Goal: Transaction & Acquisition: Purchase product/service

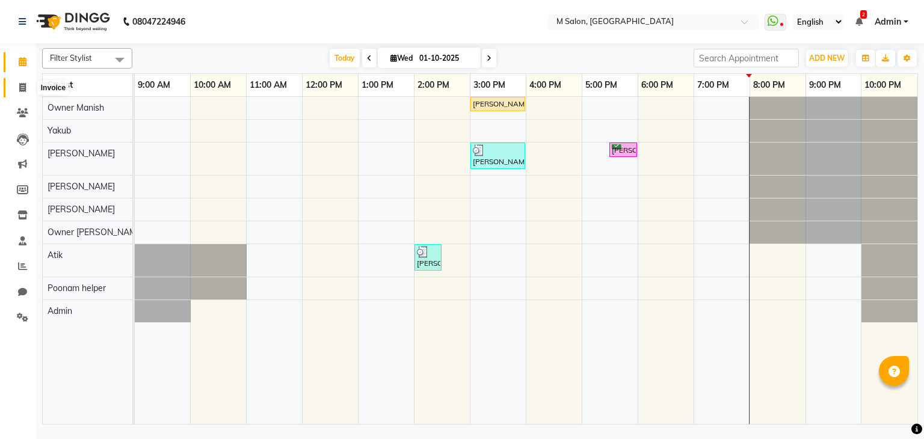
click at [15, 91] on span at bounding box center [22, 88] width 21 height 14
select select "service"
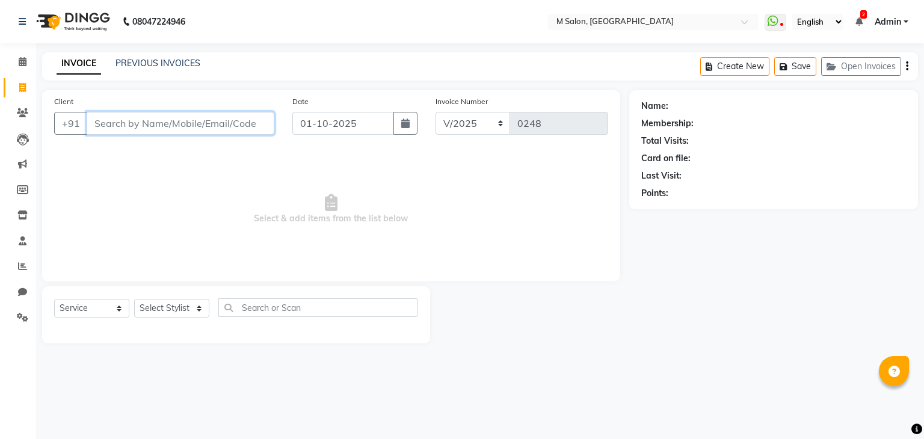
click at [92, 119] on input "Client" at bounding box center [181, 123] width 188 height 23
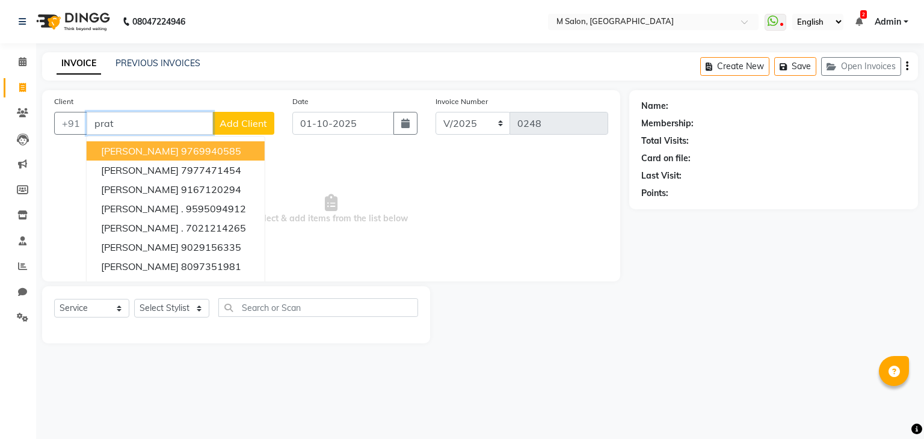
click at [138, 153] on span "[PERSON_NAME]" at bounding box center [140, 151] width 78 height 12
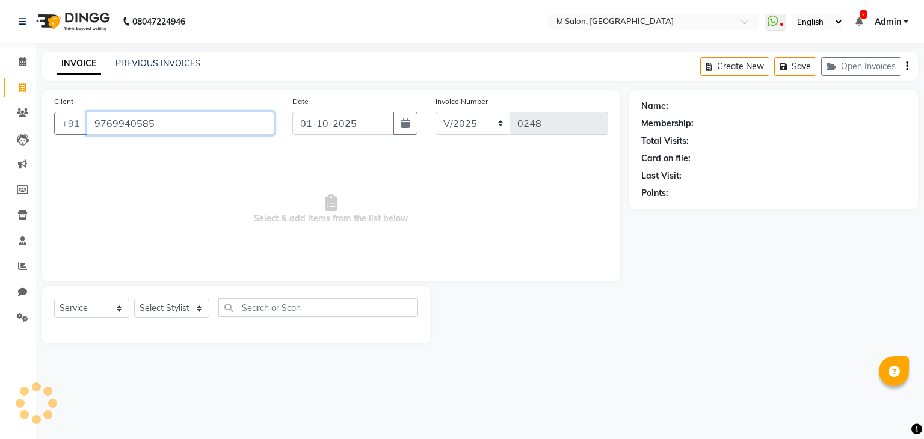
type input "9769940585"
select select "1: Object"
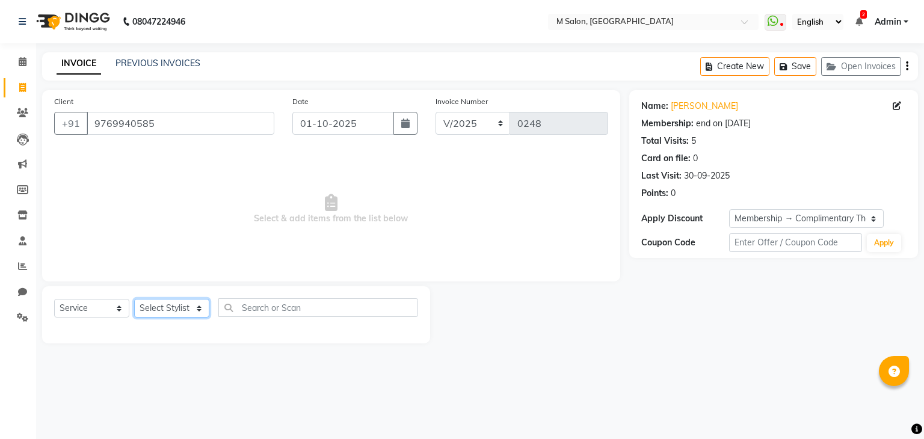
click at [166, 304] on select "Select Stylist Admin Atik Heena Owner Manish Owner Rima Solanki Poonam helper P…" at bounding box center [171, 308] width 75 height 19
select select "86896"
click at [134, 300] on select "Select Stylist Admin [PERSON_NAME] Owner [PERSON_NAME] Owner [PERSON_NAME] Poon…" at bounding box center [171, 308] width 75 height 19
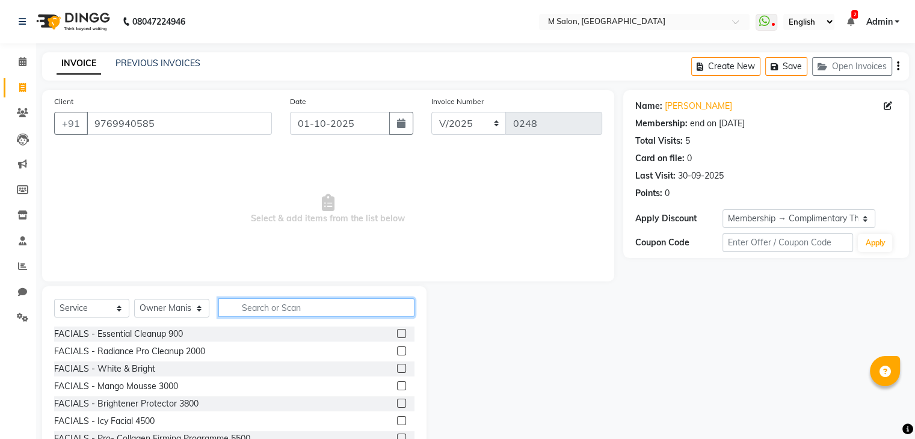
click at [277, 307] on input "text" at bounding box center [316, 307] width 196 height 19
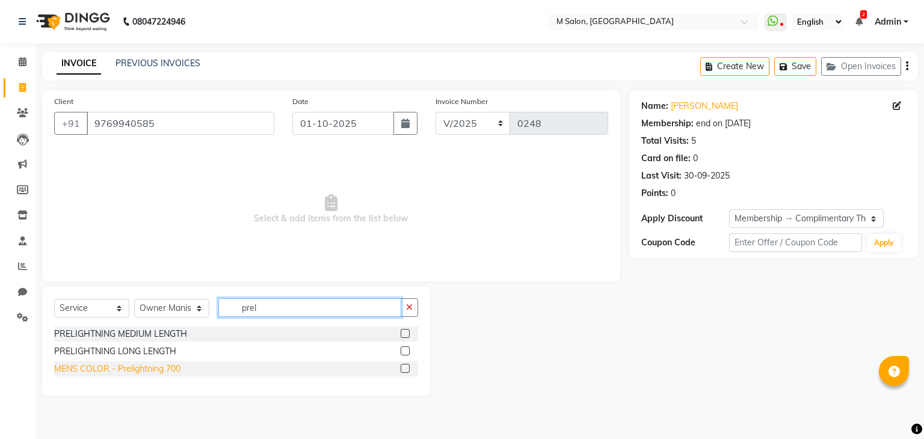
type input "prel"
click at [123, 371] on div "MENS COLOR - Prelightning 700" at bounding box center [117, 369] width 126 height 13
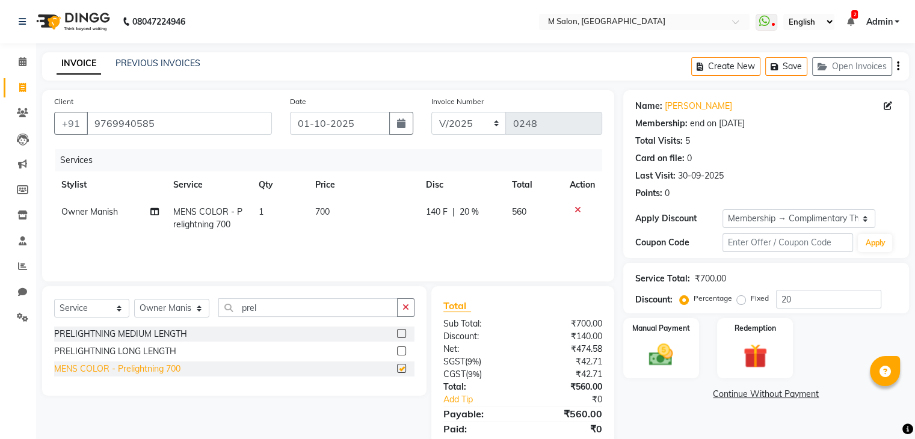
checkbox input "false"
click at [303, 311] on input "prel" at bounding box center [307, 307] width 179 height 19
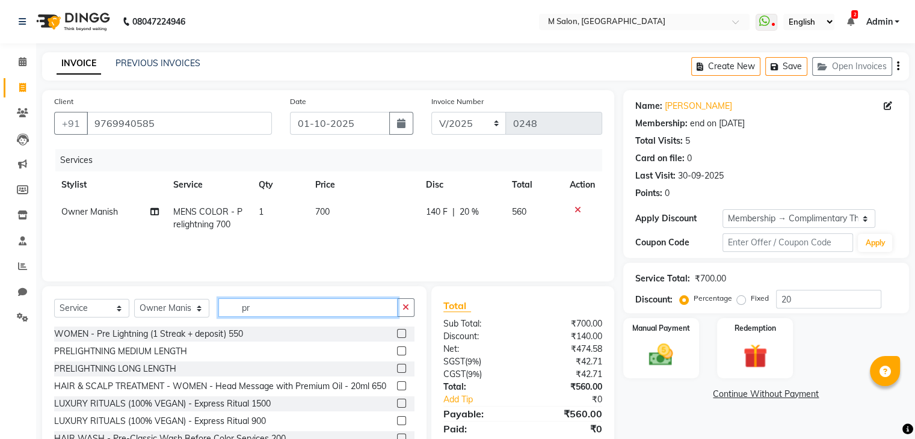
type input "p"
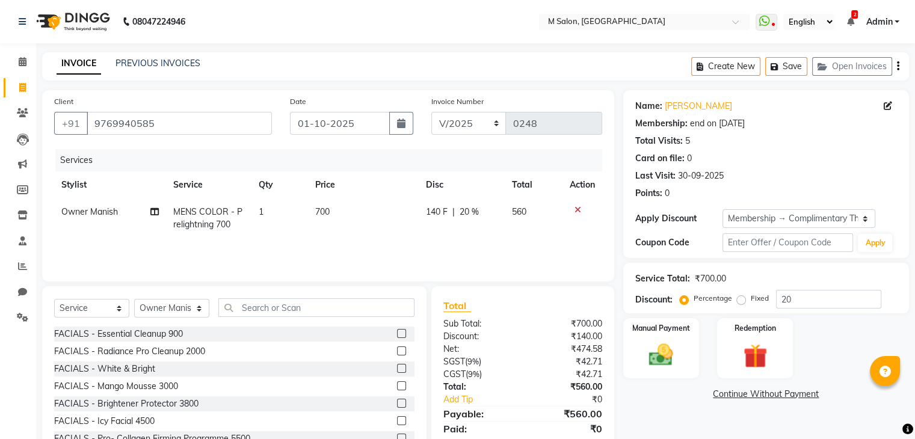
click at [264, 212] on td "1" at bounding box center [280, 219] width 57 height 40
select select "86896"
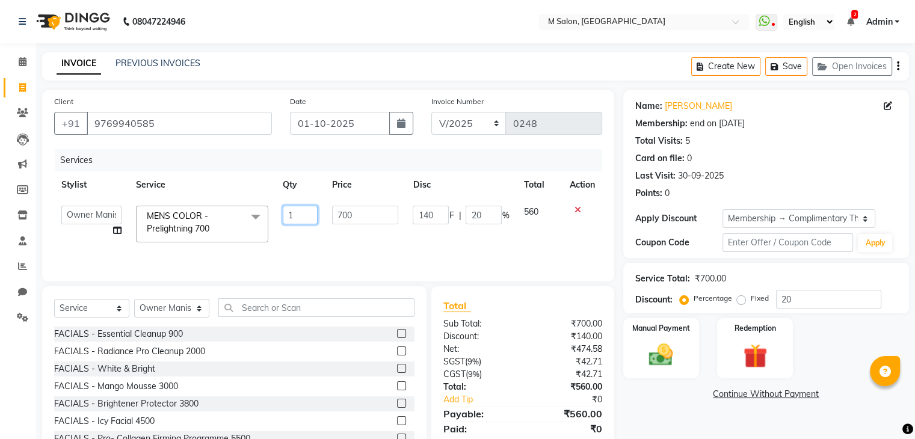
click at [290, 212] on input "1" at bounding box center [300, 215] width 35 height 19
click at [294, 212] on input "1" at bounding box center [300, 215] width 35 height 19
type input "2"
click at [276, 315] on input "text" at bounding box center [316, 307] width 196 height 19
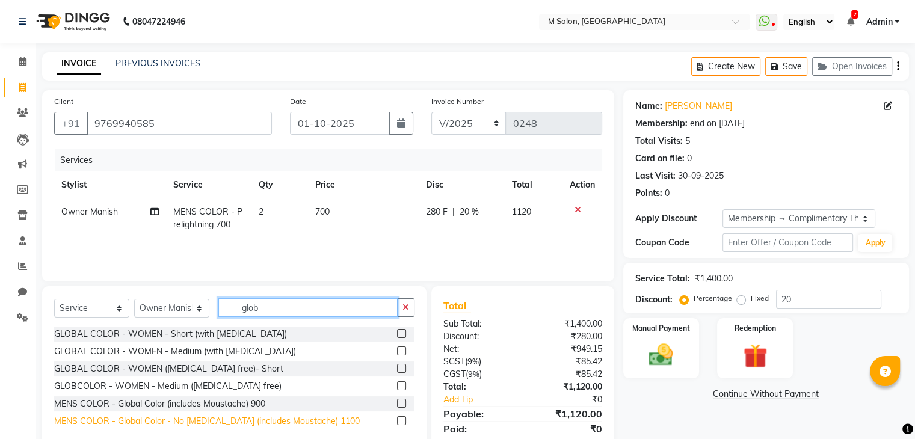
type input "glob"
click at [221, 420] on div "MENS COLOR - Global Color - No [MEDICAL_DATA] (includes Moustache) 1100" at bounding box center [207, 421] width 306 height 13
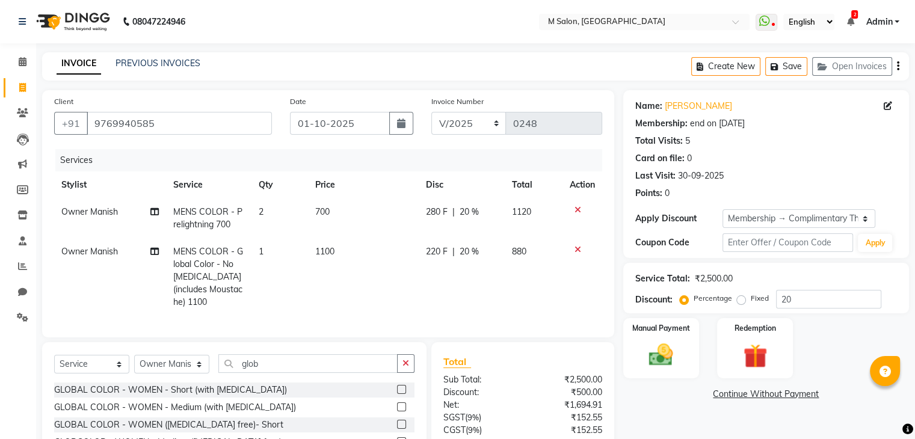
checkbox input "false"
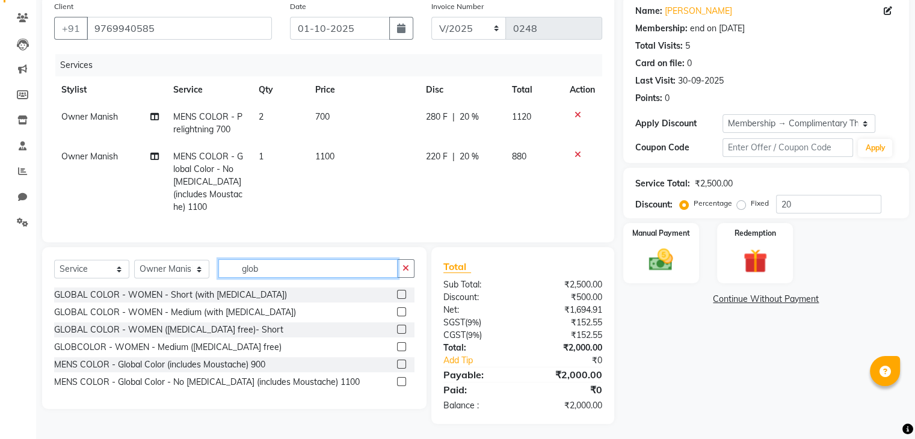
click at [265, 261] on input "glob" at bounding box center [307, 268] width 179 height 19
type input "g"
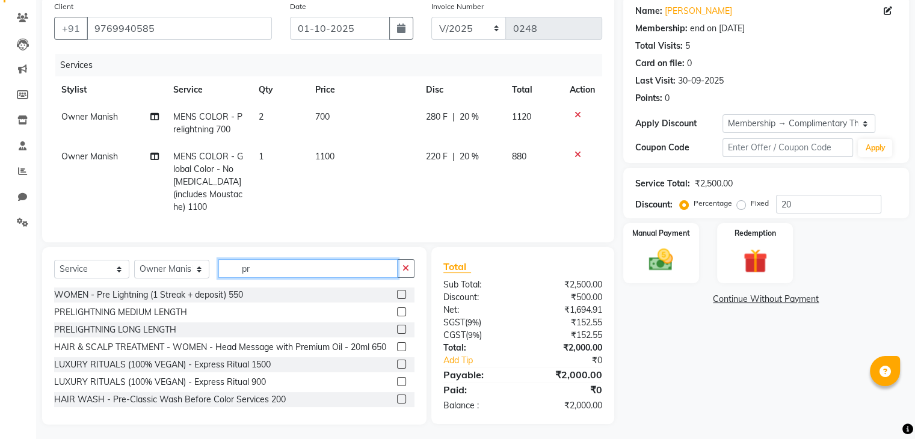
type input "p"
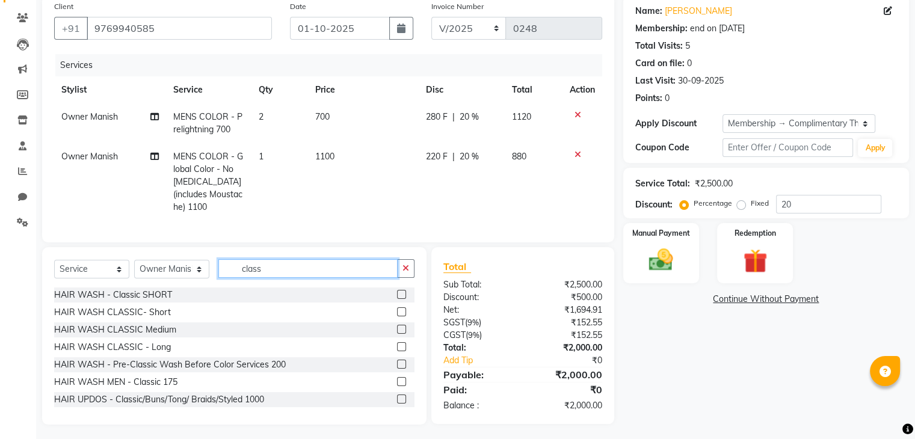
scroll to position [19, 0]
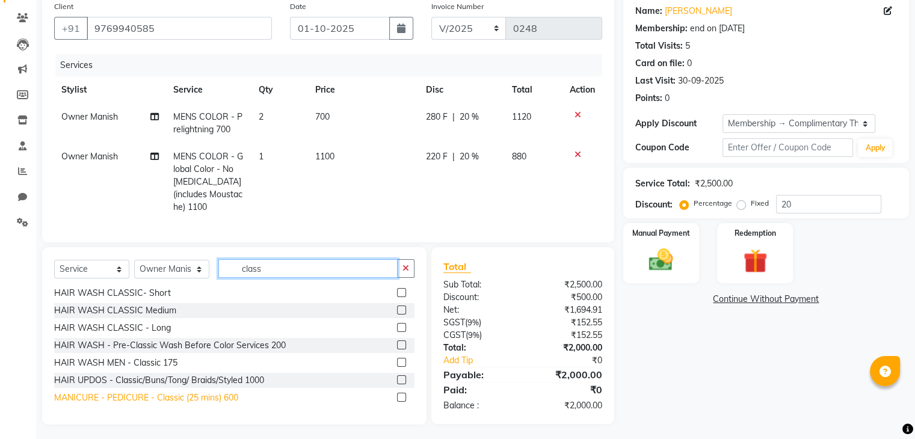
type input "class"
click at [209, 396] on div "MANICURE - PEDICURE - Classic (25 mins) 600" at bounding box center [146, 398] width 184 height 13
checkbox input "false"
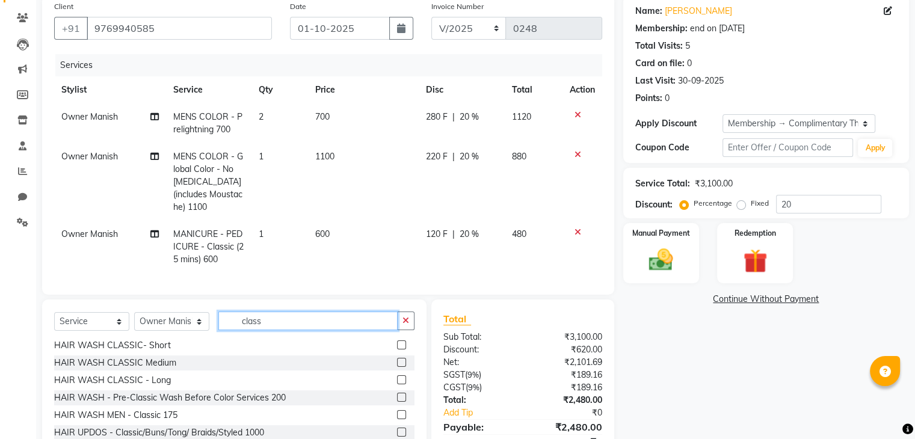
click at [293, 321] on input "class" at bounding box center [307, 321] width 179 height 19
type input "c"
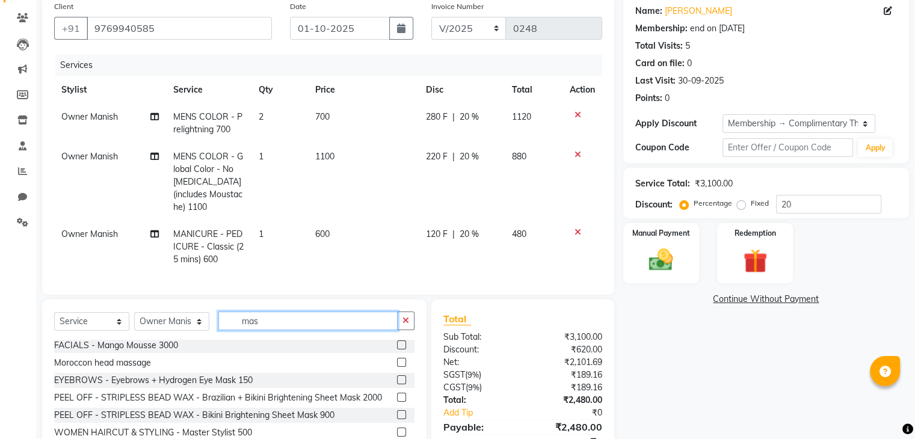
scroll to position [0, 0]
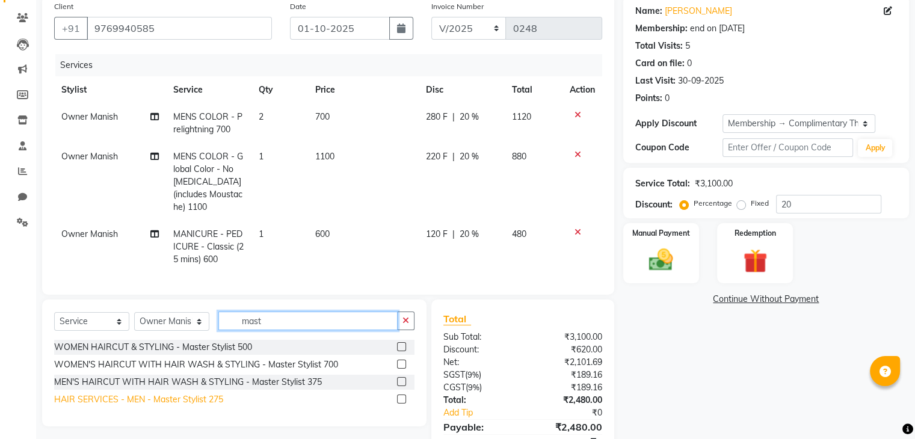
type input "mast"
click at [190, 398] on div "HAIR SERVICES - MEN - Master Stylist 275" at bounding box center [138, 400] width 169 height 13
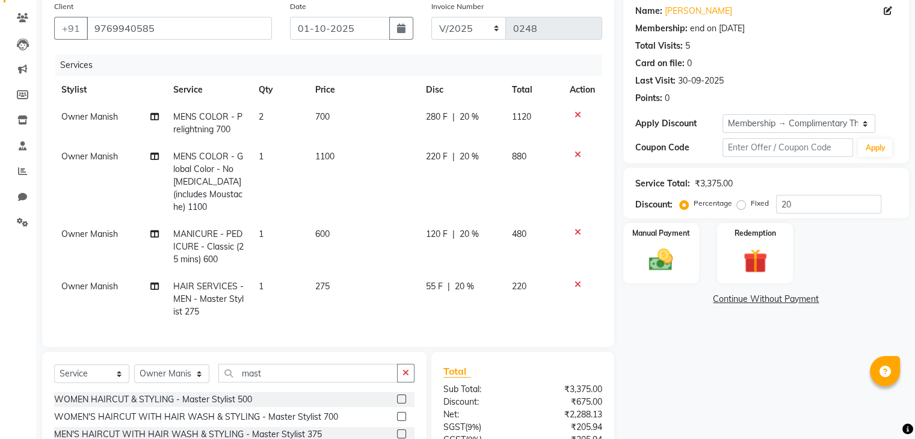
checkbox input "false"
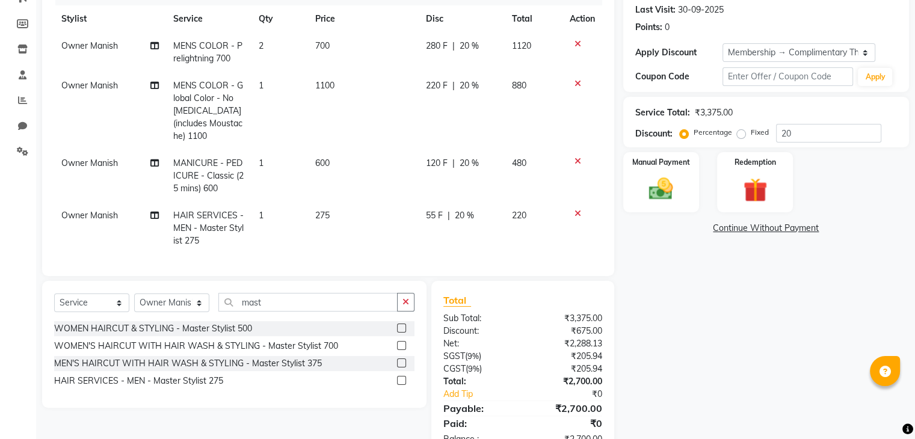
scroll to position [164, 0]
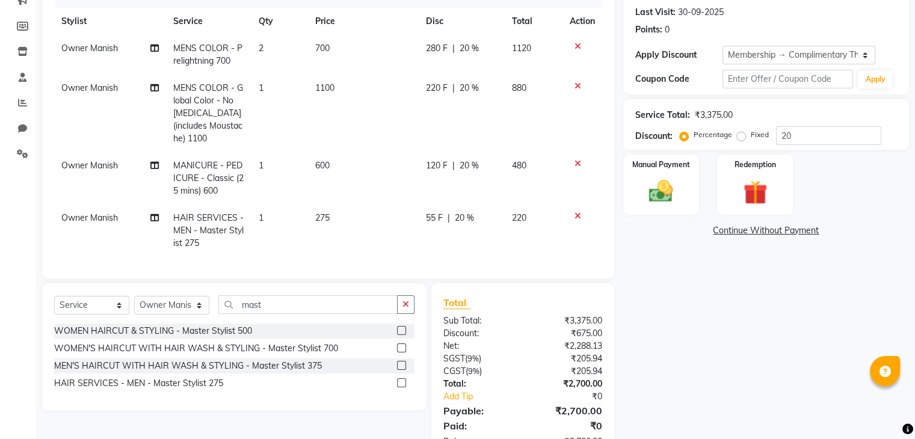
click at [653, 215] on div "Name: Prathamesh K Membership: end on 05-09-2026 Total Visits: 5 Card on file: …" at bounding box center [770, 194] width 295 height 534
click at [653, 204] on img at bounding box center [661, 192] width 40 height 29
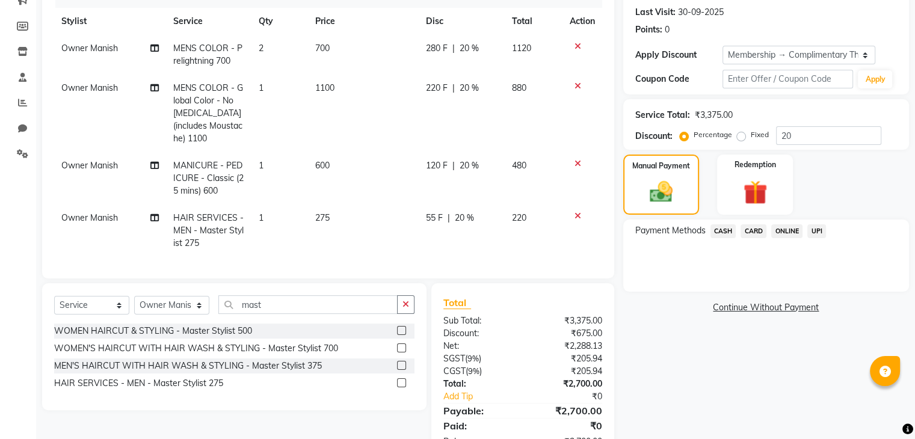
click at [720, 229] on span "CASH" at bounding box center [724, 231] width 26 height 14
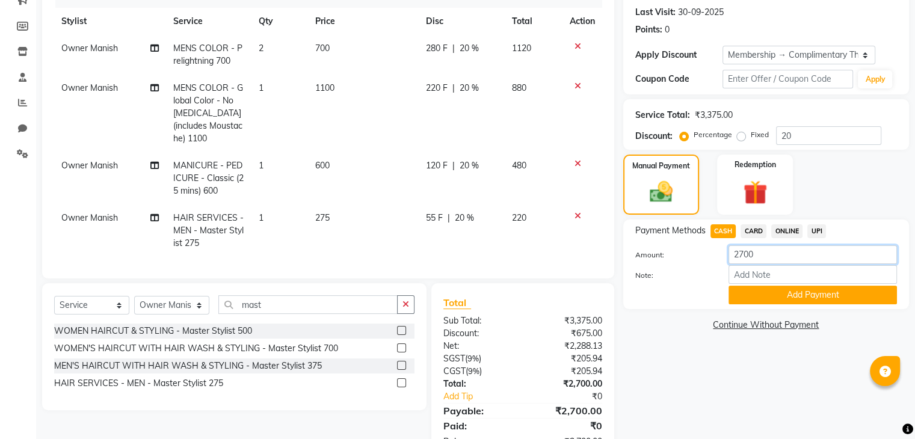
click at [768, 263] on input "2700" at bounding box center [813, 254] width 168 height 19
type input "2"
type input "700"
click at [761, 291] on button "Add Payment" at bounding box center [813, 295] width 168 height 19
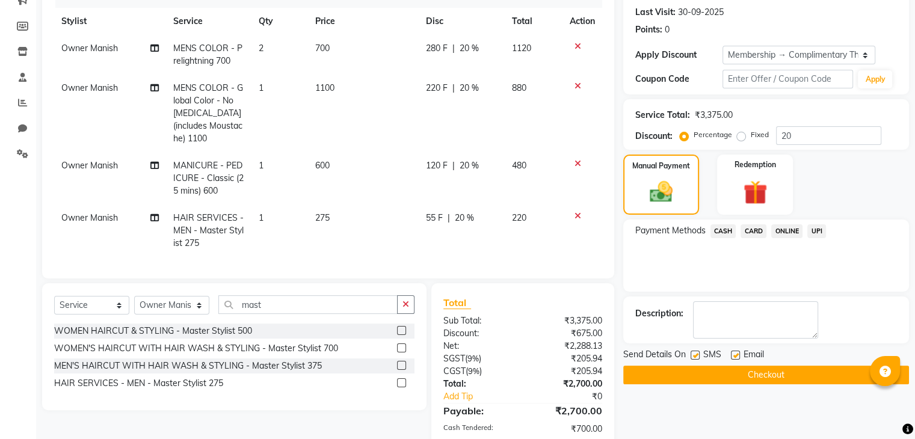
scroll to position [242, 0]
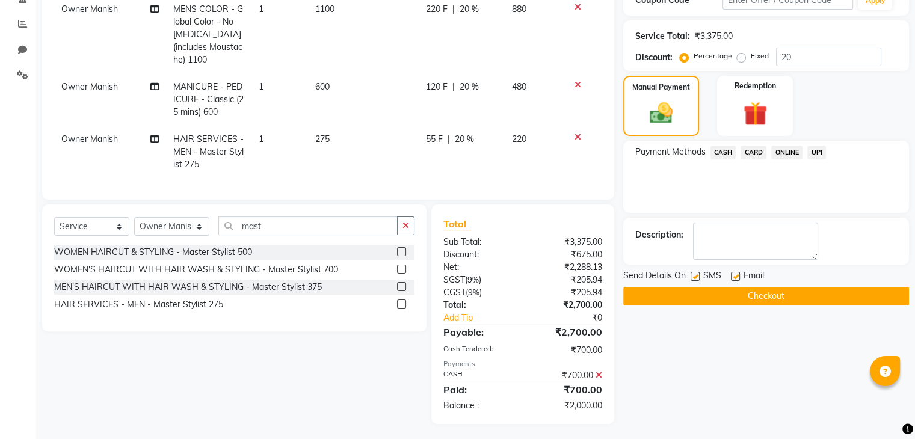
click at [720, 152] on span "CASH" at bounding box center [724, 153] width 26 height 14
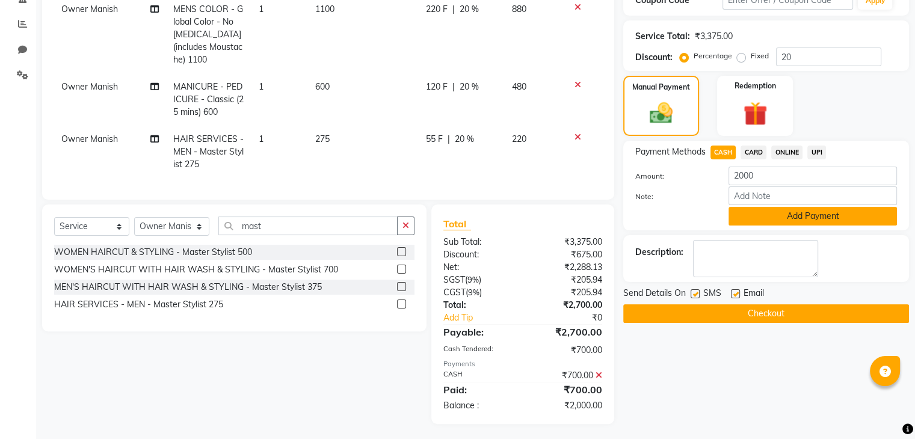
click at [794, 222] on button "Add Payment" at bounding box center [813, 216] width 168 height 19
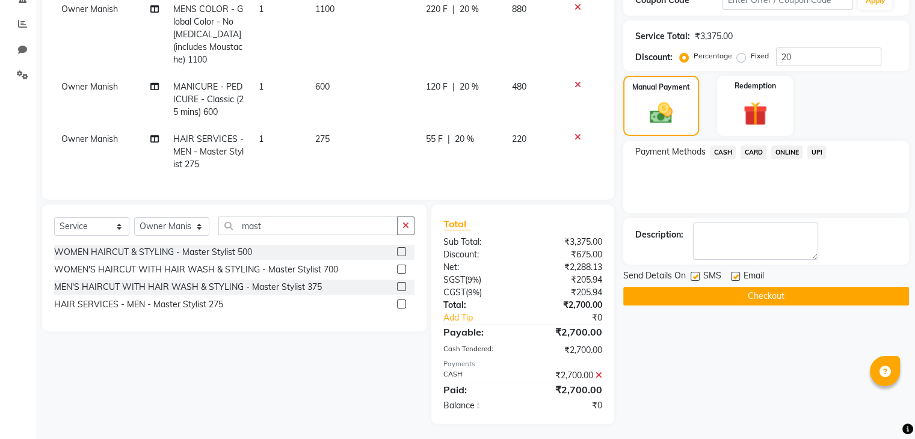
click at [763, 298] on button "Checkout" at bounding box center [766, 296] width 286 height 19
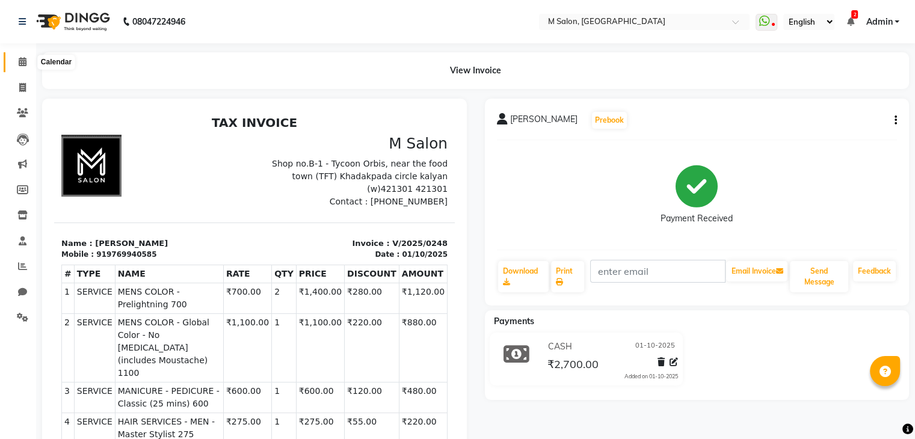
click at [22, 67] on span at bounding box center [22, 62] width 21 height 14
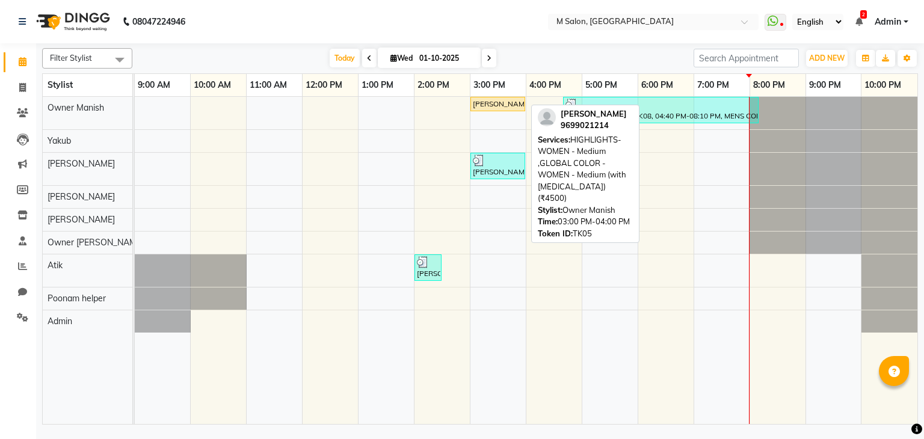
click at [492, 99] on div "sumitha shetty, TK05, 03:00 PM-04:00 PM, HIGHLIGHTS- WOMEN - Medium ,GLOBAL COL…" at bounding box center [498, 104] width 52 height 11
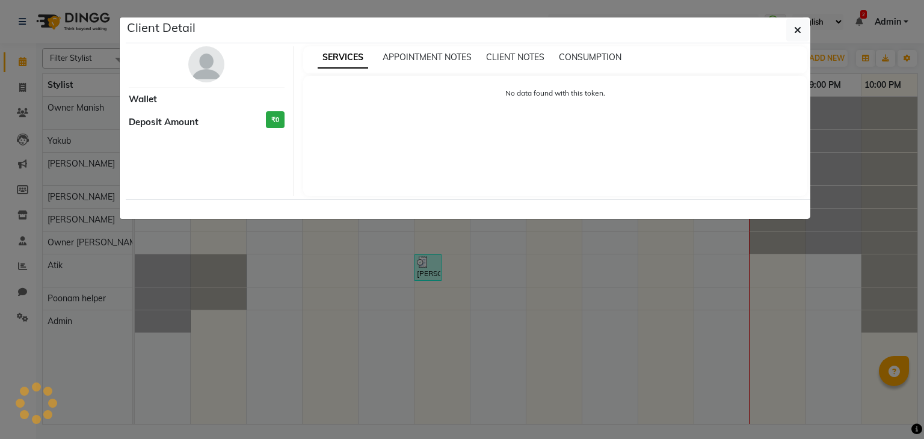
select select "1"
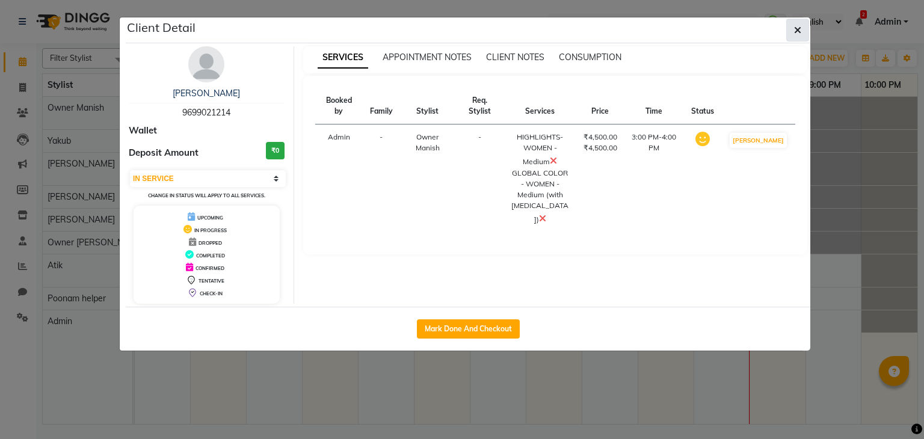
click at [789, 33] on button "button" at bounding box center [797, 30] width 23 height 23
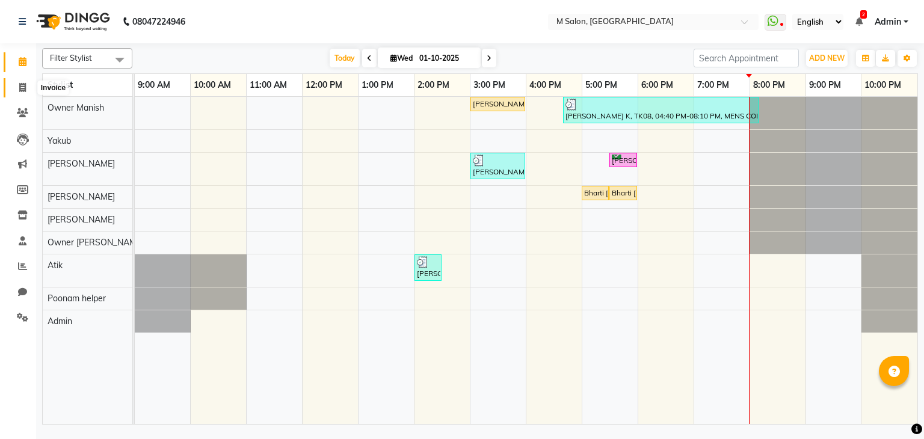
click at [26, 87] on span at bounding box center [22, 88] width 21 height 14
select select "service"
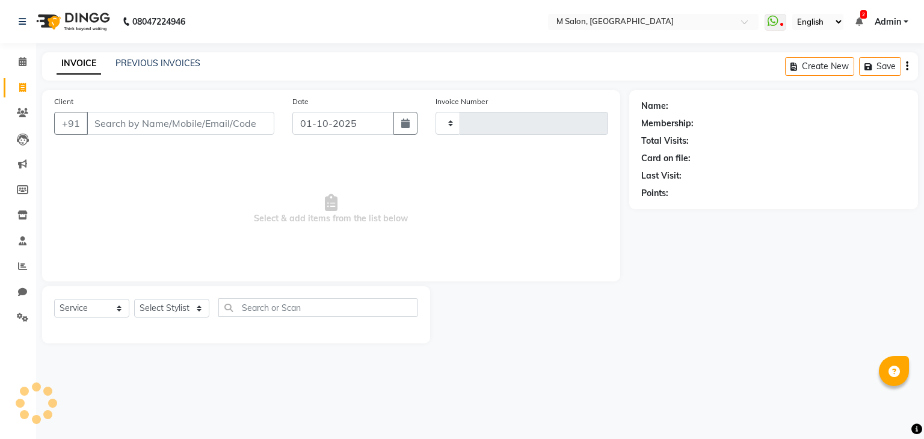
type input "0249"
select select "8656"
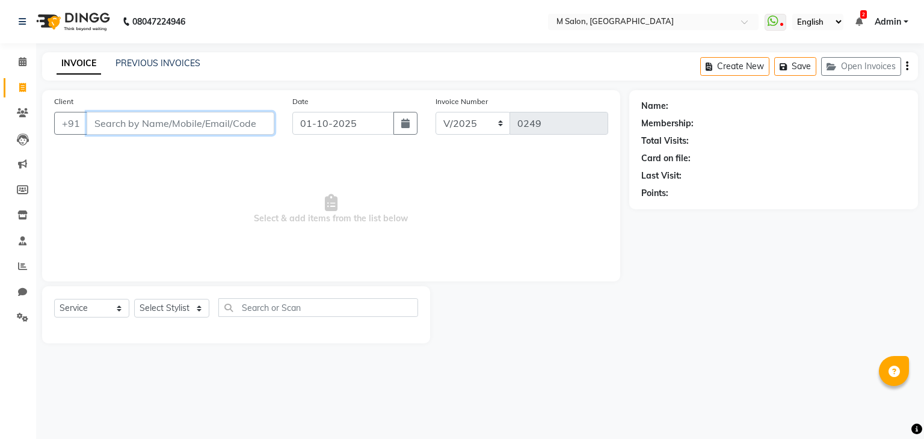
click at [125, 120] on input "Client" at bounding box center [181, 123] width 188 height 23
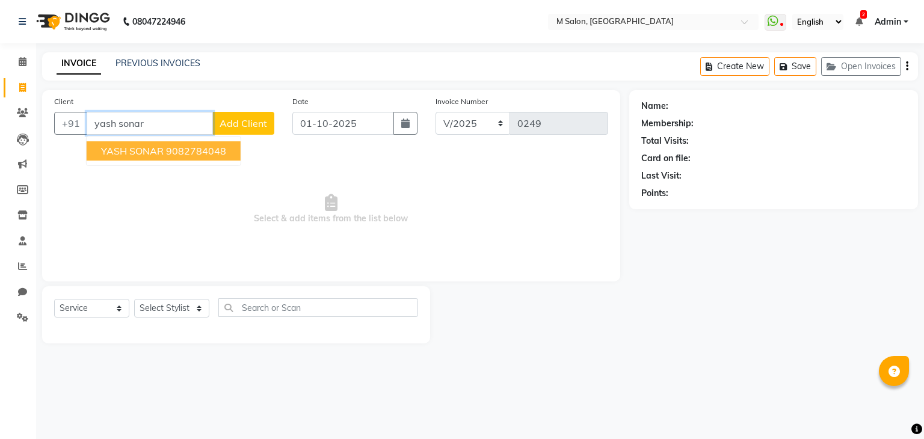
click at [138, 142] on button "YASH SONAR 9082784048" at bounding box center [164, 150] width 154 height 19
type input "9082784048"
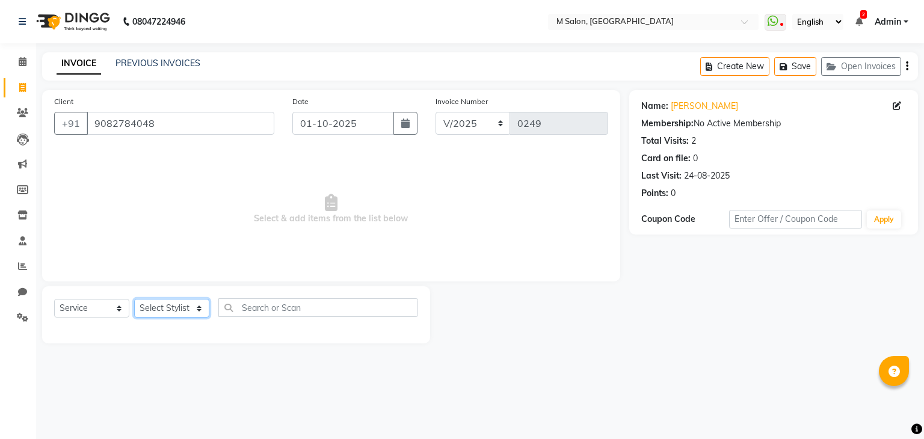
click at [158, 311] on select "Select Stylist Admin [PERSON_NAME] Owner [PERSON_NAME] Owner [PERSON_NAME] Poon…" at bounding box center [171, 308] width 75 height 19
click at [90, 313] on select "Select Service Product Membership Package Voucher Prepaid Gift Card" at bounding box center [91, 308] width 75 height 19
select select "package"
click at [54, 300] on select "Select Service Product Membership Package Voucher Prepaid Gift Card" at bounding box center [91, 308] width 75 height 19
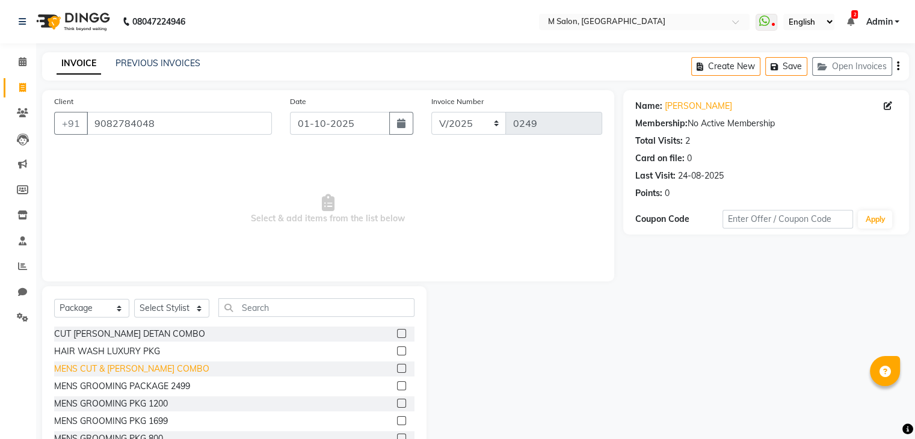
click at [115, 368] on div "MENS CUT & BEARD COMBO" at bounding box center [131, 369] width 155 height 13
checkbox input "false"
click at [168, 311] on select "Select Stylist Admin [PERSON_NAME] Owner [PERSON_NAME] Owner [PERSON_NAME] Poon…" at bounding box center [171, 308] width 75 height 19
select select "89947"
click at [134, 300] on select "Select Stylist Admin [PERSON_NAME] Owner [PERSON_NAME] Owner [PERSON_NAME] Poon…" at bounding box center [171, 308] width 75 height 19
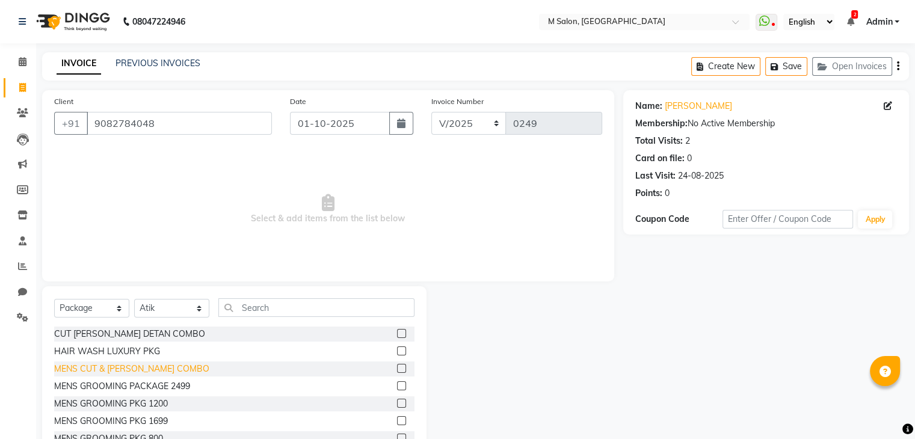
click at [95, 374] on div "MENS CUT & BEARD COMBO" at bounding box center [131, 369] width 155 height 13
checkbox input "false"
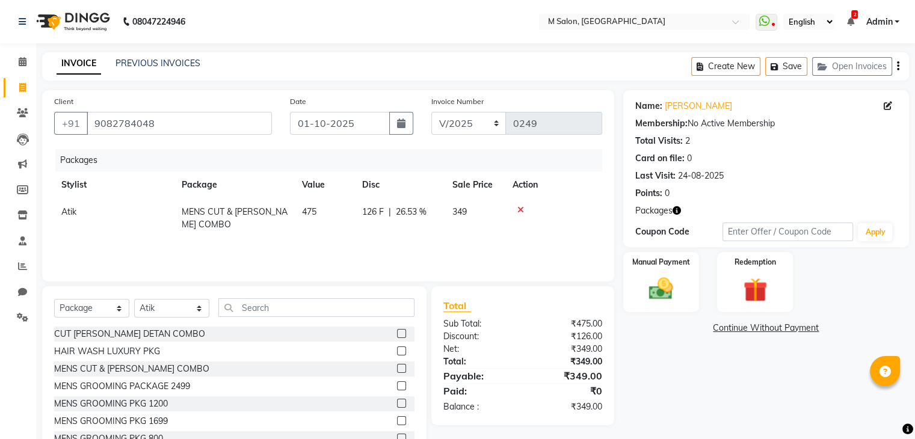
scroll to position [43, 0]
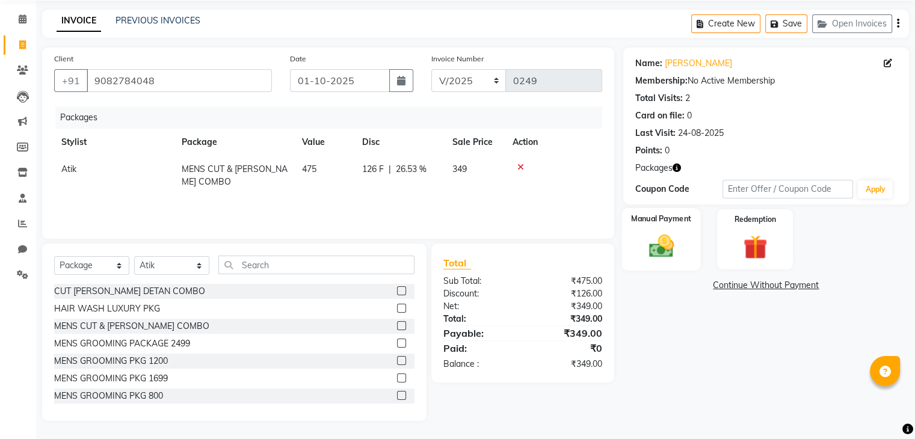
click at [677, 249] on img at bounding box center [661, 246] width 40 height 29
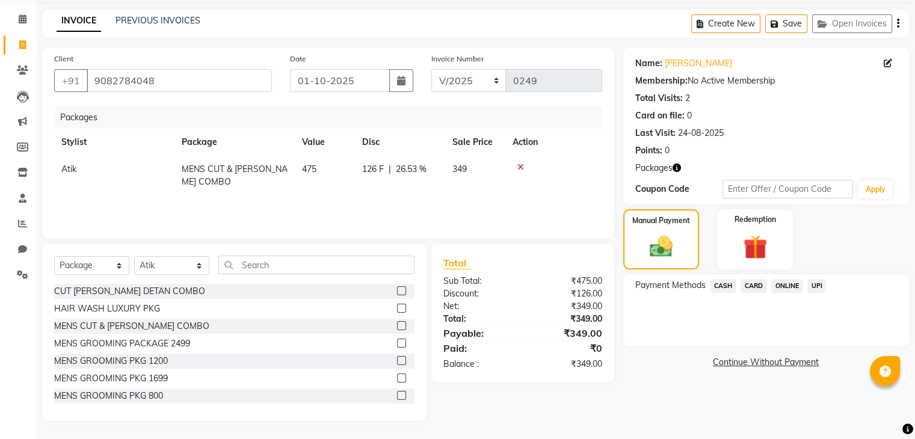
click at [817, 284] on span "UPI" at bounding box center [816, 286] width 19 height 14
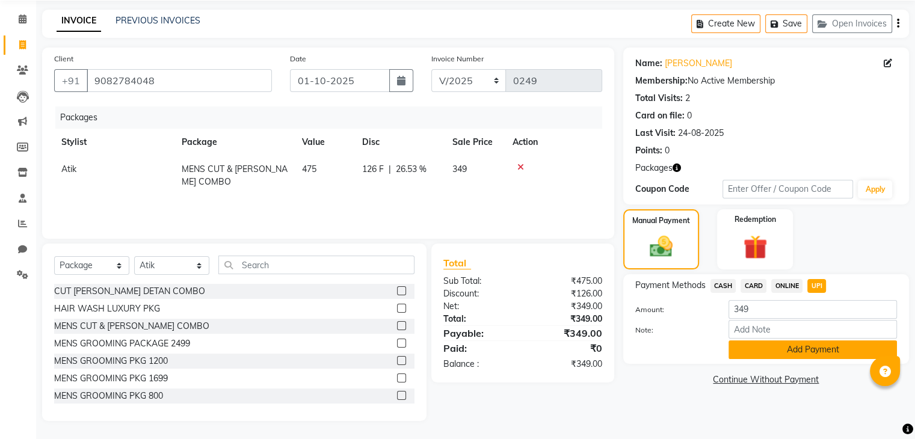
click at [800, 350] on button "Add Payment" at bounding box center [813, 350] width 168 height 19
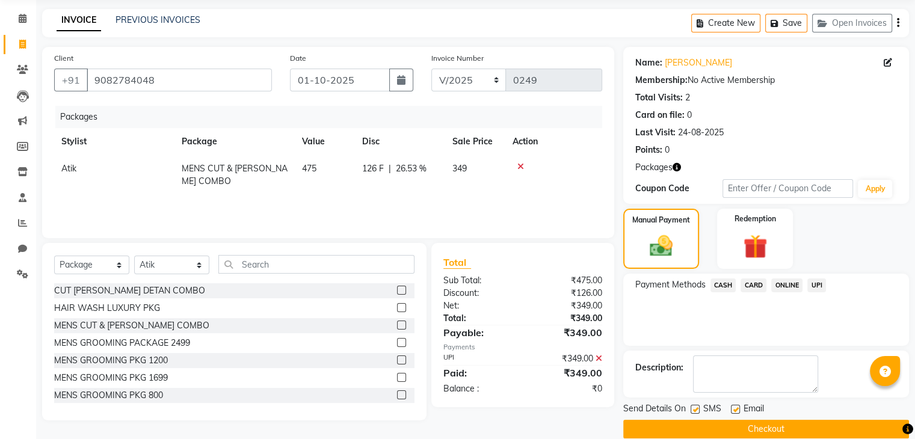
scroll to position [60, 0]
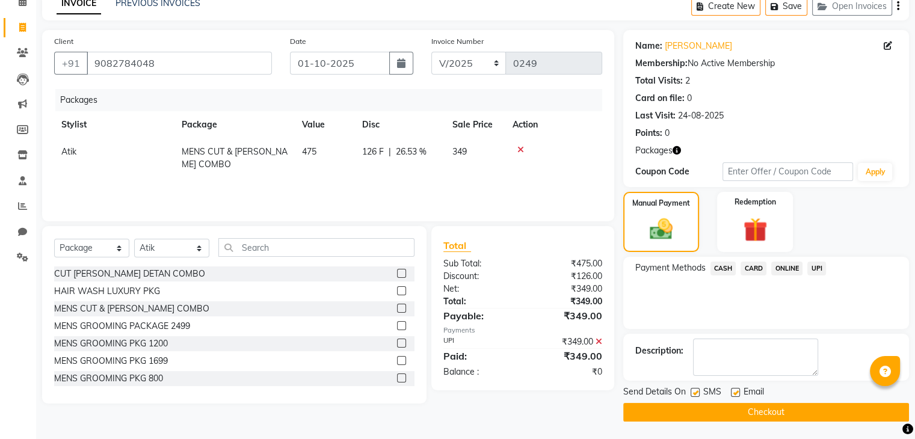
click at [838, 407] on button "Checkout" at bounding box center [766, 412] width 286 height 19
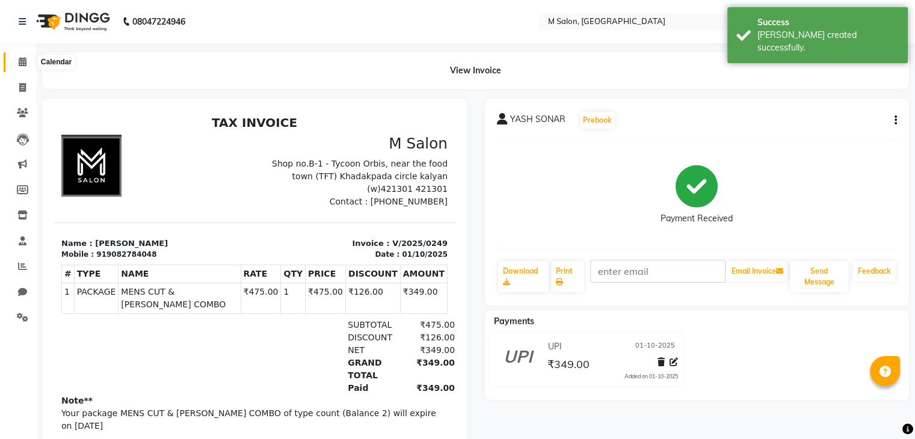
click at [19, 58] on icon at bounding box center [23, 61] width 8 height 9
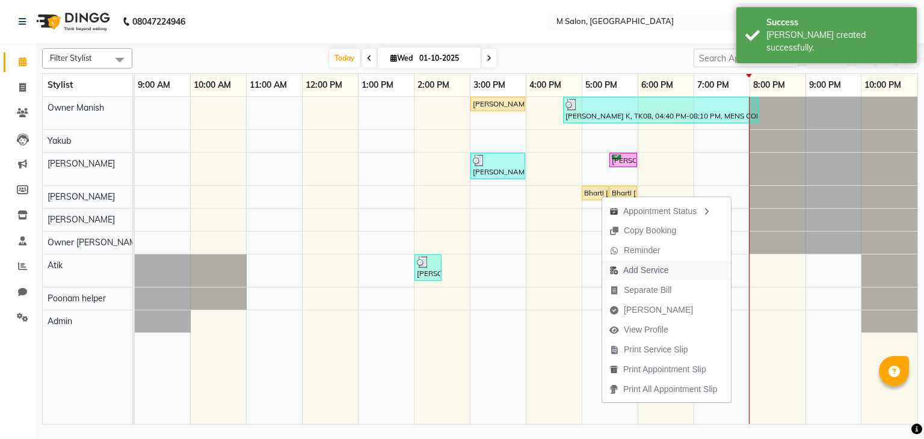
click at [644, 268] on span "Add Service" at bounding box center [645, 270] width 45 height 13
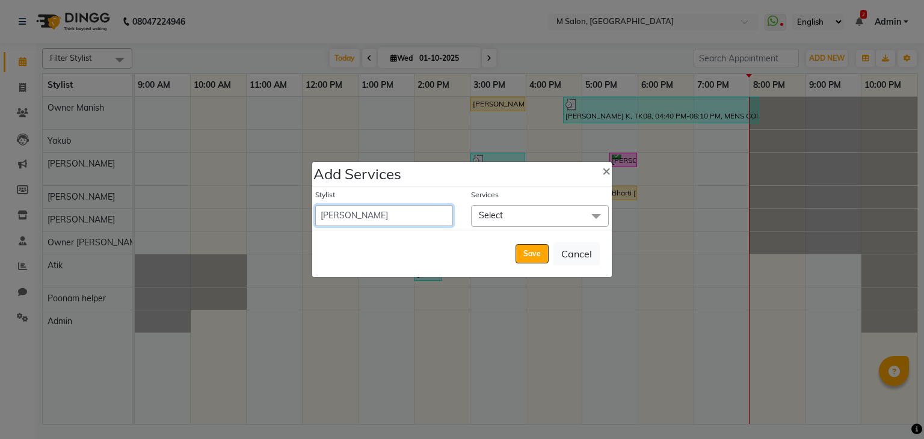
click at [363, 208] on select "Admin Atik Heena Owner Manish Owner Rima Solanki Poonam helper Pranali tabal Sh…" at bounding box center [384, 215] width 138 height 21
click at [504, 212] on span "Select" at bounding box center [540, 215] width 138 height 21
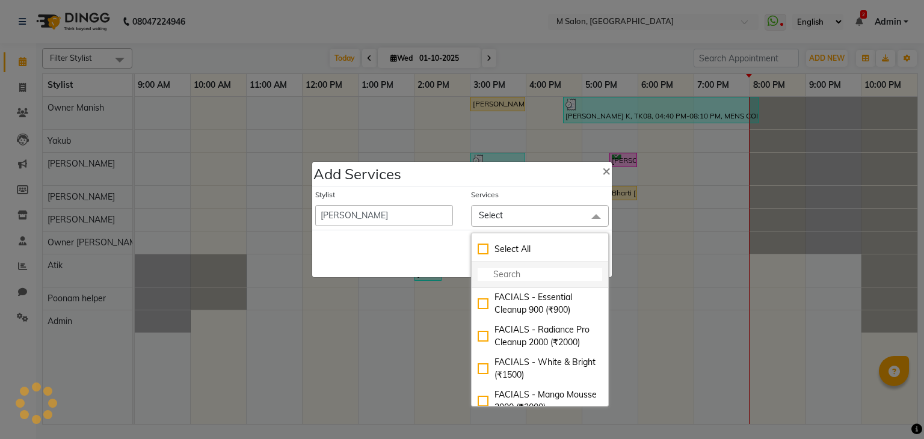
click at [530, 275] on input "multiselect-search" at bounding box center [540, 274] width 125 height 13
click at [561, 271] on input "multiselect-search" at bounding box center [540, 274] width 125 height 13
click at [602, 167] on span "×" at bounding box center [606, 170] width 8 height 18
select select "90983"
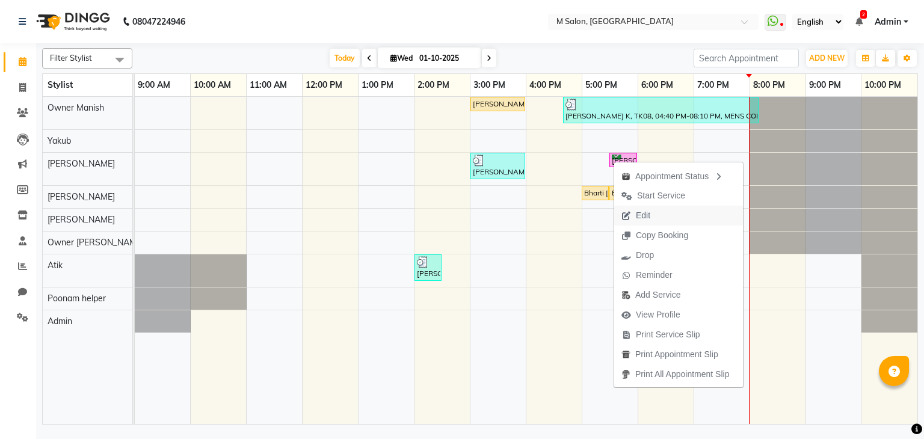
click at [636, 216] on span "Edit" at bounding box center [643, 215] width 14 height 13
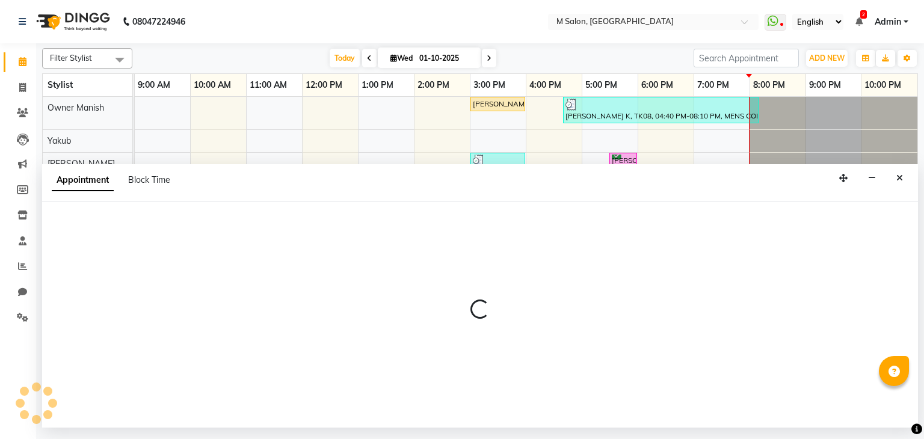
select select "tentative"
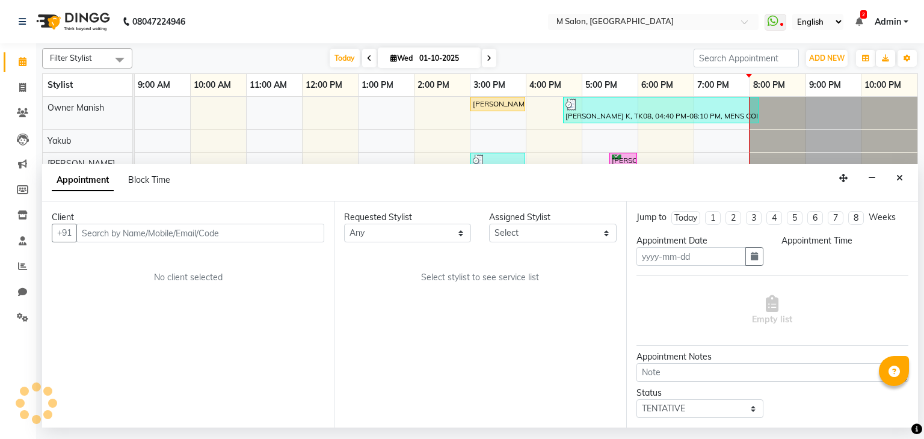
type input "01-10-2025"
select select "87581"
select select "confirm booking"
select select "1050"
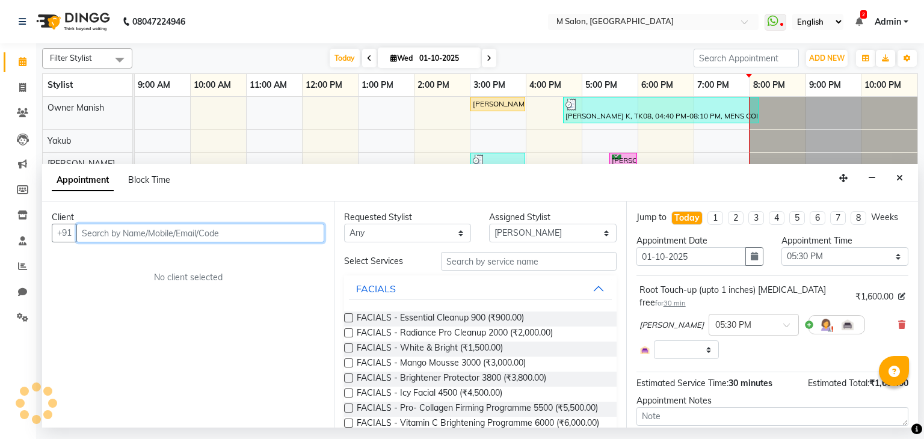
select select "4363"
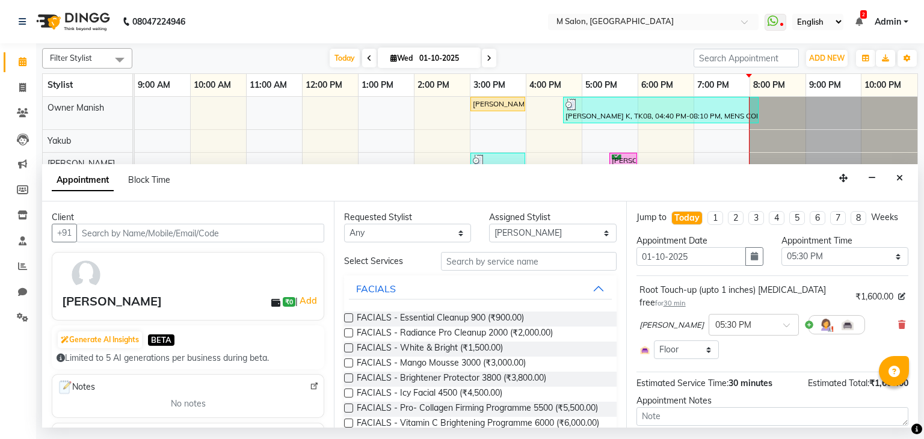
click at [892, 317] on div "Heena × 05:30 PM" at bounding box center [773, 324] width 266 height 31
click at [898, 323] on icon at bounding box center [901, 325] width 7 height 8
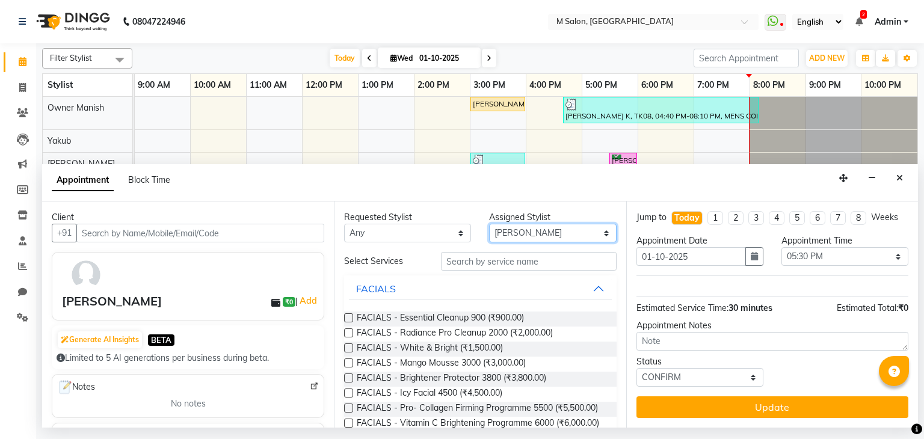
drag, startPoint x: 515, startPoint y: 236, endPoint x: 527, endPoint y: 318, distance: 82.1
click at [527, 318] on div "Requested Stylist Any Admin Atik Heena Owner Manish Owner Rima Solanki Poonam h…" at bounding box center [480, 315] width 292 height 226
select select "86896"
click at [489, 224] on select "Select Admin Atik Heena Owner Manish Owner Rima Solanki Poonam helper Pranali t…" at bounding box center [552, 233] width 127 height 19
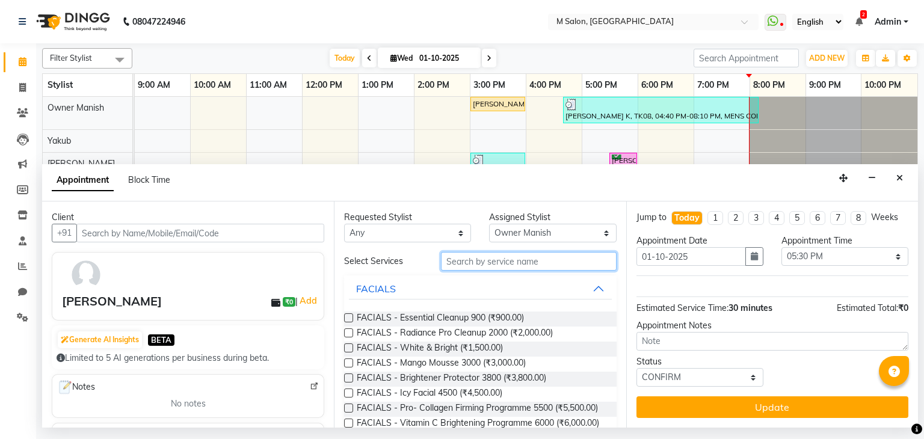
click at [482, 262] on input "text" at bounding box center [529, 261] width 176 height 19
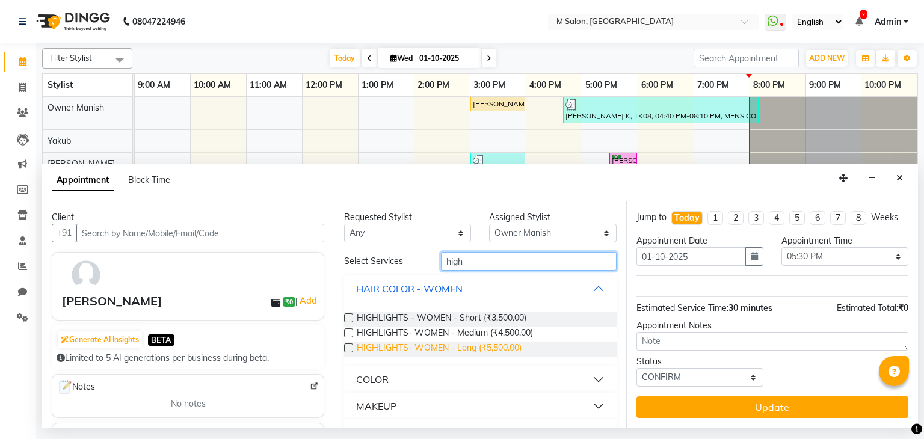
type input "high"
click at [484, 343] on span "HIGHLIGHTS- WOMEN - Long (₹5,500.00)" at bounding box center [439, 349] width 165 height 15
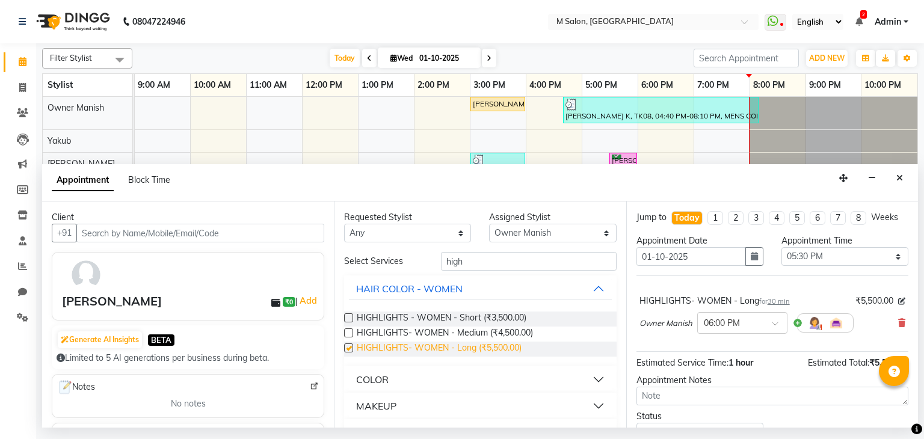
checkbox input "false"
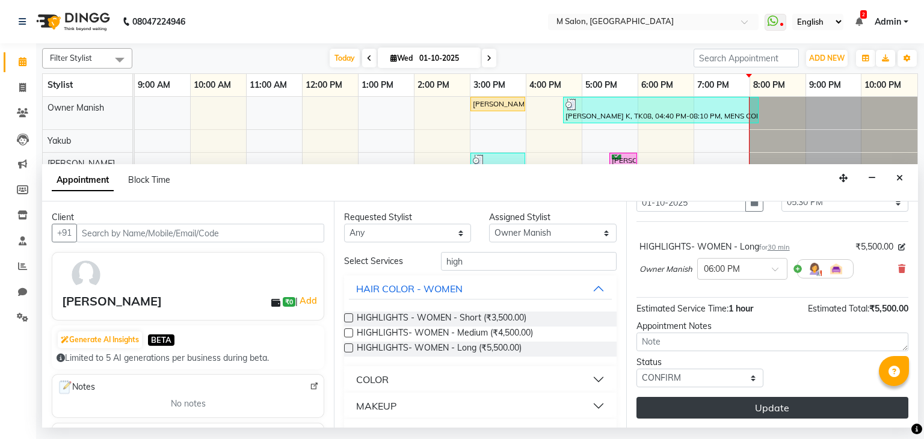
click at [807, 408] on button "Update" at bounding box center [773, 408] width 272 height 22
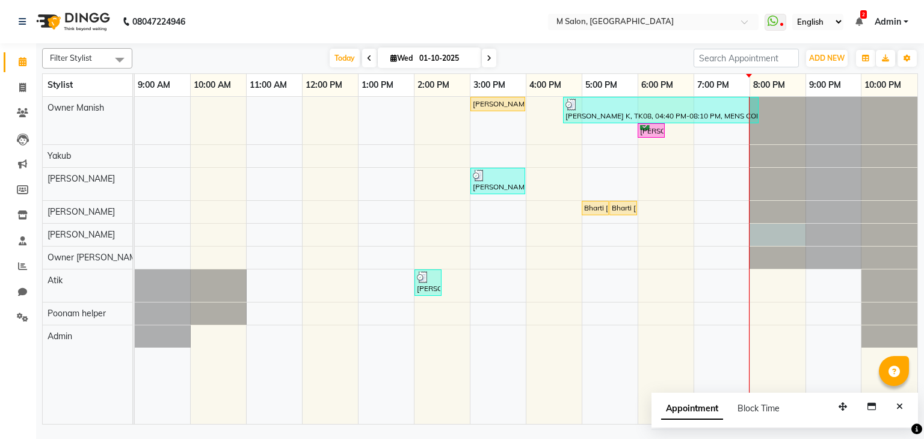
click at [135, 224] on div at bounding box center [135, 235] width 0 height 22
select select "88050"
select select "1200"
select select "tentative"
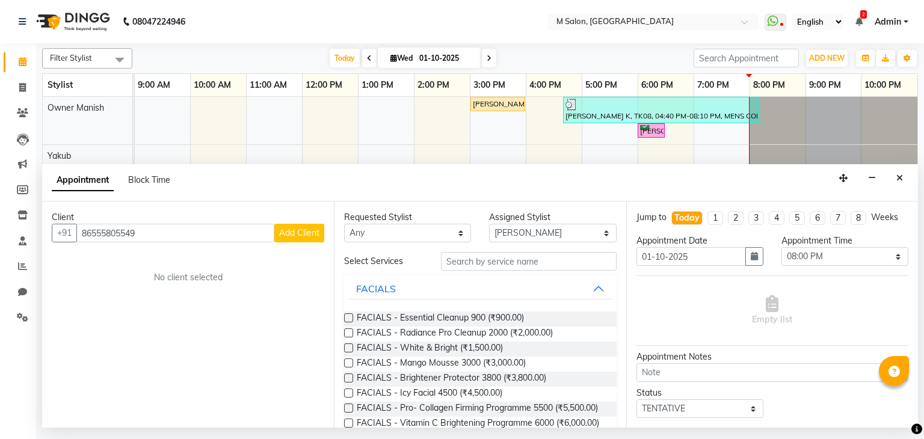
click at [101, 232] on input "86555805549" at bounding box center [175, 233] width 198 height 19
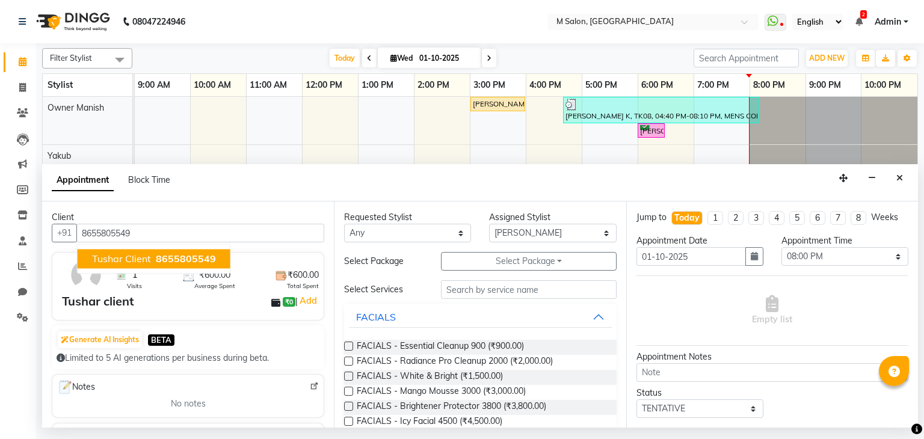
click at [116, 259] on span "Tushar client" at bounding box center [121, 259] width 59 height 12
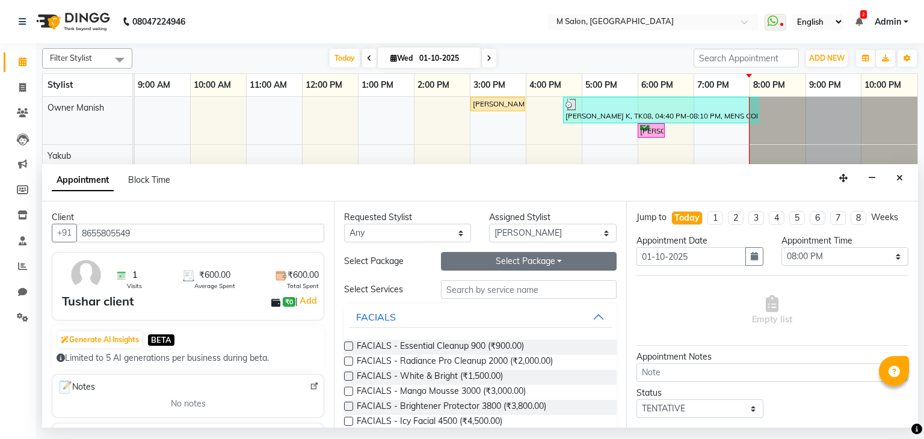
type input "8655805549"
click at [505, 258] on button "Select Package Toggle Dropdown" at bounding box center [529, 261] width 176 height 19
click at [520, 230] on select "Select Admin Atik Heena Owner Manish Owner Rima Solanki Poonam helper Pranali t…" at bounding box center [552, 233] width 127 height 19
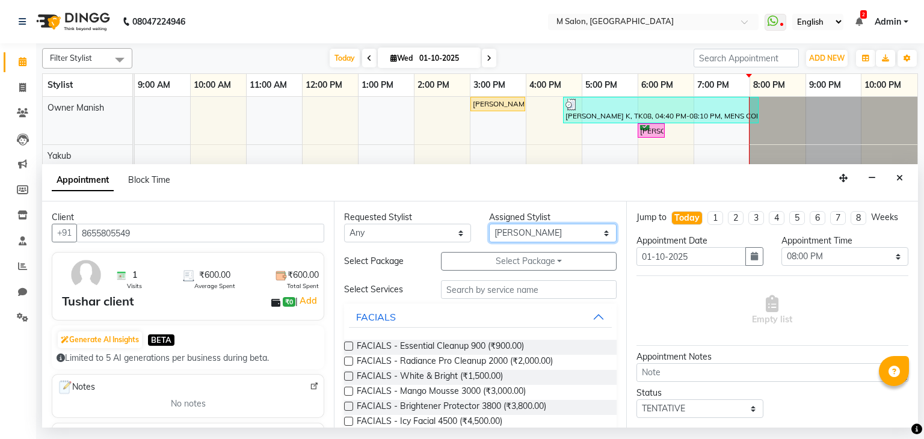
select select "87586"
click at [489, 224] on select "Select Admin Atik Heena Owner Manish Owner Rima Solanki Poonam helper Pranali t…" at bounding box center [552, 233] width 127 height 19
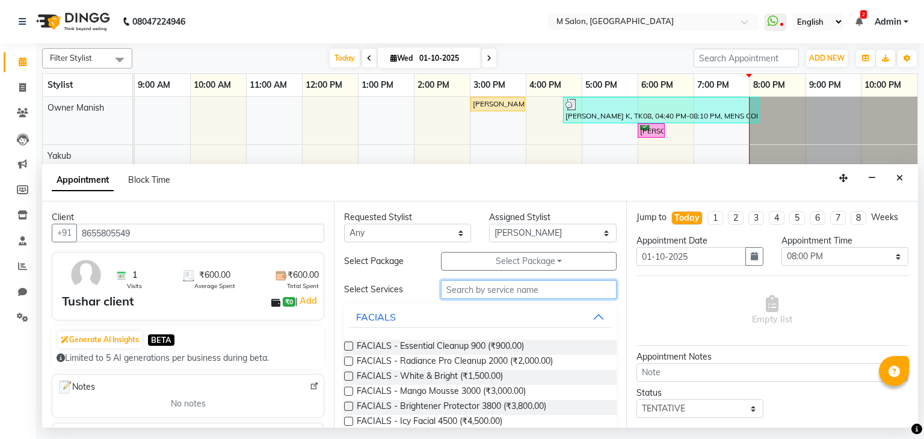
click at [467, 295] on input "text" at bounding box center [529, 289] width 176 height 19
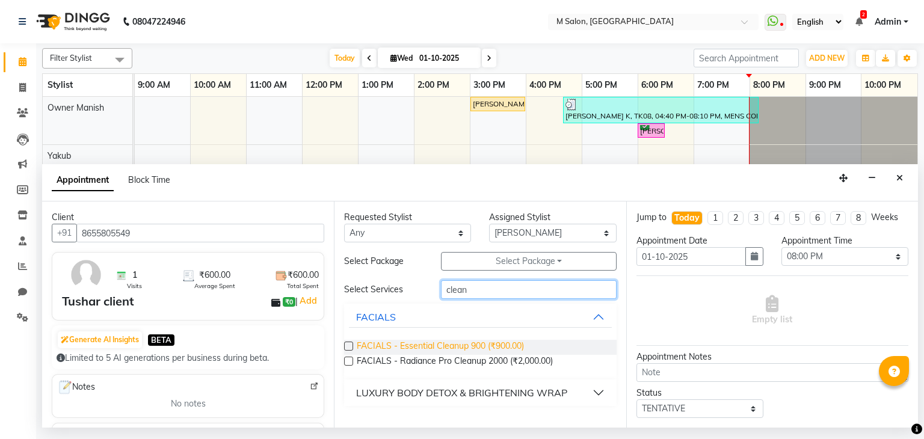
type input "clean"
click at [442, 345] on span "FACIALS - Essential Cleanup 900 (₹900.00)" at bounding box center [440, 347] width 167 height 15
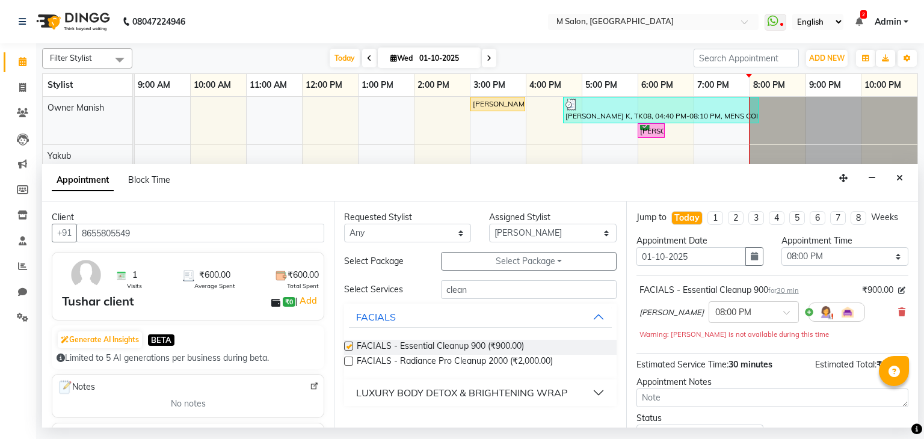
checkbox input "false"
click at [498, 295] on input "clean" at bounding box center [529, 289] width 176 height 19
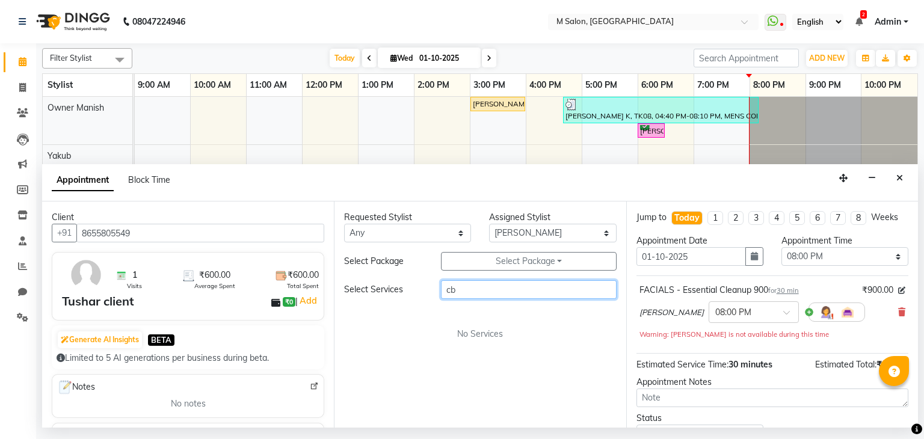
type input "c"
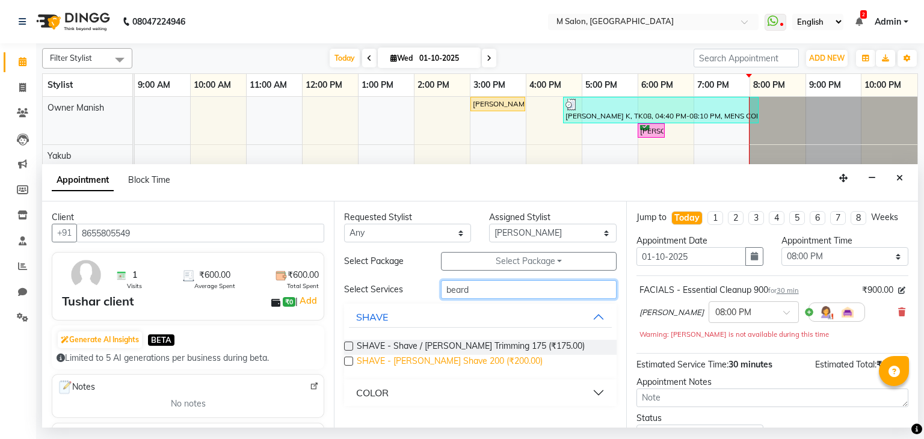
type input "beard"
click at [460, 359] on span "SHAVE - Beard Shave 200 (₹200.00)" at bounding box center [450, 362] width 186 height 15
checkbox input "false"
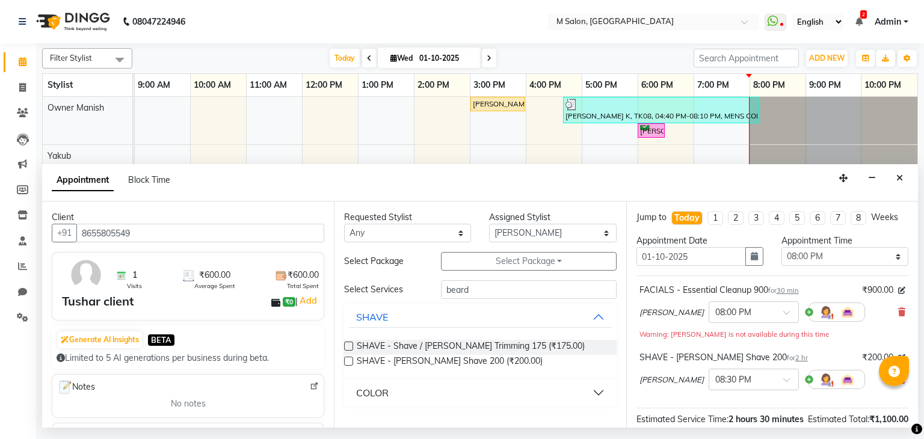
scroll to position [158, 0]
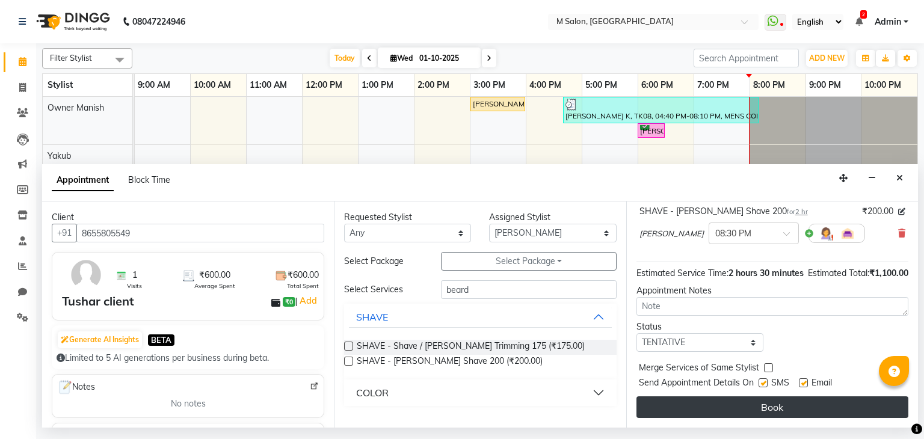
click at [754, 407] on button "Book" at bounding box center [773, 408] width 272 height 22
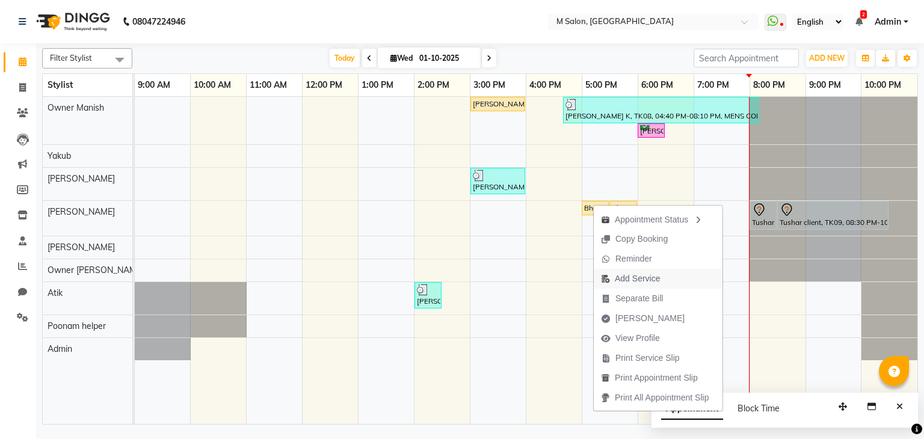
click at [626, 276] on span "Add Service" at bounding box center [637, 279] width 45 height 13
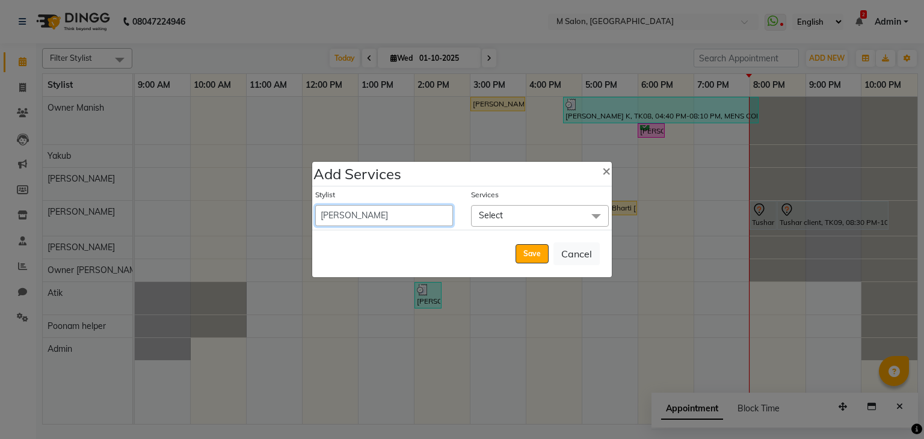
click at [402, 215] on select "Admin Atik Heena Owner Manish Owner Rima Solanki Poonam helper Pranali tabal Sh…" at bounding box center [384, 215] width 138 height 21
select select "86896"
click at [315, 205] on select "Admin Atik Heena Owner Manish Owner Rima Solanki Poonam helper Pranali tabal Sh…" at bounding box center [384, 215] width 138 height 21
select select "1050"
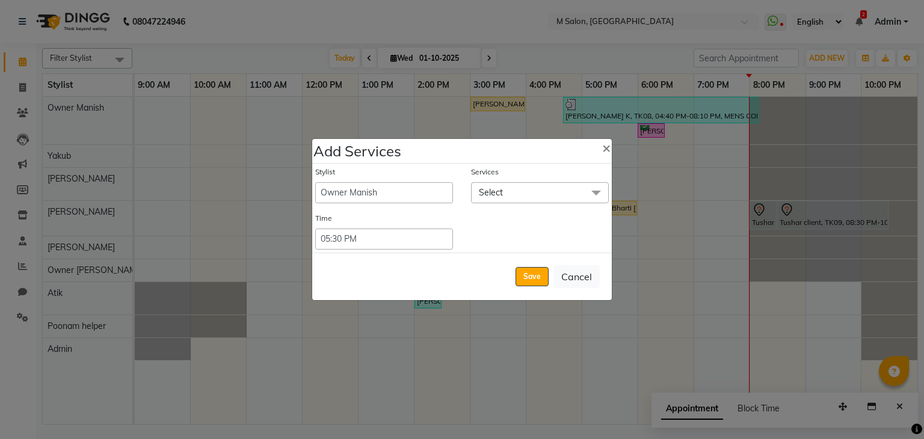
click at [500, 184] on span "Select" at bounding box center [540, 192] width 138 height 21
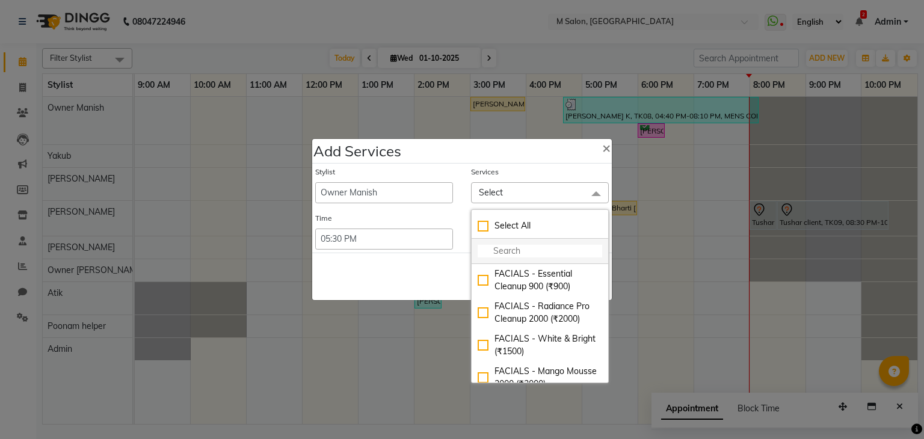
drag, startPoint x: 499, startPoint y: 261, endPoint x: 496, endPoint y: 249, distance: 11.8
click at [496, 249] on li at bounding box center [540, 251] width 137 height 25
click at [496, 249] on input "multiselect-search" at bounding box center [540, 251] width 125 height 13
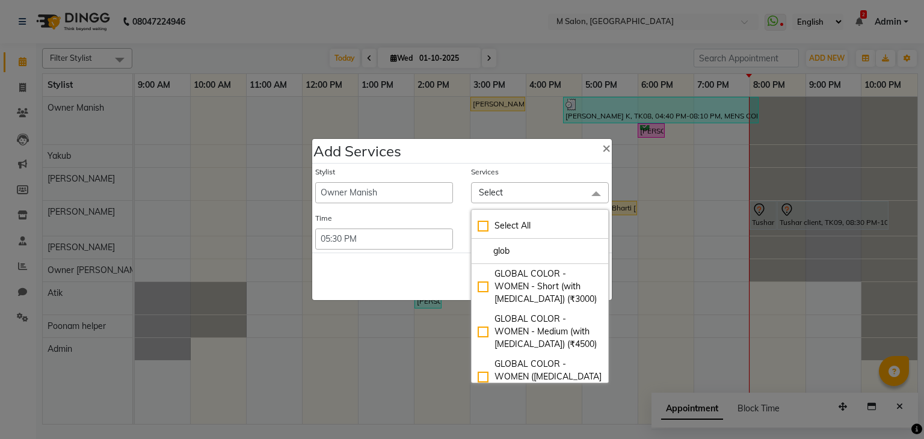
type input "glob"
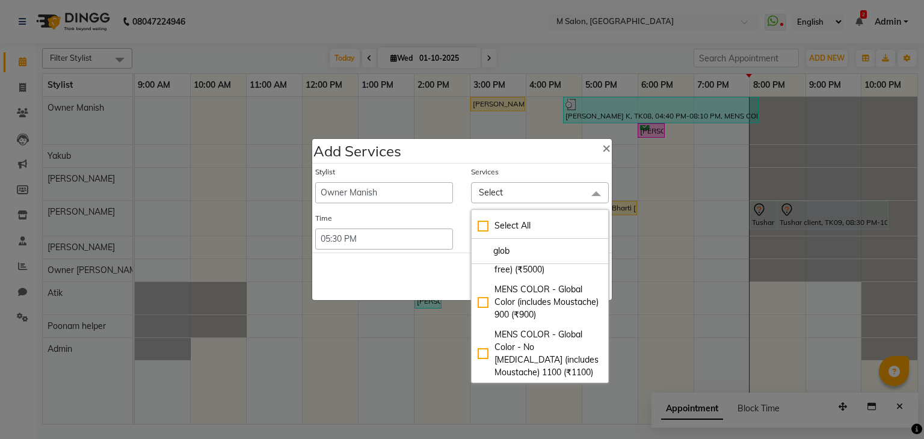
scroll to position [0, 0]
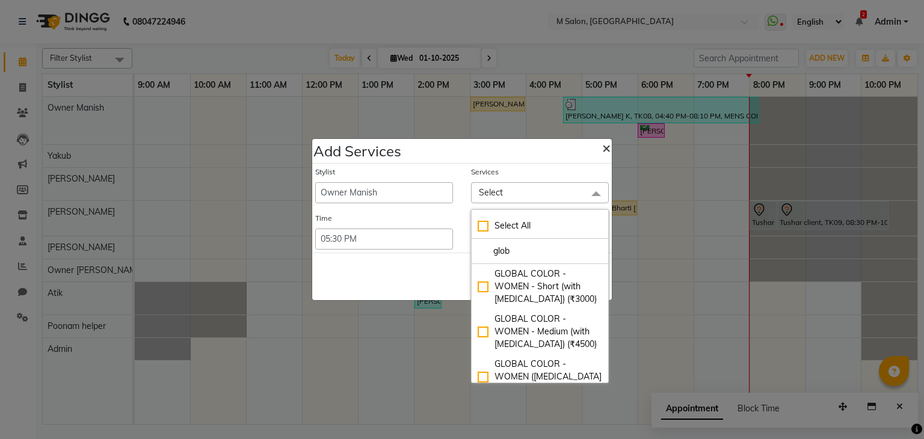
click at [602, 145] on span "×" at bounding box center [606, 147] width 8 height 18
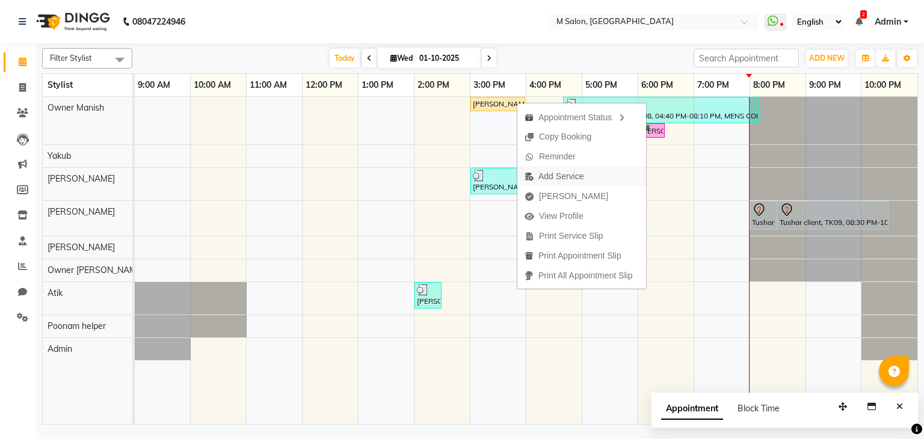
click at [550, 175] on span "Add Service" at bounding box center [561, 176] width 45 height 13
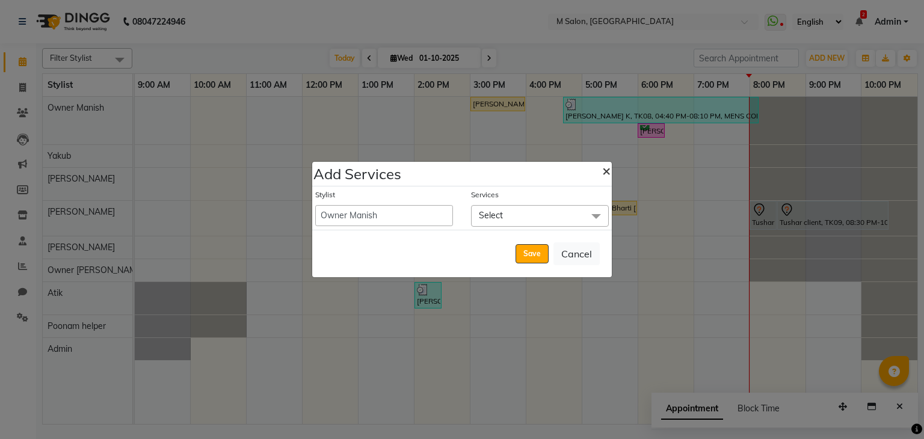
click at [605, 171] on span "×" at bounding box center [606, 170] width 8 height 18
select select "90983"
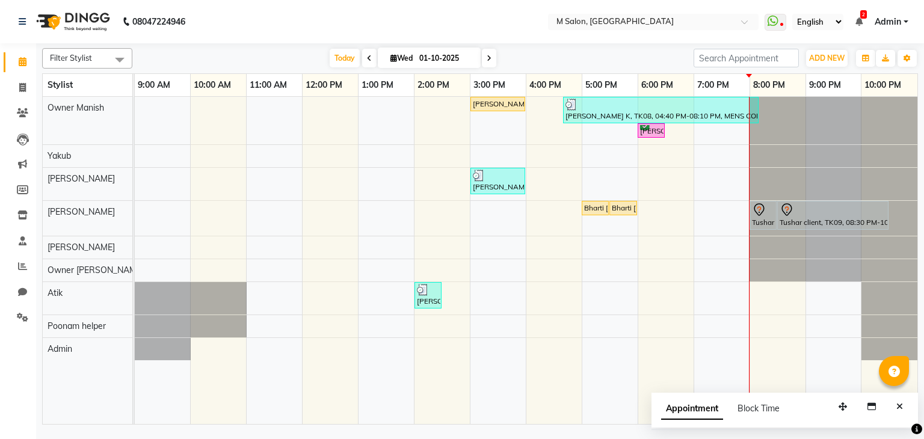
click at [631, 55] on div "Today Wed 01-10-2025" at bounding box center [412, 58] width 549 height 18
click at [484, 58] on span at bounding box center [489, 58] width 14 height 19
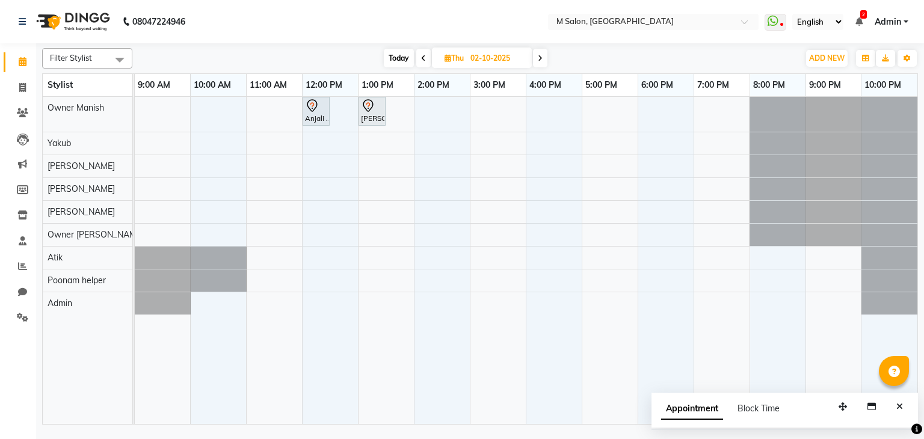
click at [405, 64] on span "Today" at bounding box center [399, 58] width 30 height 19
type input "01-10-2025"
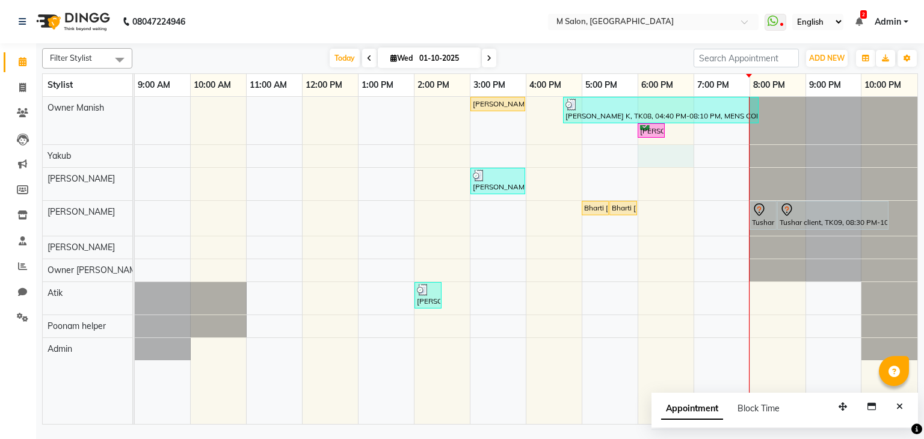
click at [689, 147] on div "sumitha shetty, TK05, 03:00 PM-04:00 PM, HIGHLIGHTS- WOMEN - Medium ,GLOBAL COL…" at bounding box center [526, 261] width 783 height 328
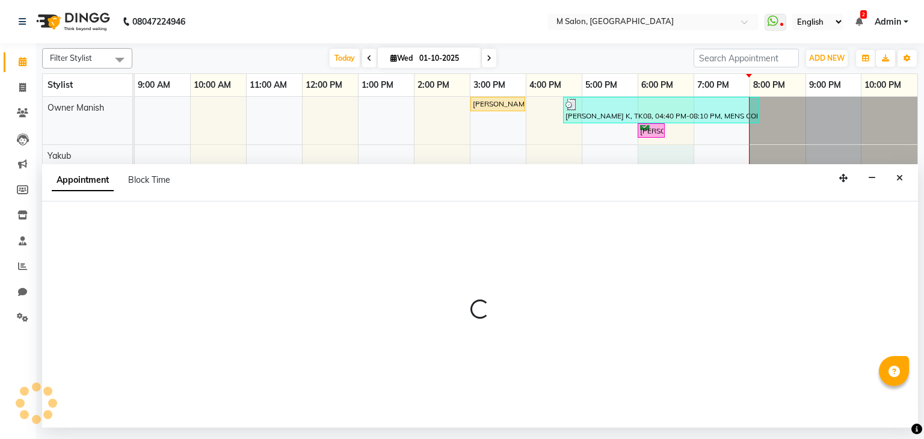
select select "87580"
select select "1080"
select select "tentative"
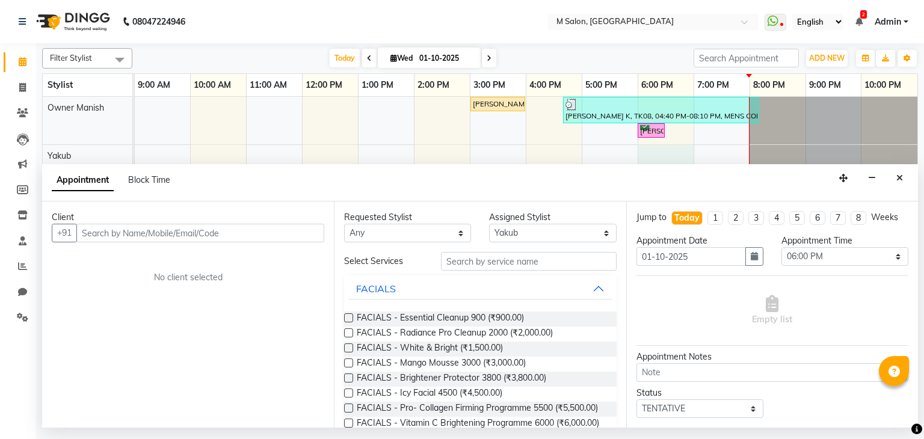
click at [143, 234] on input "text" at bounding box center [200, 233] width 248 height 19
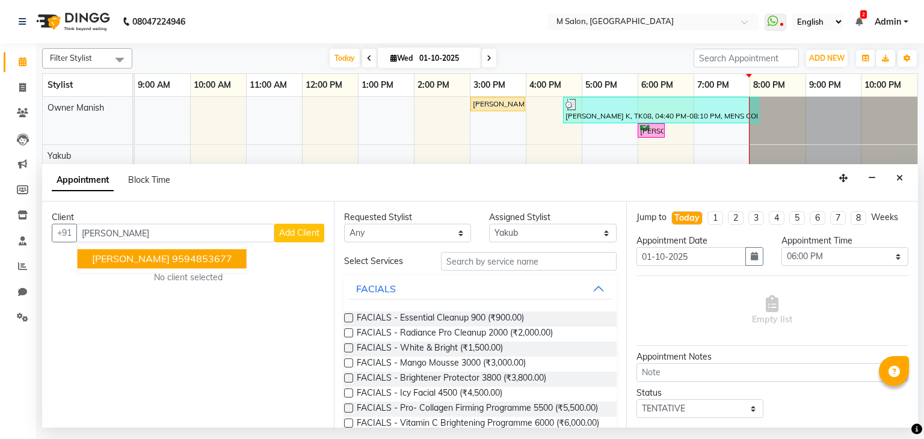
click at [139, 258] on span "[PERSON_NAME]" at bounding box center [131, 259] width 78 height 12
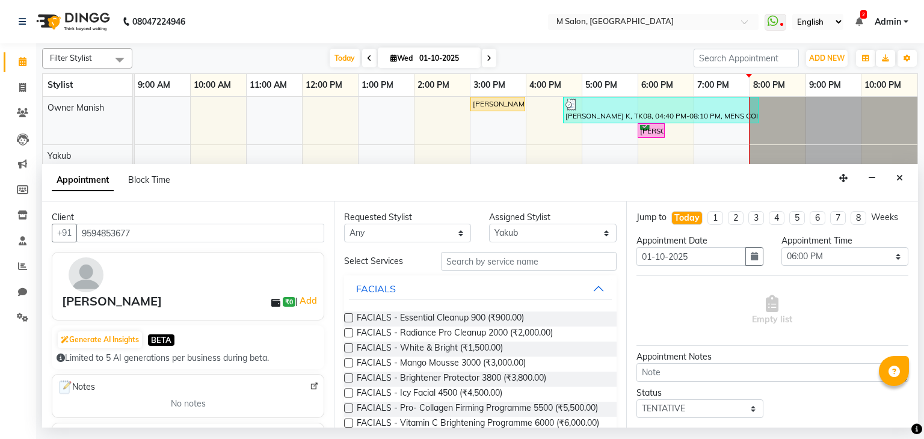
type input "9594853677"
click at [511, 227] on select "Select Admin Atik Heena Owner Manish Owner Rima Solanki Poonam helper Pranali t…" at bounding box center [552, 233] width 127 height 19
select select "86896"
click at [489, 224] on select "Select Admin Atik Heena Owner Manish Owner Rima Solanki Poonam helper Pranali t…" at bounding box center [552, 233] width 127 height 19
click at [491, 253] on input "text" at bounding box center [529, 261] width 176 height 19
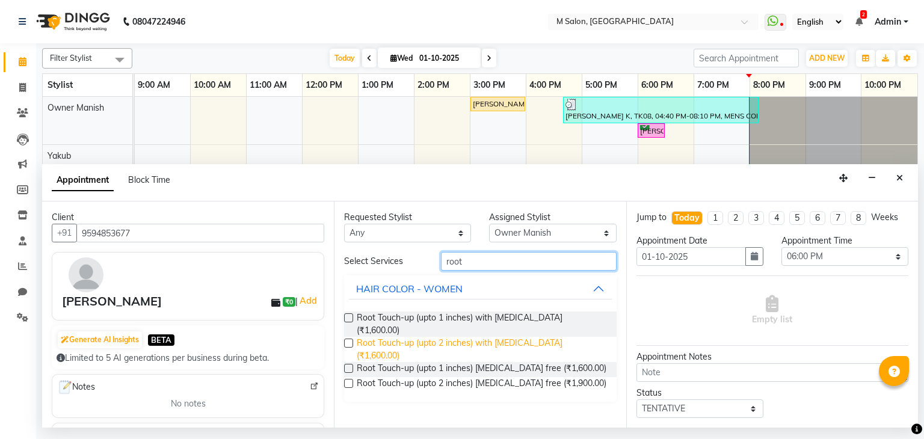
type input "root"
click at [474, 341] on span "Root Touch-up (upto 2 inches) with ammonia (₹1,600.00)" at bounding box center [482, 349] width 250 height 25
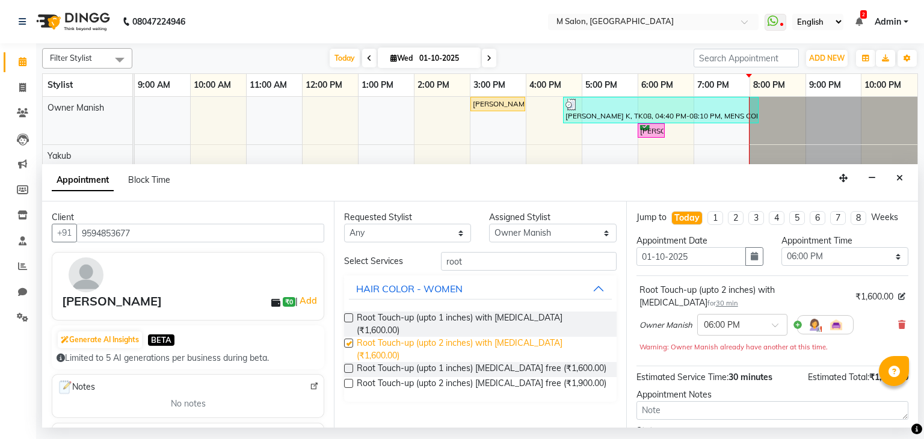
checkbox input "false"
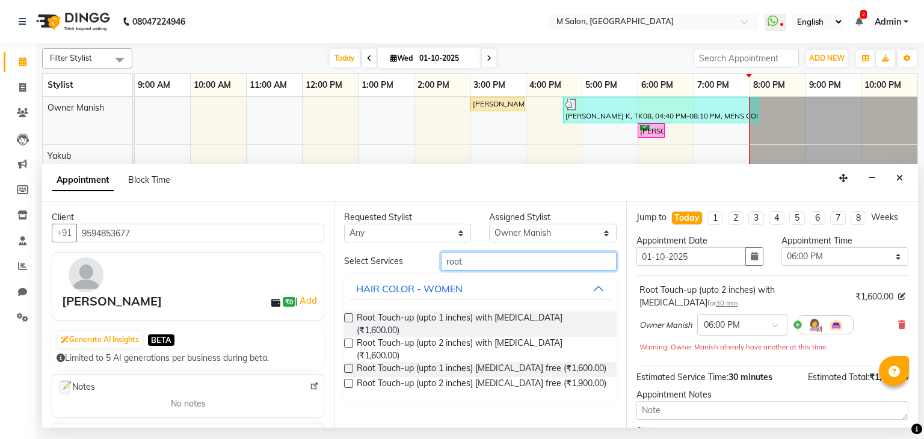
click at [476, 258] on input "root" at bounding box center [529, 261] width 176 height 19
type input "r"
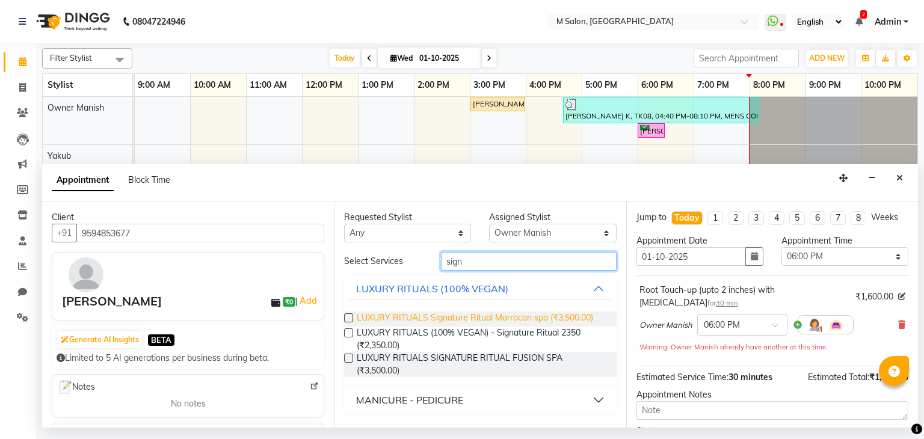
type input "sign"
click at [472, 314] on span "LUXURY RITUALS Signature Ritual Morrocon spa (₹3,500.00)" at bounding box center [475, 319] width 236 height 15
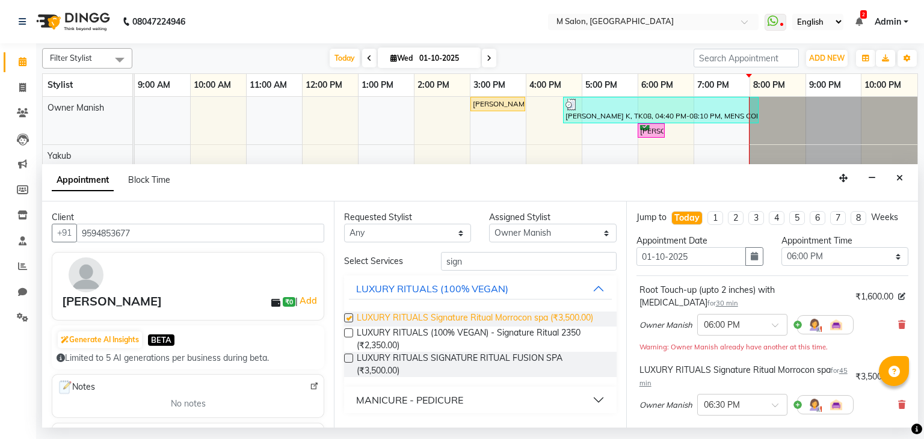
checkbox input "false"
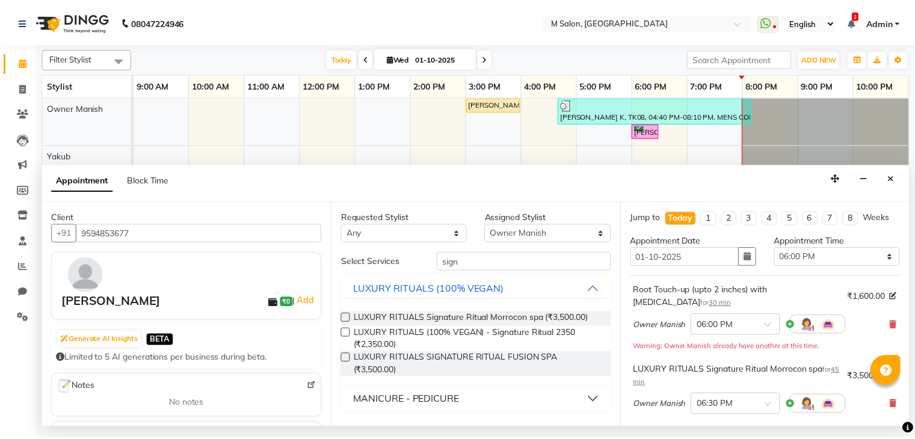
scroll to position [183, 0]
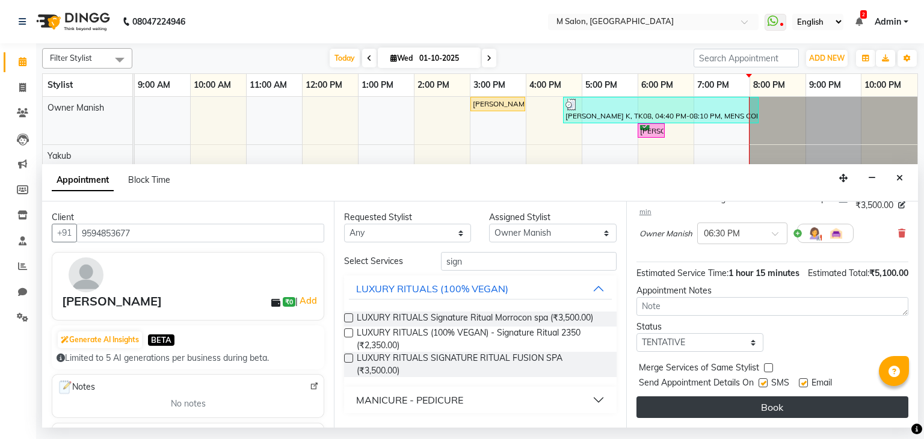
click at [797, 403] on button "Book" at bounding box center [773, 408] width 272 height 22
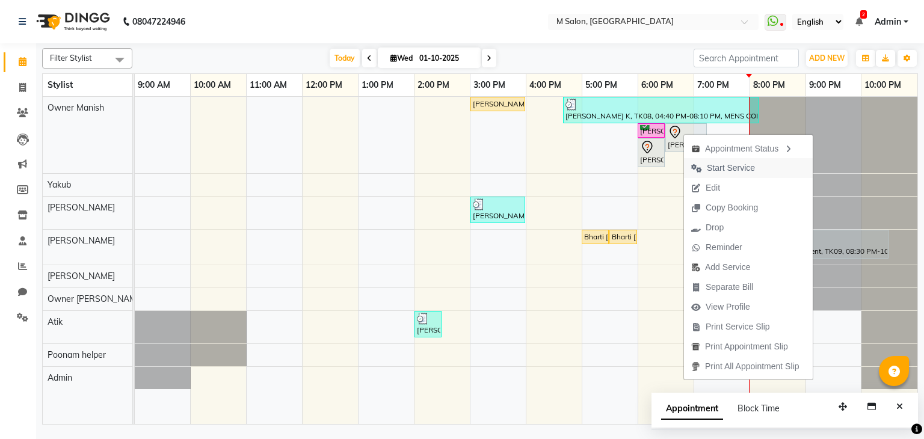
click at [724, 165] on span "Start Service" at bounding box center [731, 168] width 48 height 13
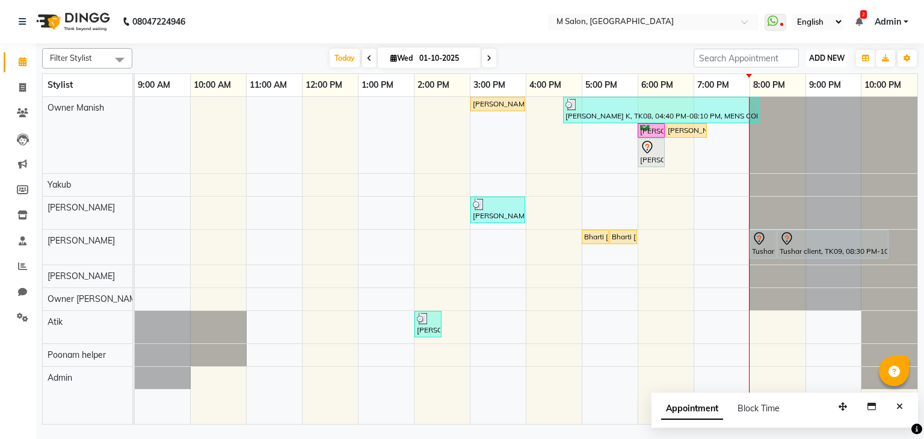
click at [836, 61] on span "ADD NEW" at bounding box center [827, 58] width 36 height 9
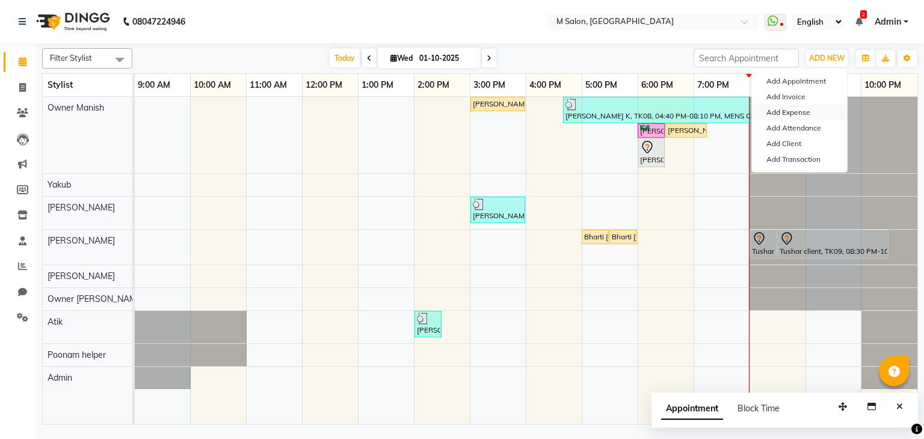
click at [804, 111] on link "Add Expense" at bounding box center [799, 113] width 95 height 16
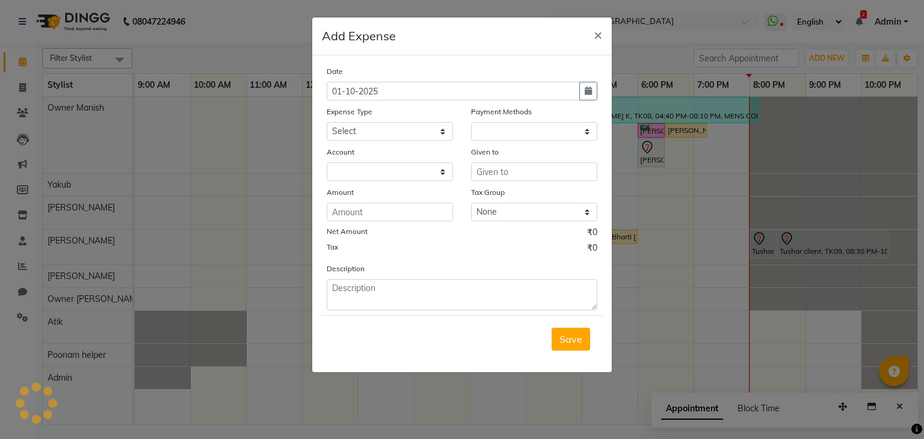
select select "1"
select select "7908"
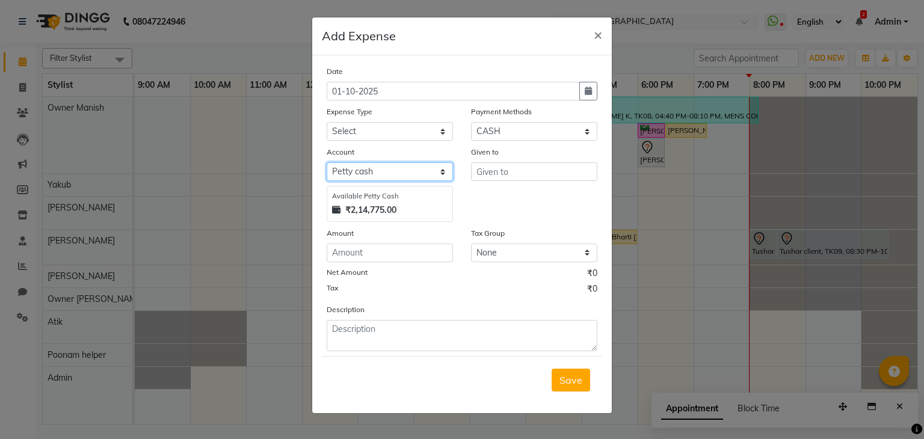
click at [381, 174] on select "Select Petty cash Default account" at bounding box center [390, 171] width 126 height 19
click at [327, 164] on select "Select Petty cash Default account" at bounding box center [390, 171] width 126 height 19
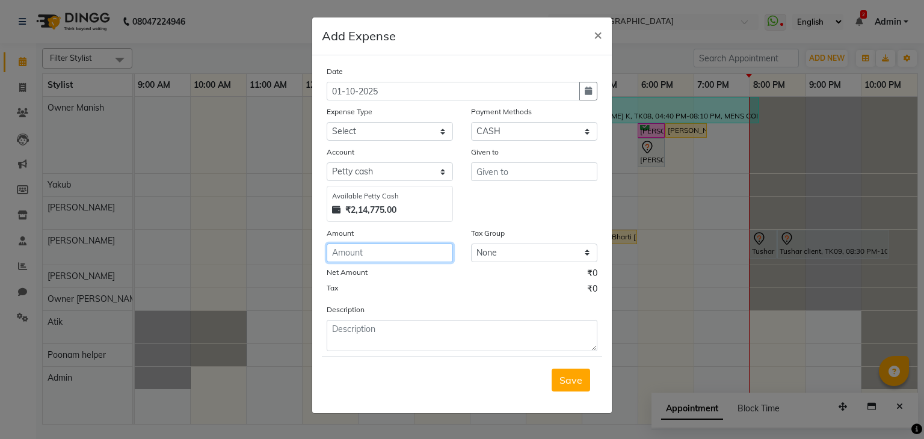
click at [359, 254] on input "number" at bounding box center [390, 253] width 126 height 19
type input "3"
type input "2"
type input "80"
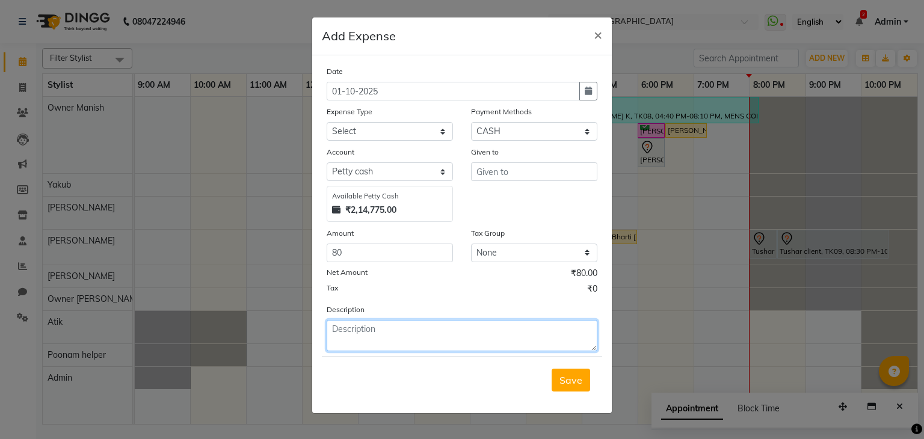
click at [360, 324] on textarea at bounding box center [462, 335] width 271 height 31
type textarea "MILK VADA PAV"
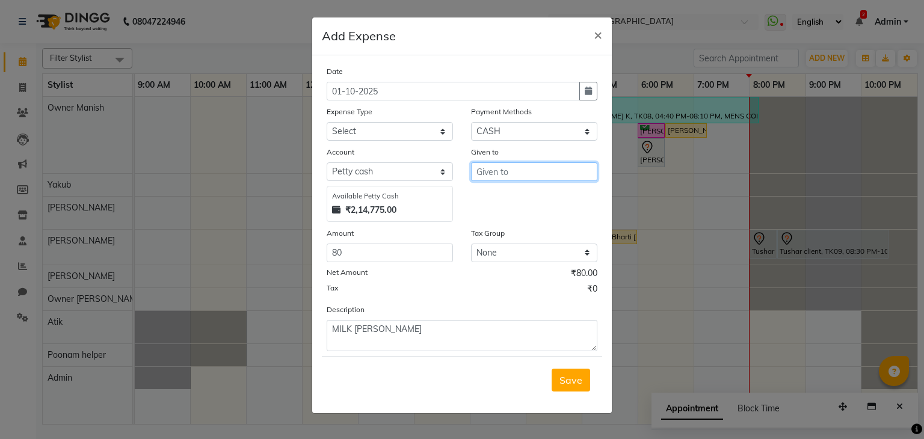
click at [510, 174] on input "text" at bounding box center [534, 171] width 126 height 19
type input "MANNU"
click at [569, 386] on span "Save" at bounding box center [571, 380] width 23 height 12
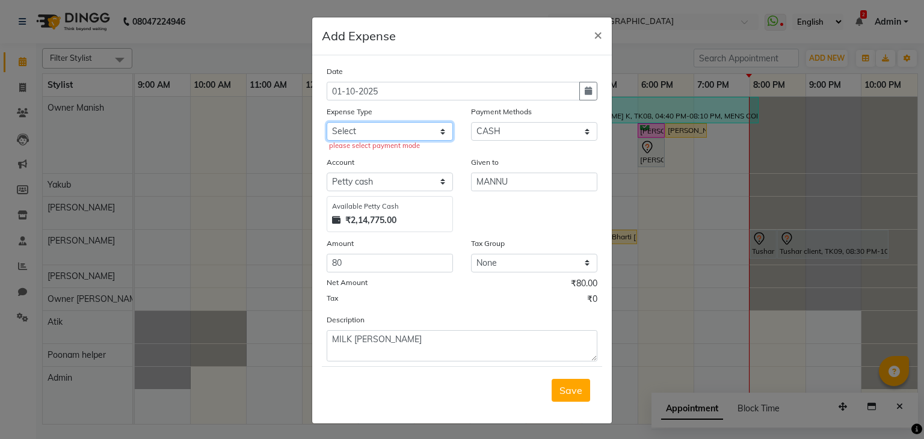
click at [345, 129] on select "Select Advance Salary Bank charges Car maintenance Cash transfer to bank Cash t…" at bounding box center [390, 131] width 126 height 19
select select "17"
click at [327, 123] on select "Select Advance Salary Bank charges Car maintenance Cash transfer to bank Cash t…" at bounding box center [390, 131] width 126 height 19
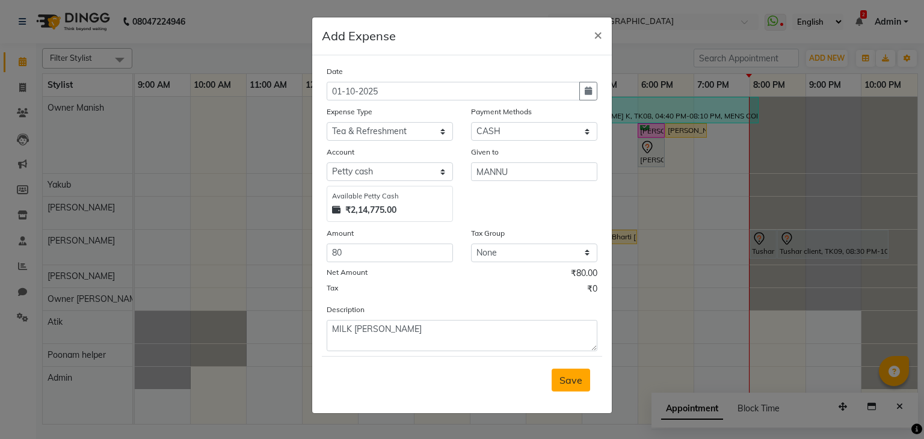
click at [573, 372] on button "Save" at bounding box center [571, 380] width 39 height 23
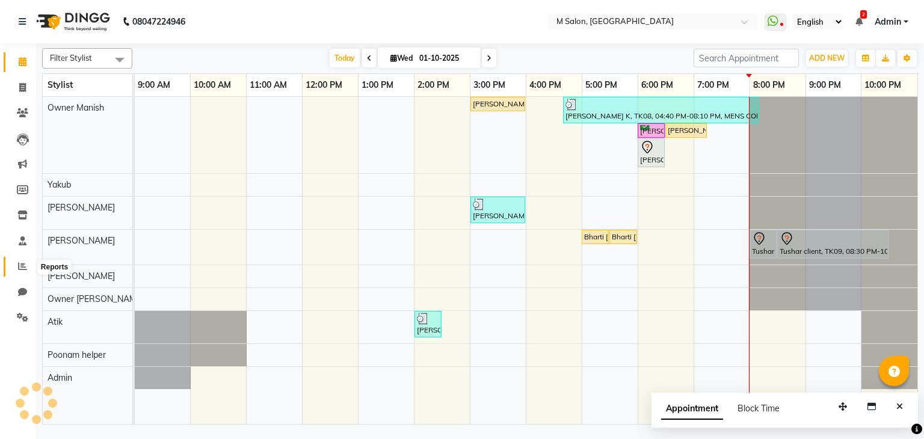
click at [18, 265] on icon at bounding box center [22, 266] width 9 height 9
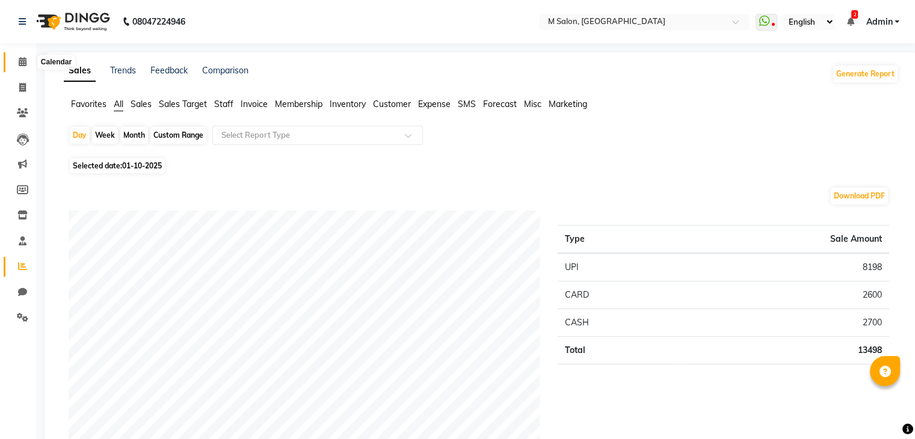
click at [24, 65] on icon at bounding box center [23, 61] width 8 height 9
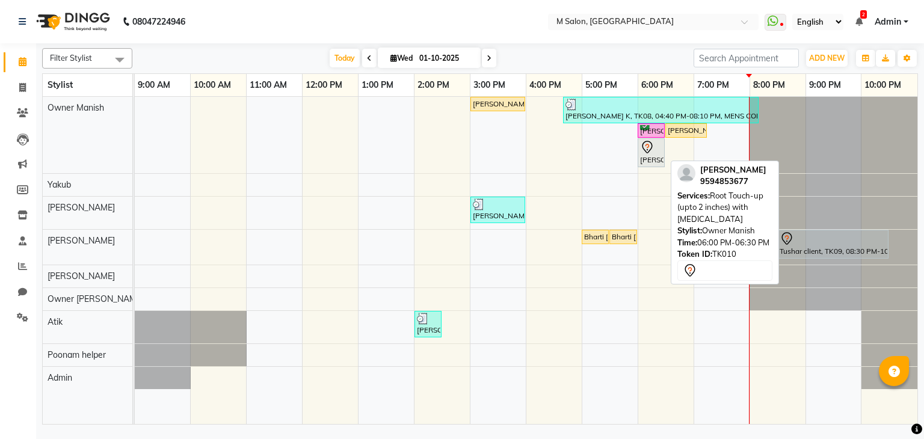
click at [651, 155] on div "[PERSON_NAME], TK10, 06:00 PM-06:30 PM, Root Touch-up (upto 2 inches) with [MED…" at bounding box center [651, 152] width 25 height 25
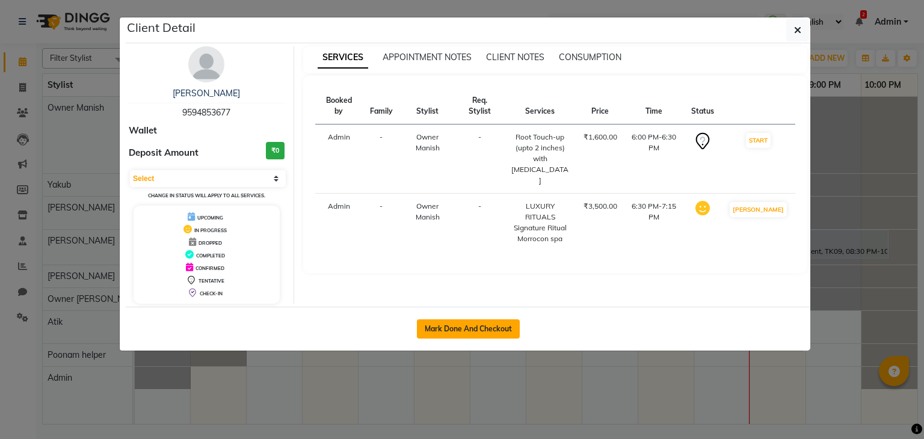
click at [483, 335] on button "Mark Done And Checkout" at bounding box center [468, 329] width 103 height 19
select select "service"
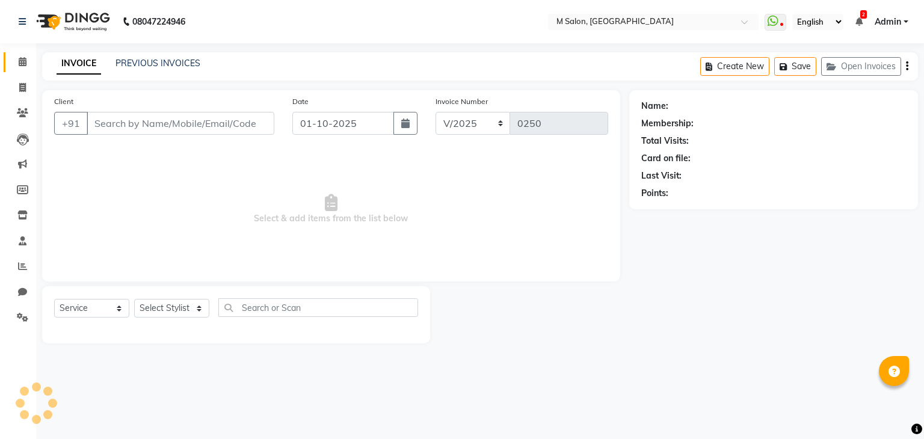
type input "9594853677"
select select "86896"
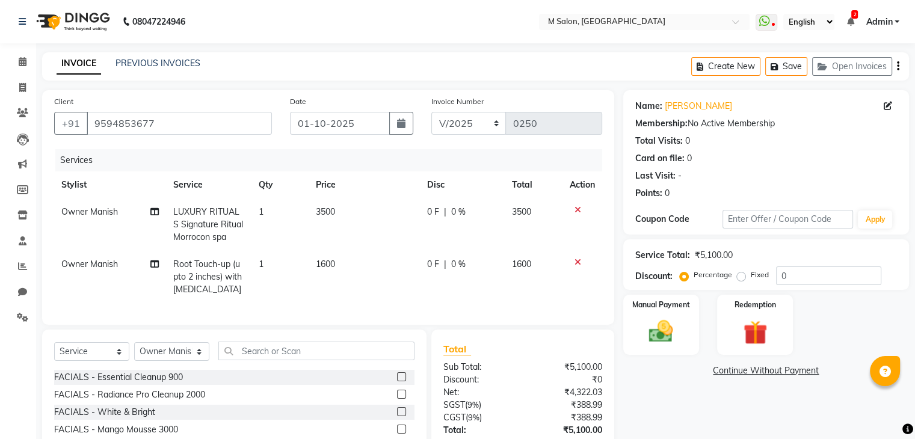
click at [446, 214] on div "0 F | 0 %" at bounding box center [462, 212] width 70 height 13
select select "86896"
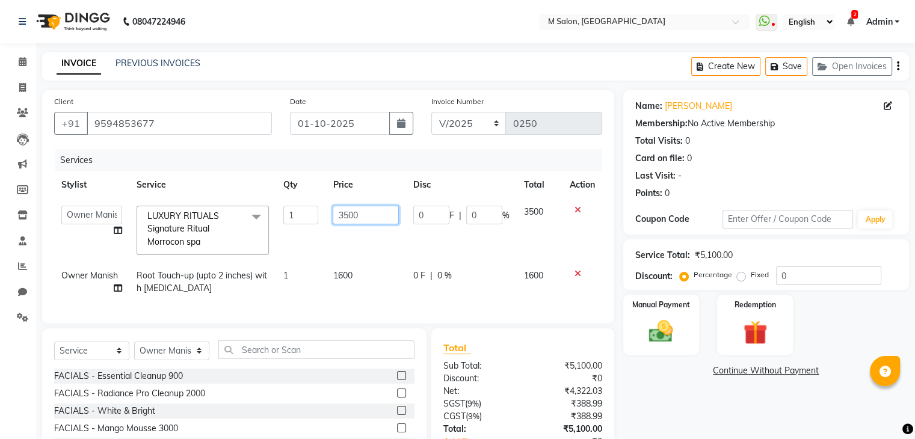
click at [363, 212] on input "3500" at bounding box center [366, 215] width 66 height 19
type input "3"
type input "2"
type input "3500"
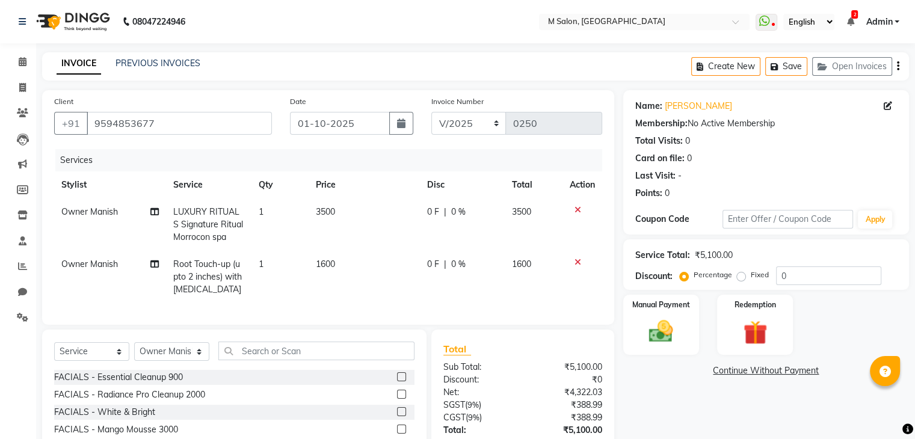
click at [428, 212] on span "0 F" at bounding box center [433, 212] width 12 height 13
select select "86896"
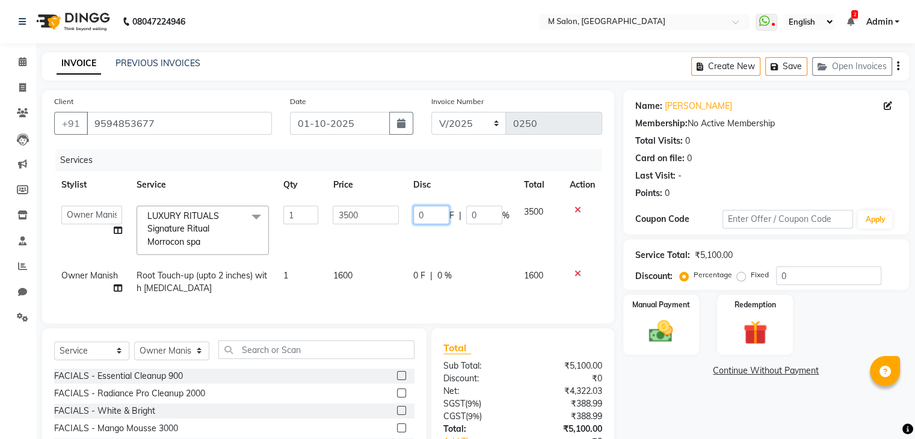
click at [428, 215] on input "0" at bounding box center [431, 215] width 36 height 19
type input "1000"
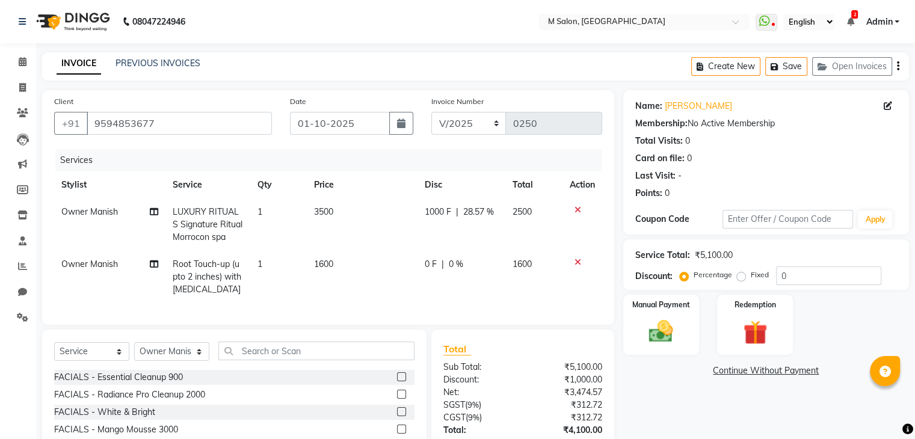
click at [533, 239] on td "2500" at bounding box center [533, 225] width 57 height 52
select select "86896"
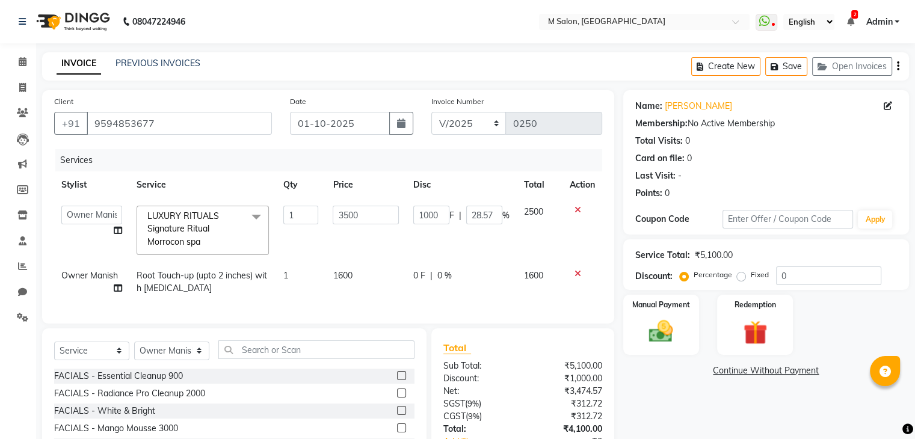
click at [432, 280] on div "0 F | 0 %" at bounding box center [461, 276] width 96 height 13
select select "86896"
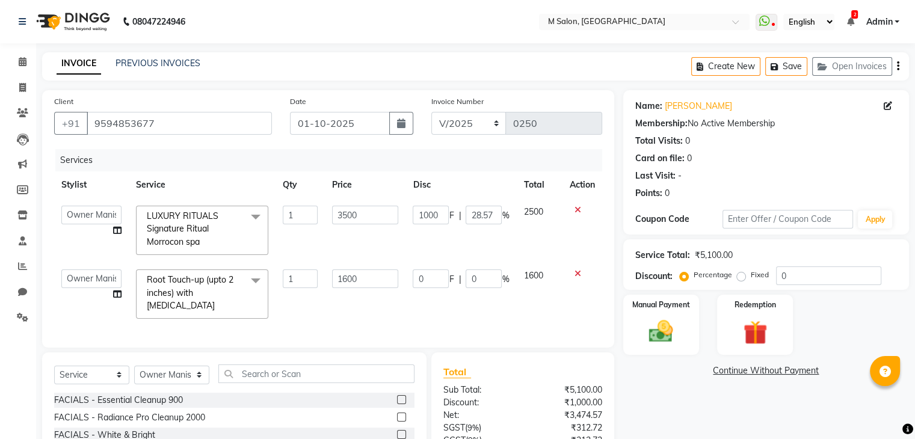
click at [502, 276] on span "%" at bounding box center [505, 279] width 7 height 13
click at [486, 279] on input "0" at bounding box center [484, 279] width 36 height 19
type input "20"
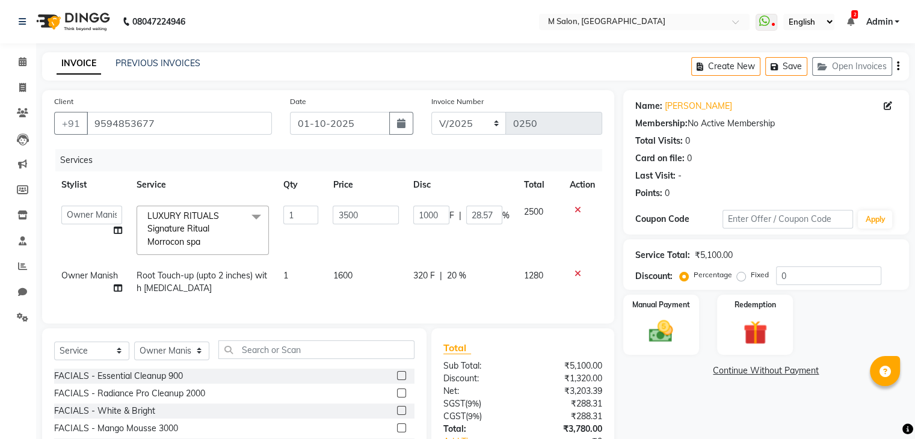
click at [515, 309] on div "Services Stylist Service Qty Price Disc Total Action Admin Atik Heena Owner Man…" at bounding box center [328, 230] width 548 height 162
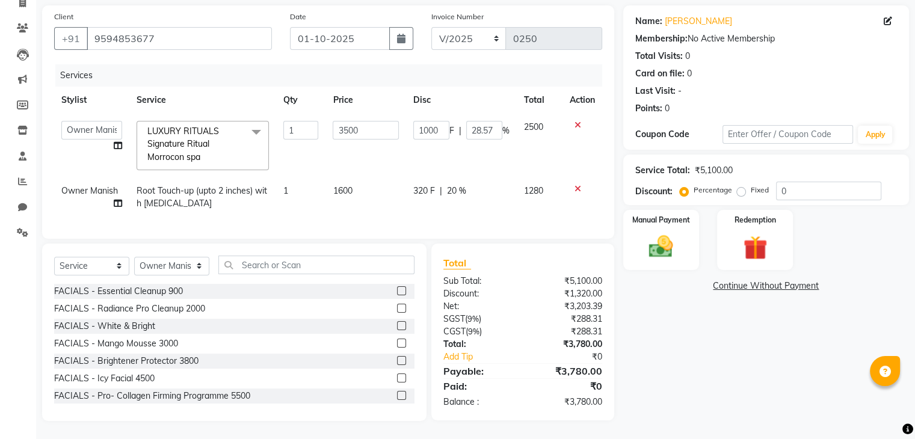
click at [417, 186] on span "320 F" at bounding box center [424, 191] width 22 height 13
select select "86896"
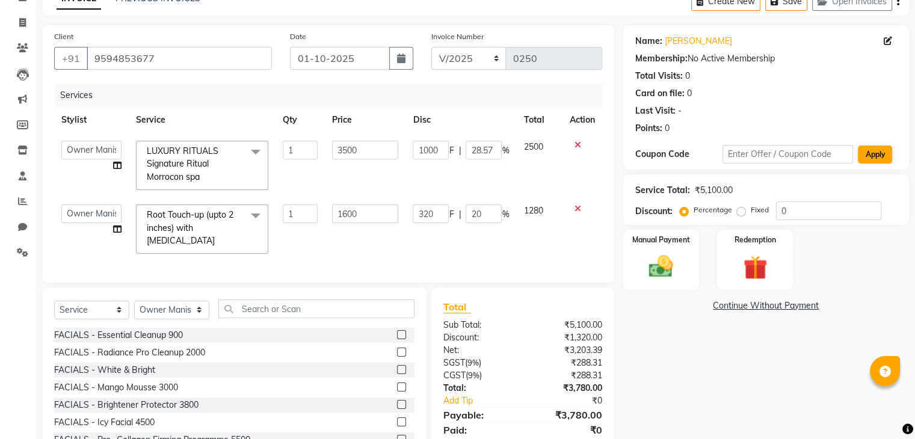
scroll to position [67, 0]
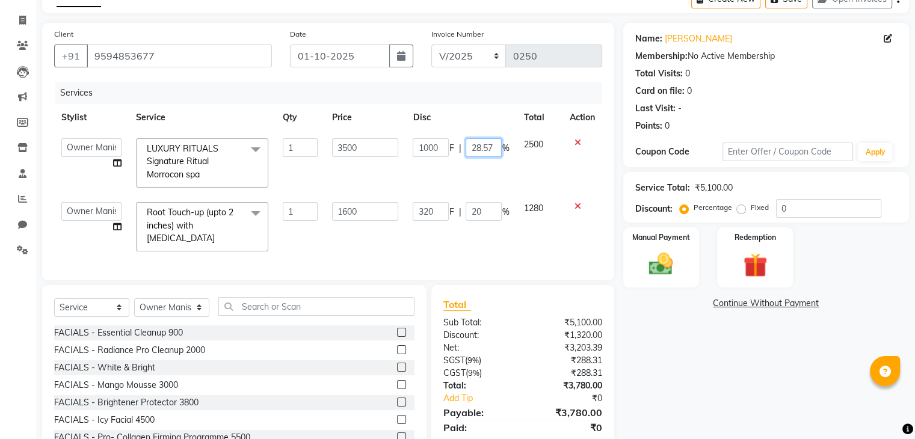
click at [496, 148] on input "28.57" at bounding box center [484, 147] width 36 height 19
type input "20"
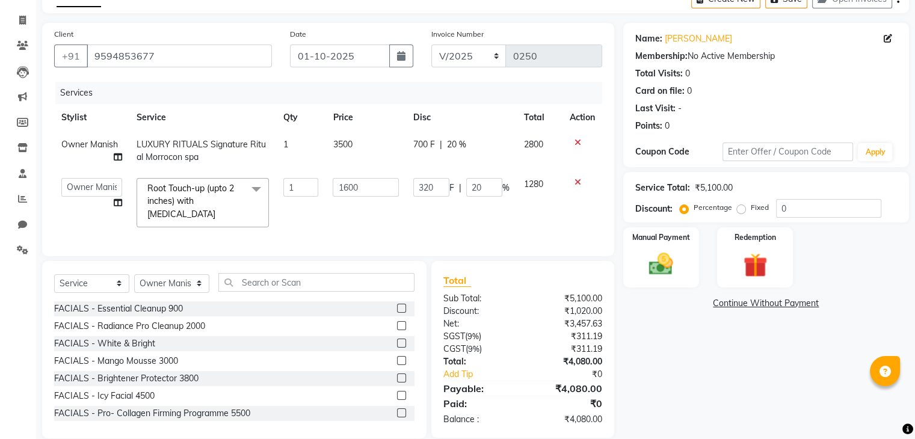
click at [510, 176] on tbody "Owner Manish LUXURY RITUALS Signature Ritual Morrocon spa 1 3500 700 F | 20 % 2…" at bounding box center [328, 182] width 548 height 103
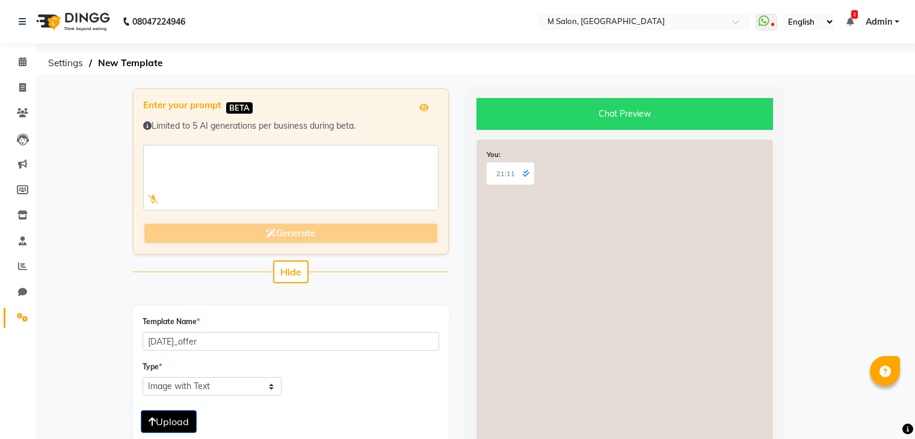
select select "IMAGE"
select select "MARKETING"
click at [22, 67] on span at bounding box center [22, 62] width 21 height 14
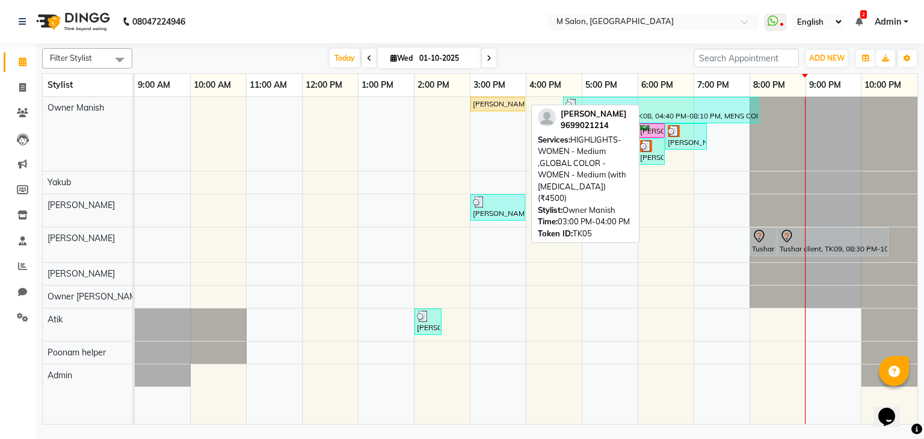
click at [501, 97] on link "sumitha shetty, TK05, 03:00 PM-04:00 PM, HIGHLIGHTS- WOMEN - Medium ,GLOBAL COL…" at bounding box center [498, 104] width 55 height 14
select select "1"
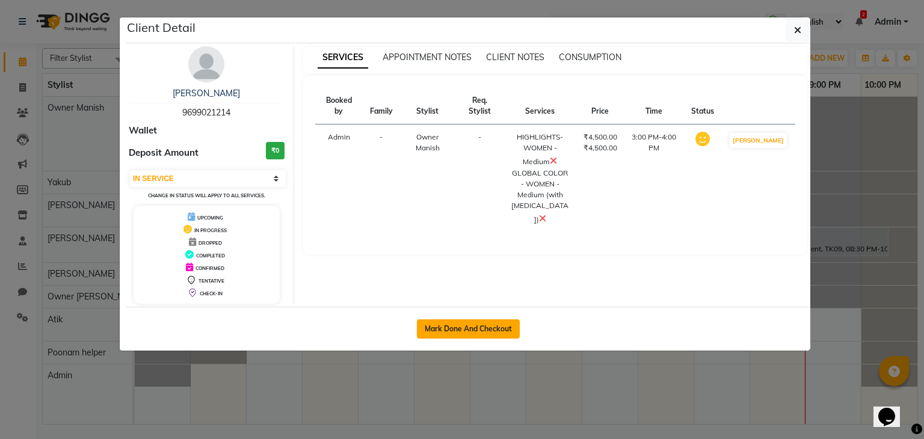
click at [489, 329] on button "Mark Done And Checkout" at bounding box center [468, 329] width 103 height 19
select select "service"
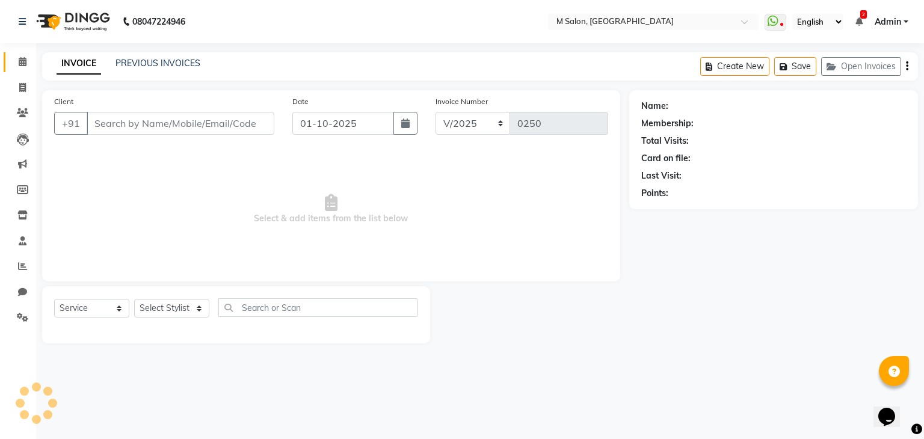
type input "9699021214"
select select "86896"
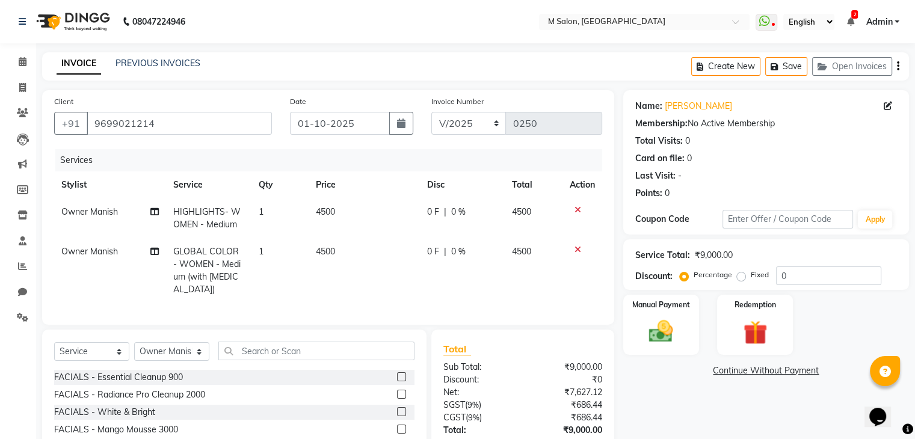
click at [576, 245] on icon at bounding box center [578, 249] width 7 height 8
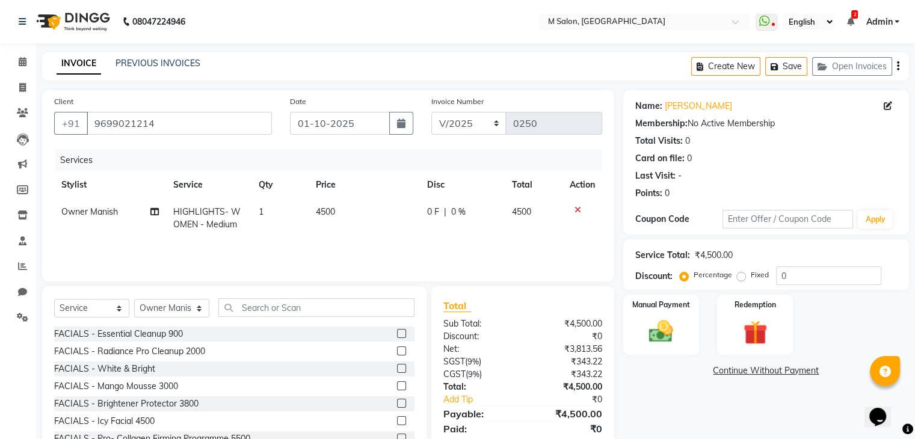
click at [421, 212] on td "0 F | 0 %" at bounding box center [462, 219] width 85 height 40
select select "86896"
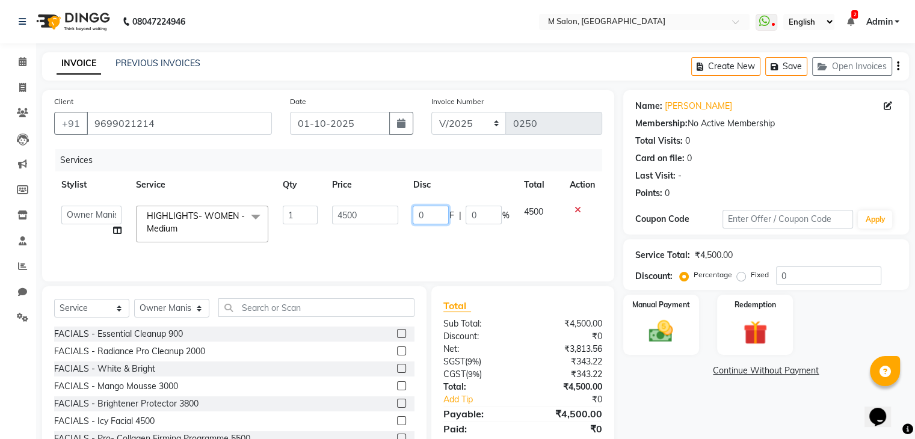
click at [428, 215] on input "0" at bounding box center [431, 215] width 36 height 19
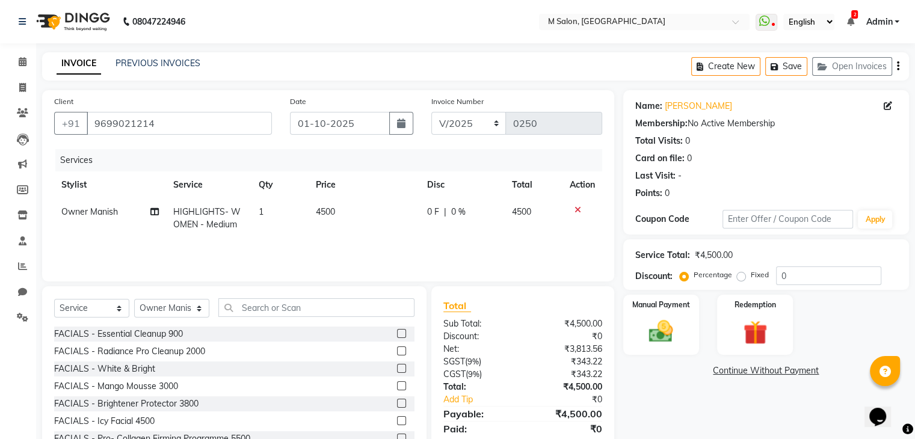
click at [428, 211] on span "0 F" at bounding box center [433, 212] width 12 height 13
select select "86896"
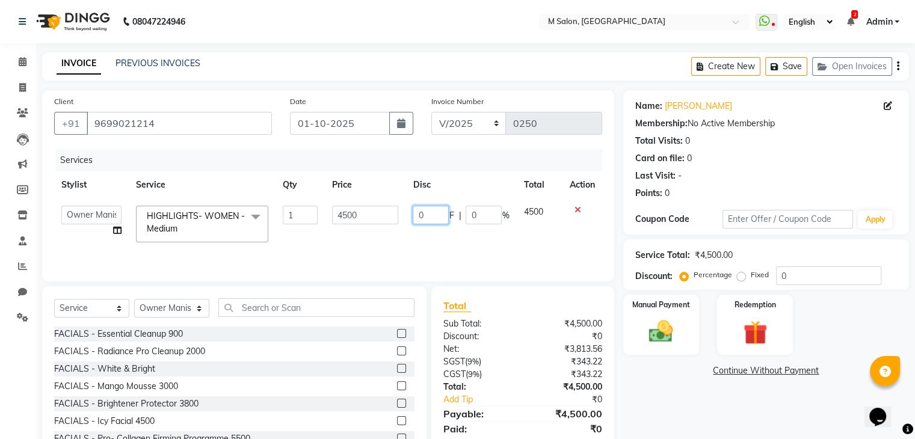
click at [443, 216] on input "0" at bounding box center [431, 215] width 36 height 19
type input "500"
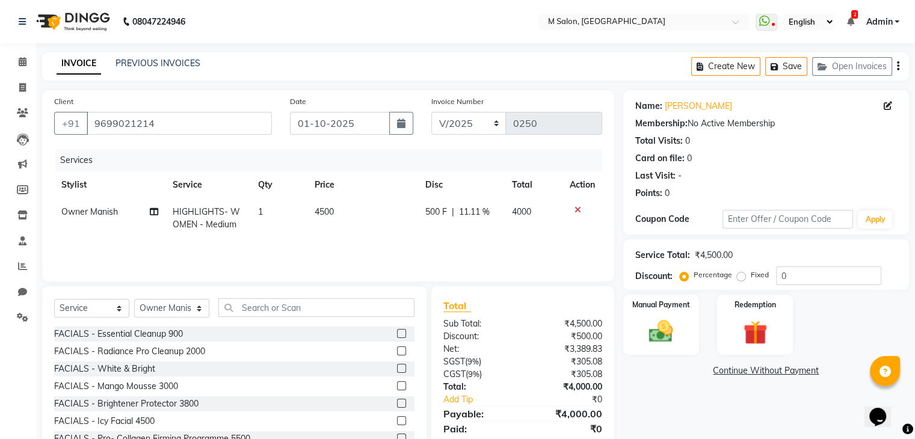
click at [471, 252] on div "Services Stylist Service Qty Price Disc Total Action Owner Manish HIGHLIGHTS- W…" at bounding box center [328, 209] width 548 height 120
click at [688, 321] on div "Manual Payment" at bounding box center [661, 325] width 79 height 62
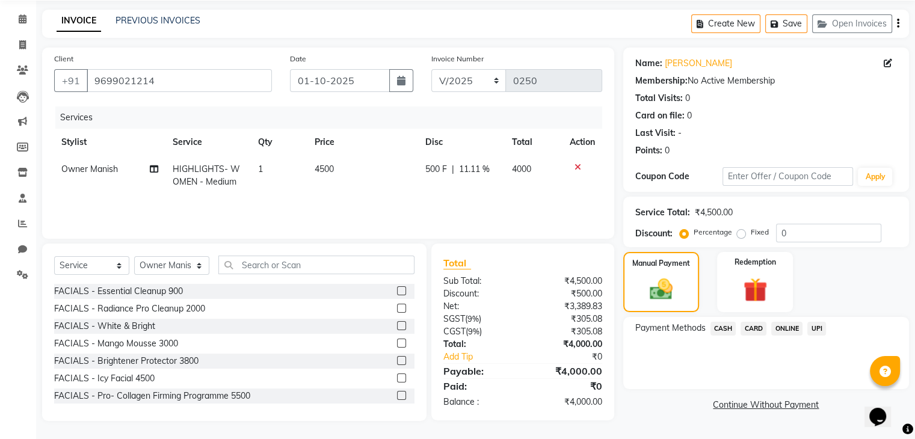
click at [816, 327] on span "UPI" at bounding box center [816, 329] width 19 height 14
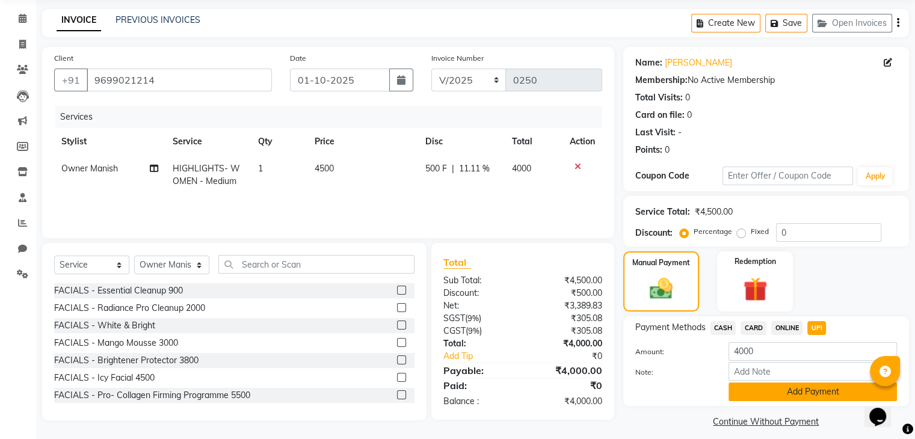
click at [779, 392] on button "Add Payment" at bounding box center [813, 392] width 168 height 19
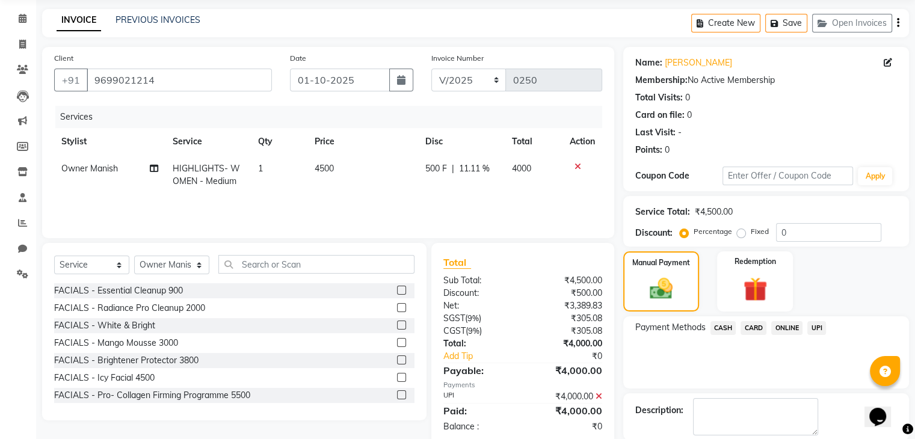
scroll to position [103, 0]
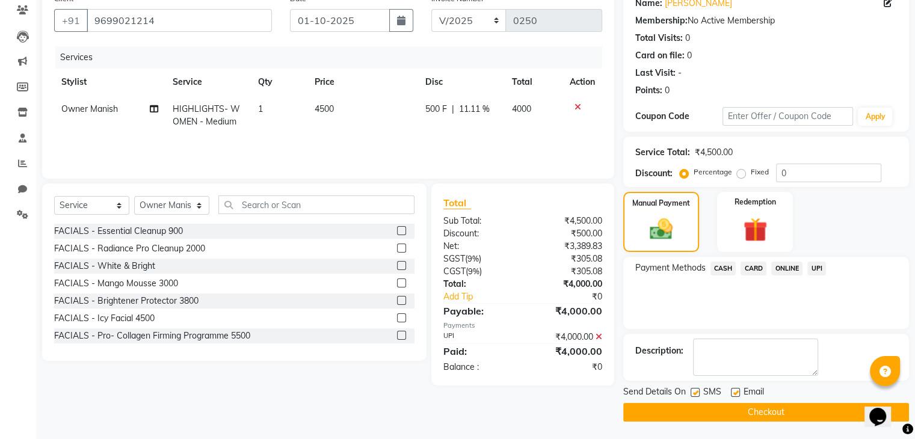
click at [756, 405] on button "Checkout" at bounding box center [766, 412] width 286 height 19
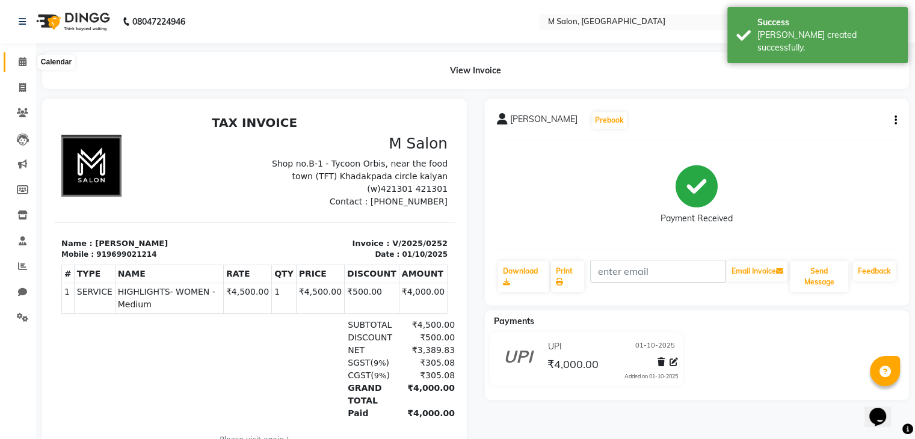
click at [24, 68] on span at bounding box center [22, 62] width 21 height 14
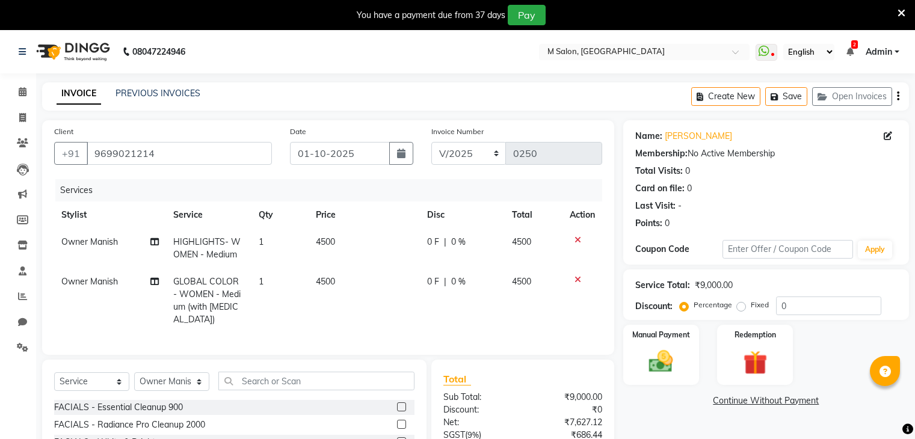
select select "service"
select select "86896"
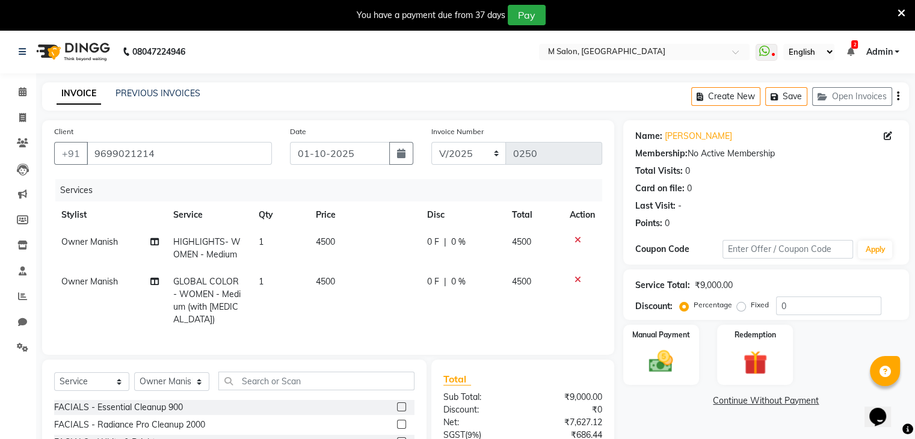
click at [578, 280] on icon at bounding box center [578, 280] width 7 height 8
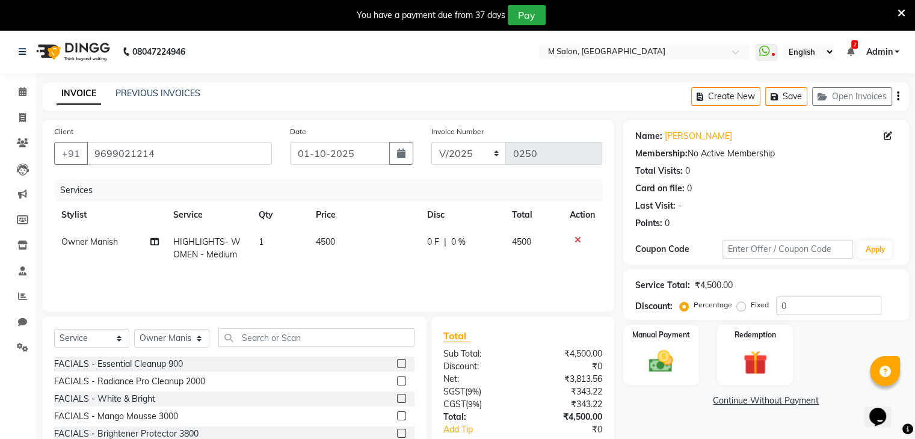
click at [451, 244] on span "0 %" at bounding box center [458, 242] width 14 height 13
select select "86896"
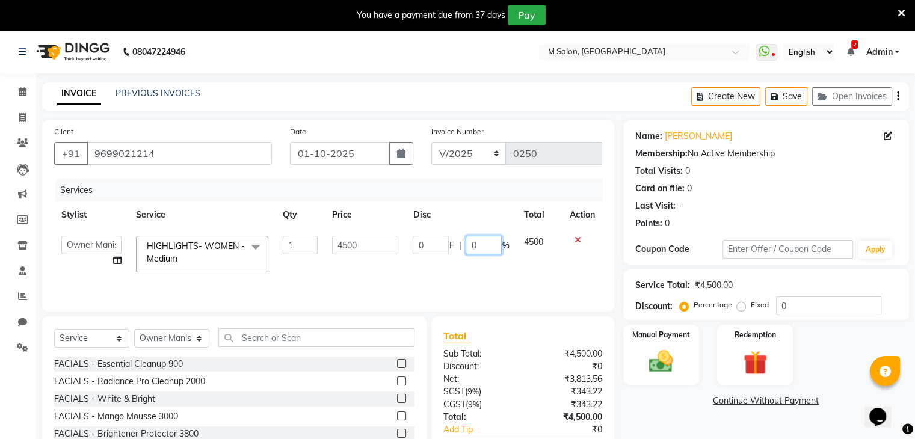
drag, startPoint x: 486, startPoint y: 257, endPoint x: 480, endPoint y: 246, distance: 12.1
click at [480, 246] on td "0 F | 0 %" at bounding box center [461, 254] width 111 height 51
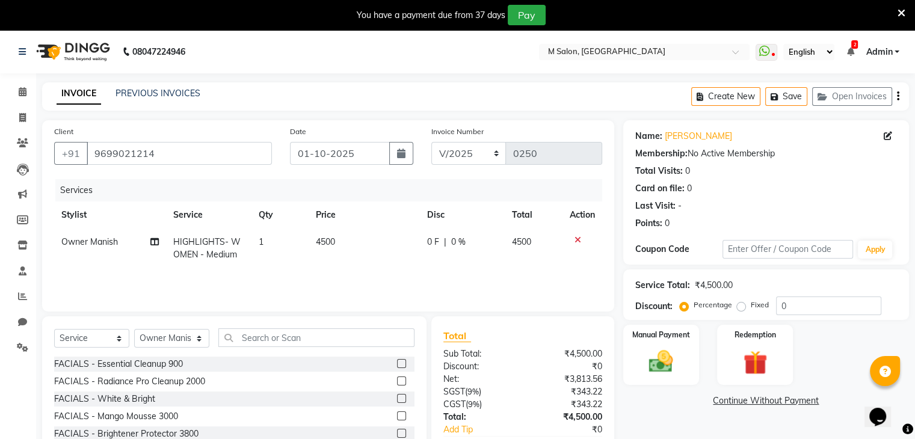
click at [433, 245] on span "0 F" at bounding box center [433, 242] width 12 height 13
select select "86896"
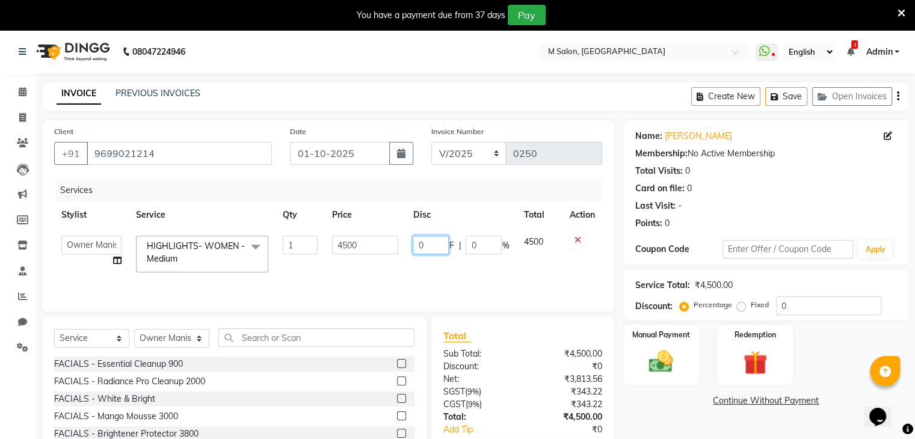
click at [433, 245] on input "0" at bounding box center [431, 245] width 36 height 19
type input "500"
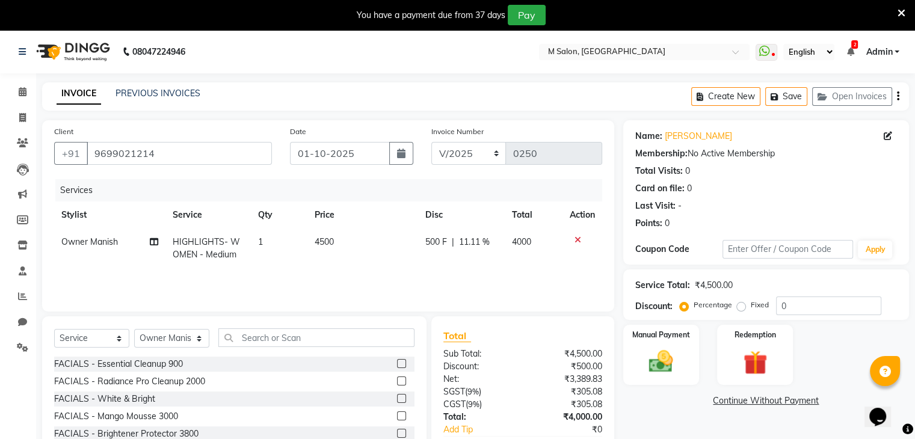
click at [493, 272] on div "Services Stylist Service Qty Price Disc Total Action Owner Manish HIGHLIGHTS- W…" at bounding box center [328, 239] width 548 height 120
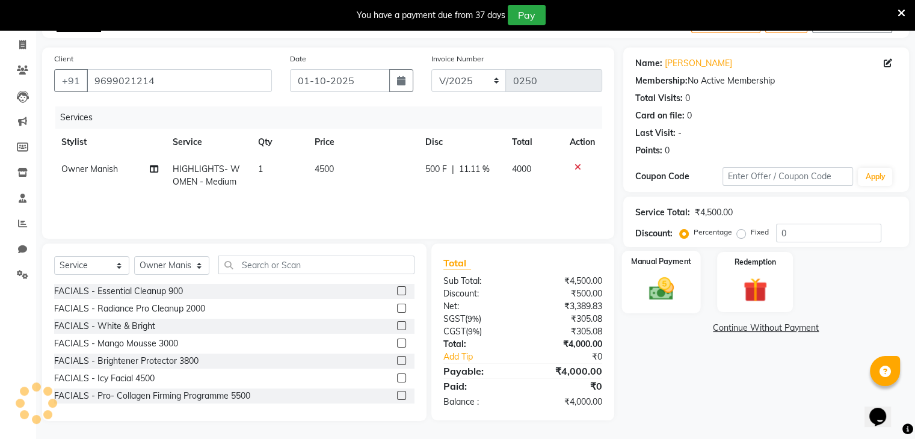
click at [673, 299] on img at bounding box center [661, 289] width 40 height 29
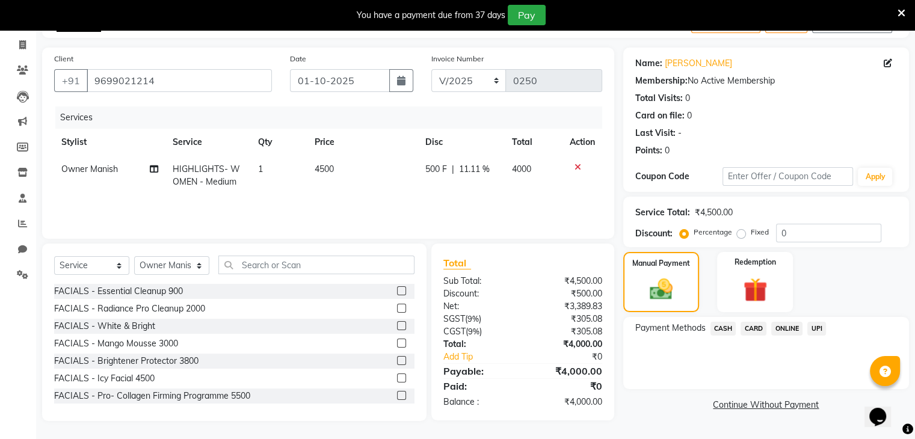
click at [817, 332] on span "UPI" at bounding box center [816, 329] width 19 height 14
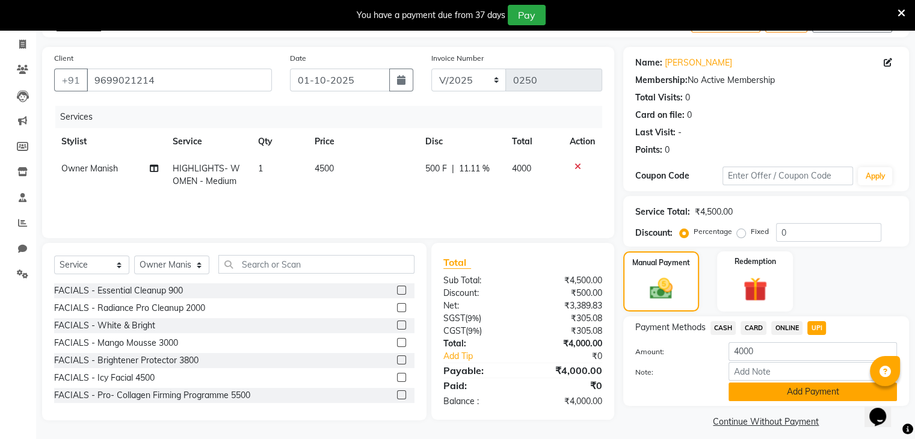
click at [776, 389] on button "Add Payment" at bounding box center [813, 392] width 168 height 19
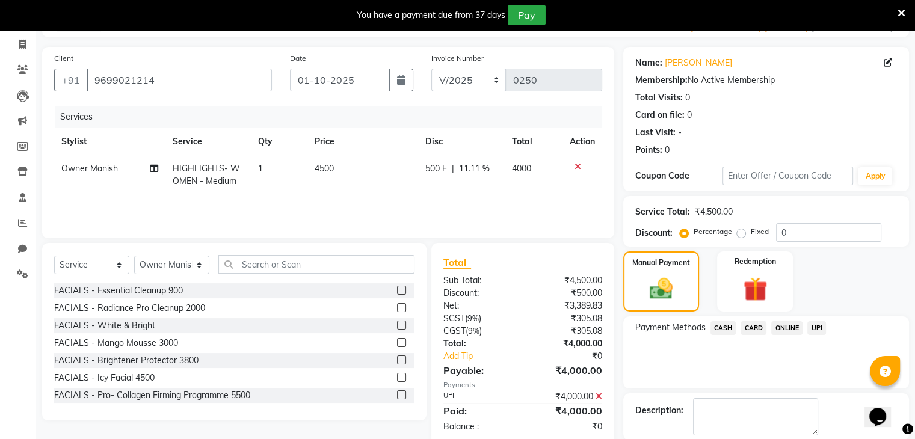
scroll to position [132, 0]
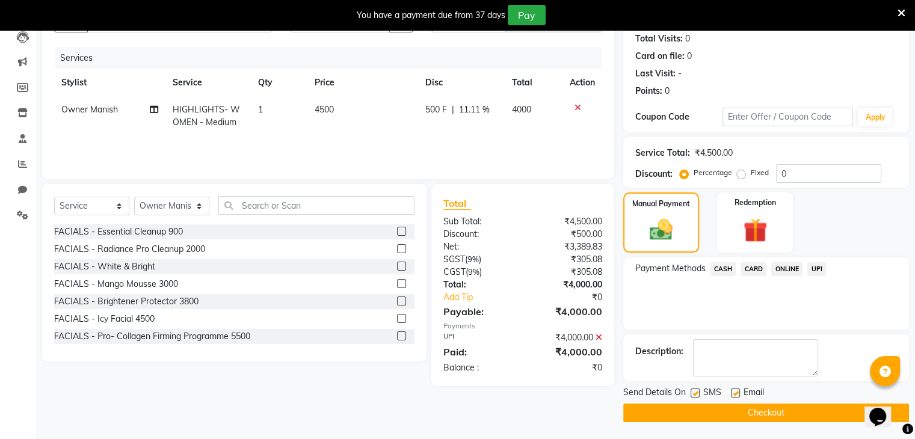
click at [794, 412] on button "Checkout" at bounding box center [766, 413] width 286 height 19
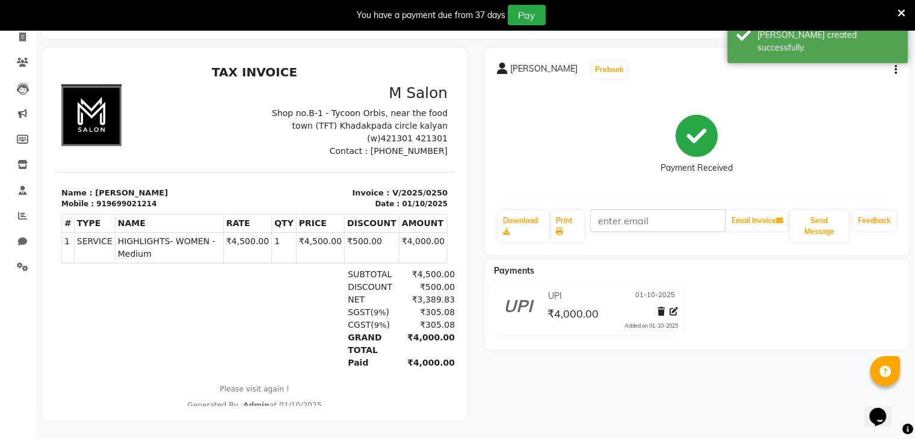
click at [902, 11] on icon at bounding box center [902, 13] width 8 height 11
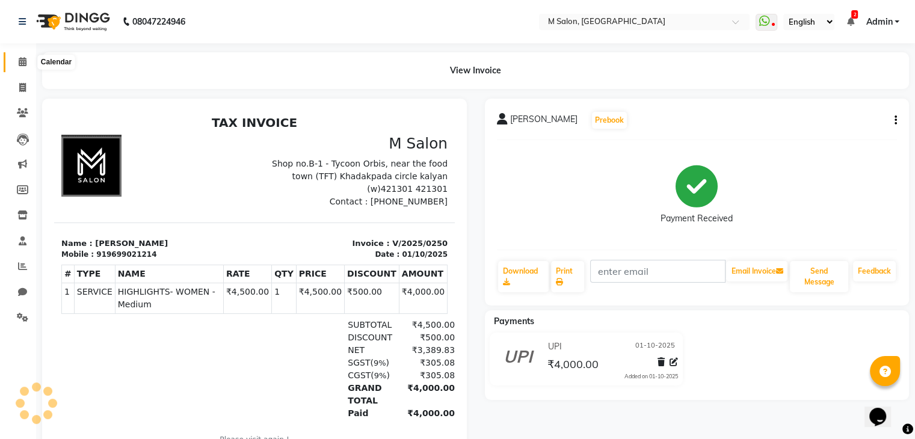
click at [24, 64] on icon at bounding box center [23, 61] width 8 height 9
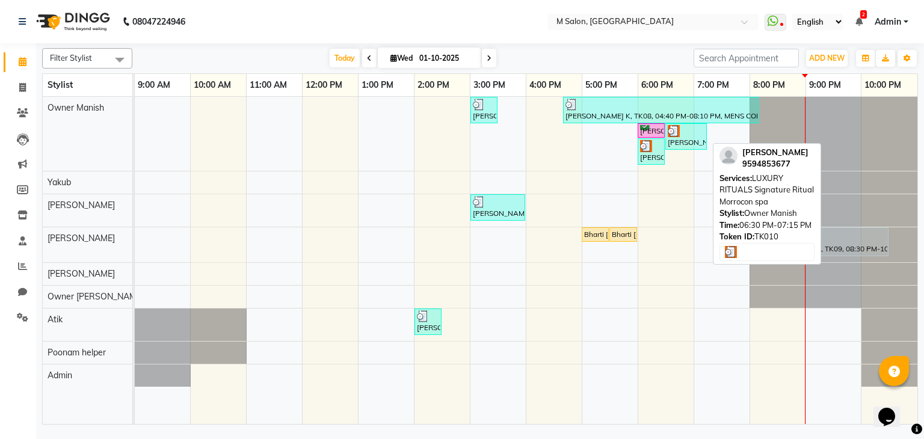
click at [685, 140] on div "[PERSON_NAME], TK10, 06:30 PM-07:15 PM, LUXURY RITUALS Signature Ritual Morroco…" at bounding box center [686, 136] width 39 height 23
select select "3"
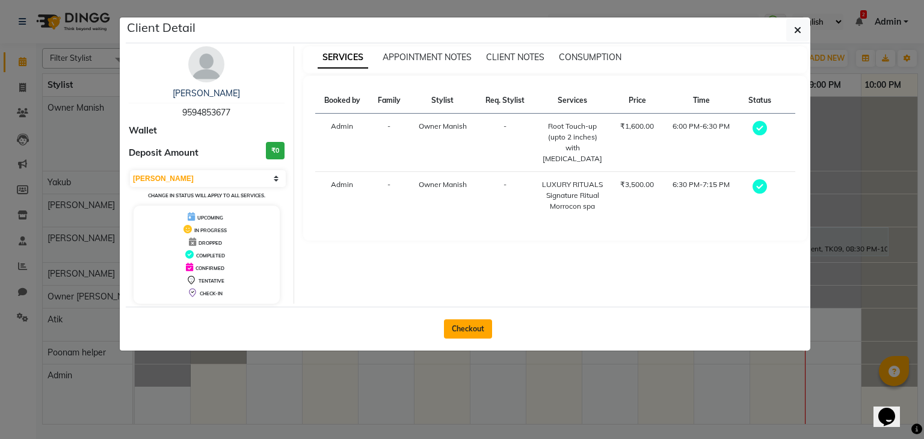
click at [474, 324] on button "Checkout" at bounding box center [468, 329] width 48 height 19
select select "service"
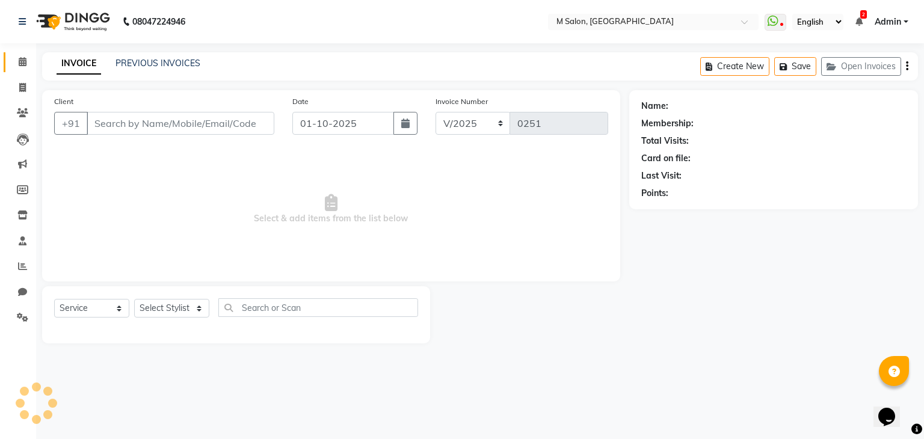
type input "9594853677"
select select "86896"
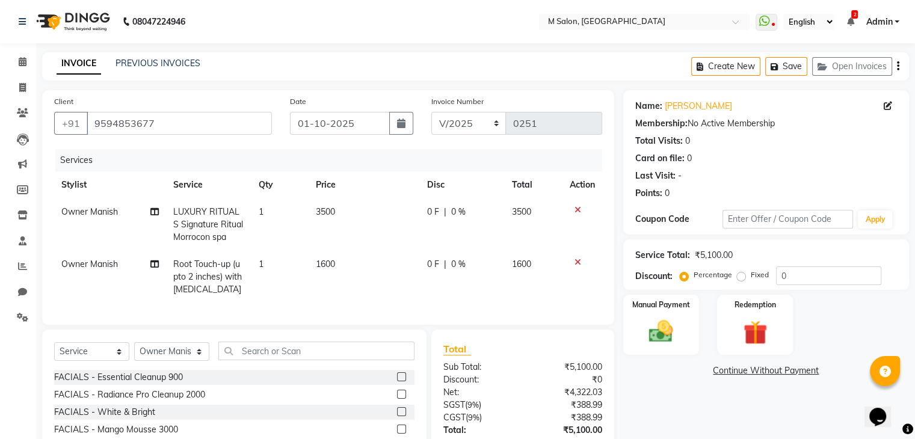
click at [465, 205] on td "0 F | 0 %" at bounding box center [462, 225] width 85 height 52
select select "86896"
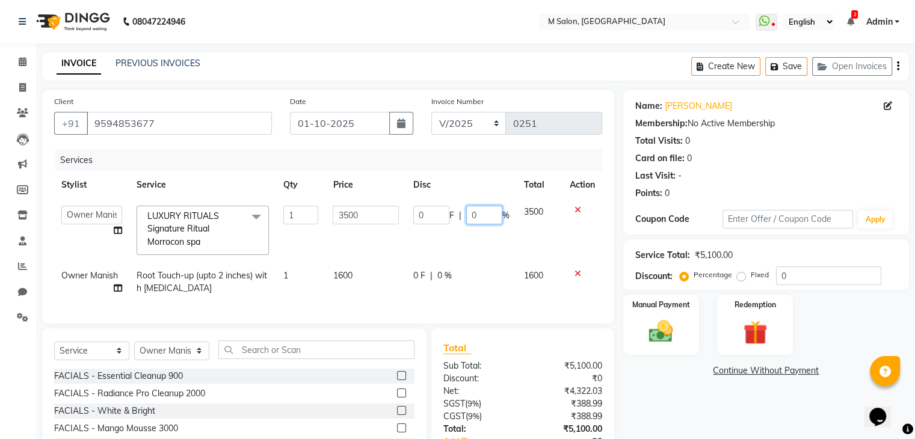
click at [492, 211] on input "0" at bounding box center [484, 215] width 36 height 19
type input "20"
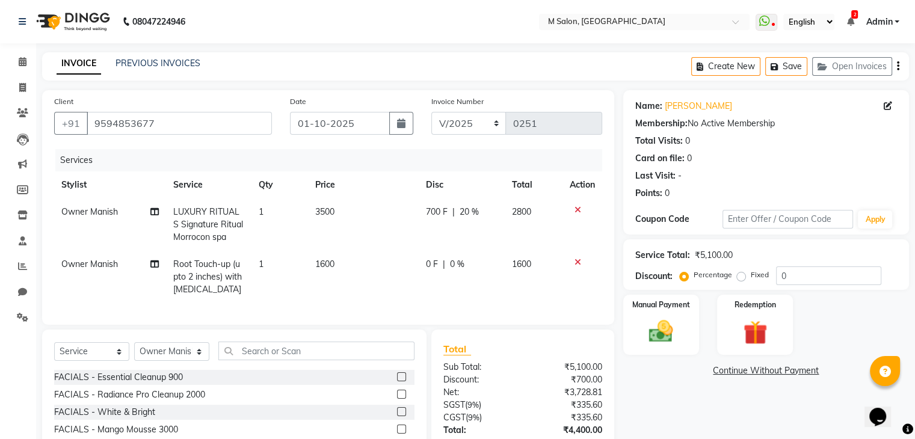
click at [436, 277] on td "0 F | 0 %" at bounding box center [462, 277] width 86 height 52
select select "86896"
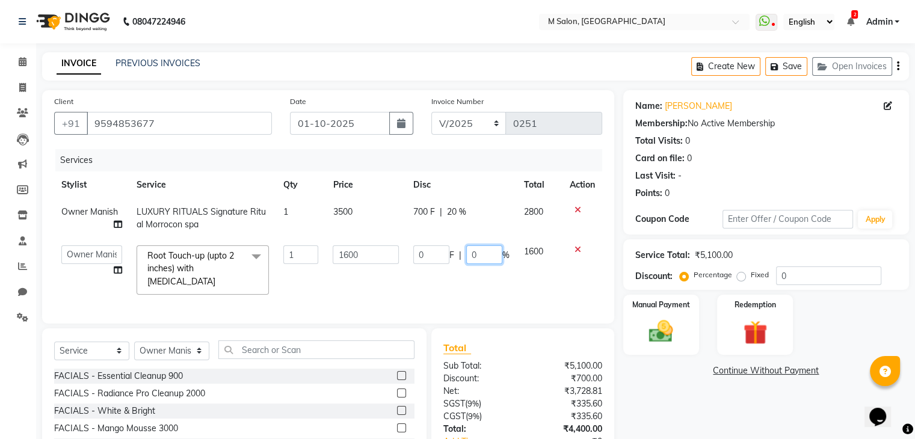
click at [479, 257] on input "0" at bounding box center [484, 254] width 36 height 19
type input "20"
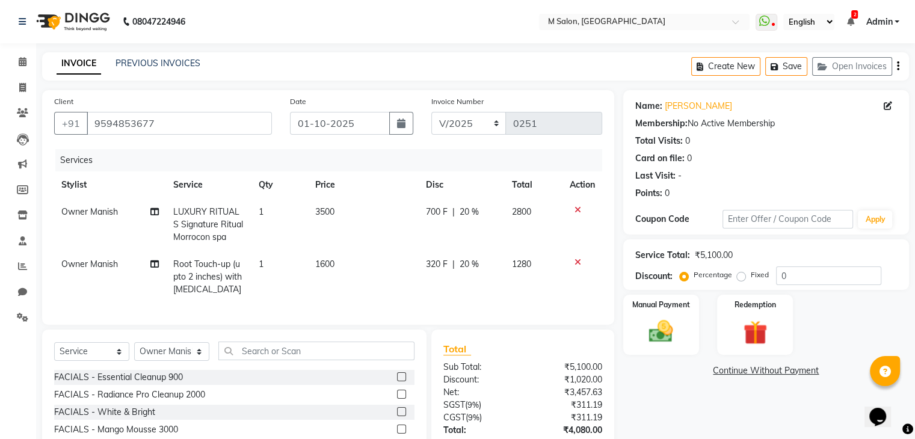
click at [516, 275] on td "1280" at bounding box center [533, 277] width 57 height 52
select select "86896"
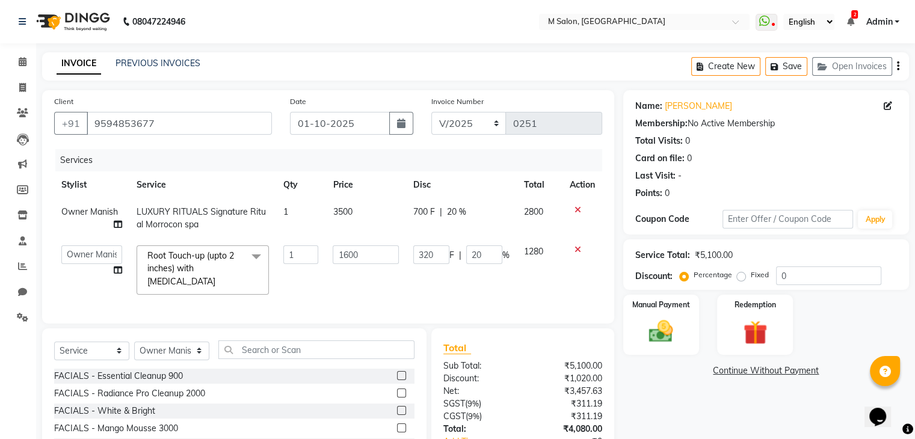
click at [465, 294] on div "Services Stylist Service Qty Price Disc Total Action Owner Manish LUXURY RITUAL…" at bounding box center [328, 230] width 548 height 162
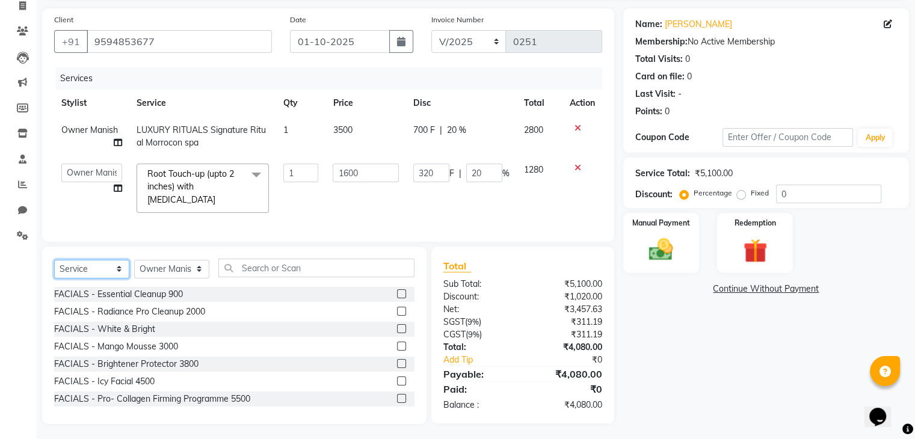
click at [89, 266] on select "Select Service Product Membership Package Voucher Prepaid Gift Card" at bounding box center [91, 269] width 75 height 19
click at [54, 260] on select "Select Service Product Membership Package Voucher Prepaid Gift Card" at bounding box center [91, 269] width 75 height 19
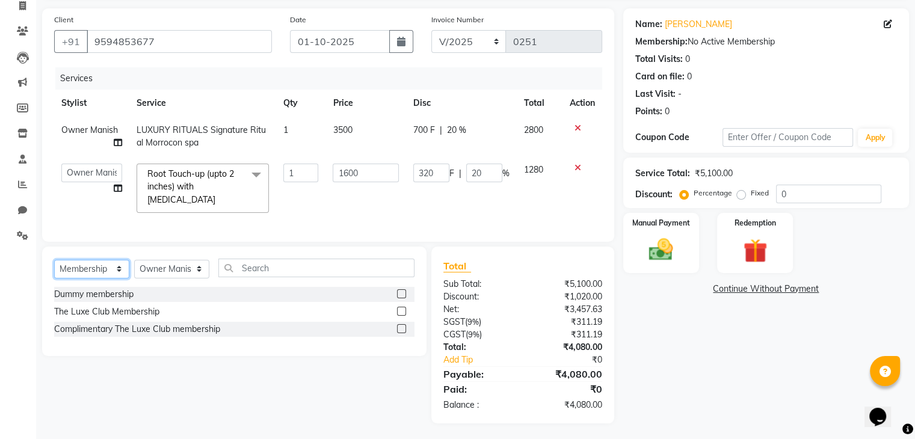
scroll to position [81, 0]
click at [125, 307] on div "The Luxe Club Membership" at bounding box center [106, 313] width 105 height 13
select select "select"
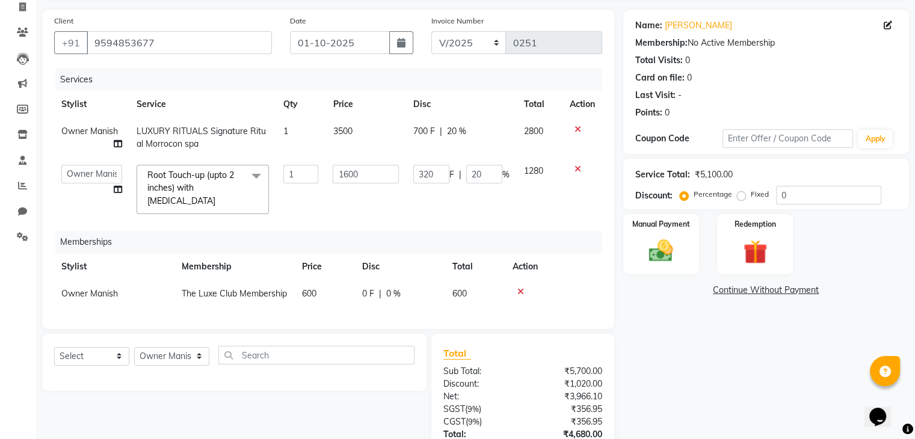
scroll to position [167, 0]
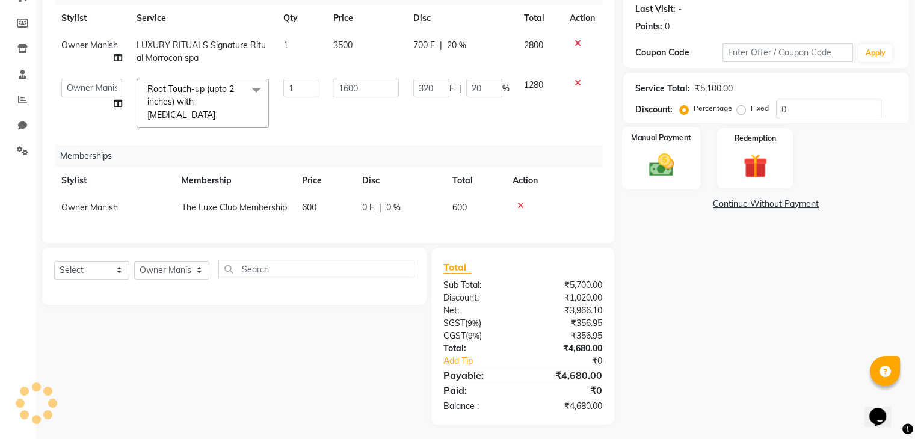
click at [673, 165] on img at bounding box center [661, 165] width 40 height 29
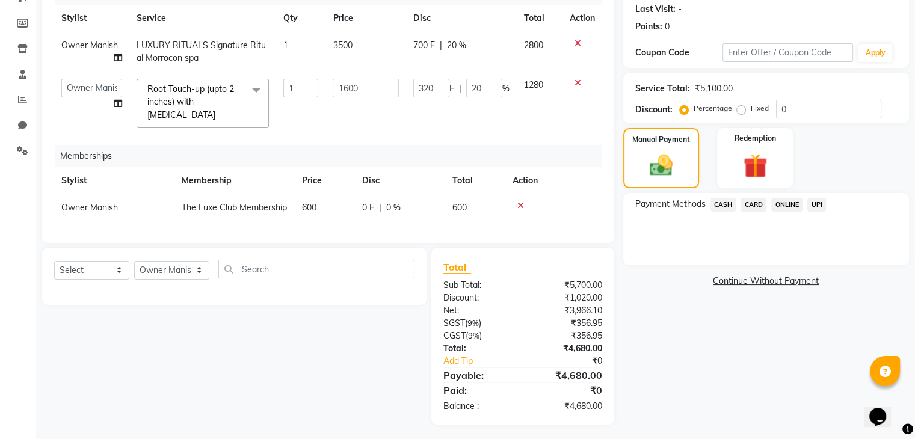
click at [814, 199] on span "UPI" at bounding box center [816, 205] width 19 height 14
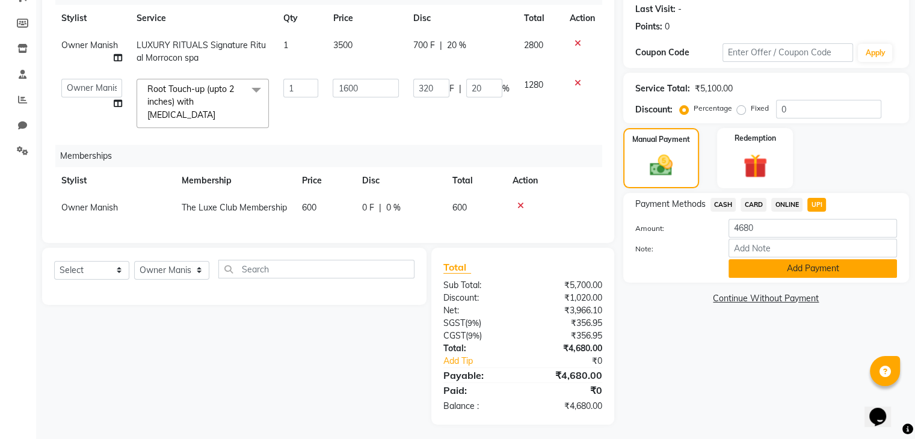
click at [764, 271] on button "Add Payment" at bounding box center [813, 268] width 168 height 19
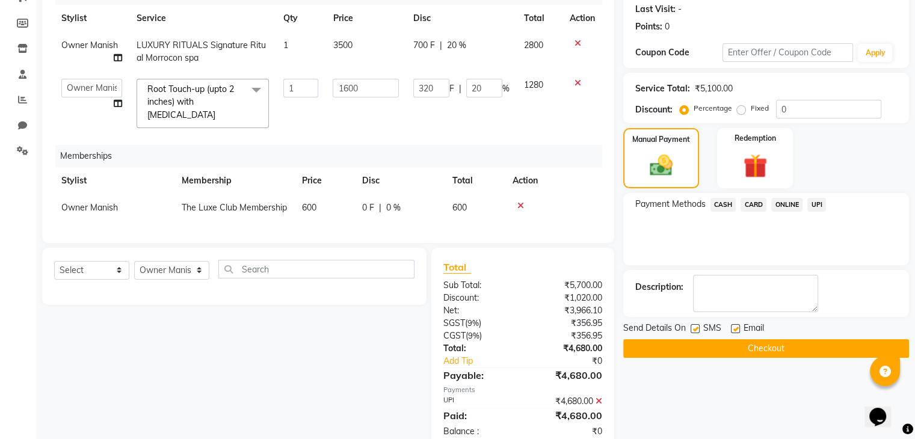
click at [743, 348] on button "Checkout" at bounding box center [766, 348] width 286 height 19
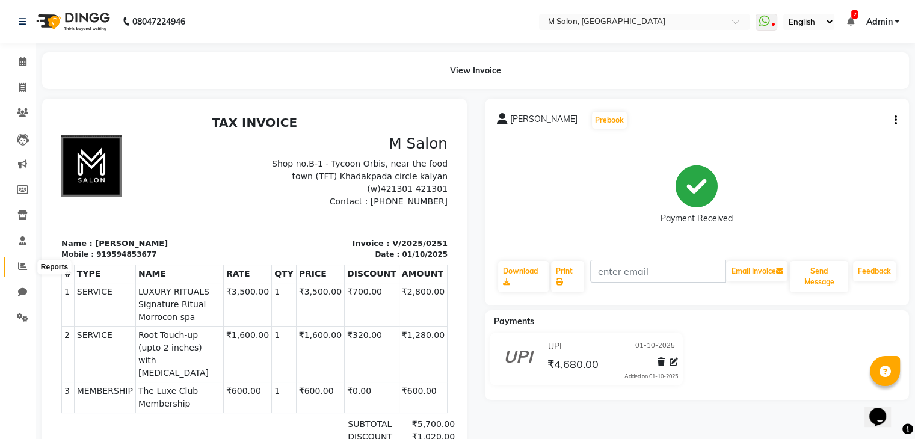
click at [25, 272] on span at bounding box center [22, 267] width 21 height 14
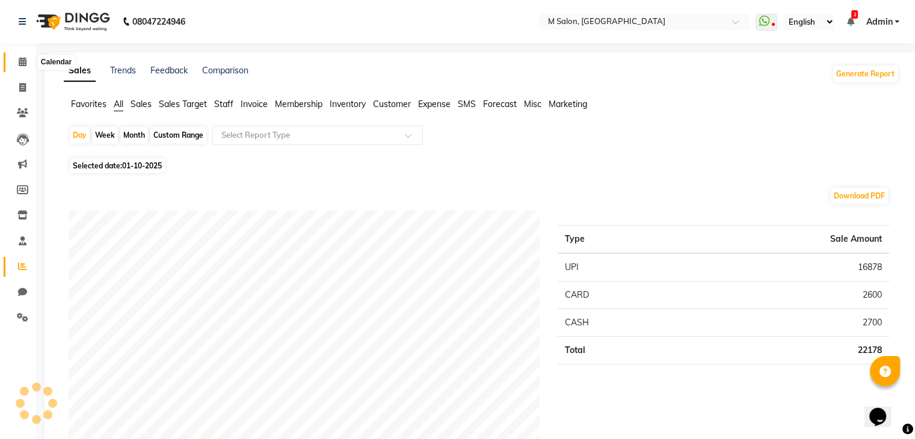
click at [23, 64] on icon at bounding box center [23, 61] width 8 height 9
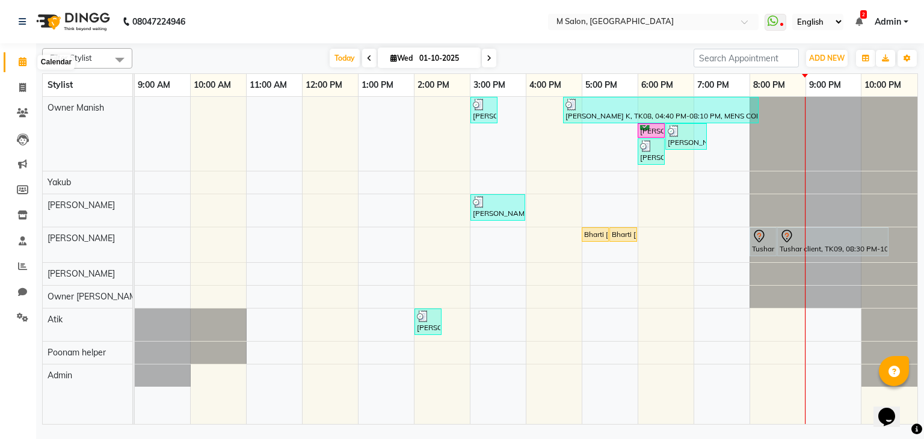
click at [20, 61] on icon at bounding box center [23, 61] width 8 height 9
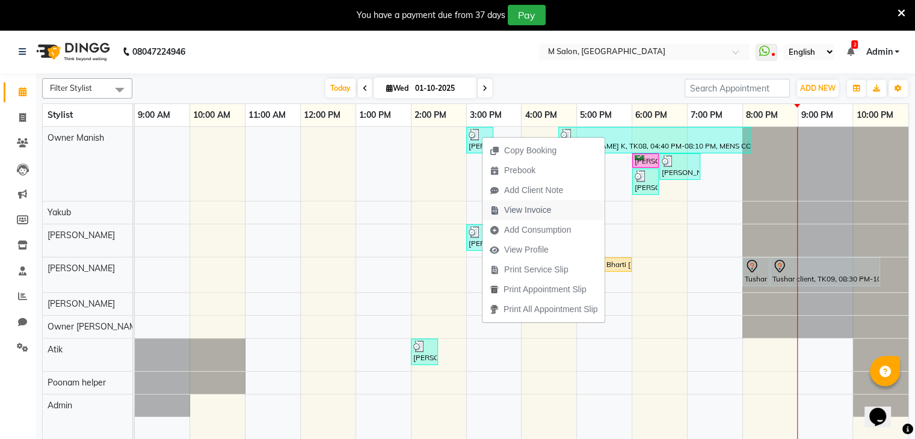
click at [523, 212] on span "View Invoice" at bounding box center [527, 210] width 47 height 13
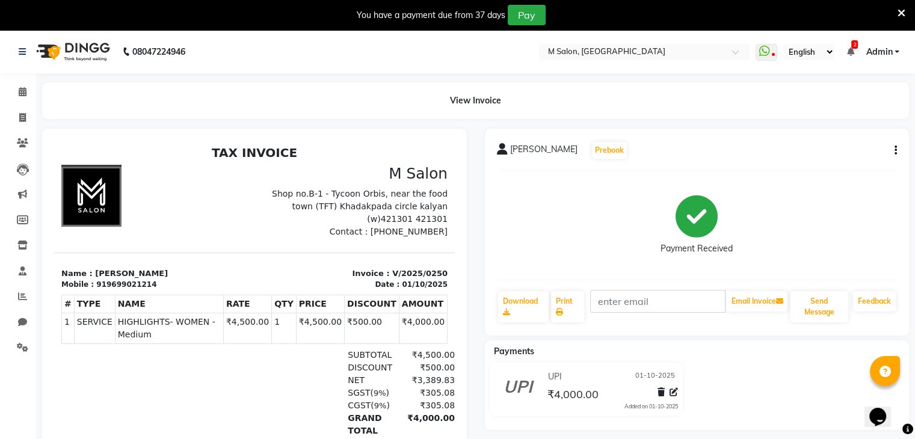
click at [895, 150] on icon "button" at bounding box center [896, 150] width 2 height 1
click at [821, 158] on div "Edit Invoice" at bounding box center [835, 165] width 82 height 15
select select "service"
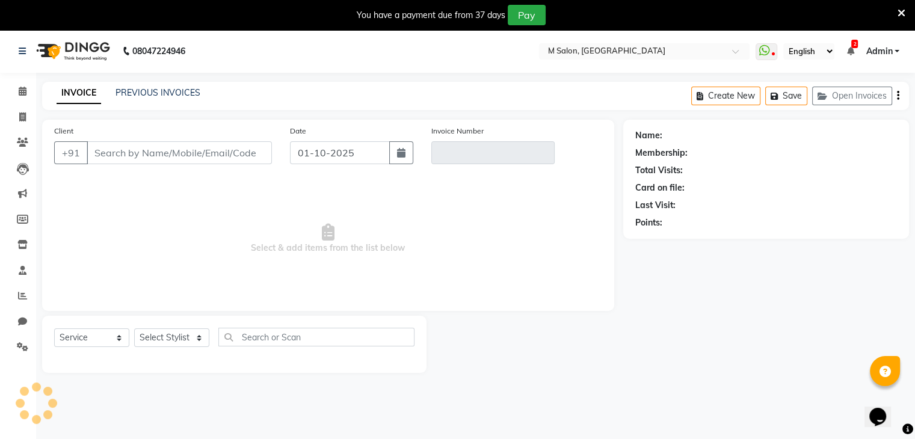
scroll to position [30, 0]
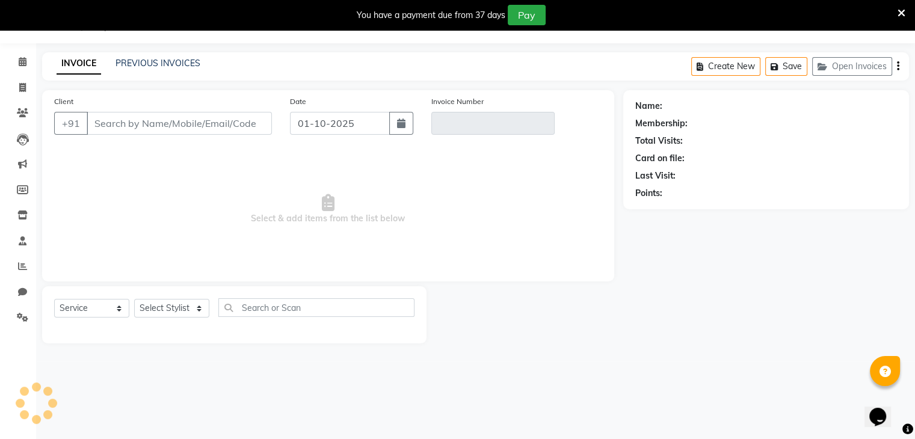
type input "9699021214"
type input "V/2025/0250"
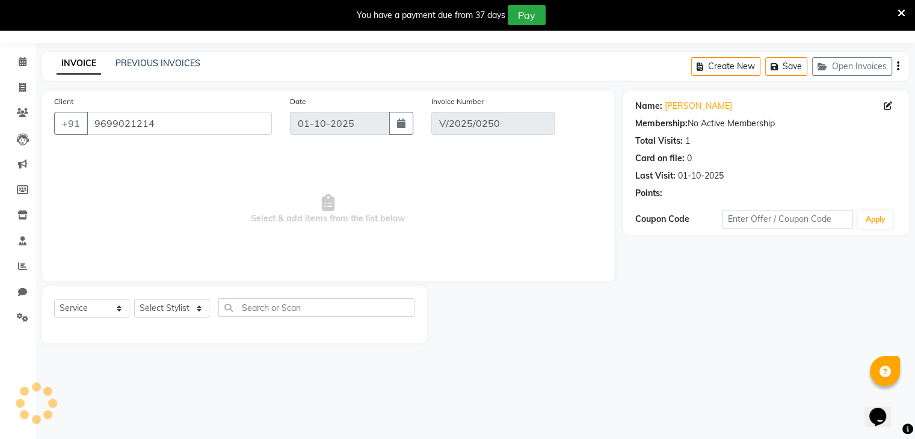
select select "select"
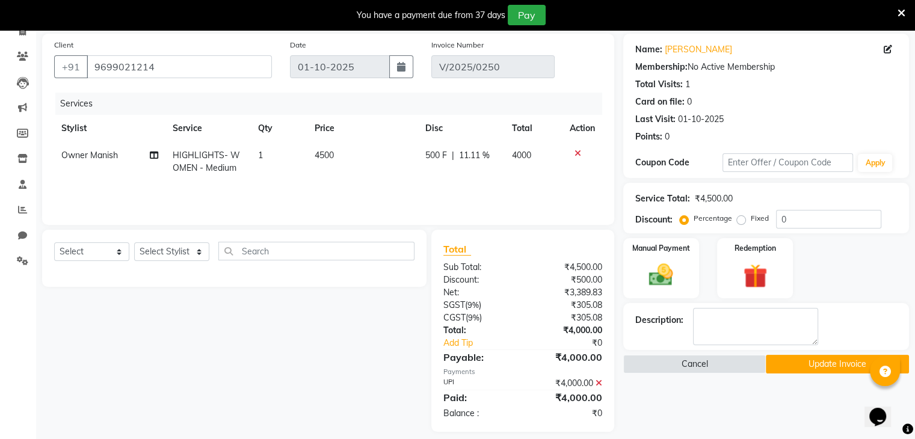
scroll to position [98, 0]
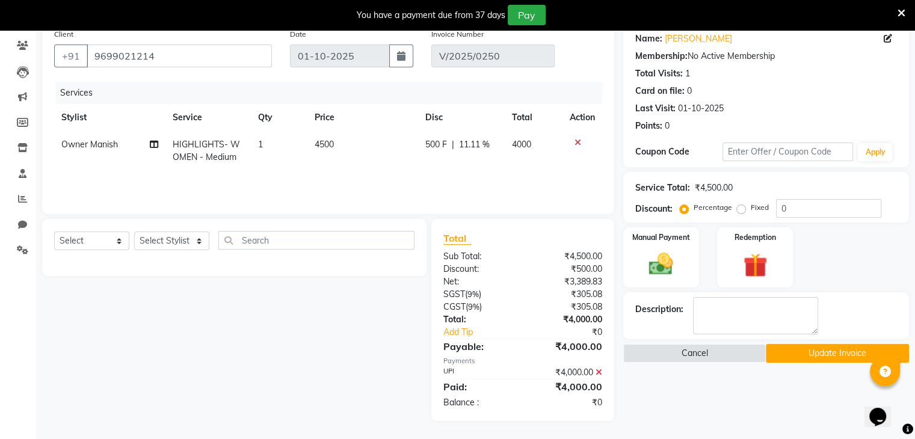
click at [597, 371] on icon at bounding box center [599, 372] width 7 height 8
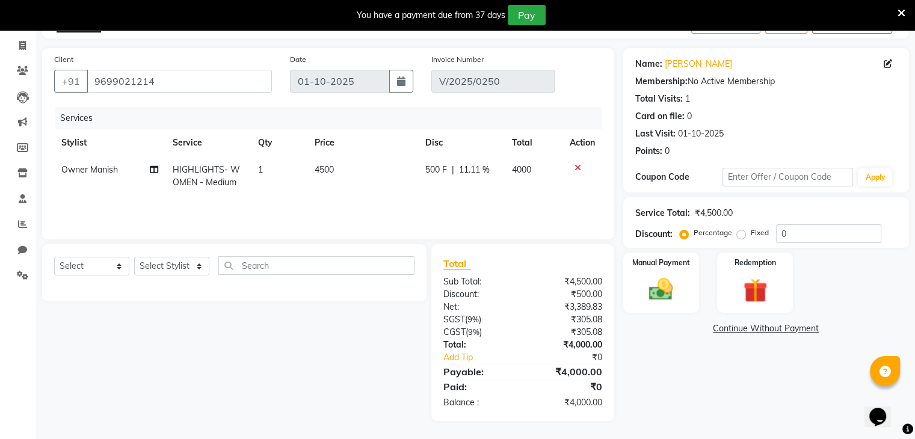
scroll to position [72, 0]
click at [901, 13] on icon at bounding box center [902, 13] width 8 height 11
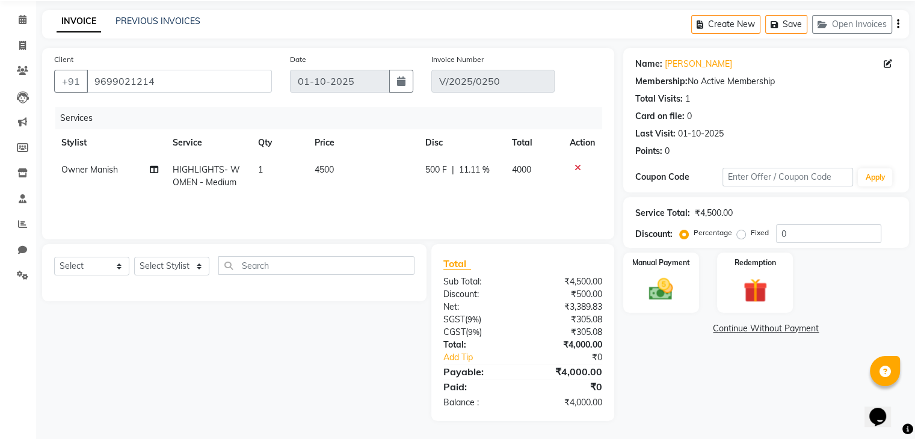
click at [577, 164] on icon at bounding box center [578, 168] width 7 height 8
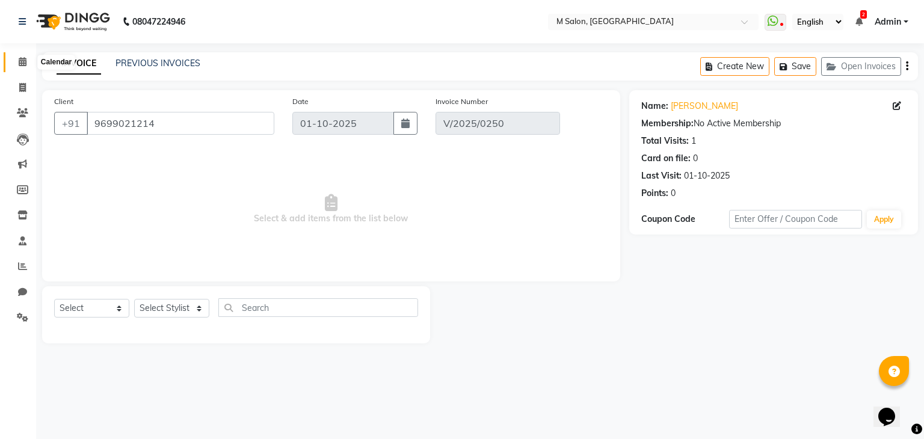
click at [20, 59] on icon at bounding box center [23, 61] width 8 height 9
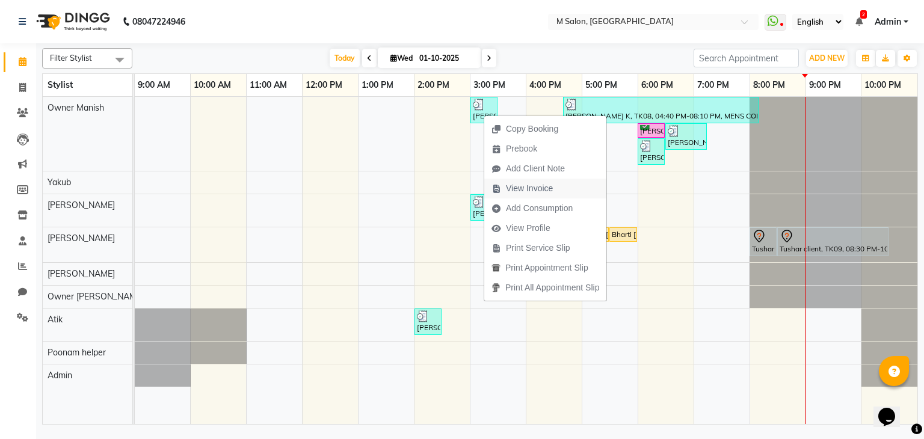
click at [516, 190] on span "View Invoice" at bounding box center [529, 188] width 47 height 13
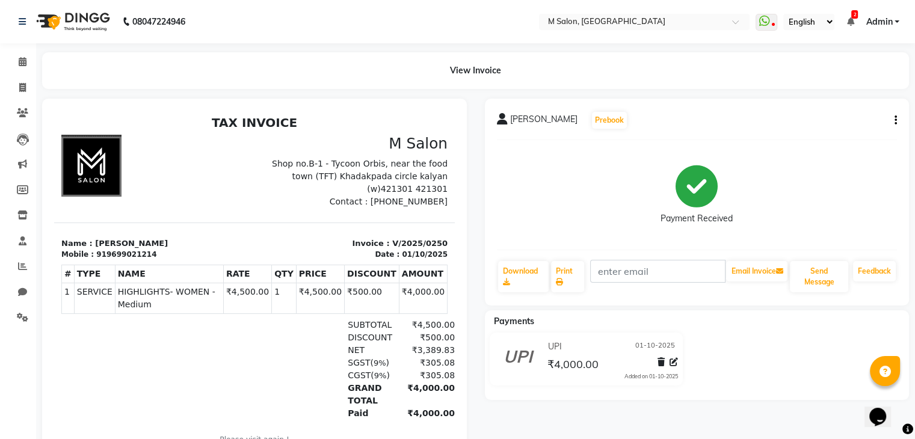
click at [894, 117] on button "button" at bounding box center [893, 120] width 7 height 13
click at [824, 90] on div "Cancel Invoice" at bounding box center [835, 90] width 82 height 15
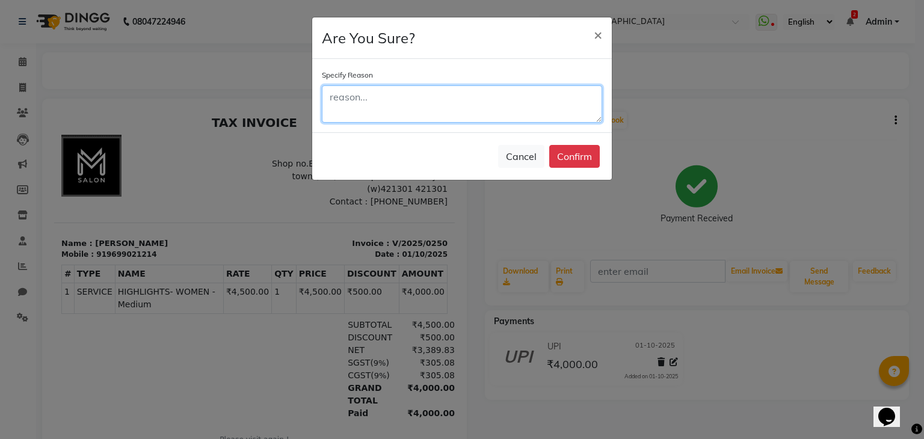
click at [537, 90] on textarea at bounding box center [462, 103] width 280 height 37
type textarea ",,"
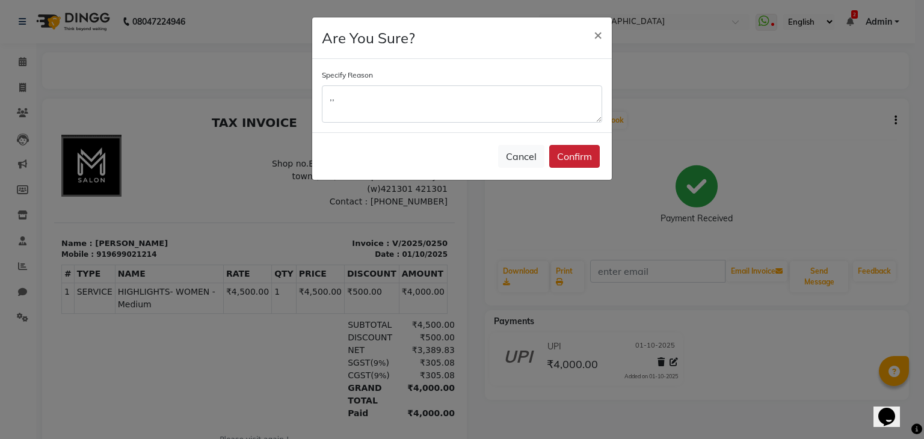
click at [563, 153] on button "Confirm" at bounding box center [574, 156] width 51 height 23
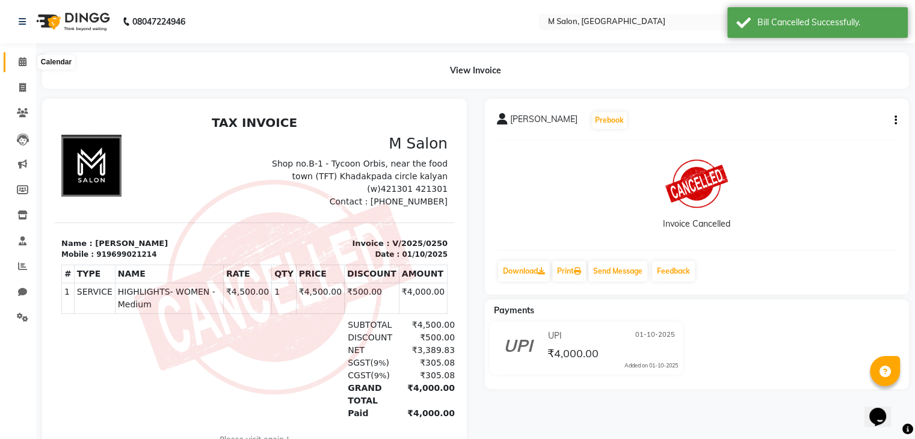
click at [21, 61] on icon at bounding box center [23, 61] width 8 height 9
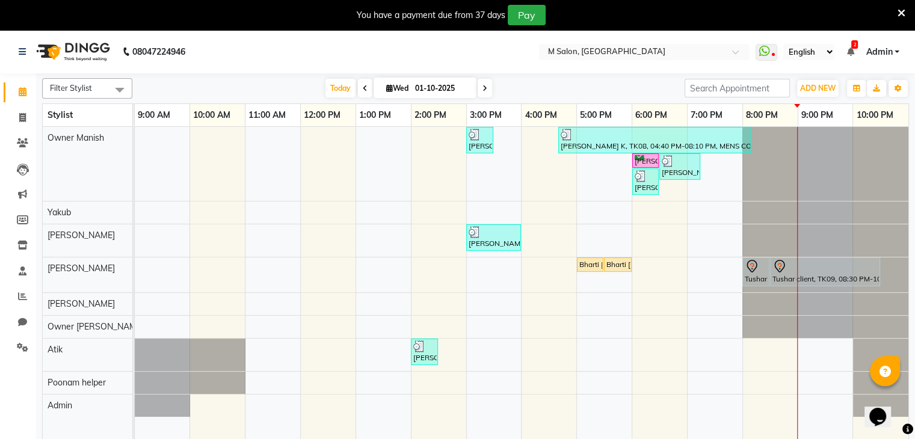
click at [898, 8] on icon at bounding box center [902, 13] width 8 height 11
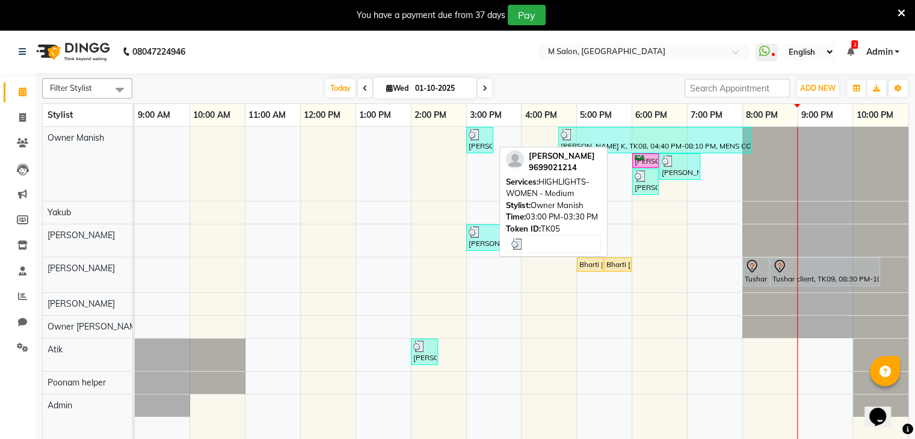
click at [484, 134] on div at bounding box center [480, 135] width 22 height 12
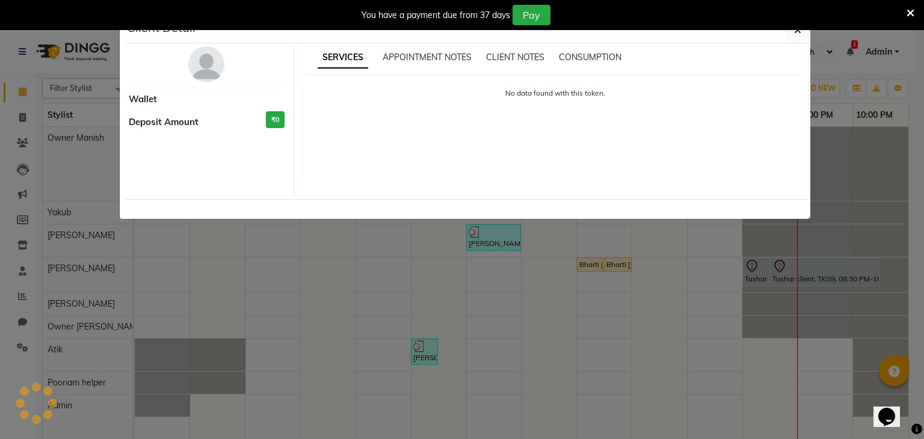
select select "3"
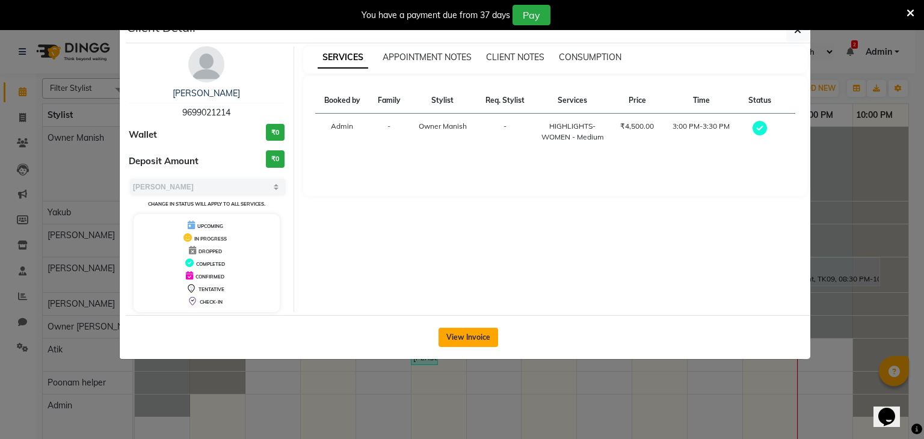
click at [468, 343] on button "View Invoice" at bounding box center [469, 337] width 60 height 19
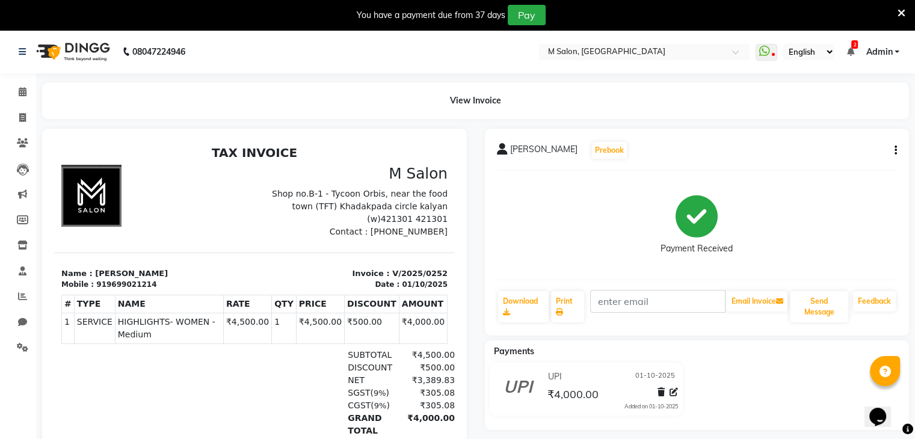
click at [895, 151] on icon "button" at bounding box center [896, 150] width 2 height 1
click at [845, 116] on div "Cancel Invoice" at bounding box center [835, 120] width 82 height 15
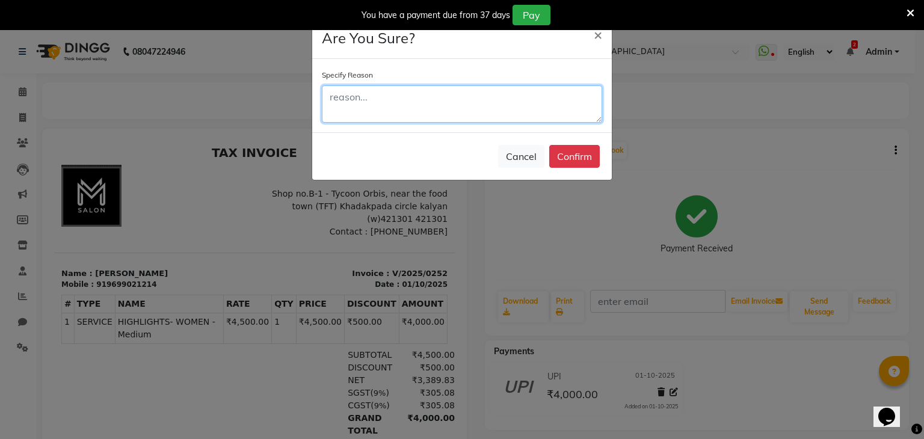
click at [421, 121] on textarea at bounding box center [462, 103] width 280 height 37
type textarea "."
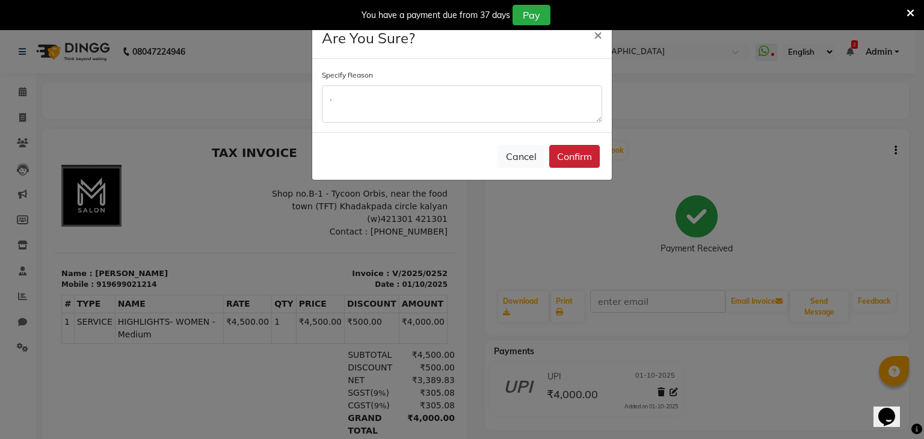
click at [559, 154] on button "Confirm" at bounding box center [574, 156] width 51 height 23
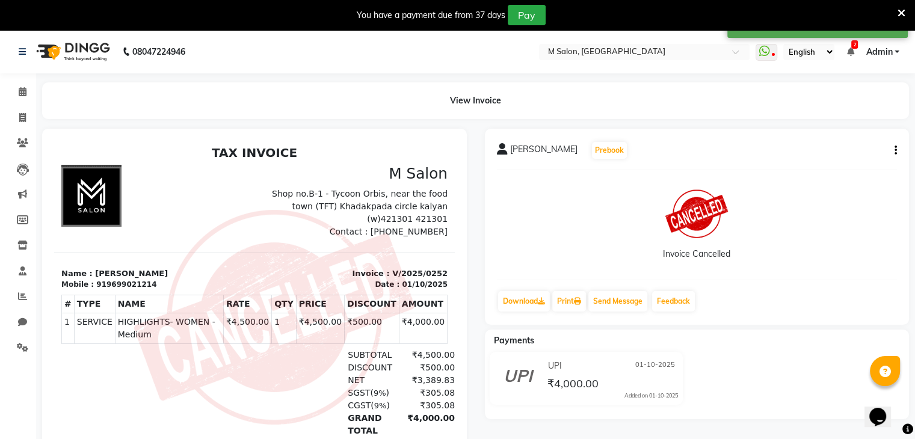
click at [904, 10] on icon at bounding box center [902, 13] width 8 height 11
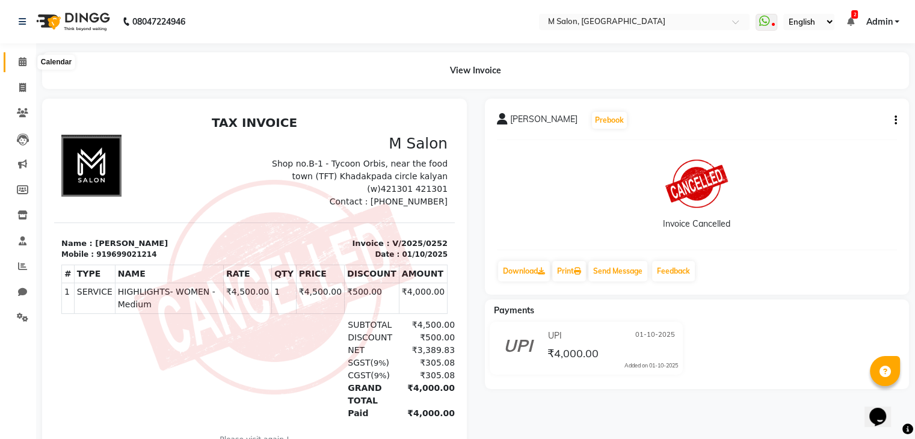
click at [17, 62] on span at bounding box center [22, 62] width 21 height 14
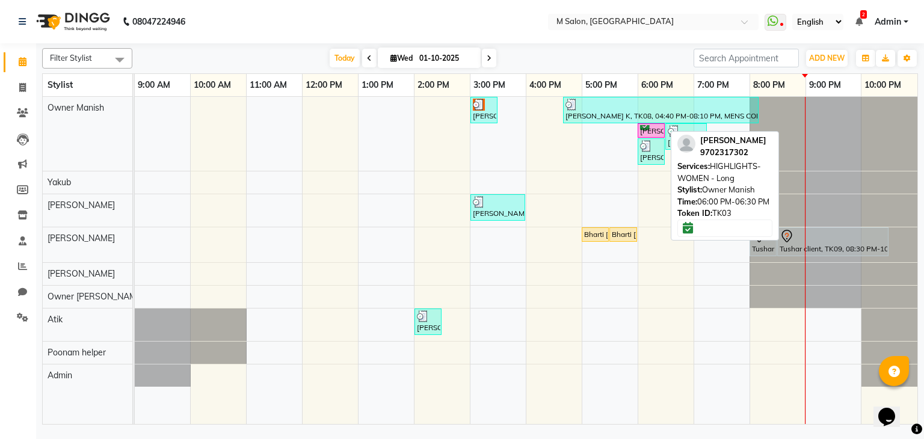
click at [652, 125] on div "[PERSON_NAME], TK03, 06:00 PM-06:30 PM, HIGHLIGHTS- WOMEN - Long" at bounding box center [651, 130] width 25 height 11
select select "6"
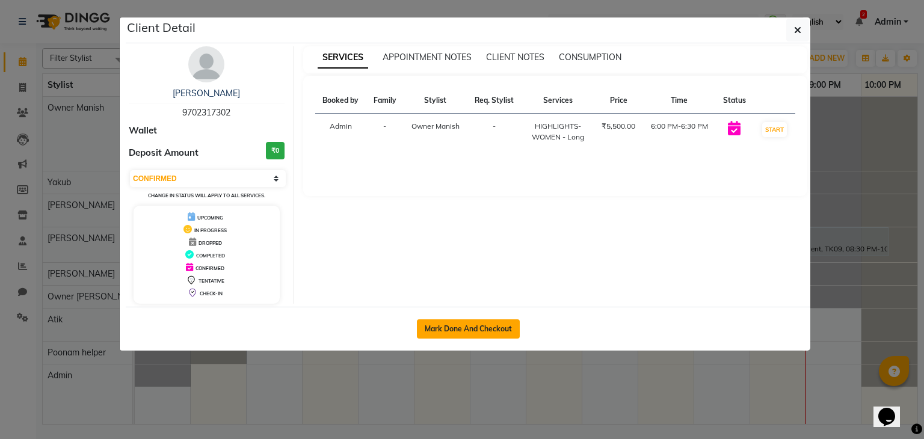
click at [475, 328] on button "Mark Done And Checkout" at bounding box center [468, 329] width 103 height 19
select select "service"
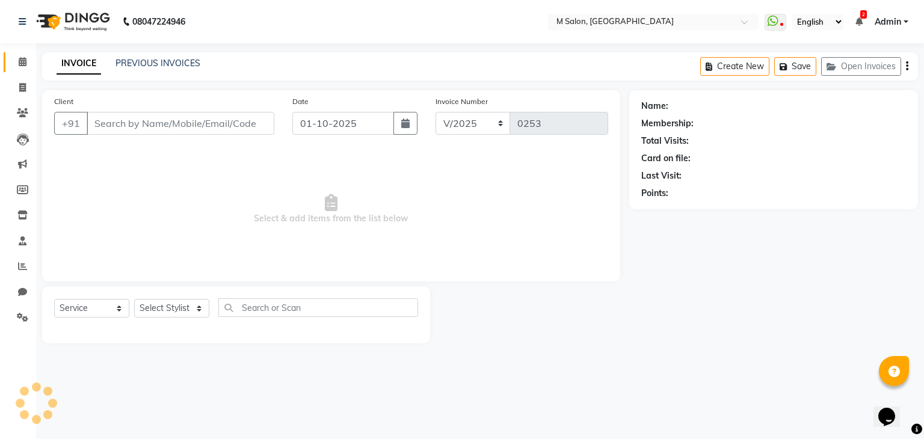
type input "9702317302"
select select "86896"
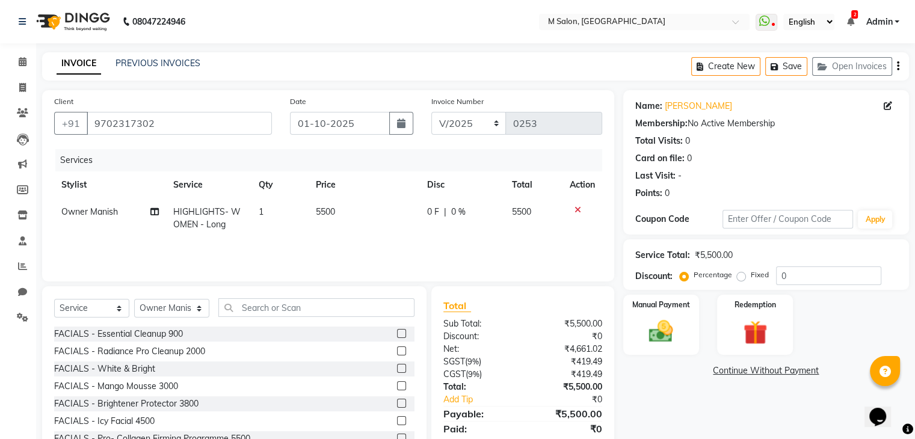
click at [191, 203] on td "HIGHLIGHTS- WOMEN - Long" at bounding box center [208, 219] width 85 height 40
select select "86896"
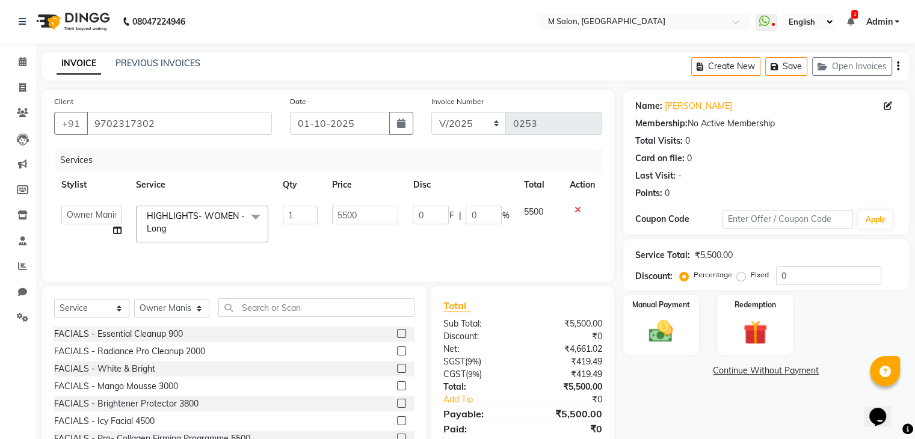
click at [192, 224] on span "HIGHLIGHTS- WOMEN - Long x" at bounding box center [197, 223] width 106 height 26
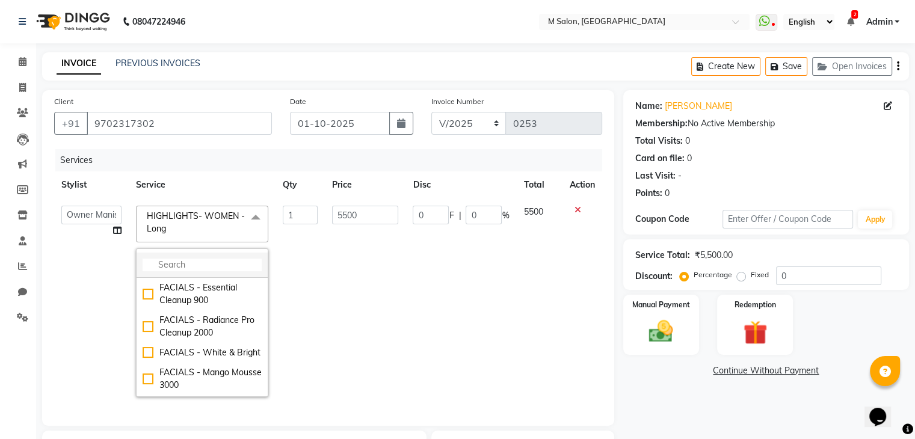
click at [203, 259] on input "multiselect-search" at bounding box center [202, 265] width 119 height 13
click at [420, 217] on input "0" at bounding box center [431, 215] width 36 height 19
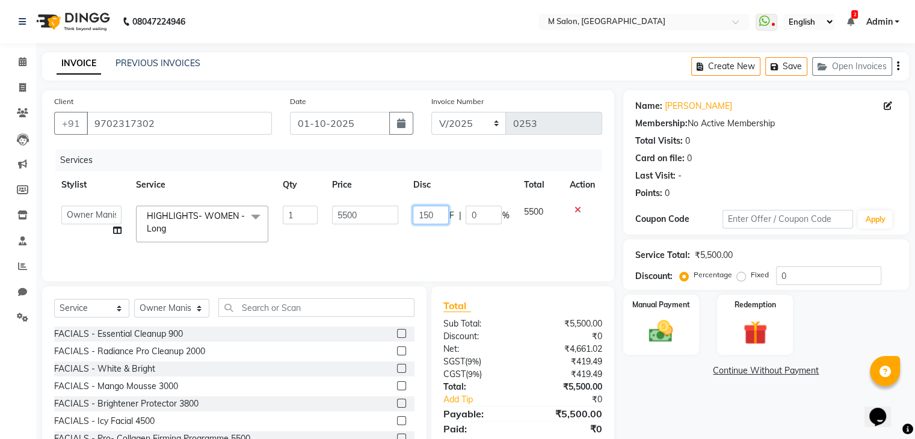
type input "1500"
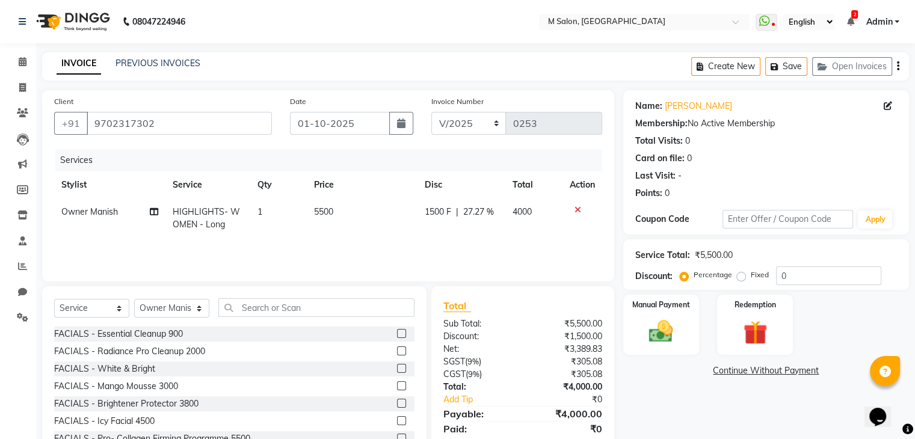
click at [456, 243] on div "Services Stylist Service Qty Price Disc Total Action Owner Manish HIGHLIGHTS- W…" at bounding box center [328, 209] width 548 height 120
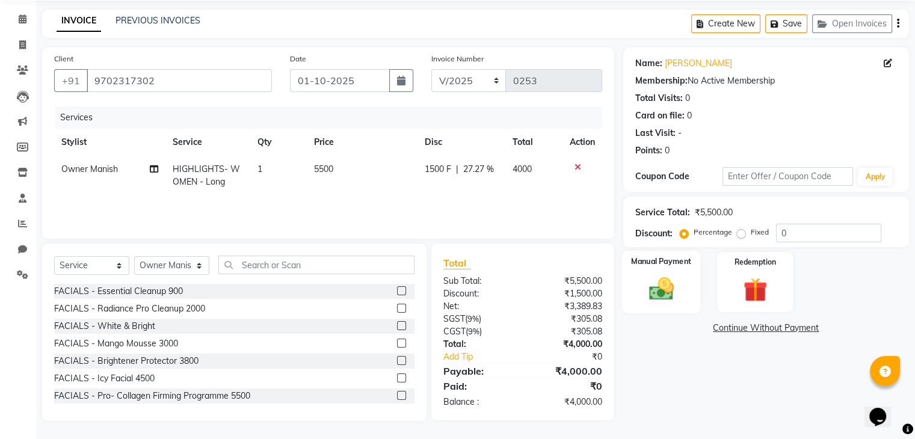
click at [657, 276] on img at bounding box center [661, 289] width 40 height 29
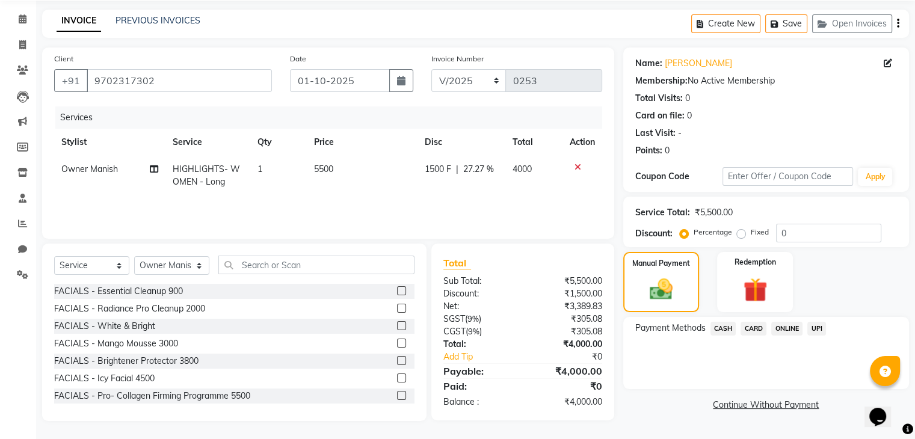
click at [820, 326] on span "UPI" at bounding box center [816, 329] width 19 height 14
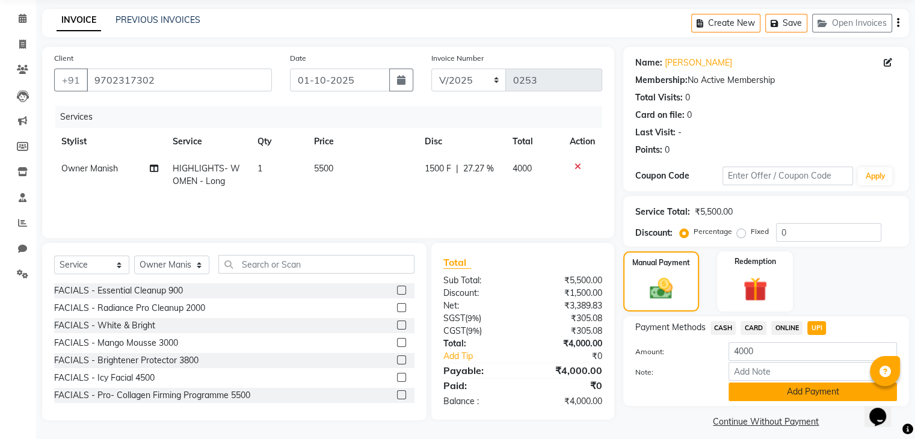
click at [782, 401] on button "Add Payment" at bounding box center [813, 392] width 168 height 19
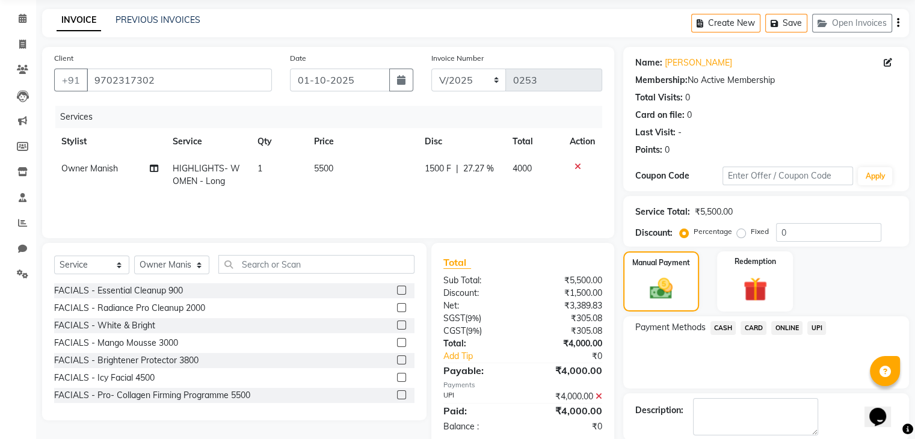
scroll to position [103, 0]
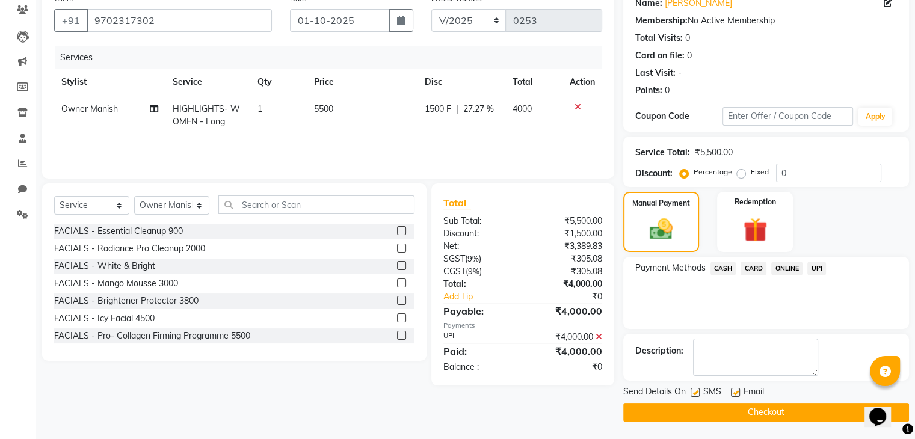
click at [773, 408] on button "Checkout" at bounding box center [766, 412] width 286 height 19
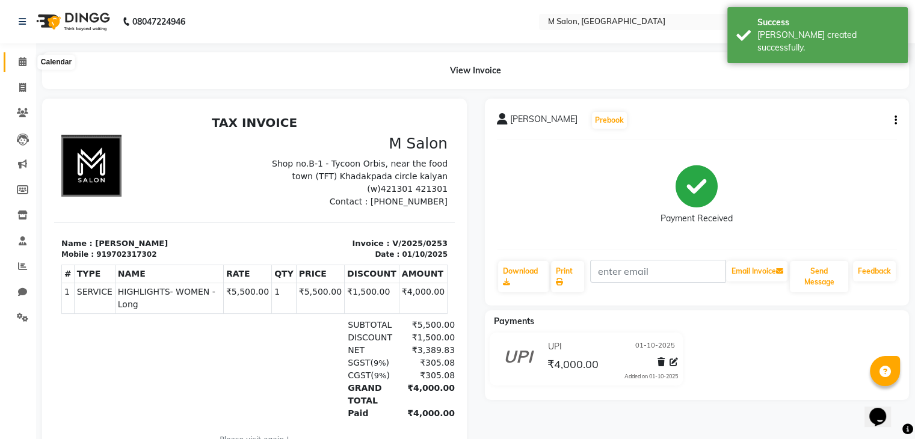
click at [19, 63] on icon at bounding box center [23, 61] width 8 height 9
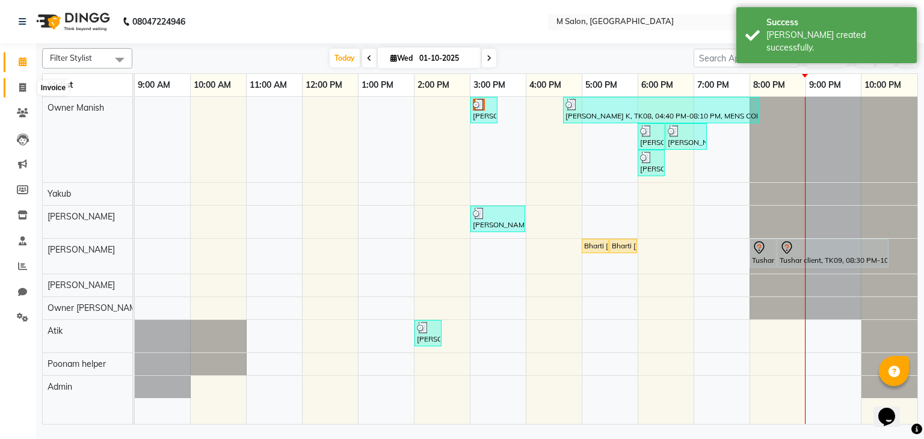
click at [13, 87] on span at bounding box center [22, 88] width 21 height 14
select select "service"
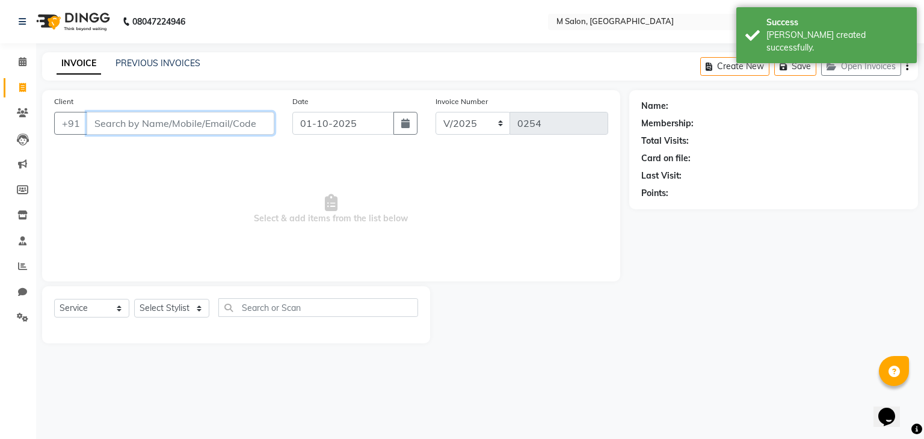
click at [122, 114] on input "Client" at bounding box center [181, 123] width 188 height 23
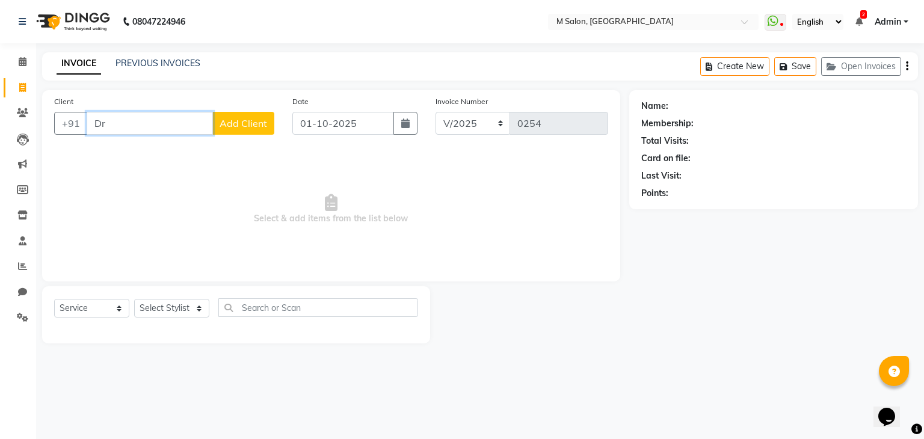
type input "D"
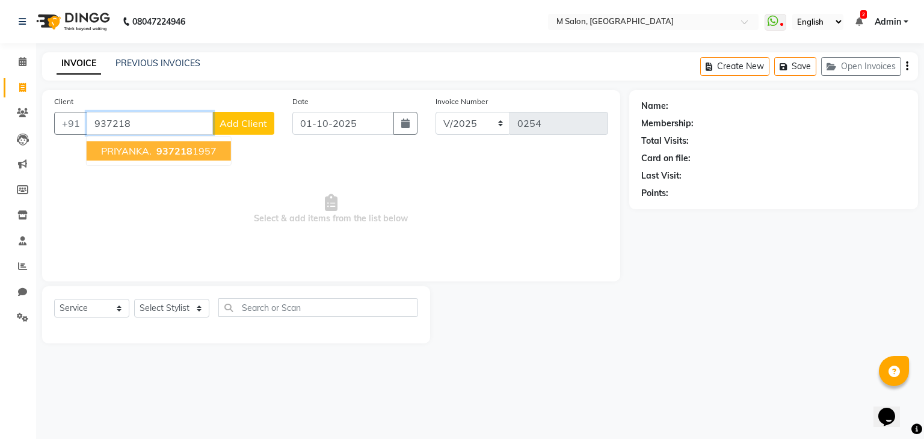
click at [134, 150] on span "PRIYANKA." at bounding box center [126, 151] width 51 height 12
type input "9372181957"
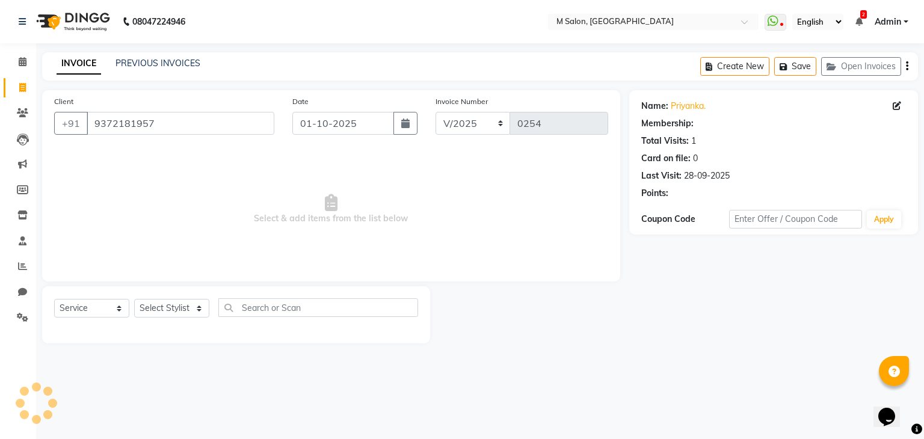
select select "1: Object"
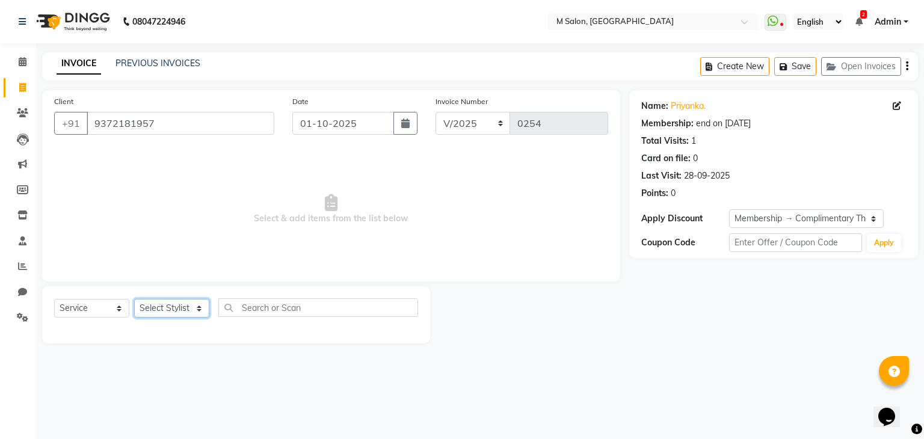
click at [176, 316] on select "Select Stylist Admin [PERSON_NAME] Owner [PERSON_NAME] Owner [PERSON_NAME] Poon…" at bounding box center [171, 308] width 75 height 19
select select "87581"
click at [134, 300] on select "Select Stylist Admin [PERSON_NAME] Owner [PERSON_NAME] Owner [PERSON_NAME] Poon…" at bounding box center [171, 308] width 75 height 19
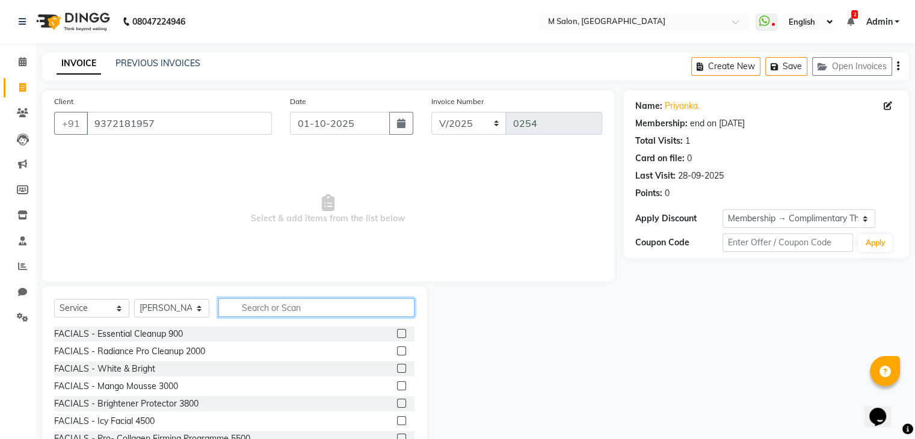
click at [254, 307] on input "text" at bounding box center [316, 307] width 196 height 19
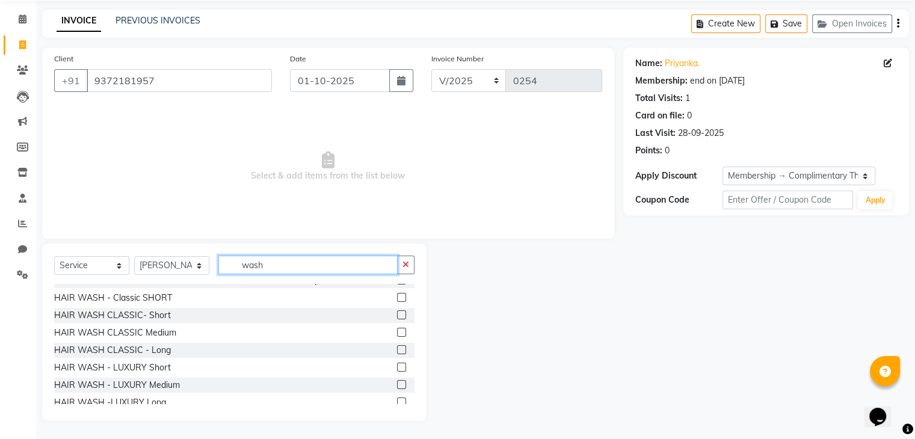
scroll to position [83, 0]
type input "wash"
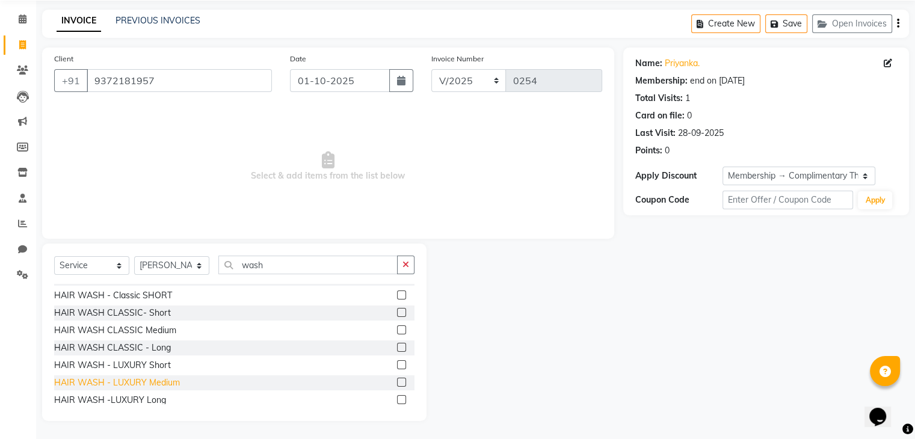
click at [157, 384] on div "HAIR WASH - LUXURY Medium" at bounding box center [117, 383] width 126 height 13
checkbox input "false"
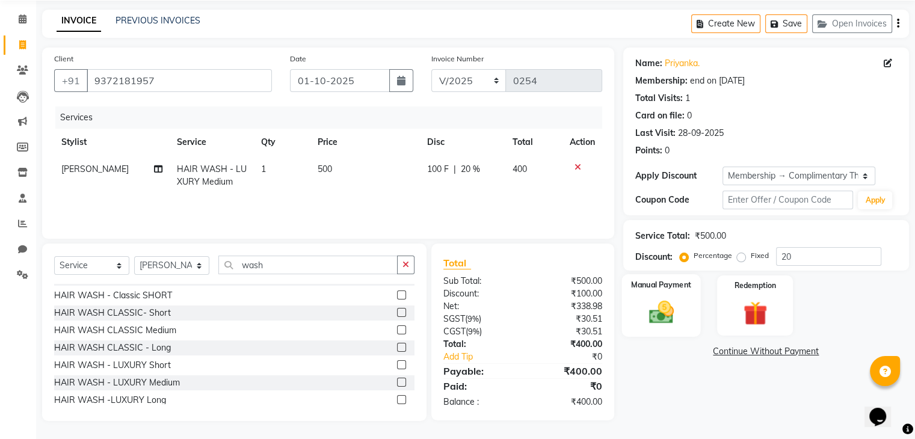
click at [656, 315] on img at bounding box center [661, 312] width 40 height 29
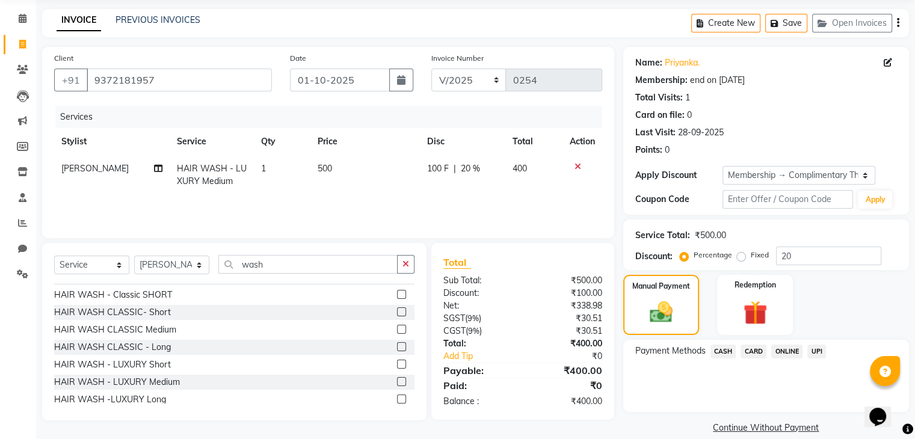
click at [823, 350] on span "UPI" at bounding box center [816, 352] width 19 height 14
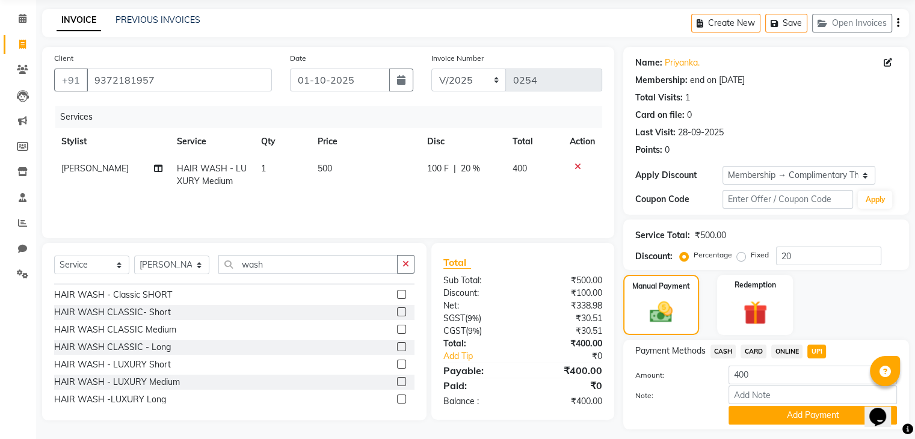
scroll to position [77, 0]
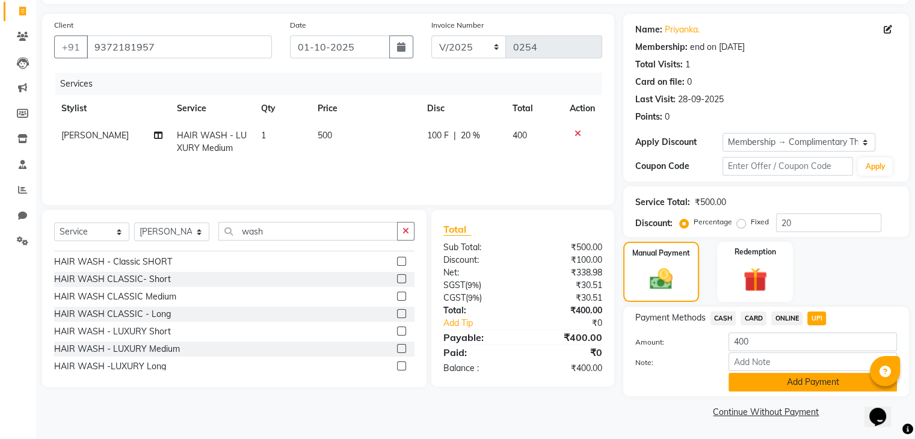
click at [817, 382] on button "Add Payment" at bounding box center [813, 382] width 168 height 19
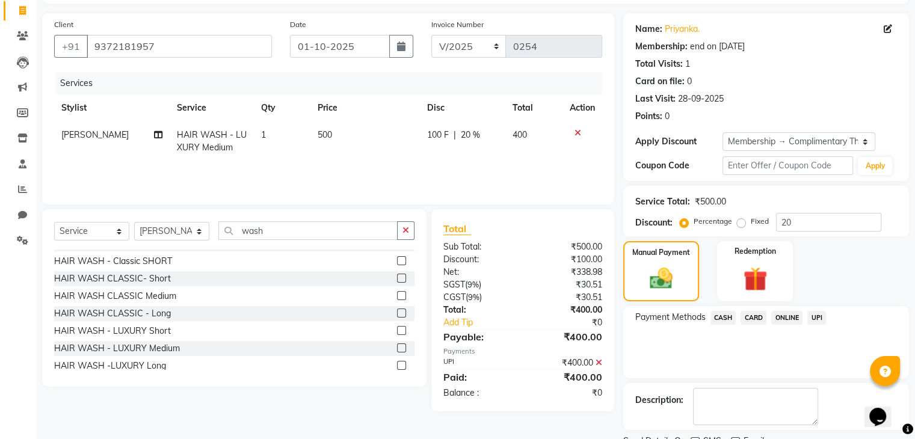
scroll to position [126, 0]
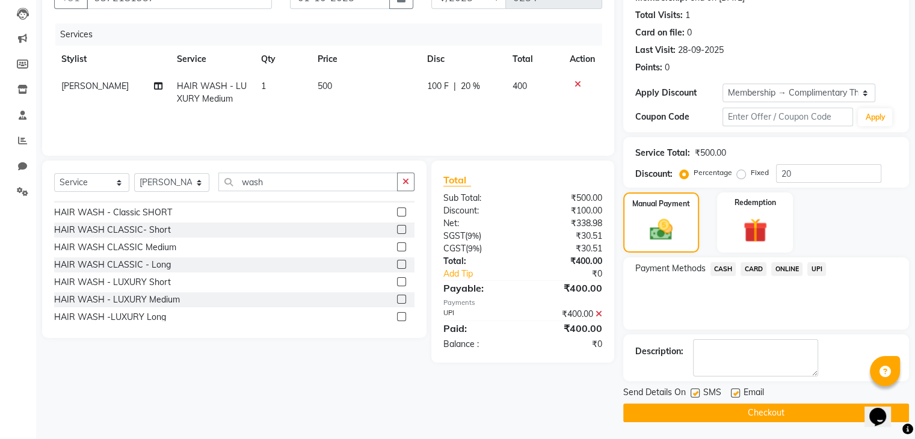
click at [787, 413] on button "Checkout" at bounding box center [766, 413] width 286 height 19
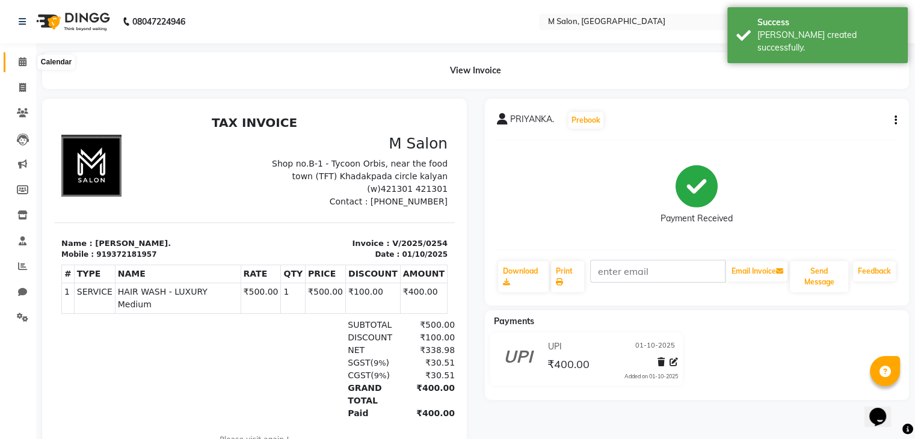
click at [23, 56] on span at bounding box center [22, 62] width 21 height 14
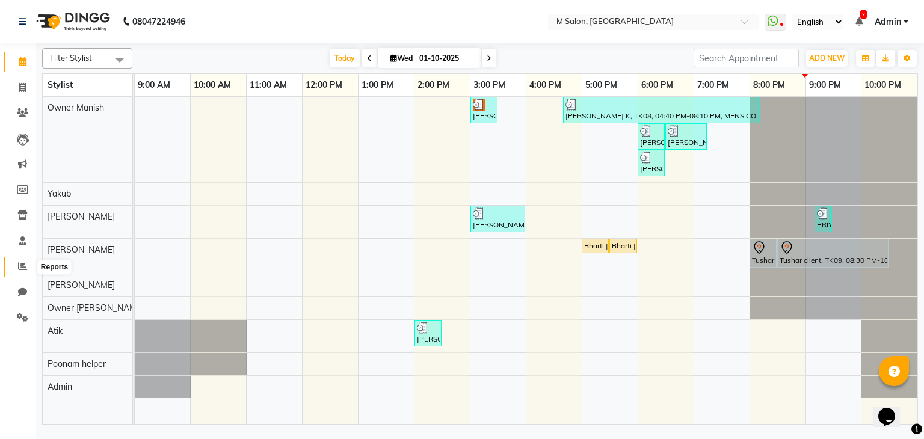
click at [16, 270] on span at bounding box center [22, 267] width 21 height 14
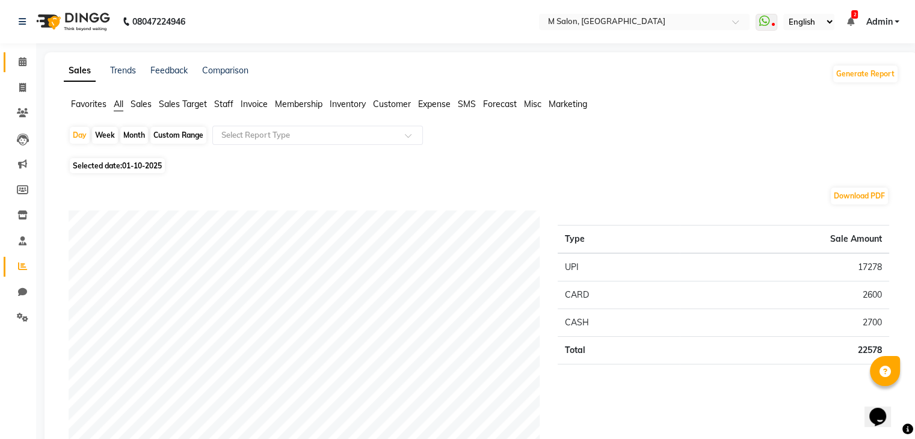
click at [19, 69] on link "Calendar" at bounding box center [18, 62] width 29 height 20
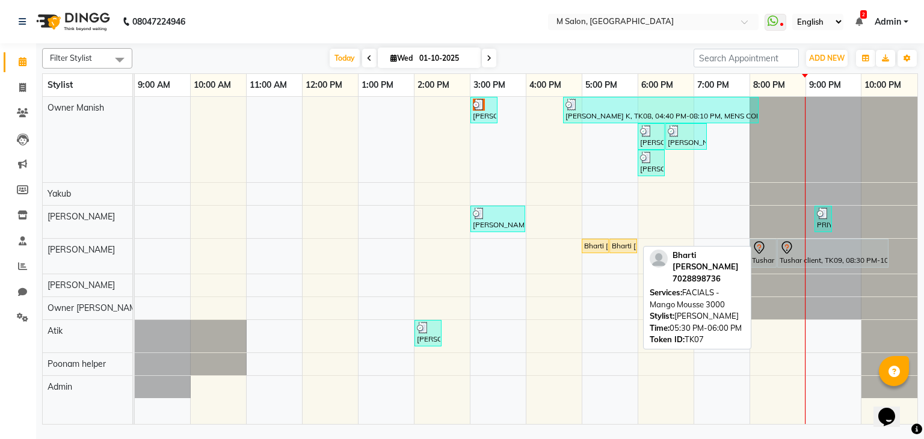
click at [616, 244] on div "Bharti [PERSON_NAME], TK07, 05:30 PM-06:00 PM, FACIALS - Mango Mousse 3000" at bounding box center [623, 246] width 25 height 11
select select "1"
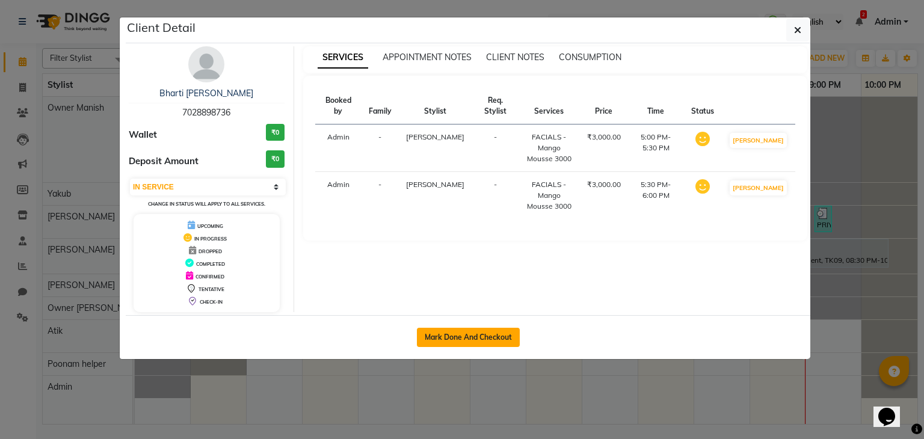
click at [497, 339] on button "Mark Done And Checkout" at bounding box center [468, 337] width 103 height 19
select select "service"
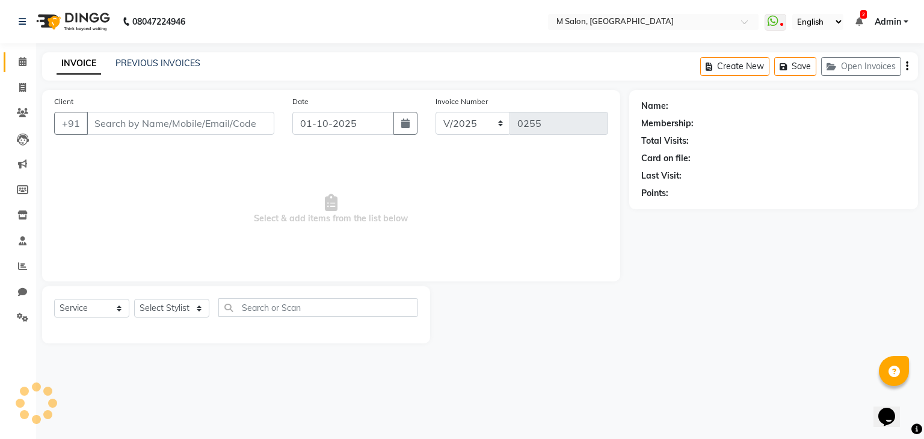
type input "7028898736"
select select "87586"
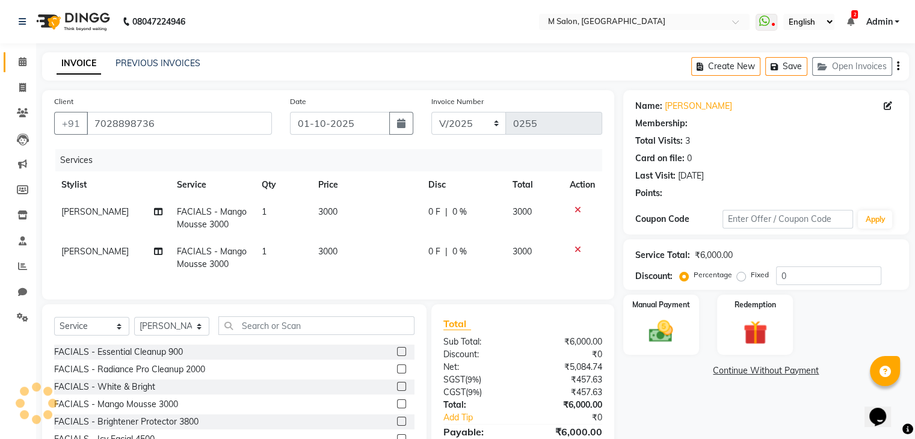
select select "1: Object"
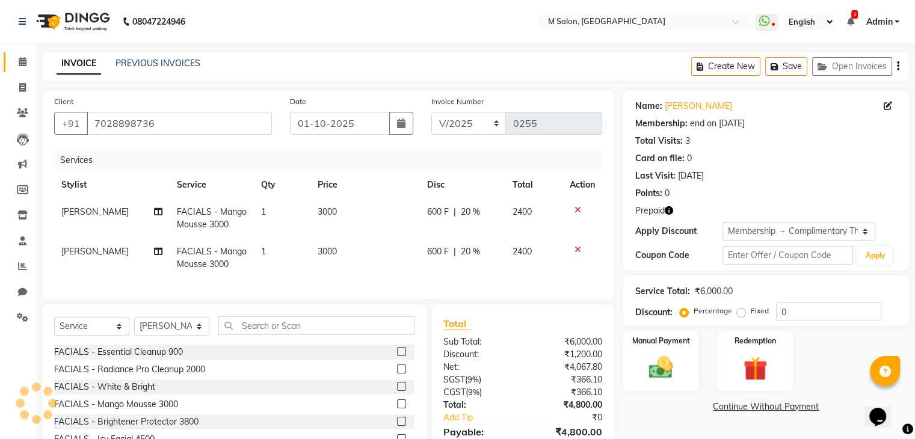
type input "20"
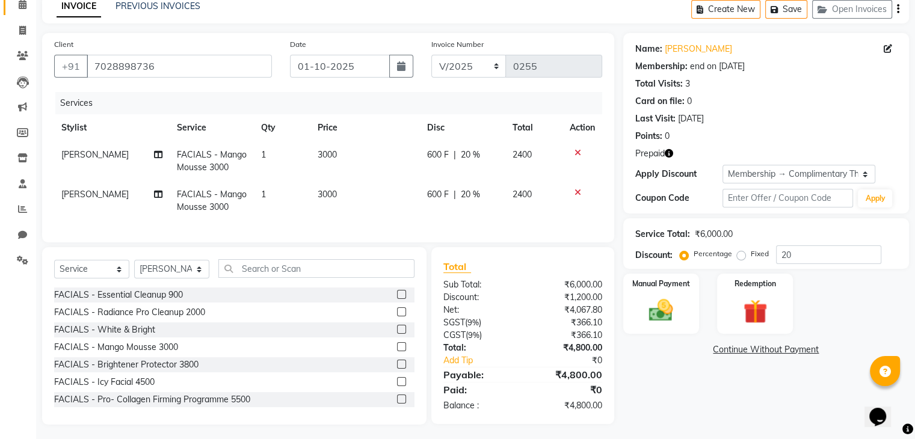
scroll to position [65, 0]
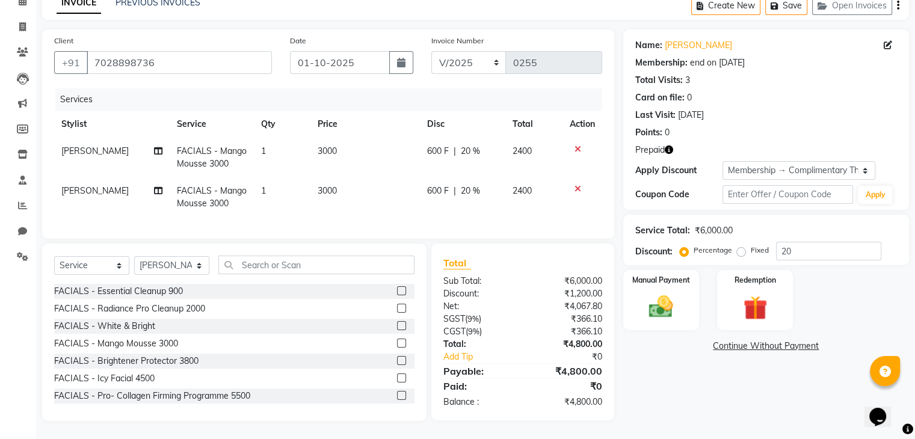
click at [203, 197] on span "FACIALS - Mango Mousse 3000" at bounding box center [212, 196] width 70 height 23
select select "87586"
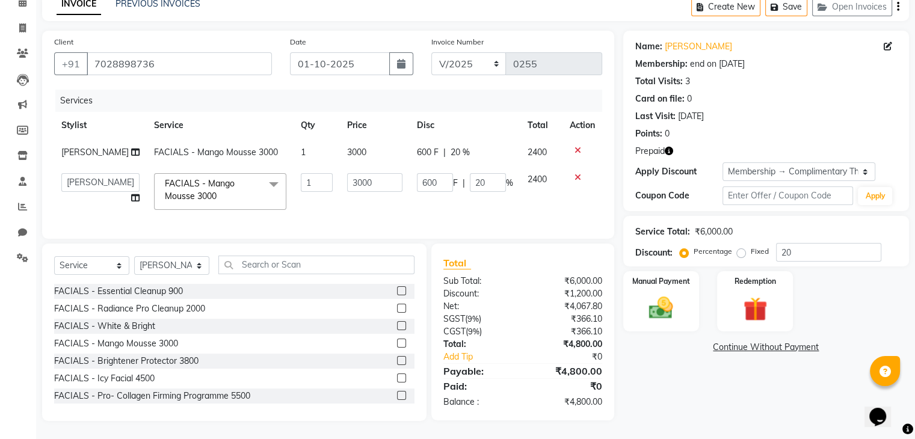
click at [203, 197] on span "FACIALS - Mango Mousse 3000 x" at bounding box center [215, 191] width 106 height 26
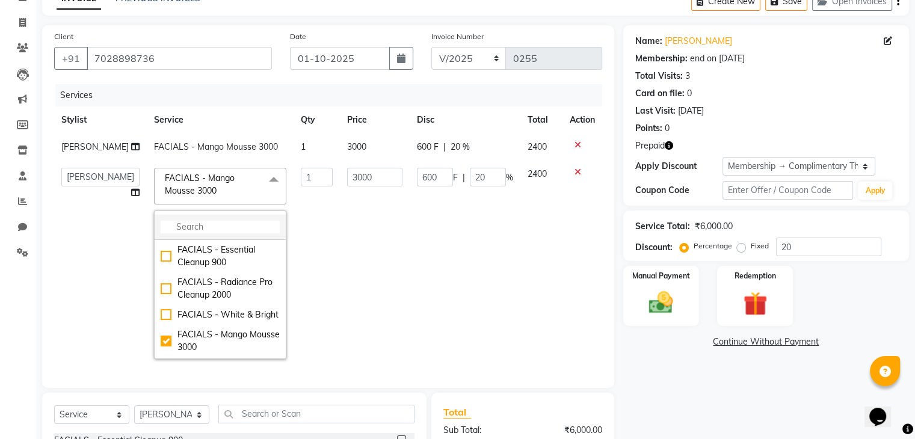
click at [201, 233] on input "multiselect-search" at bounding box center [220, 227] width 119 height 13
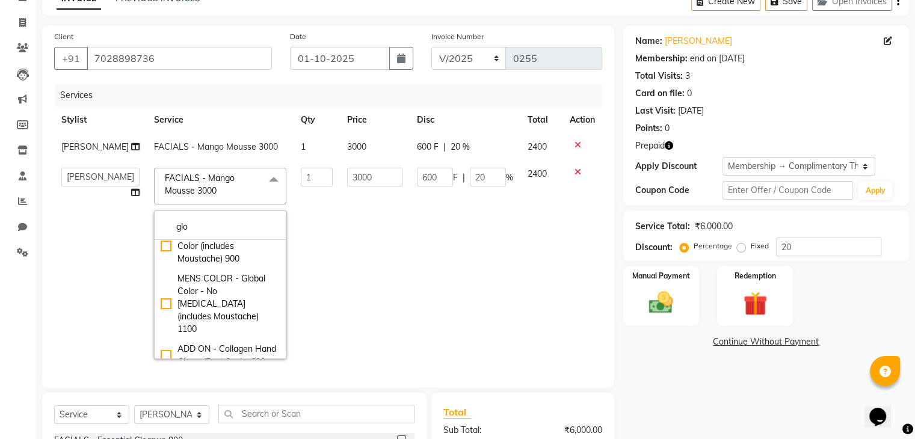
scroll to position [0, 0]
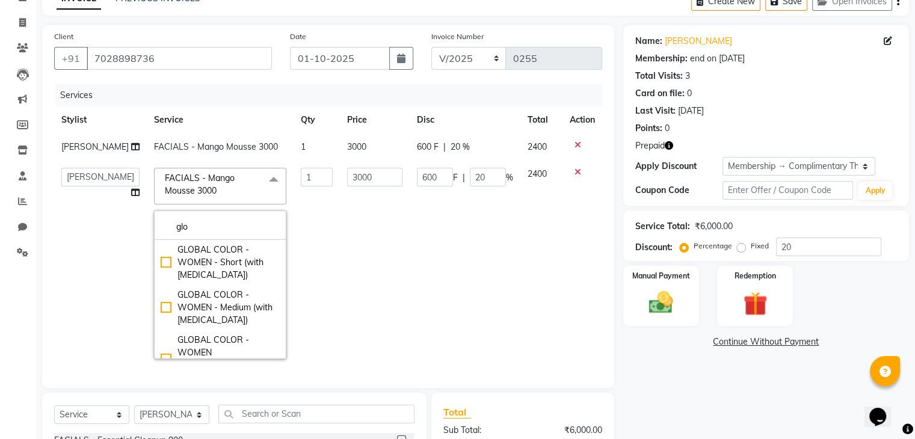
click at [235, 220] on div "FACIALS - Mango Mousse 3000 x glo GLOBAL COLOR - WOMEN - Short (with ammonia) G…" at bounding box center [220, 263] width 132 height 191
click at [231, 233] on input "glo" at bounding box center [220, 227] width 119 height 13
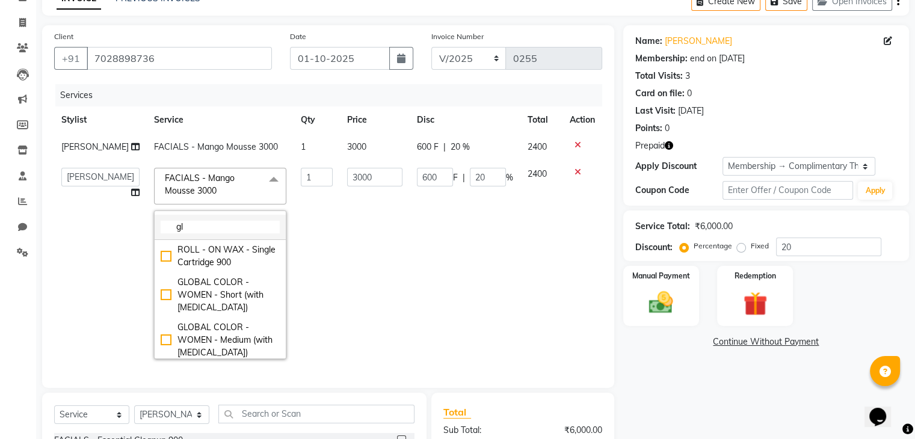
type input "g"
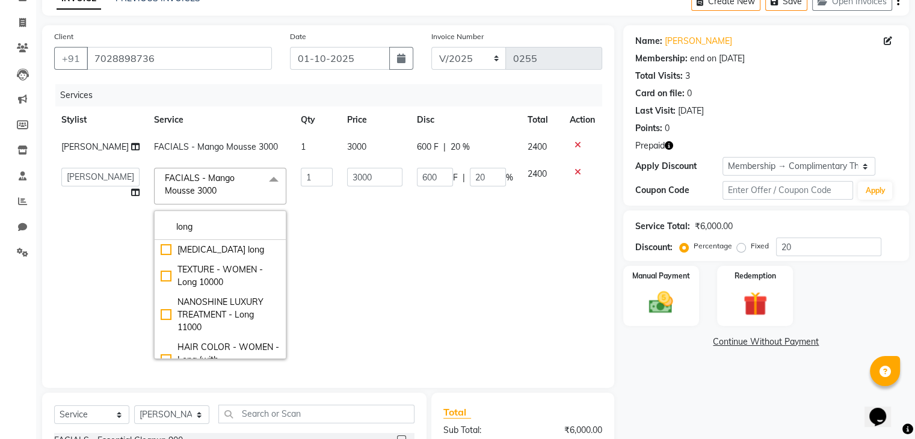
type input "long"
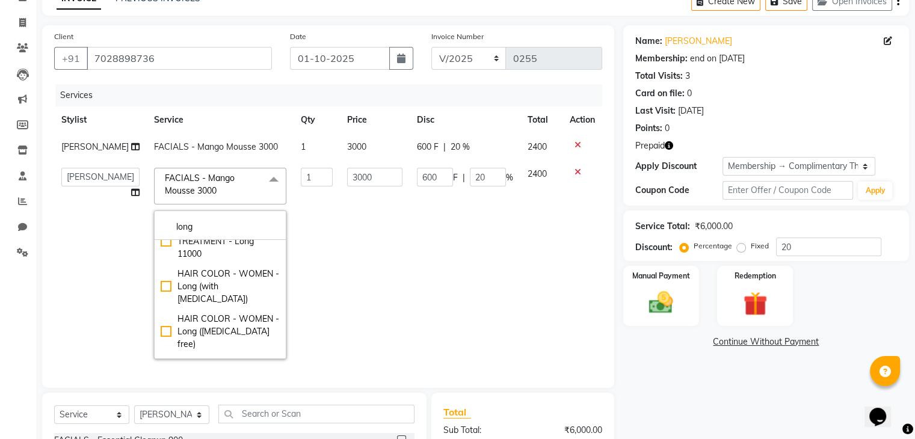
scroll to position [96, 0]
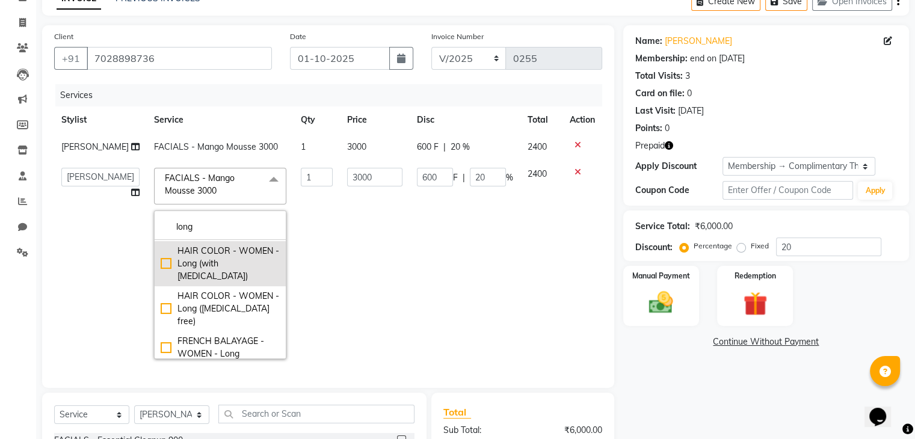
click at [188, 283] on div "HAIR COLOR - WOMEN - Long (with [MEDICAL_DATA])" at bounding box center [220, 264] width 119 height 38
type input "5500"
type input "1100"
checkbox input "true"
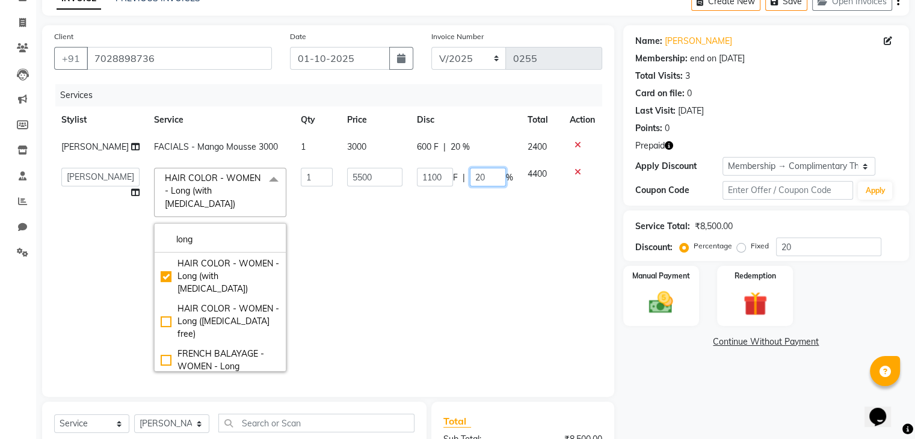
click at [484, 187] on input "20" at bounding box center [488, 177] width 36 height 19
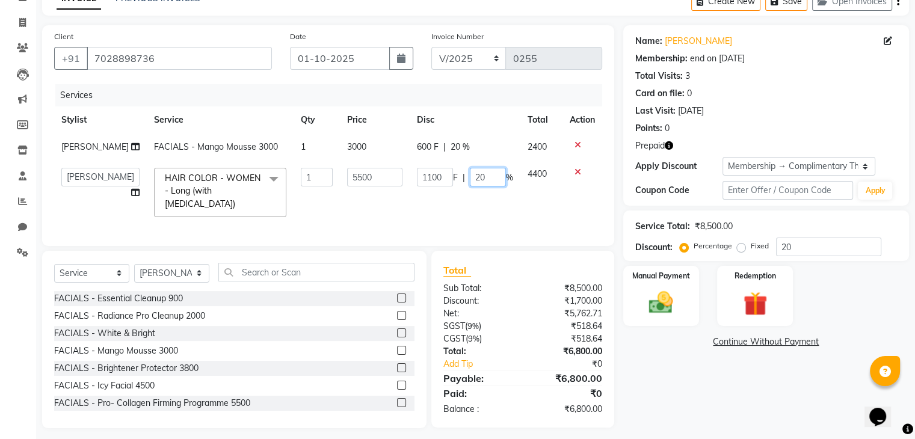
scroll to position [69, 0]
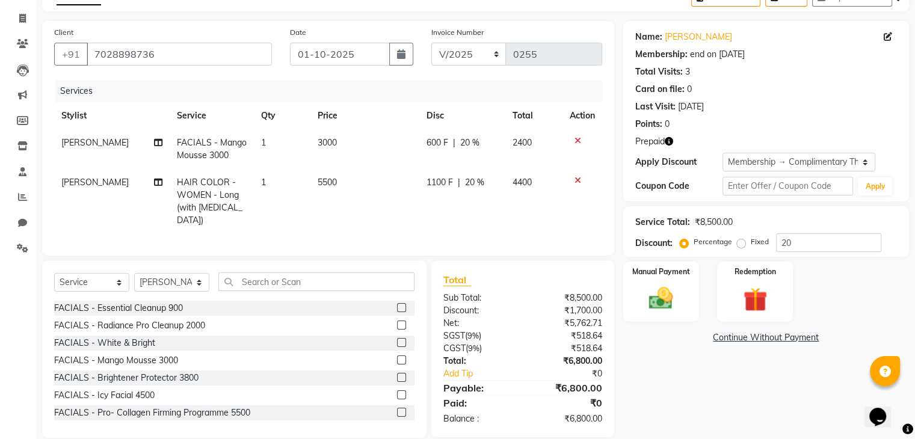
click at [515, 199] on tr "Pranali tabal HAIR COLOR - WOMEN - Long (with ammonia) 1 5500 1100 F | 20 % 4400" at bounding box center [328, 201] width 548 height 65
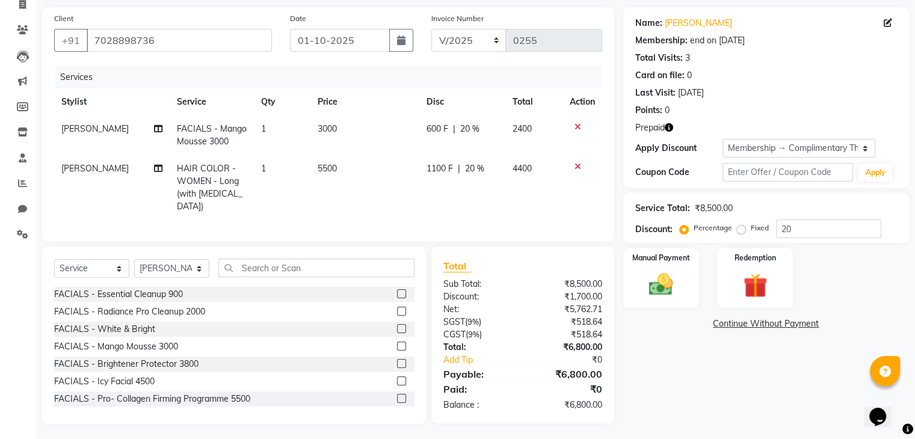
click at [476, 165] on span "20 %" at bounding box center [474, 168] width 19 height 13
select select "87586"
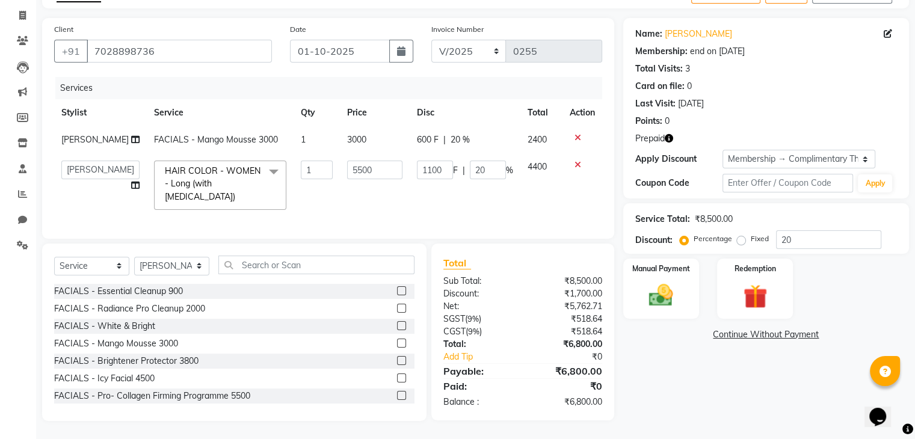
scroll to position [69, 0]
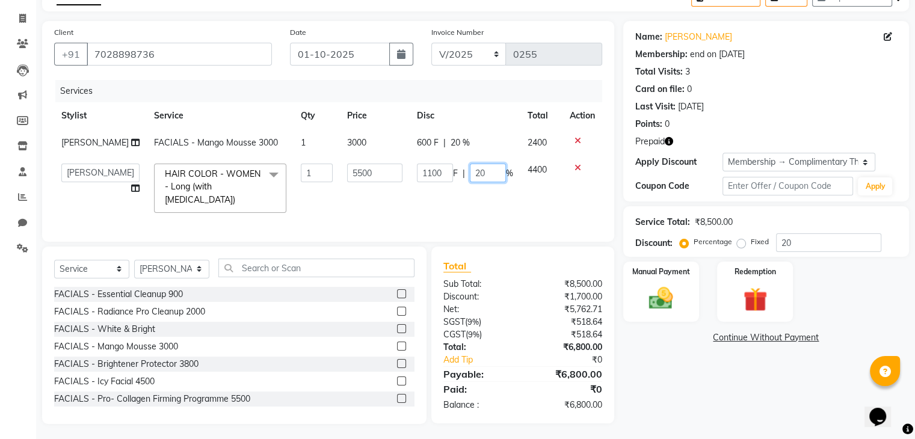
click at [483, 173] on input "20" at bounding box center [488, 173] width 36 height 19
type input "2"
type input "0"
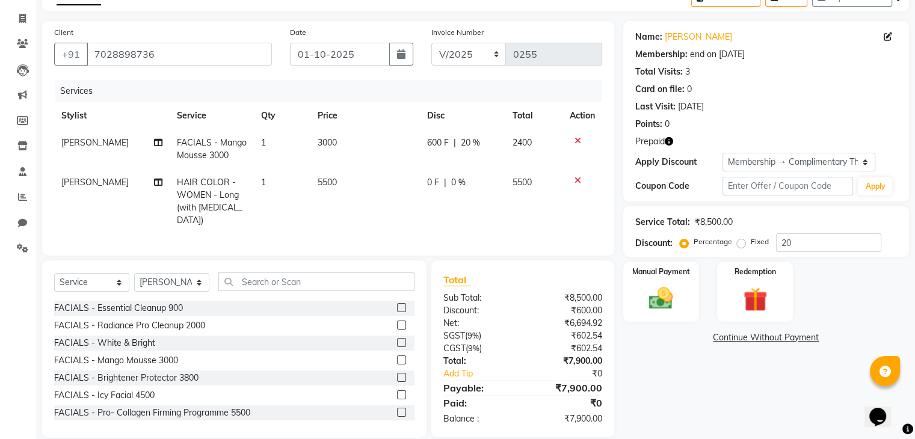
click at [452, 143] on div "600 F | 20 %" at bounding box center [462, 143] width 71 height 13
select select "87586"
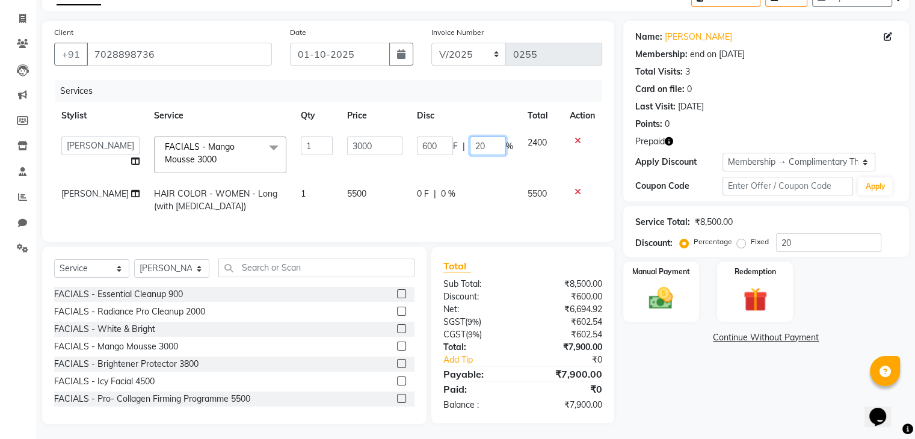
click at [483, 143] on input "20" at bounding box center [488, 146] width 36 height 19
type input "2"
type input "0"
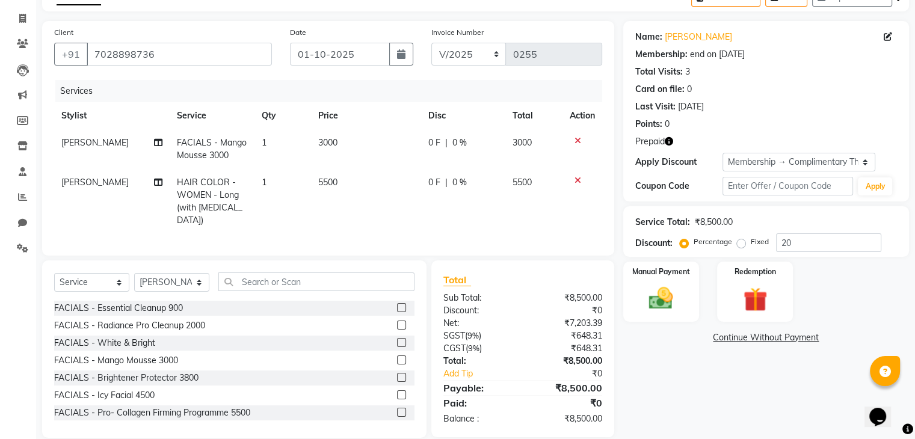
click at [508, 220] on tr "Pranali tabal HAIR COLOR - WOMEN - Long (with ammonia) 1 5500 0 F | 0 % 5500" at bounding box center [328, 201] width 548 height 65
click at [95, 140] on span "[PERSON_NAME]" at bounding box center [94, 142] width 67 height 11
select select "87586"
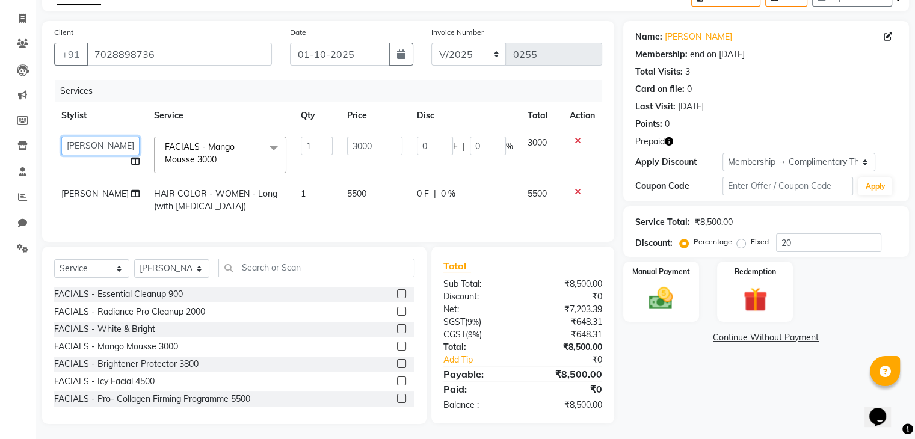
click at [95, 140] on select "Admin Atik Heena Owner Manish Owner Rima Solanki Poonam helper Pranali tabal Sh…" at bounding box center [100, 146] width 78 height 19
select select "86896"
click at [92, 193] on span "[PERSON_NAME]" at bounding box center [94, 193] width 67 height 11
select select "87586"
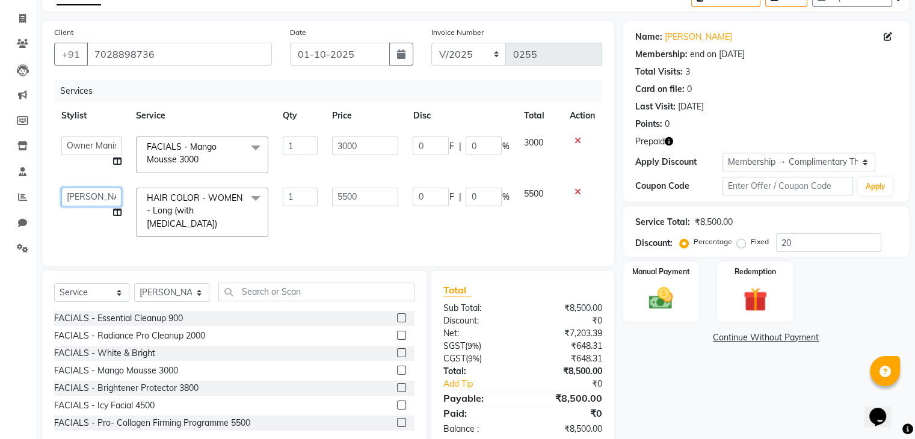
click at [92, 193] on select "Admin Atik Heena Owner Manish Owner Rima Solanki Poonam helper Pranali tabal Sh…" at bounding box center [91, 197] width 60 height 19
select select "86896"
click at [140, 63] on input "7028898736" at bounding box center [179, 54] width 185 height 23
click at [532, 232] on div "Services Stylist Service Qty Price Disc Total Action Admin Atik Heena Owner Man…" at bounding box center [328, 167] width 548 height 174
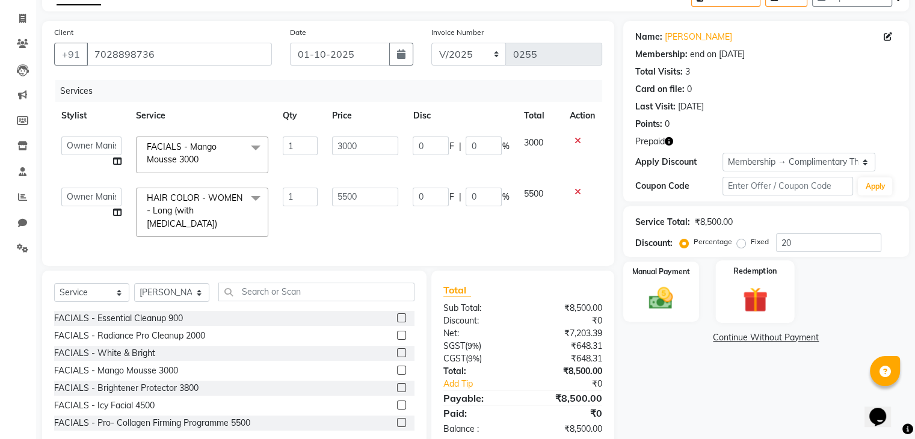
click at [780, 291] on div "Redemption" at bounding box center [754, 292] width 79 height 62
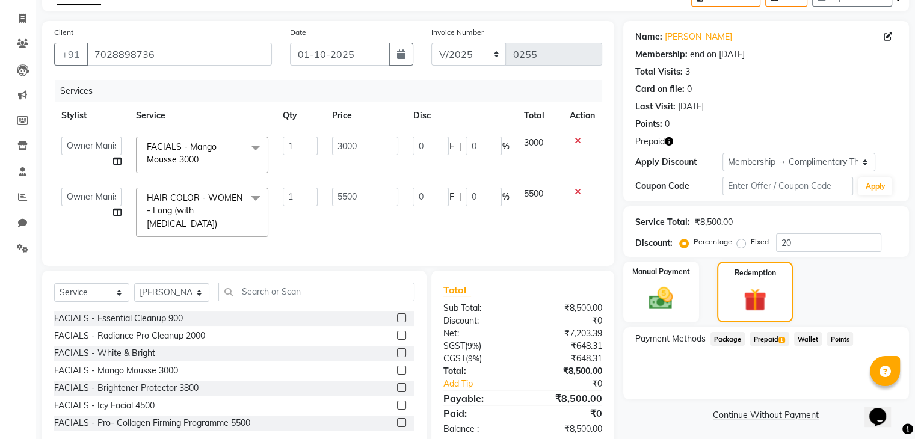
click at [770, 341] on span "Prepaid 1" at bounding box center [769, 339] width 39 height 14
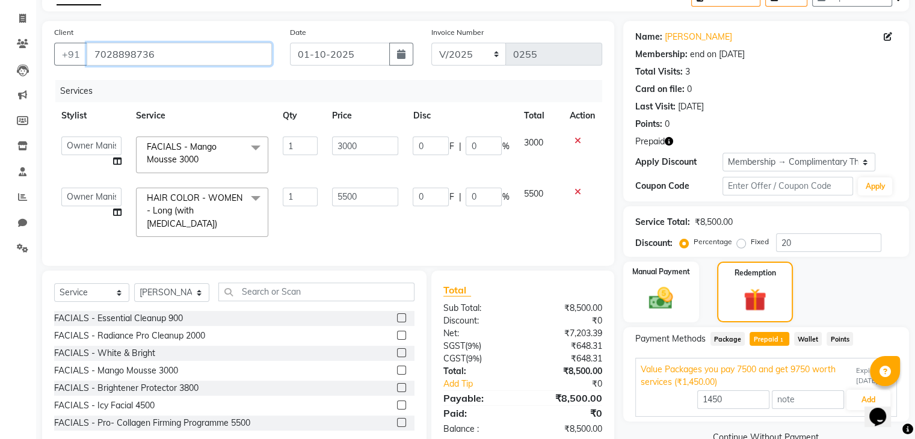
click at [131, 51] on input "7028898736" at bounding box center [179, 54] width 185 height 23
click at [21, 25] on link "Invoice" at bounding box center [18, 19] width 29 height 20
select select "service"
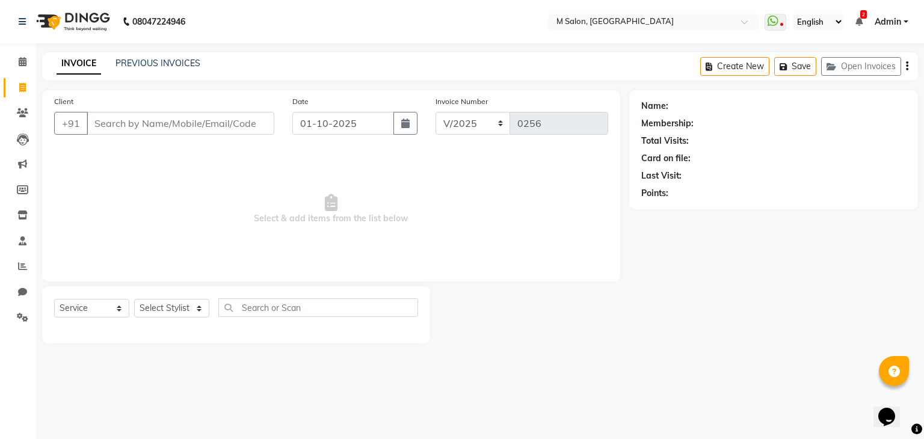
click at [159, 130] on input "Client" at bounding box center [181, 123] width 188 height 23
type input "7028898736"
select select "1: Object"
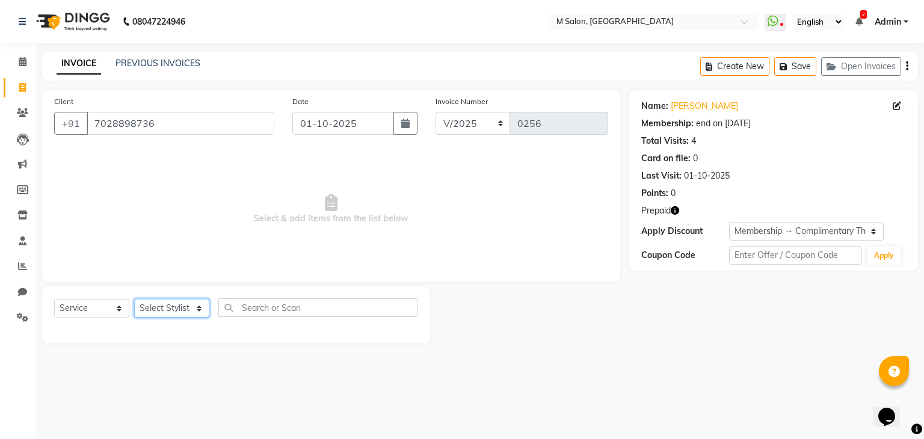
click at [170, 318] on select "Select Stylist Admin [PERSON_NAME] Owner [PERSON_NAME] Owner [PERSON_NAME] Poon…" at bounding box center [171, 308] width 75 height 19
select select "86896"
click at [134, 300] on select "Select Stylist Admin [PERSON_NAME] Owner [PERSON_NAME] Owner [PERSON_NAME] Poon…" at bounding box center [171, 308] width 75 height 19
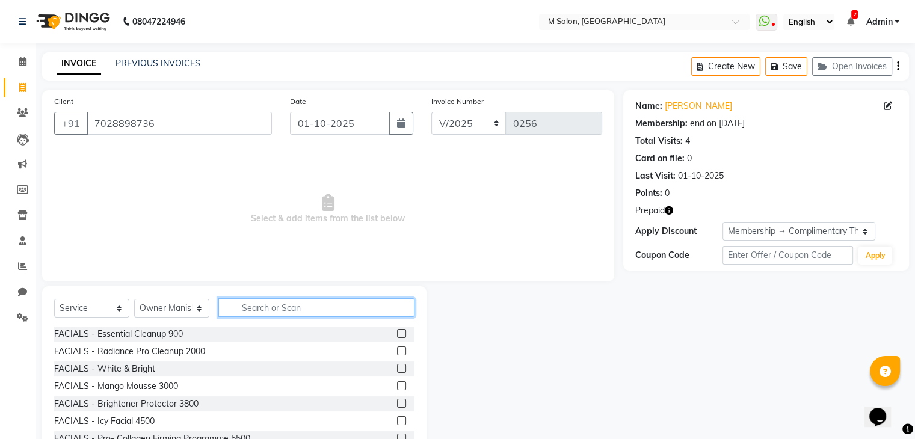
click at [265, 306] on input "text" at bounding box center [316, 307] width 196 height 19
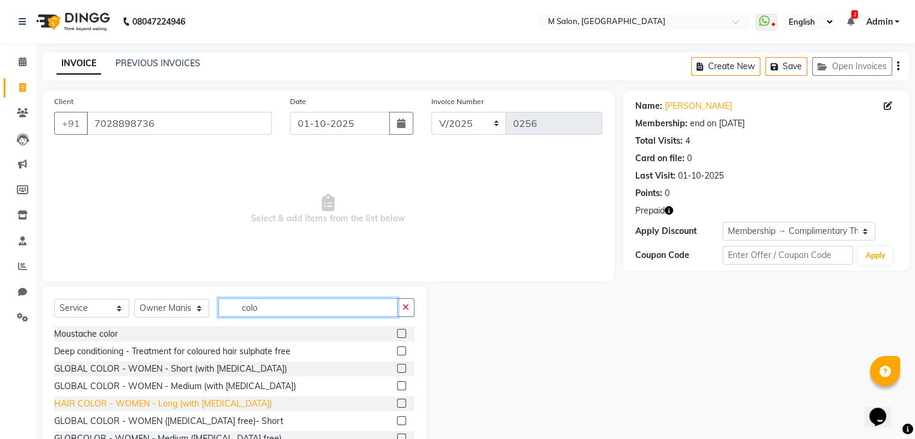
type input "colo"
click at [185, 405] on div "HAIR COLOR - WOMEN - Long (with [MEDICAL_DATA])" at bounding box center [163, 404] width 218 height 13
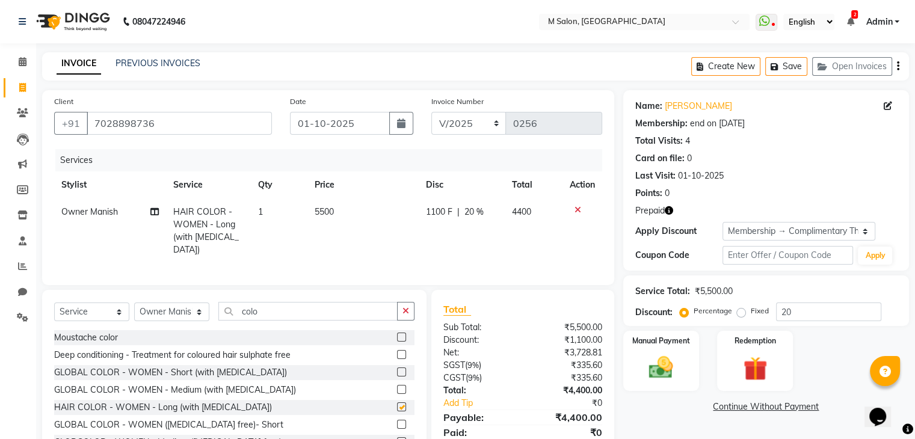
checkbox input "false"
click at [295, 311] on input "colo" at bounding box center [307, 311] width 179 height 19
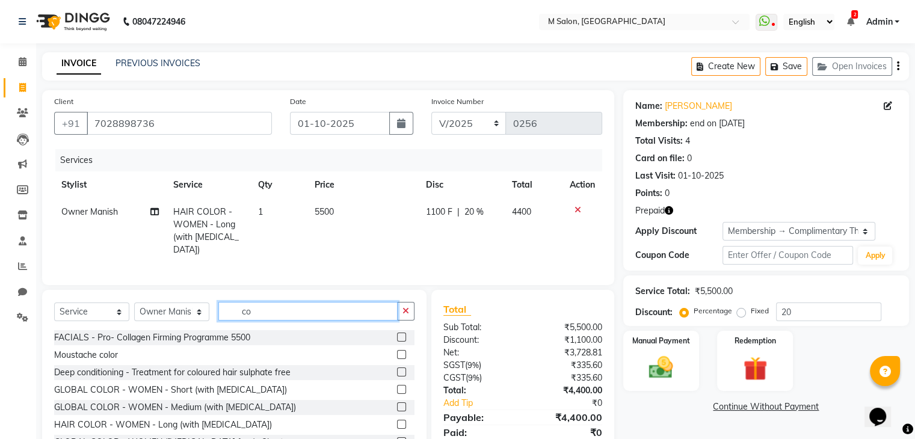
type input "c"
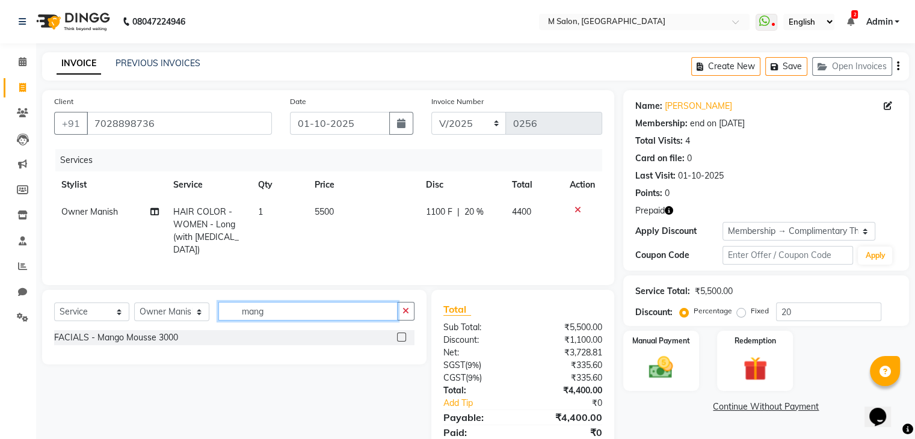
type input "mang"
click at [149, 341] on div "FACIALS - Mango Mousse 3000" at bounding box center [234, 337] width 360 height 15
click at [159, 332] on div "FACIALS - Mango Mousse 3000" at bounding box center [116, 338] width 124 height 13
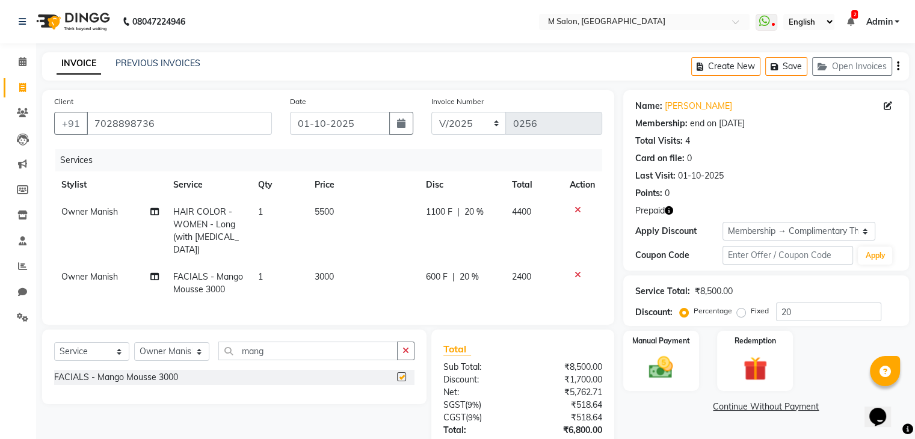
checkbox input "false"
click at [472, 213] on span "20 %" at bounding box center [474, 212] width 19 height 13
select select "86896"
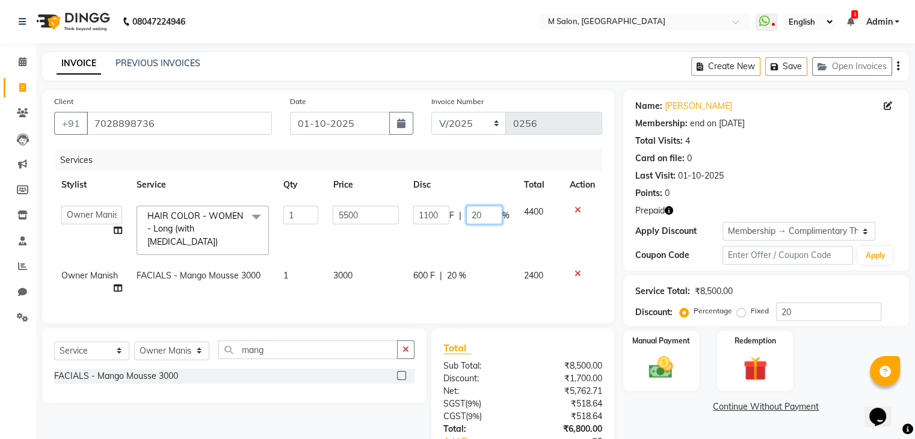
click at [493, 217] on input "20" at bounding box center [484, 215] width 36 height 19
type input "2"
type input "0"
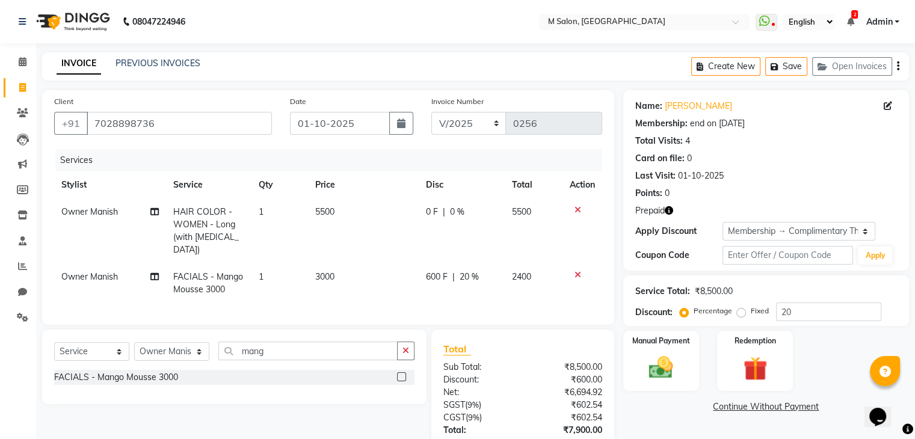
drag, startPoint x: 452, startPoint y: 267, endPoint x: 474, endPoint y: 267, distance: 21.7
click at [474, 271] on span "20 %" at bounding box center [469, 277] width 19 height 13
select select "86896"
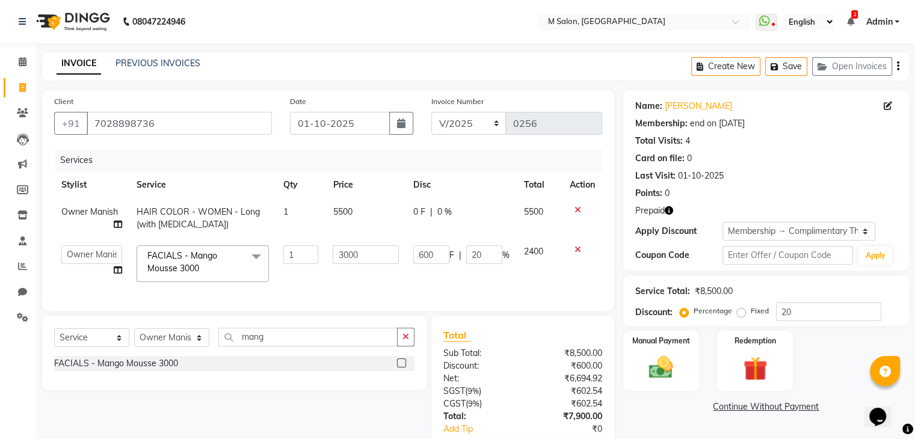
click at [474, 267] on td "600 F | 20 %" at bounding box center [461, 263] width 111 height 51
click at [489, 252] on input "20" at bounding box center [484, 254] width 36 height 19
type input "2"
type input "0"
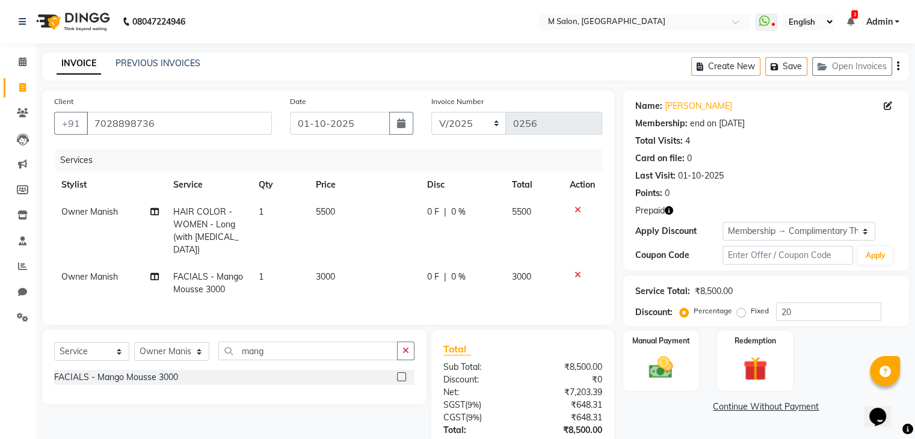
click at [556, 283] on td "3000" at bounding box center [534, 284] width 58 height 40
select select "86896"
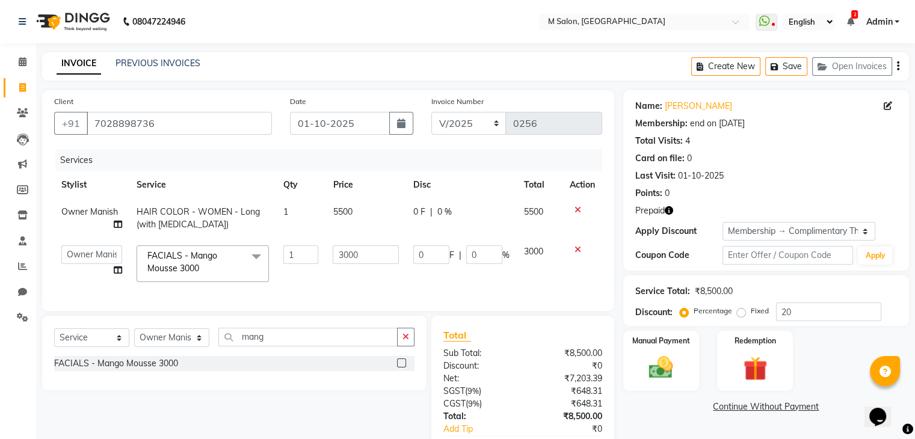
scroll to position [81, 0]
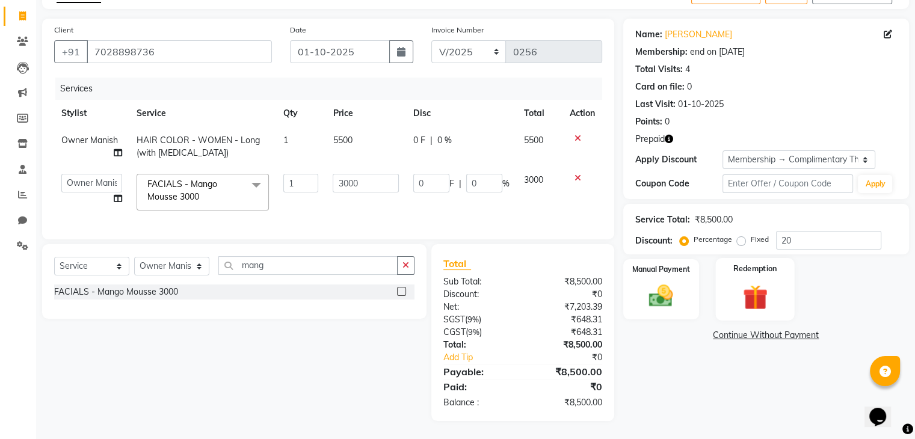
click at [764, 282] on img at bounding box center [755, 297] width 40 height 31
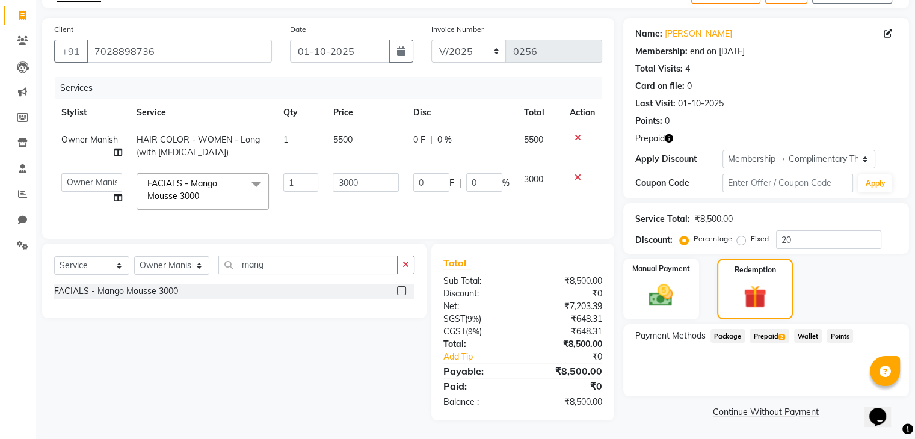
click at [767, 329] on span "Prepaid 2" at bounding box center [769, 336] width 39 height 14
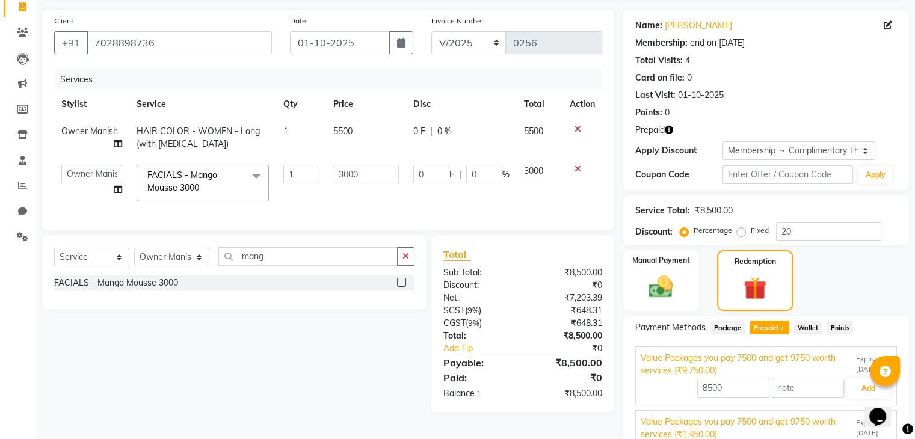
scroll to position [135, 0]
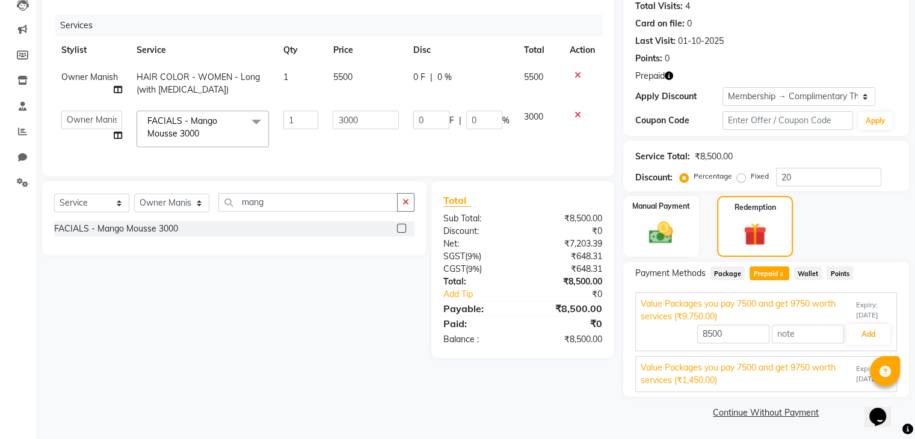
click at [865, 375] on span "Expiry: 29-08-2025" at bounding box center [874, 374] width 36 height 20
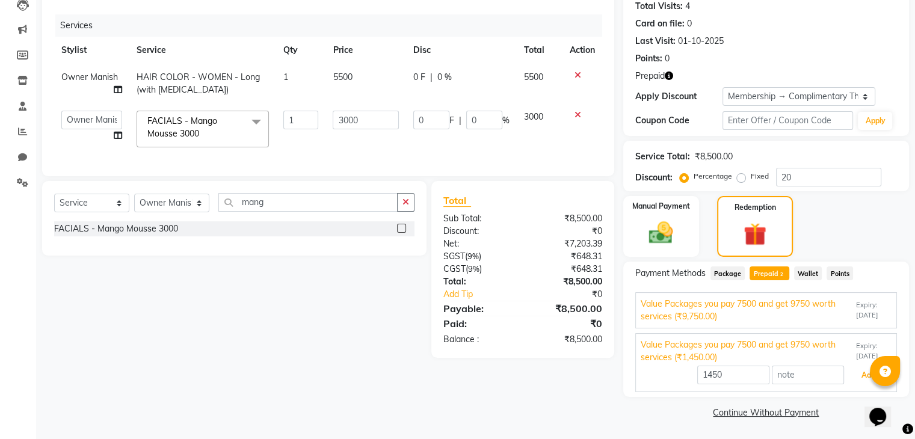
click at [865, 375] on button "Add" at bounding box center [869, 375] width 44 height 20
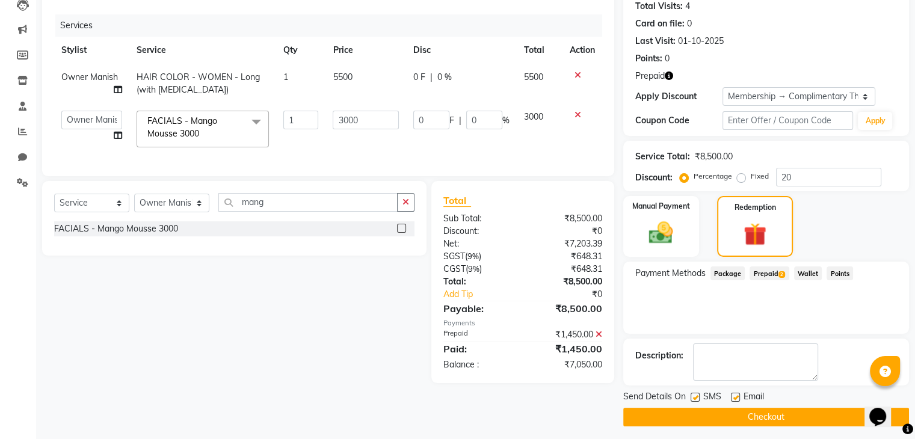
scroll to position [140, 0]
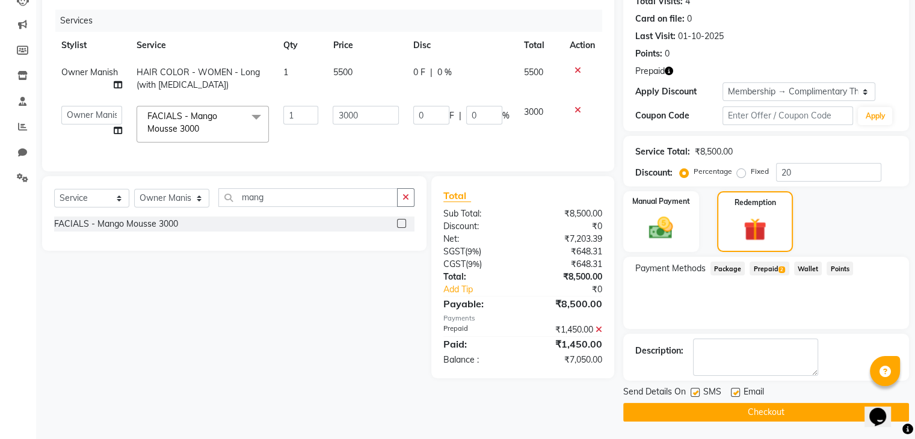
click at [759, 267] on span "Prepaid 2" at bounding box center [769, 269] width 39 height 14
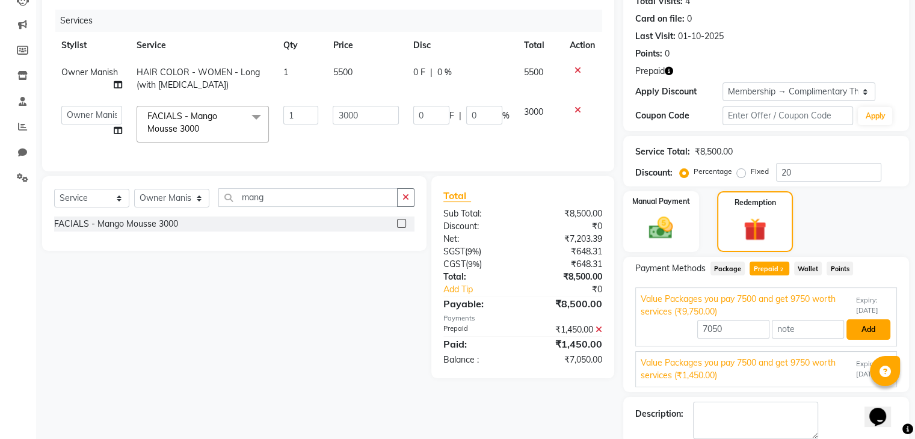
click at [857, 332] on button "Add" at bounding box center [869, 330] width 44 height 20
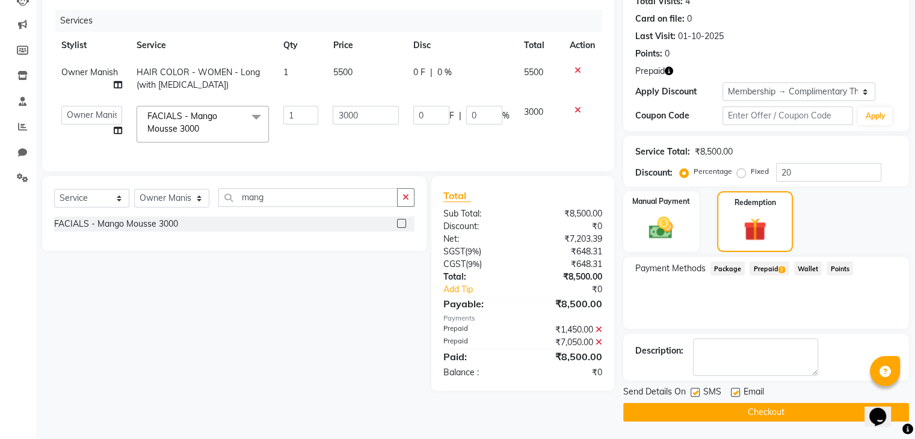
click at [779, 405] on button "Checkout" at bounding box center [766, 412] width 286 height 19
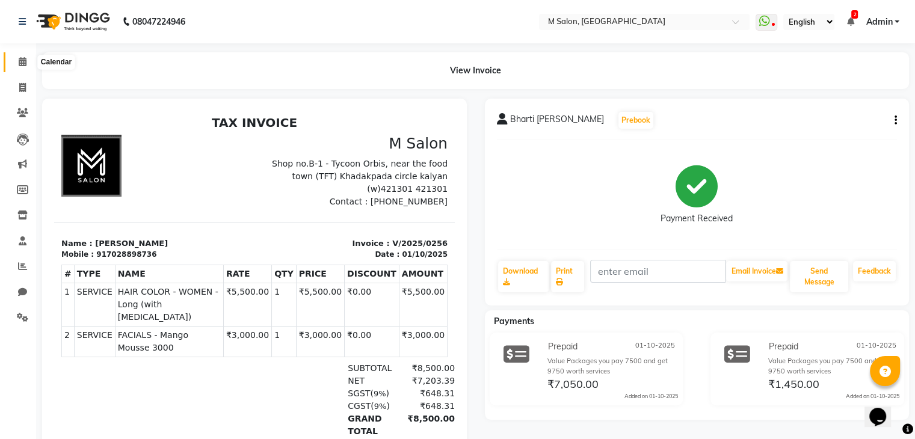
click at [26, 64] on icon at bounding box center [23, 61] width 8 height 9
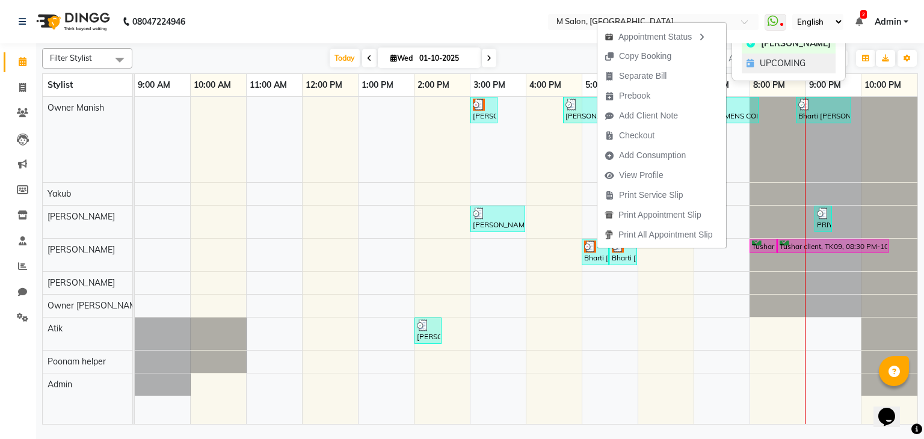
click at [757, 61] on div "UPCOMING" at bounding box center [789, 64] width 94 height 20
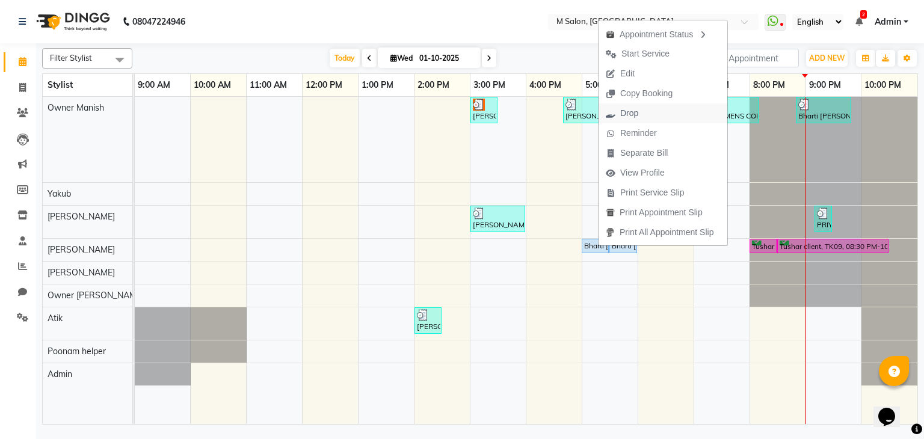
click at [643, 114] on span "Drop" at bounding box center [622, 113] width 47 height 20
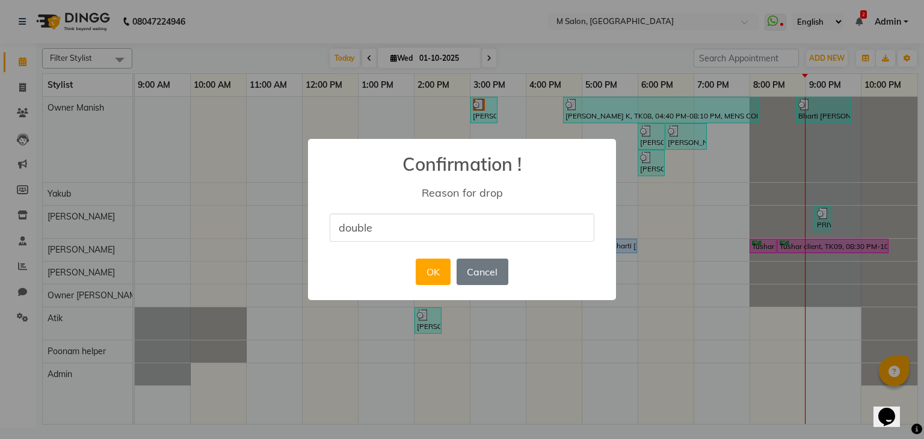
type input "double"
drag, startPoint x: 567, startPoint y: 259, endPoint x: 436, endPoint y: 270, distance: 131.1
click at [436, 270] on div "× Confirmation ! Reason for drop double OK No Cancel" at bounding box center [462, 220] width 308 height 162
click at [436, 270] on button "OK" at bounding box center [433, 272] width 34 height 26
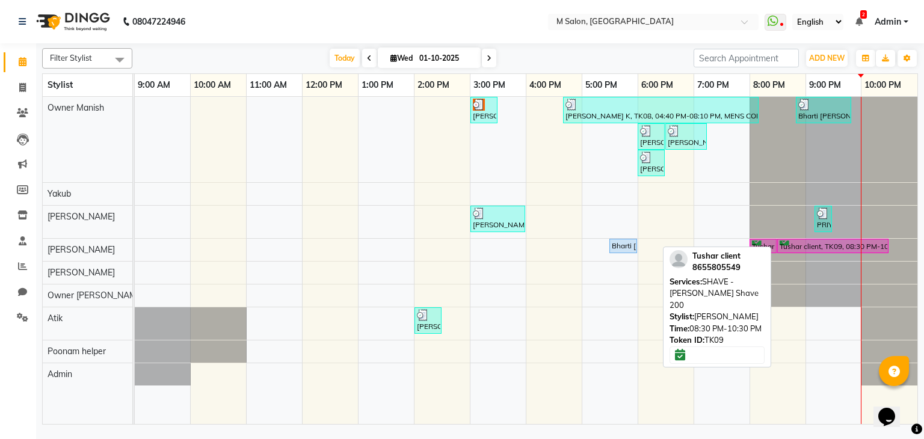
click at [818, 246] on div "Tushar client, TK09, 08:30 PM-10:30 PM, SHAVE - [PERSON_NAME] Shave 200" at bounding box center [833, 246] width 109 height 11
select select "6"
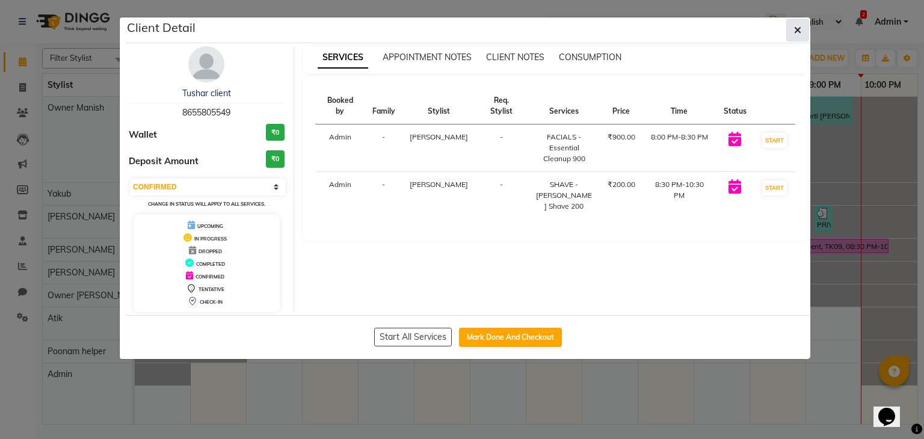
click at [794, 37] on button "button" at bounding box center [797, 30] width 23 height 23
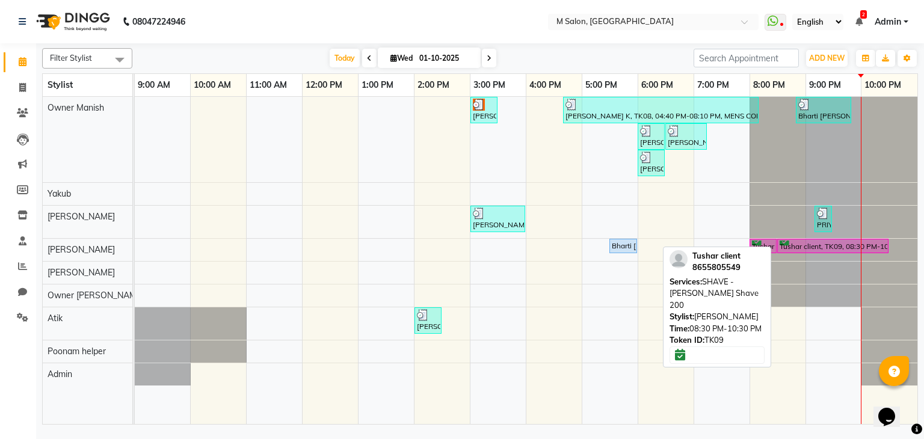
click at [810, 250] on div "Tushar client, TK09, 08:30 PM-10:30 PM, SHAVE - [PERSON_NAME] Shave 200" at bounding box center [833, 246] width 109 height 11
select select "6"
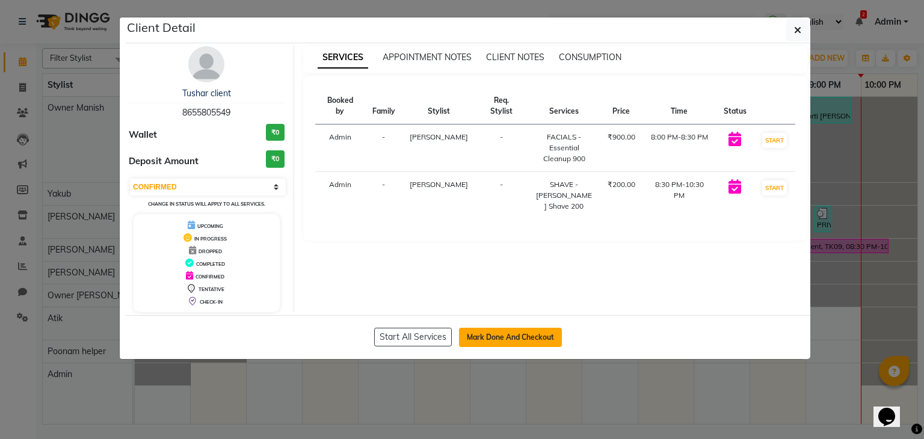
click at [538, 335] on button "Mark Done And Checkout" at bounding box center [510, 337] width 103 height 19
select select "service"
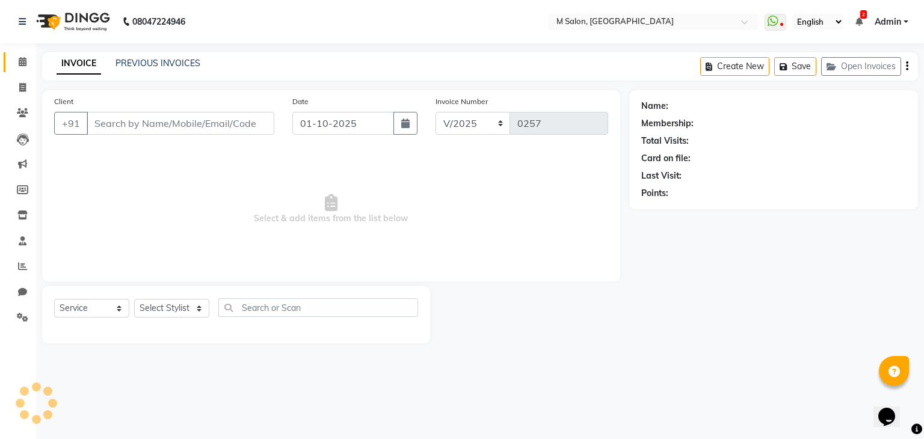
type input "8655805549"
select select "87586"
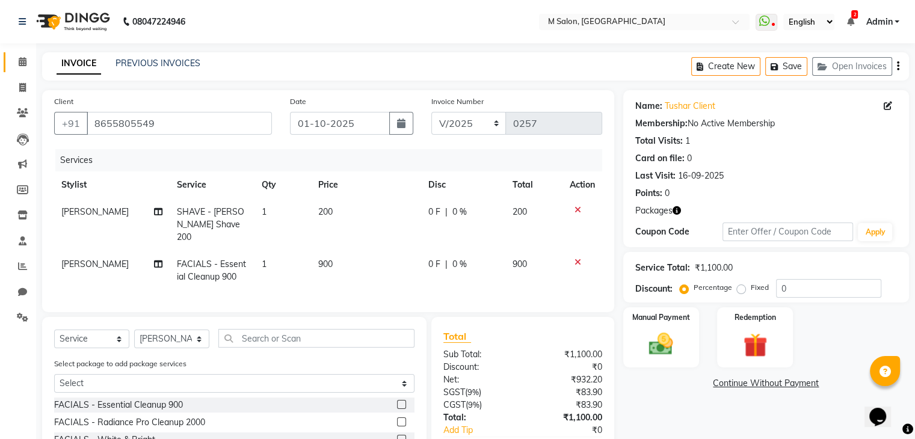
scroll to position [111, 0]
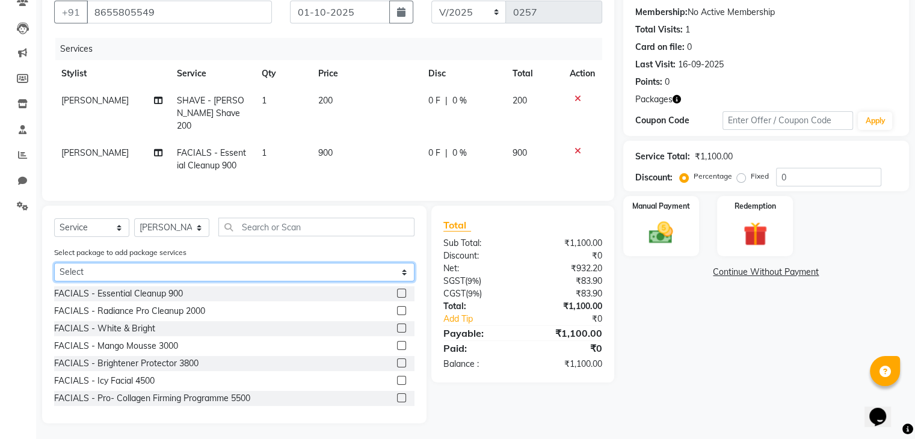
click at [104, 271] on select "Select CUT BEARD DETAN COMBO" at bounding box center [234, 272] width 360 height 19
select select "1: Object"
click at [54, 282] on select "Select CUT BEARD DETAN COMBO" at bounding box center [234, 272] width 360 height 19
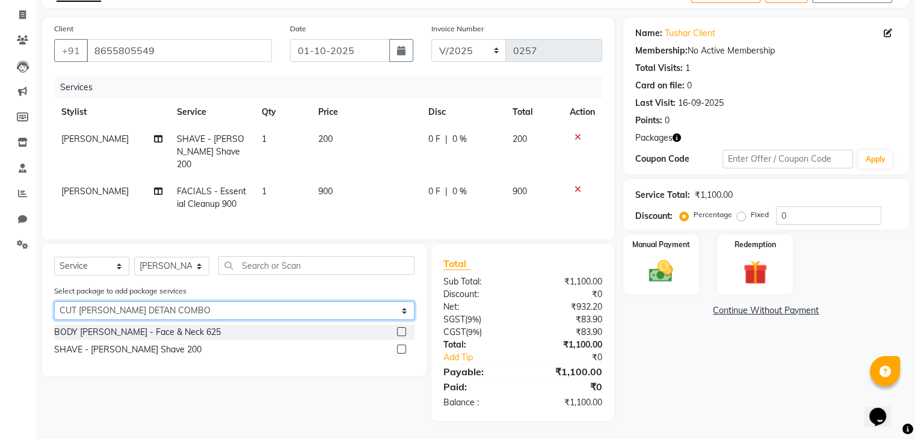
scroll to position [70, 0]
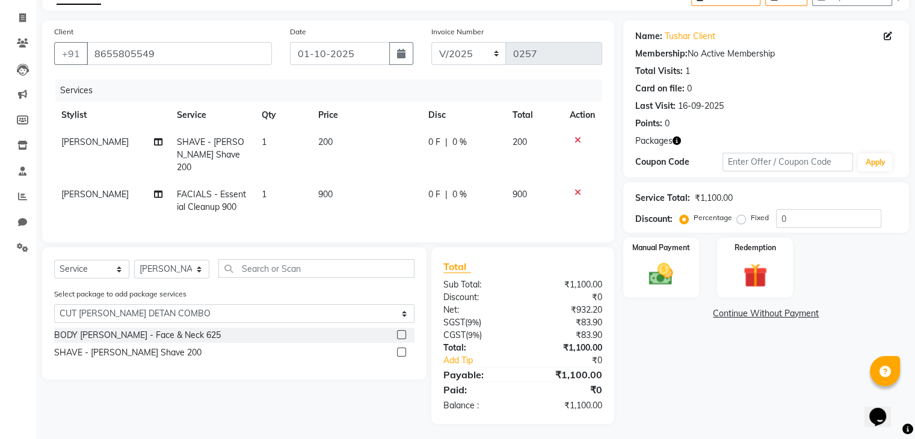
click at [576, 140] on icon at bounding box center [578, 140] width 7 height 8
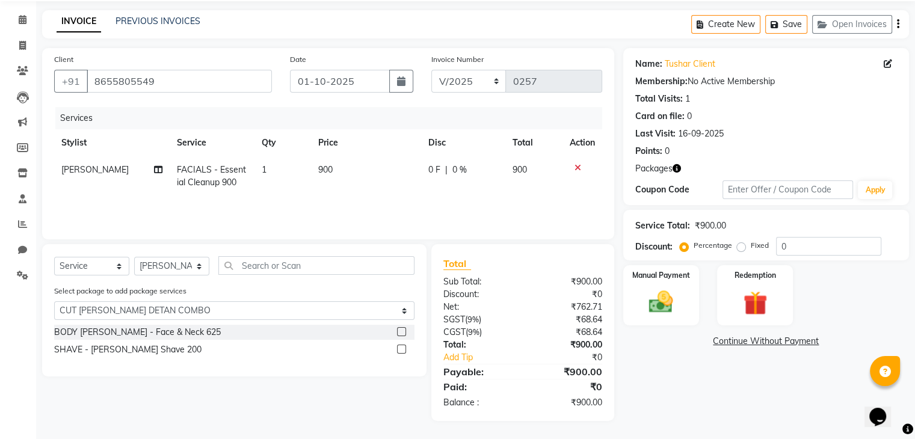
click at [576, 164] on icon at bounding box center [578, 168] width 7 height 8
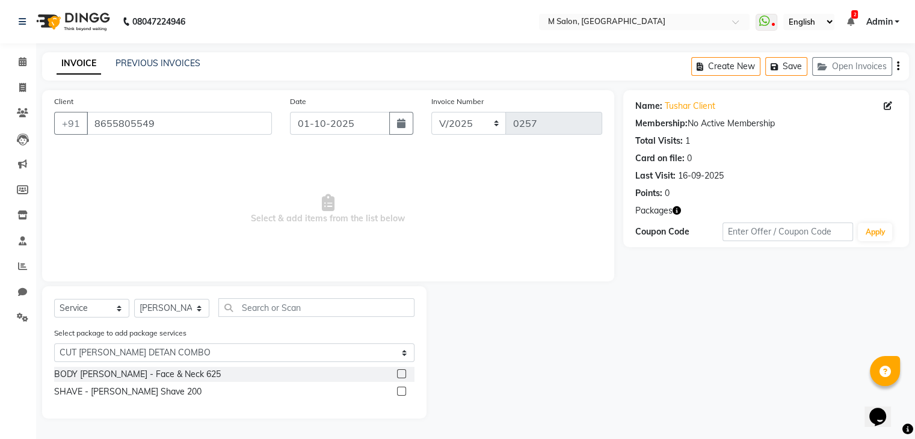
scroll to position [0, 0]
click at [128, 377] on div "BODY [PERSON_NAME] - Face & Neck 625" at bounding box center [137, 374] width 167 height 13
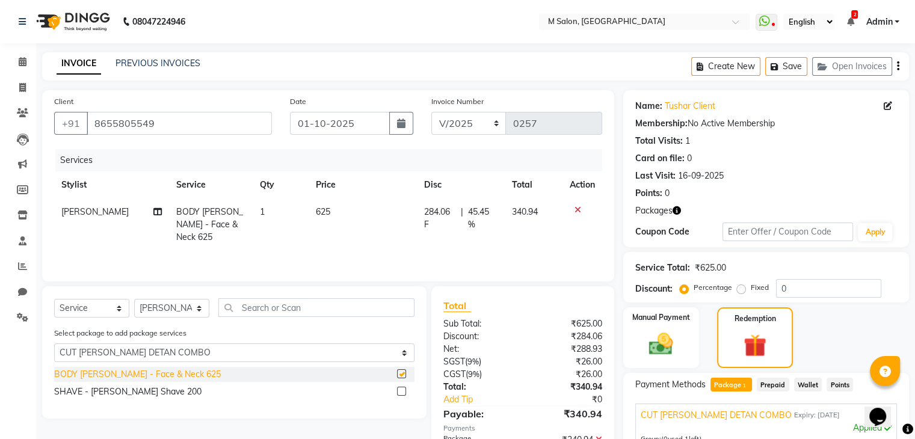
checkbox input "false"
click at [113, 398] on div "SHAVE - [PERSON_NAME] Shave 200" at bounding box center [127, 392] width 147 height 13
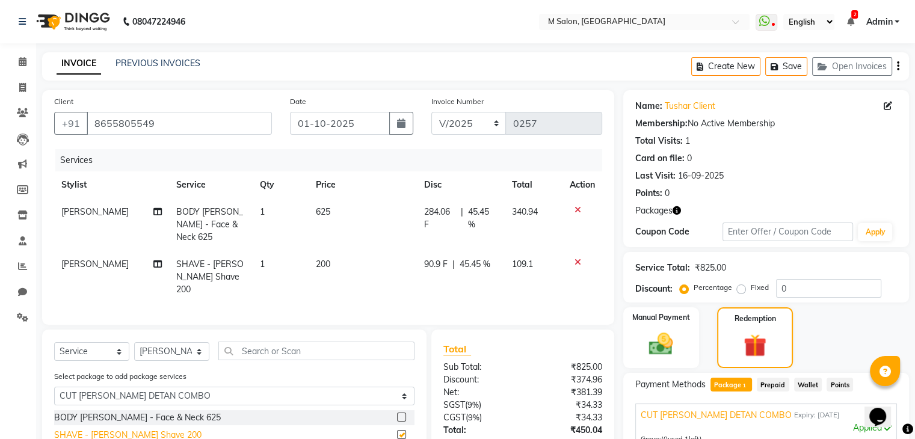
checkbox input "false"
click at [84, 251] on td "[PERSON_NAME]" at bounding box center [111, 277] width 115 height 52
select select "87586"
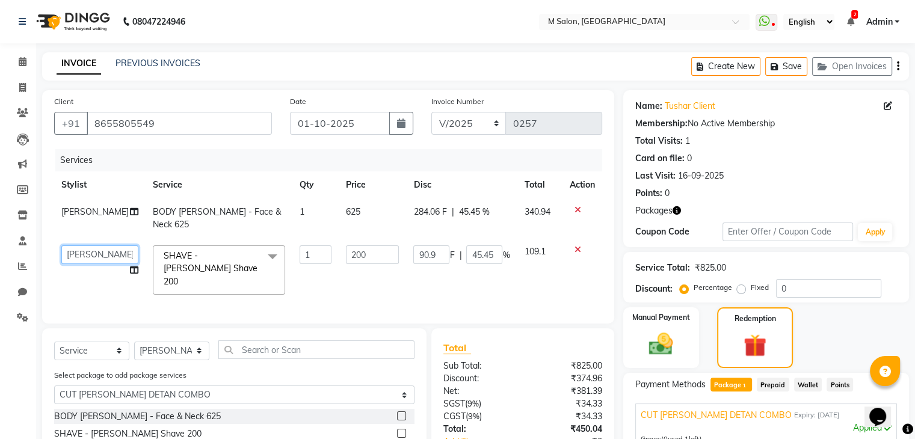
click at [84, 245] on select "Admin Atik Heena Owner Manish Owner Rima Solanki Poonam helper Pranali tabal Sh…" at bounding box center [99, 254] width 77 height 19
select select "89947"
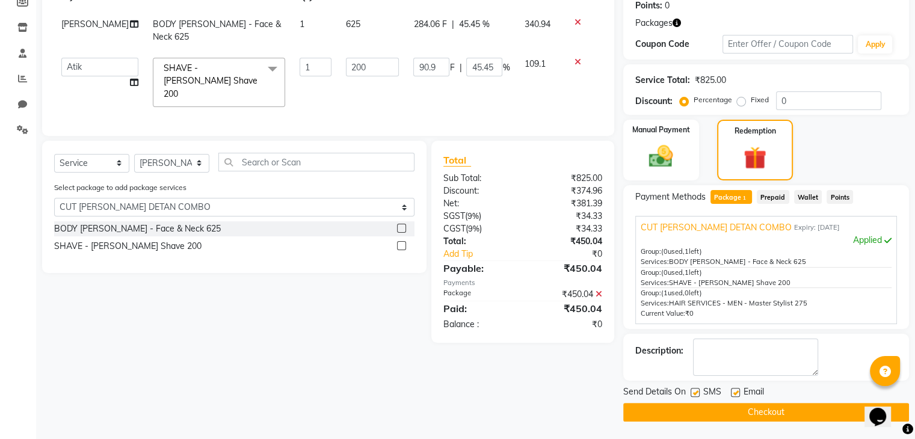
click at [576, 20] on icon at bounding box center [578, 22] width 7 height 8
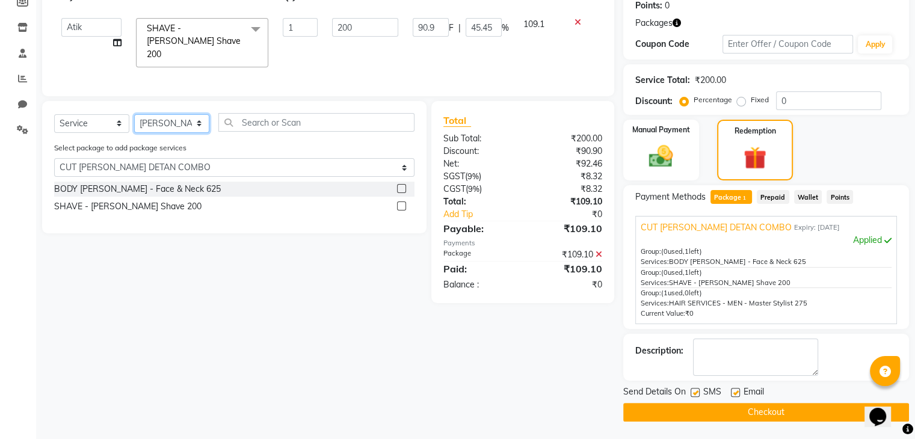
click at [160, 119] on select "Select Stylist Admin [PERSON_NAME] Owner [PERSON_NAME] Owner [PERSON_NAME] Poon…" at bounding box center [171, 123] width 75 height 19
click at [265, 121] on input "text" at bounding box center [316, 122] width 196 height 19
type input "cl"
select select "0: undefined"
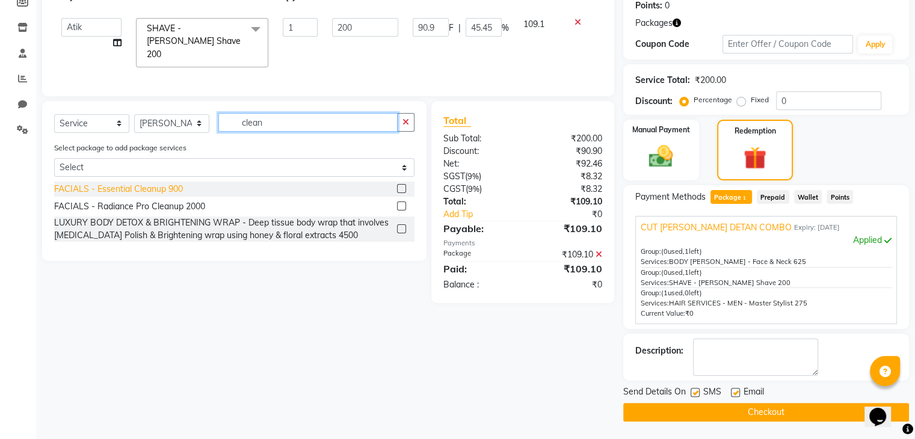
type input "clean"
click at [120, 188] on div "FACIALS - Essential Cleanup 900" at bounding box center [118, 189] width 129 height 13
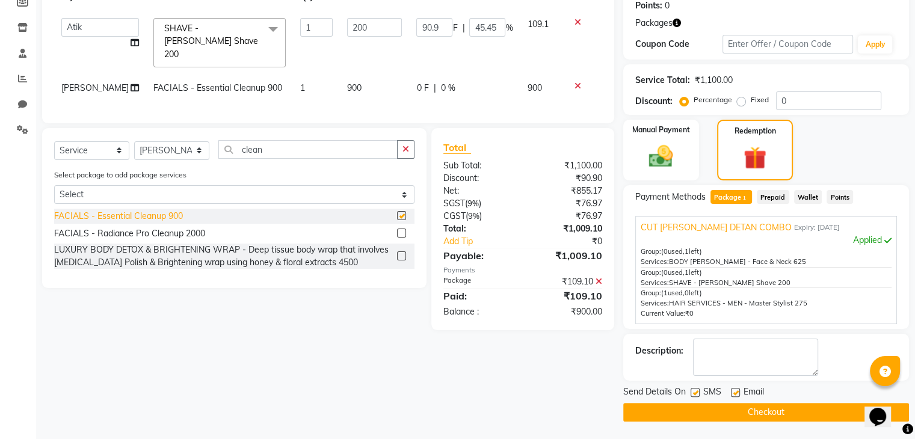
checkbox input "false"
click at [433, 82] on div "0 F | 0 %" at bounding box center [464, 88] width 96 height 13
select select "87586"
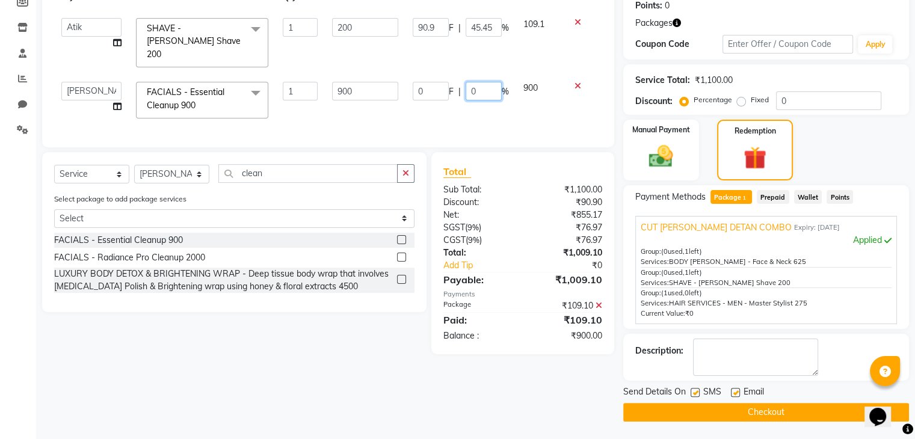
click at [477, 82] on input "0" at bounding box center [484, 91] width 36 height 19
type input "20"
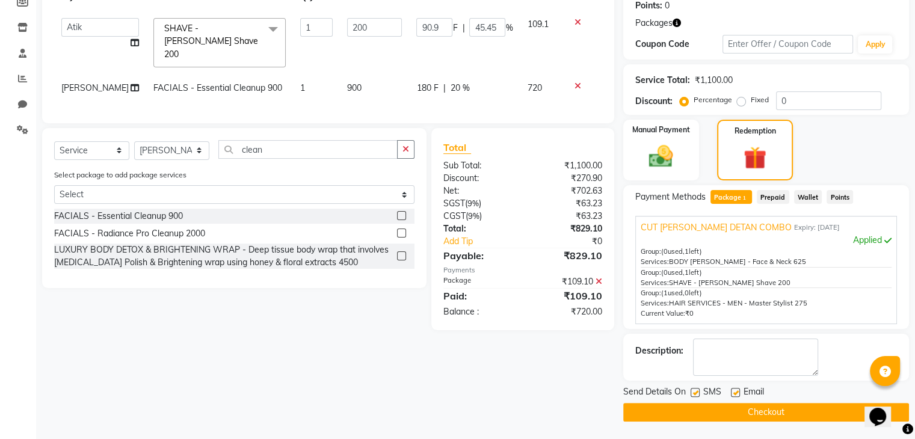
click at [520, 105] on div "Services Stylist Service Qty Price Disc Total Action Admin Atik Heena Owner Man…" at bounding box center [328, 36] width 548 height 150
click at [775, 197] on span "Prepaid" at bounding box center [773, 197] width 32 height 14
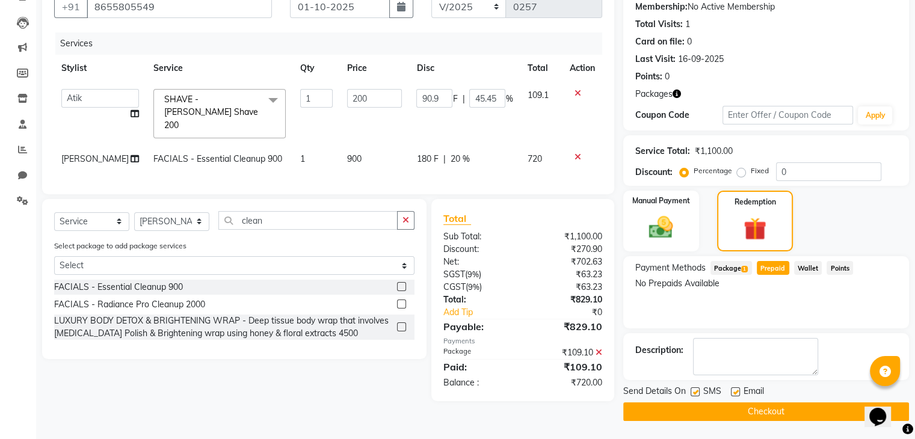
scroll to position [116, 0]
click at [719, 265] on span "Package 1" at bounding box center [732, 269] width 42 height 14
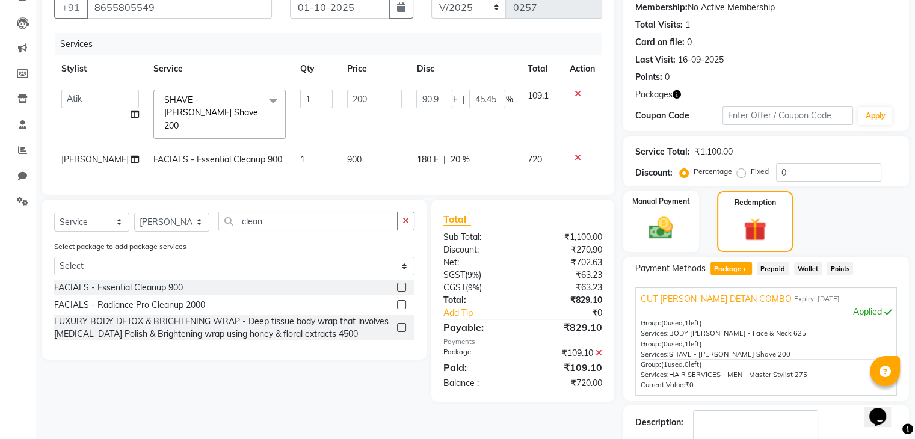
scroll to position [188, 0]
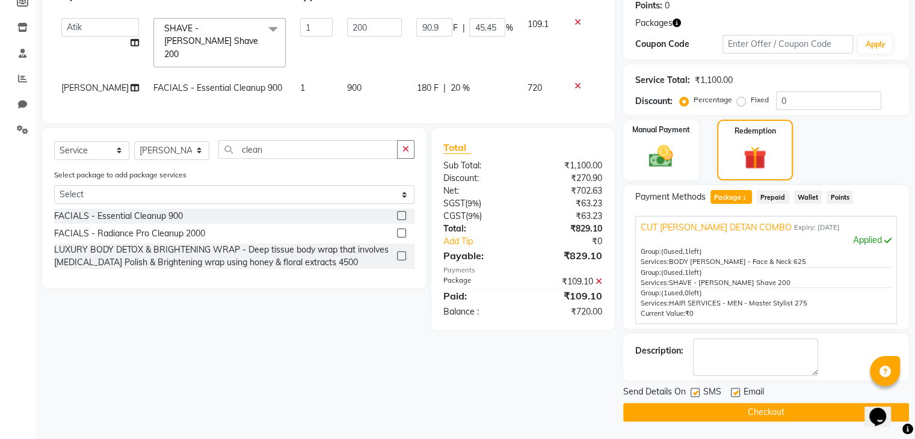
click at [839, 194] on span "Points" at bounding box center [840, 197] width 26 height 14
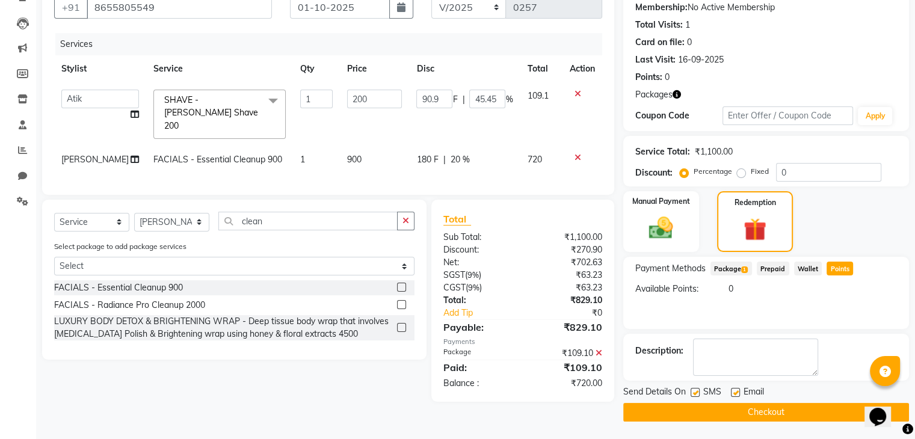
click at [773, 267] on span "Prepaid" at bounding box center [773, 269] width 32 height 14
click at [671, 407] on button "Checkout" at bounding box center [766, 412] width 286 height 19
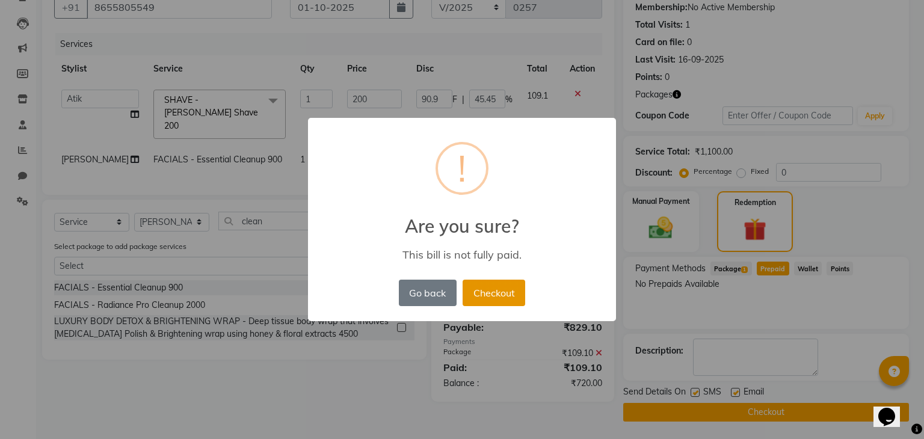
click at [484, 292] on button "Checkout" at bounding box center [494, 293] width 63 height 26
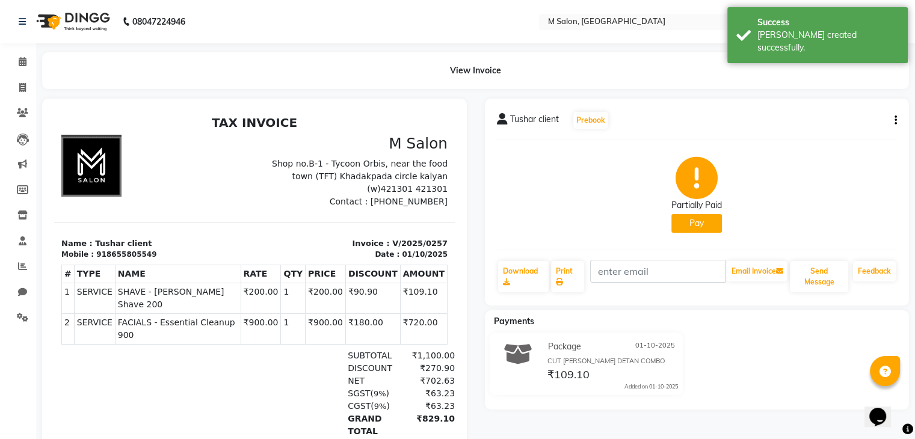
click at [703, 217] on button "Pay" at bounding box center [697, 223] width 51 height 19
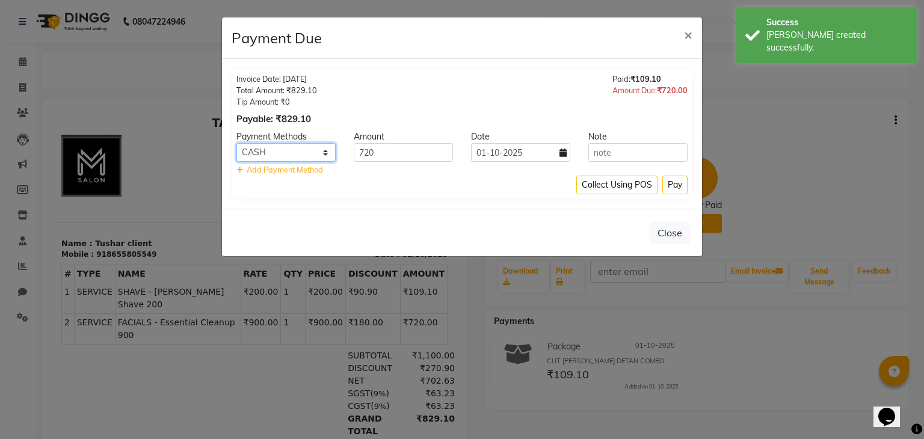
click at [300, 145] on select "CASH CARD ONLINE UPI" at bounding box center [285, 152] width 99 height 19
select select "8"
click at [236, 143] on select "CASH CARD ONLINE UPI" at bounding box center [285, 152] width 99 height 19
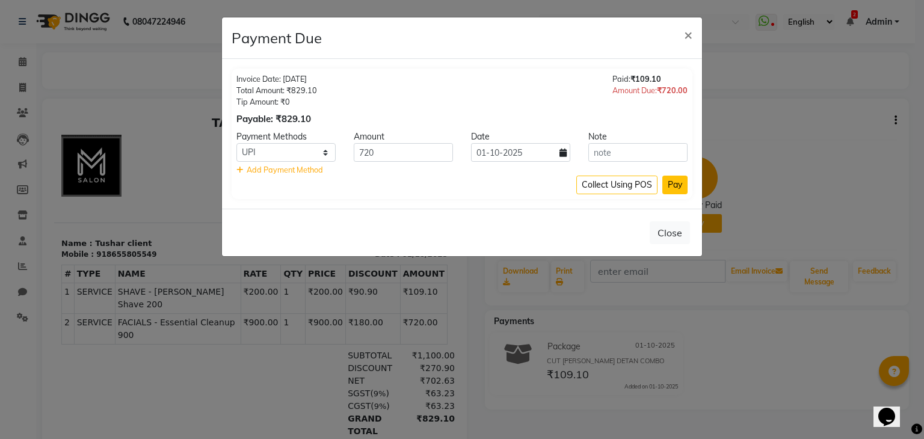
click at [670, 181] on button "Pay" at bounding box center [674, 185] width 25 height 19
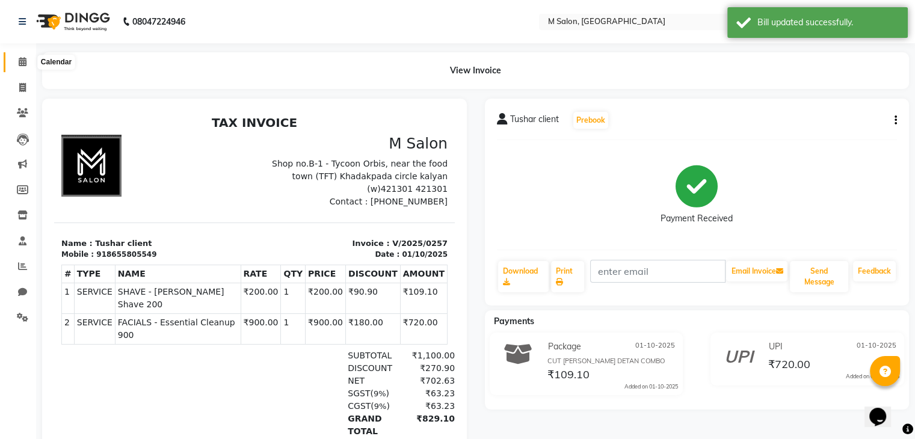
click at [23, 57] on icon at bounding box center [23, 61] width 8 height 9
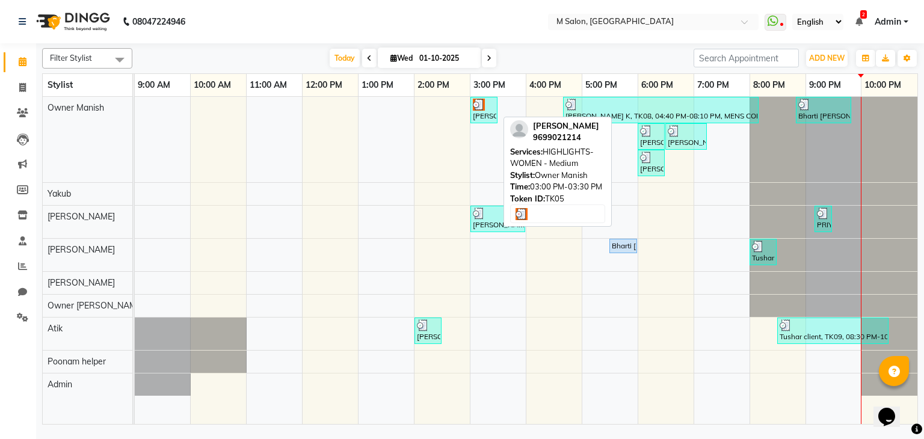
click at [477, 102] on img at bounding box center [479, 105] width 12 height 12
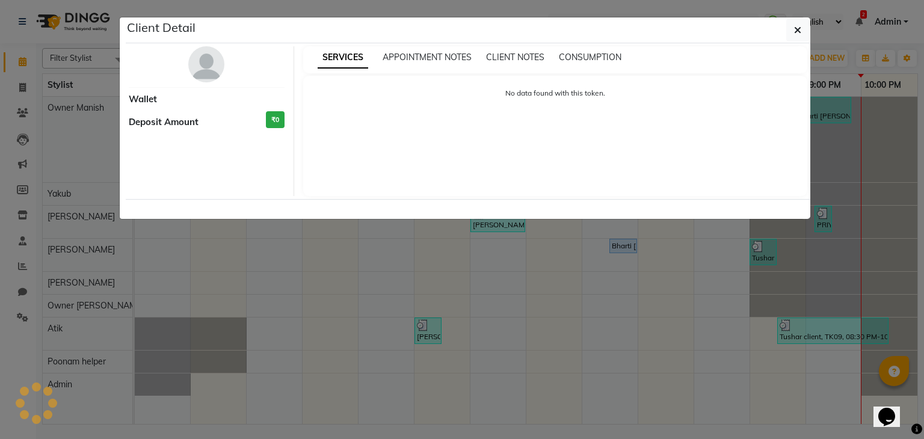
select select "3"
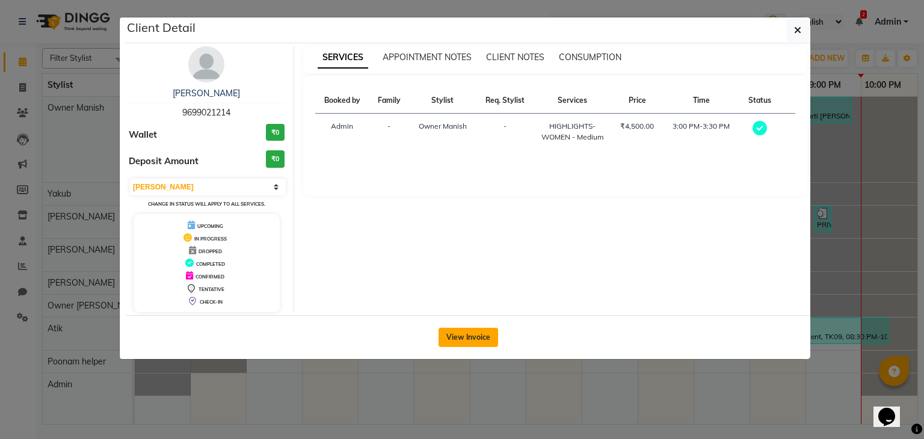
click at [482, 335] on button "View Invoice" at bounding box center [469, 337] width 60 height 19
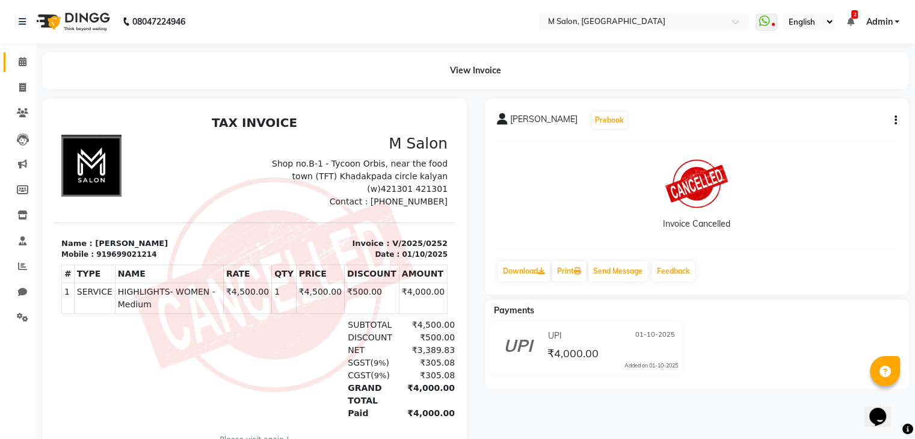
click at [11, 56] on link "Calendar" at bounding box center [18, 62] width 29 height 20
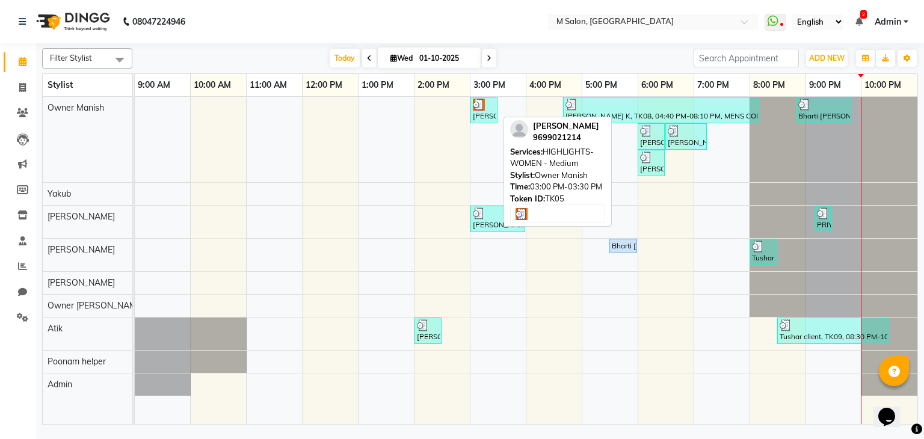
click at [481, 116] on div "sumitha shetty, TK05, 03:00 PM-03:30 PM, HIGHLIGHTS- WOMEN - Medium" at bounding box center [484, 110] width 25 height 23
select select "3"
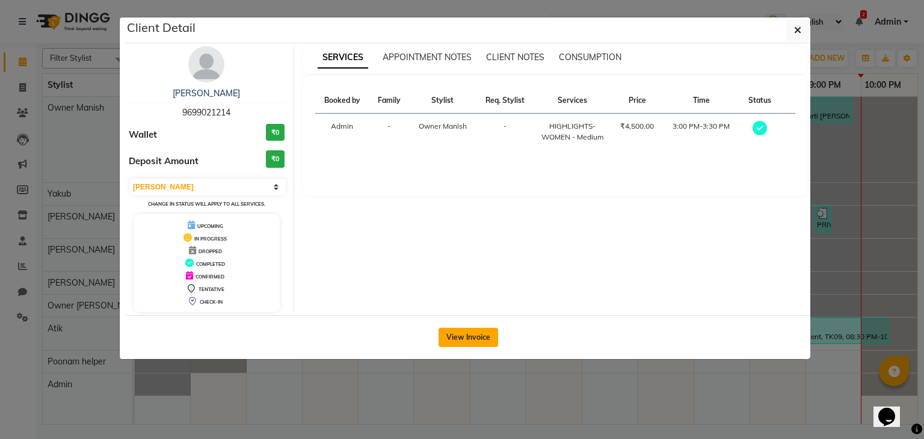
click at [459, 338] on button "View Invoice" at bounding box center [469, 337] width 60 height 19
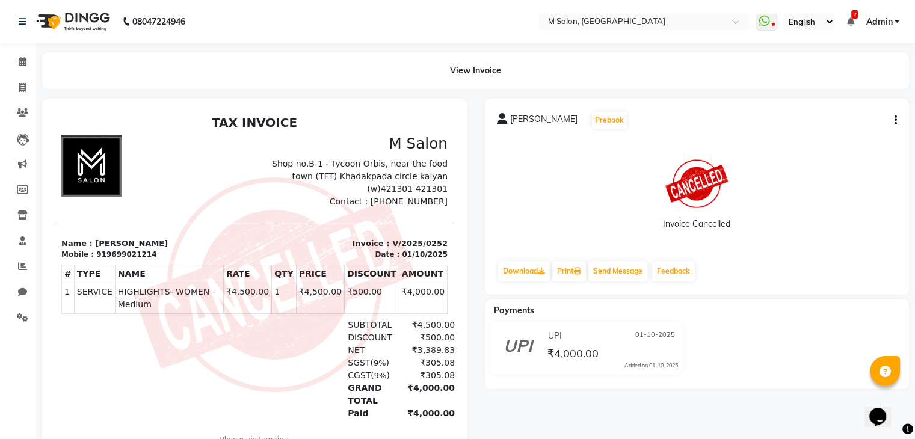
click at [104, 254] on div "919699021214" at bounding box center [126, 254] width 60 height 11
copy div "919699021214"
click at [26, 84] on span at bounding box center [22, 88] width 21 height 14
select select "service"
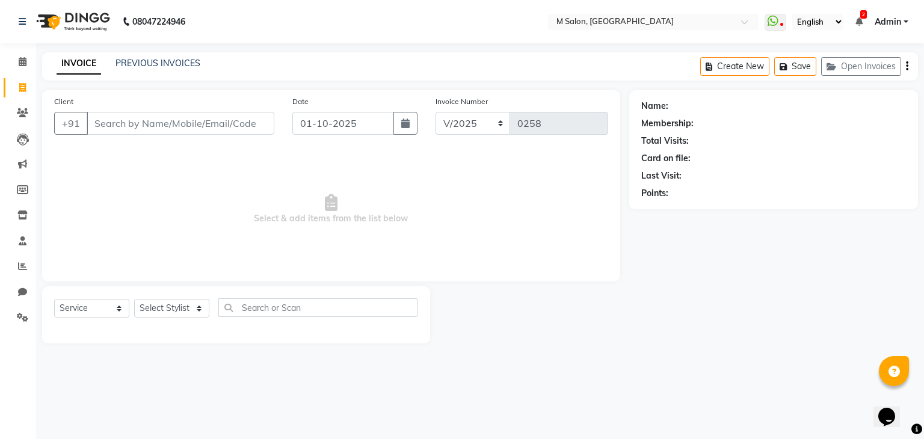
click at [163, 121] on input "Client" at bounding box center [181, 123] width 188 height 23
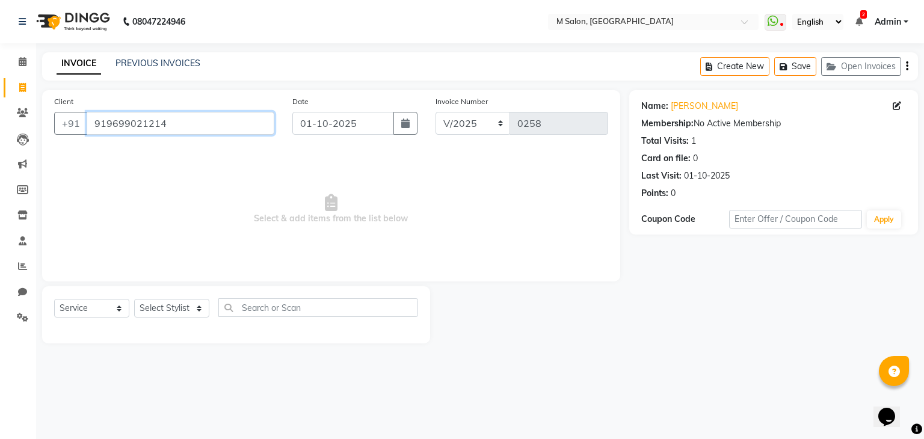
click at [106, 126] on input "919699021214" at bounding box center [181, 123] width 188 height 23
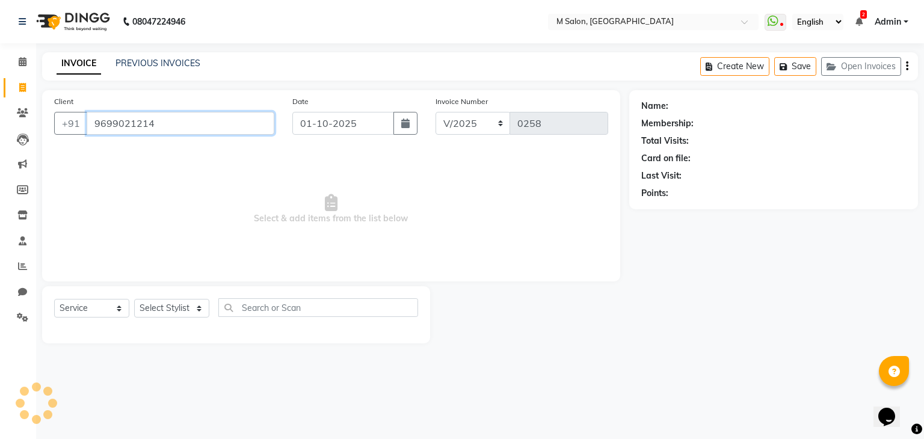
type input "9699021214"
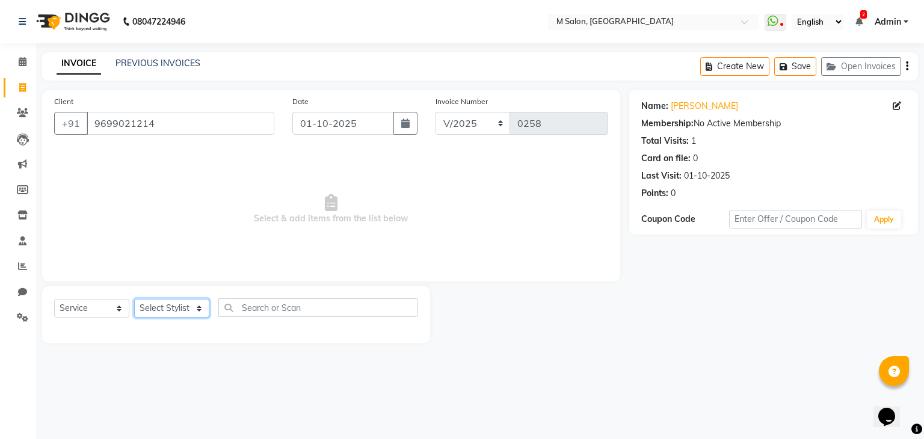
click at [160, 317] on select "Select Stylist Admin [PERSON_NAME] Owner [PERSON_NAME] Owner [PERSON_NAME] Poon…" at bounding box center [171, 308] width 75 height 19
select select "87581"
click at [134, 300] on select "Select Stylist Admin [PERSON_NAME] Owner [PERSON_NAME] Owner [PERSON_NAME] Poon…" at bounding box center [171, 308] width 75 height 19
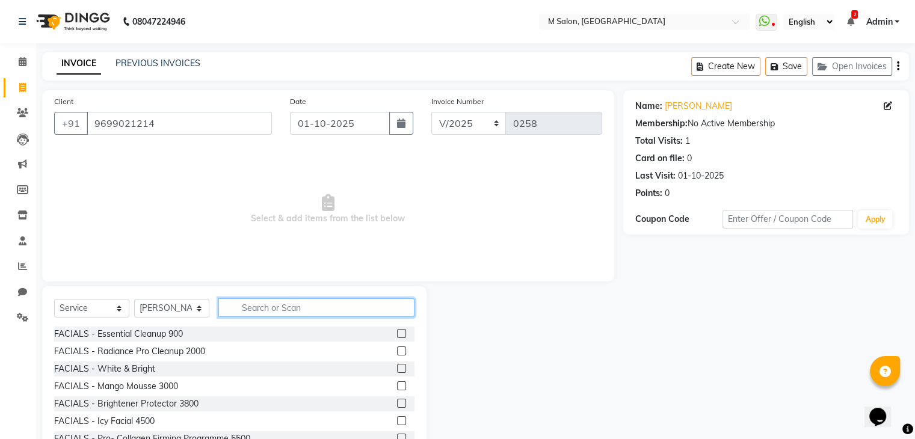
click at [274, 306] on input "text" at bounding box center [316, 307] width 196 height 19
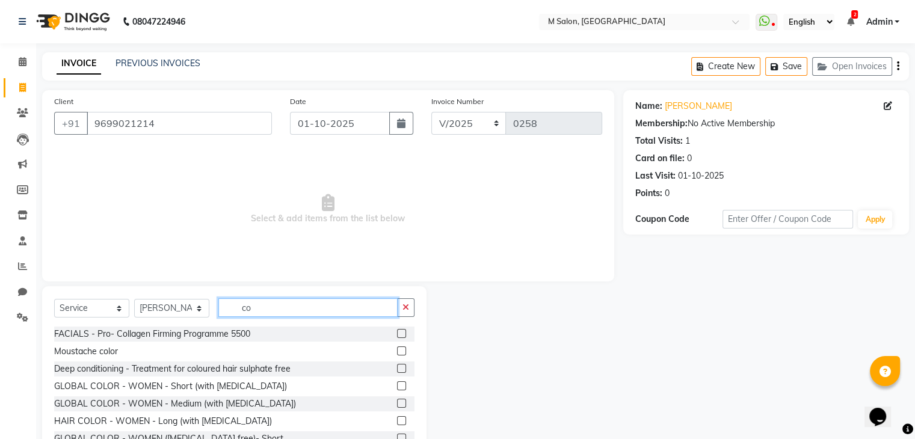
type input "c"
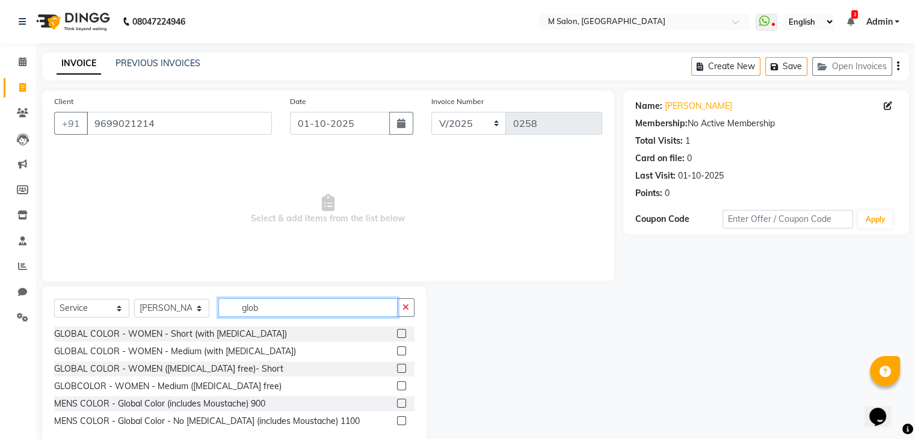
scroll to position [28, 0]
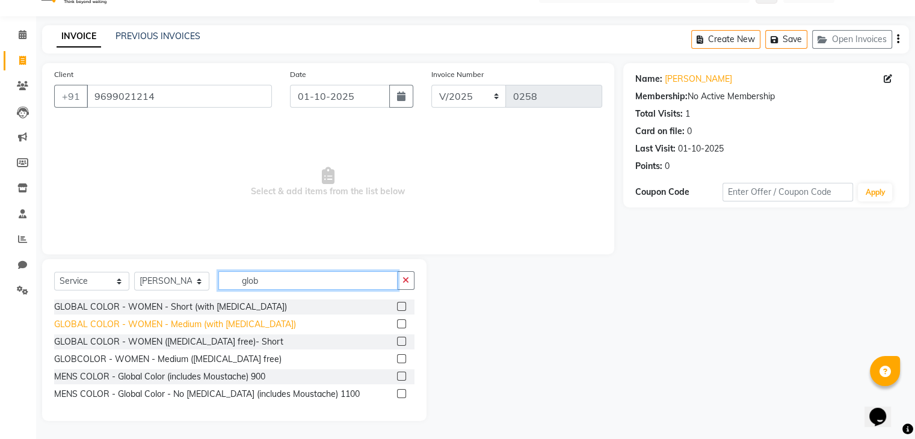
type input "glob"
click at [208, 323] on div "GLOBAL COLOR - WOMEN - Medium (with [MEDICAL_DATA])" at bounding box center [175, 324] width 242 height 13
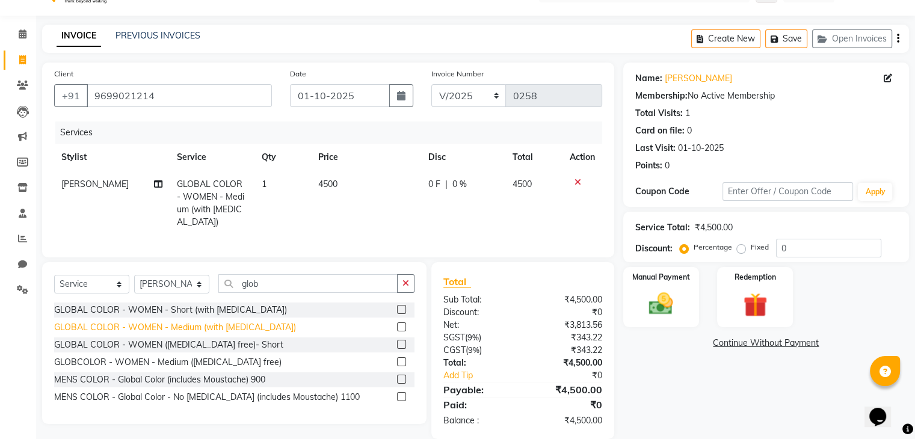
click at [203, 334] on div "GLOBAL COLOR - WOMEN - Medium (with [MEDICAL_DATA])" at bounding box center [175, 327] width 242 height 13
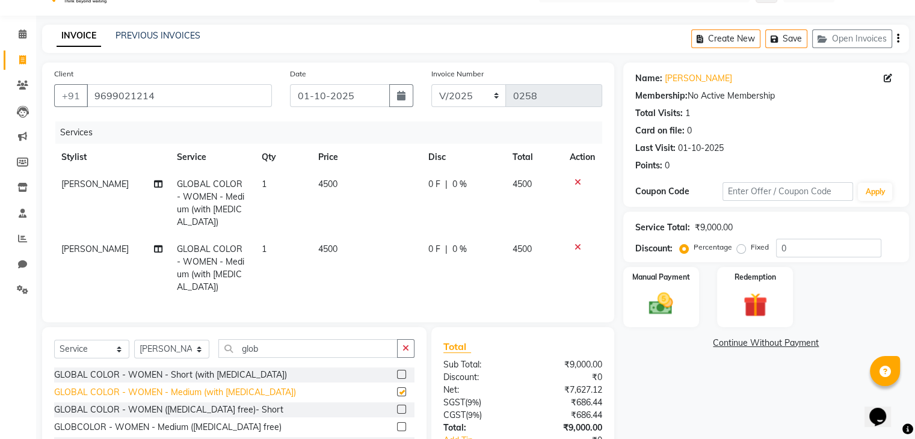
checkbox input "false"
click at [455, 187] on span "0 %" at bounding box center [459, 184] width 14 height 13
select select "87581"
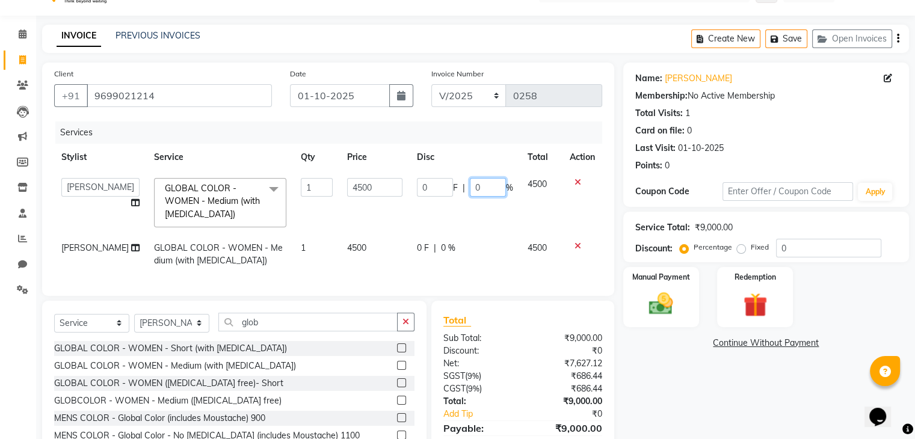
click at [482, 190] on input "0" at bounding box center [488, 187] width 36 height 19
type input "2"
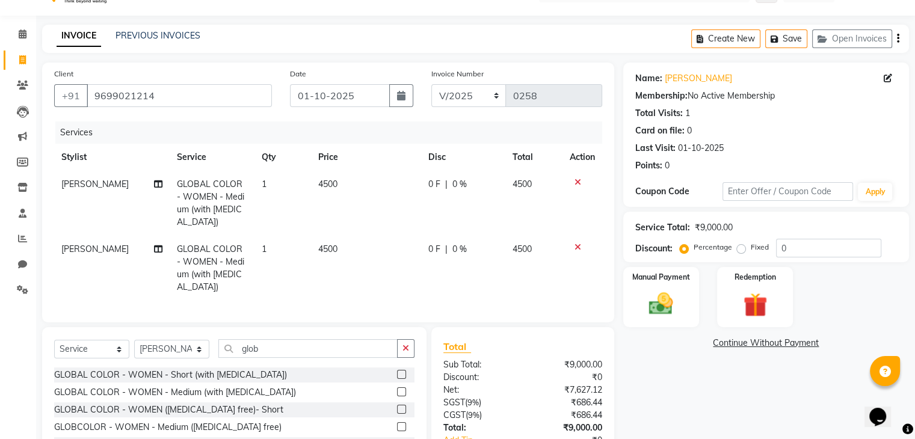
click at [425, 188] on td "0 F | 0 %" at bounding box center [463, 203] width 84 height 65
select select "87581"
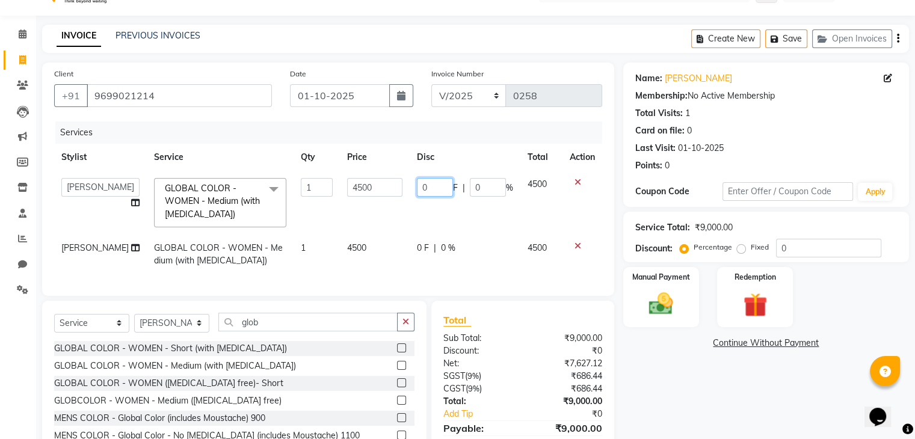
click at [425, 188] on input "0" at bounding box center [435, 187] width 36 height 19
type input "1500"
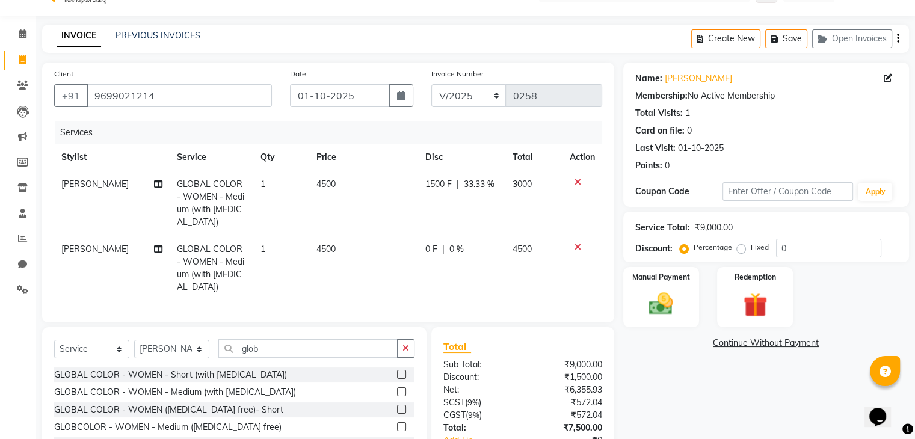
click at [400, 244] on td "4500" at bounding box center [363, 268] width 109 height 65
select select "87581"
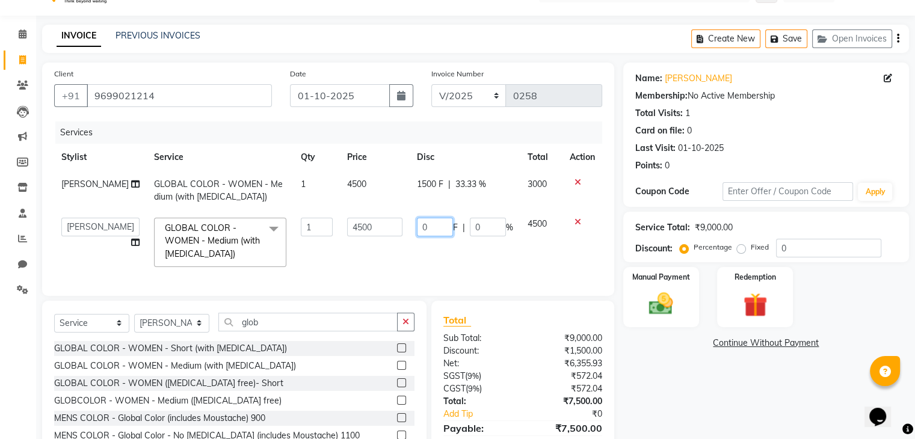
drag, startPoint x: 442, startPoint y: 238, endPoint x: 435, endPoint y: 229, distance: 11.1
click at [435, 229] on td "0 F | 0 %" at bounding box center [465, 243] width 111 height 64
click at [435, 229] on input "0" at bounding box center [435, 227] width 36 height 19
type input "1500"
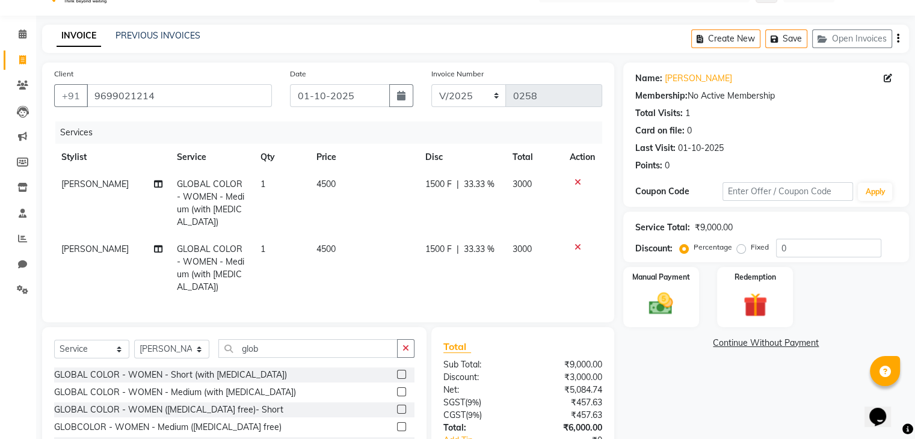
click at [471, 268] on td "1500 F | 33.33 %" at bounding box center [461, 268] width 87 height 65
select select "87581"
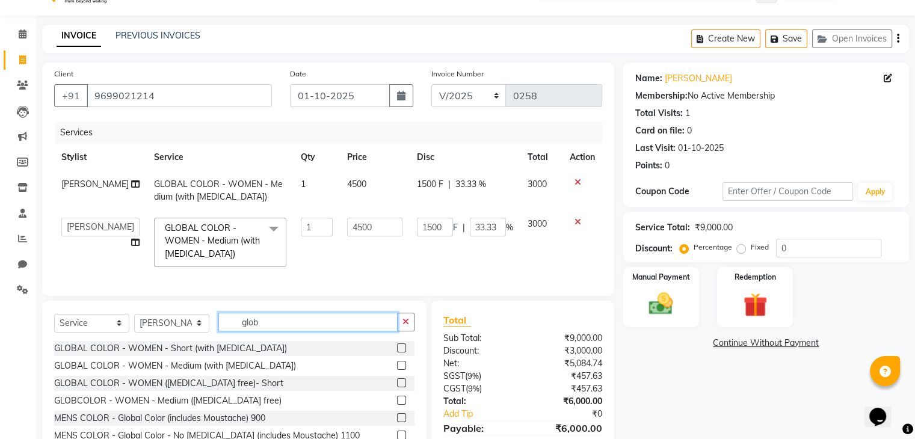
click at [306, 332] on input "glob" at bounding box center [307, 322] width 179 height 19
type input "g"
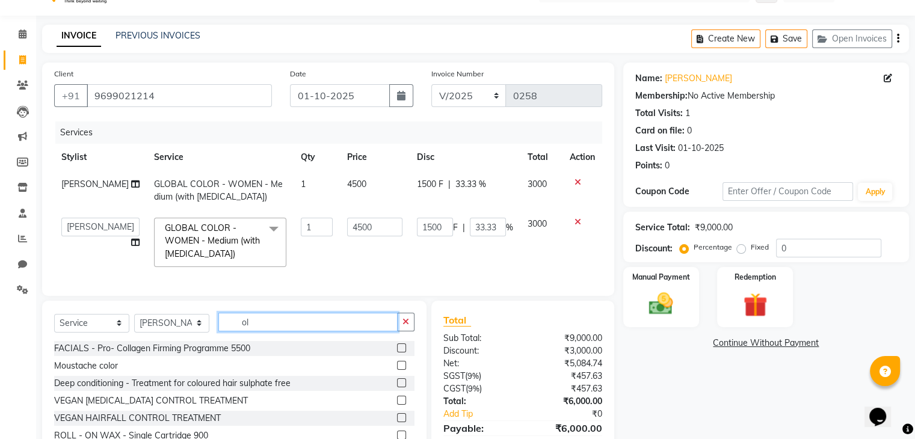
type input "o"
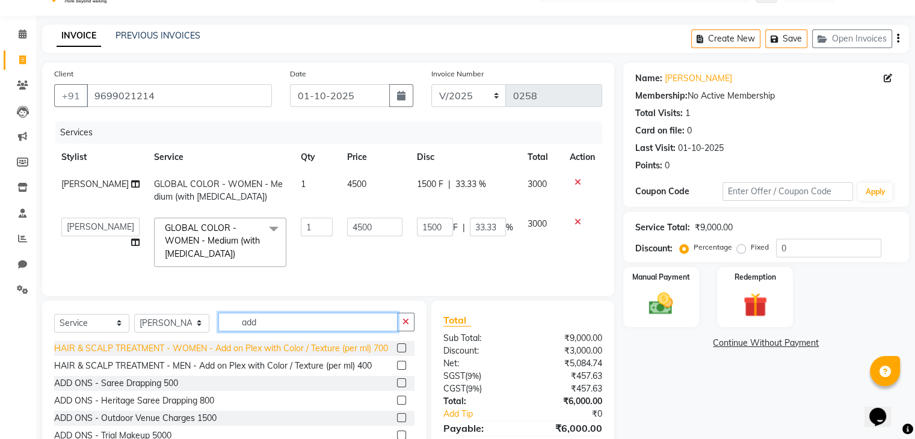
type input "add"
click at [197, 355] on div "HAIR & SCALP TREATMENT - WOMEN - Add on Plex with Color / Texture (per ml) 700" at bounding box center [221, 348] width 334 height 13
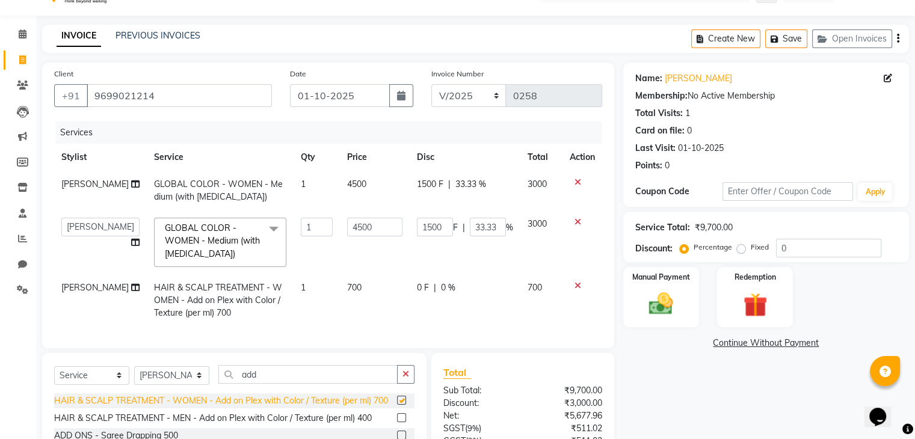
checkbox input "false"
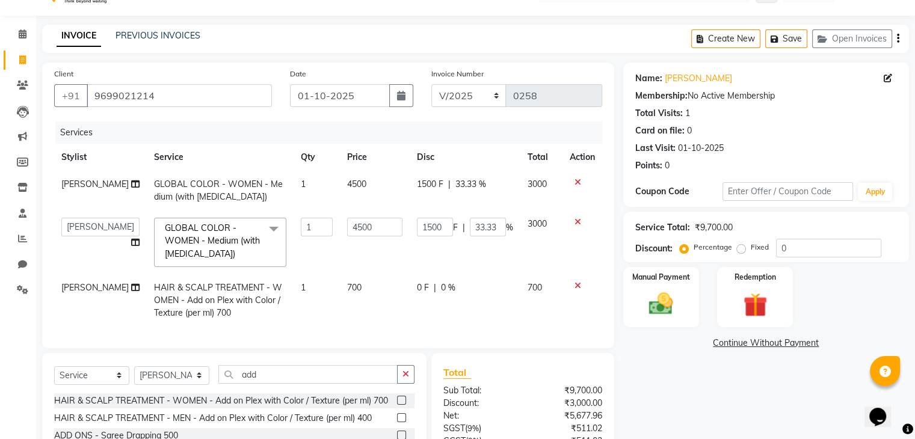
click at [355, 282] on td "700" at bounding box center [375, 300] width 70 height 52
select select "87581"
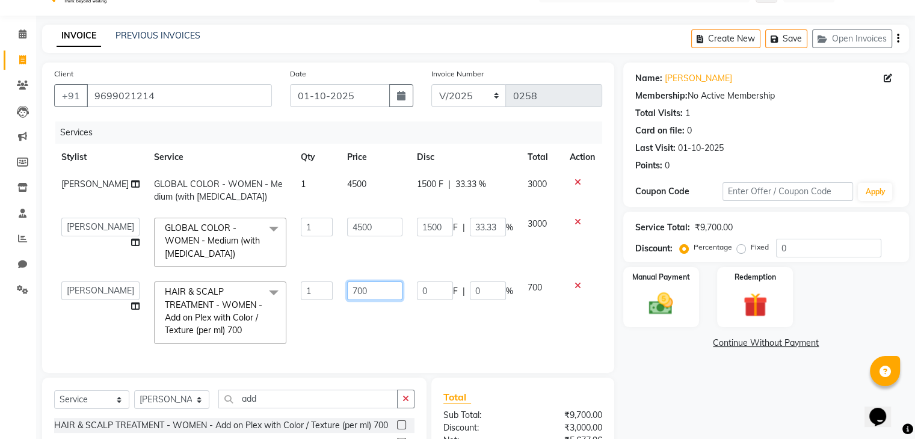
click at [364, 297] on input "700" at bounding box center [374, 291] width 55 height 19
type input "750"
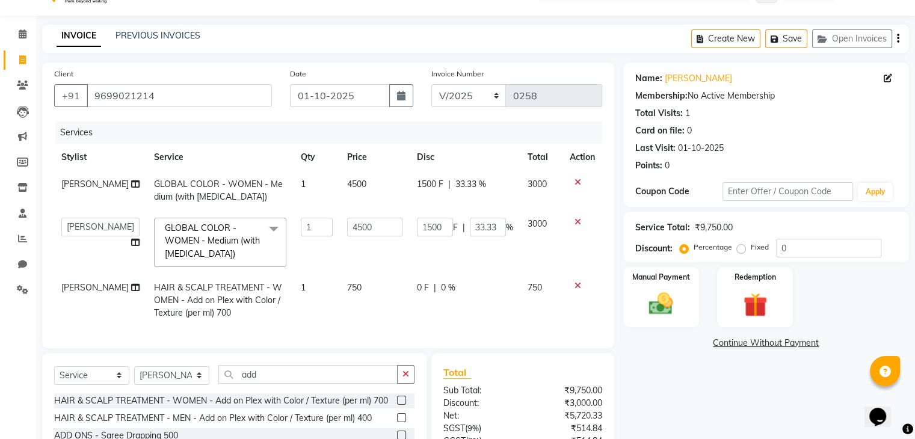
click at [419, 289] on span "0 F" at bounding box center [423, 288] width 12 height 13
select select "87581"
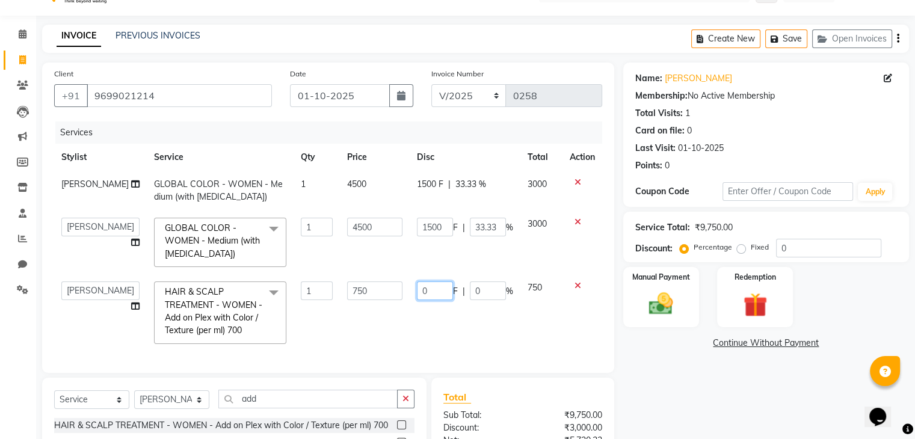
click at [444, 297] on input "0" at bounding box center [435, 291] width 36 height 19
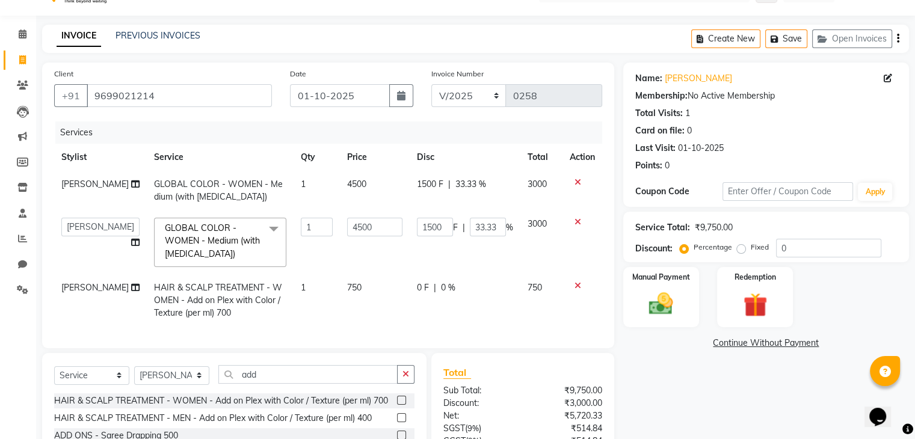
click at [300, 291] on td "1" at bounding box center [317, 300] width 47 height 52
select select "87581"
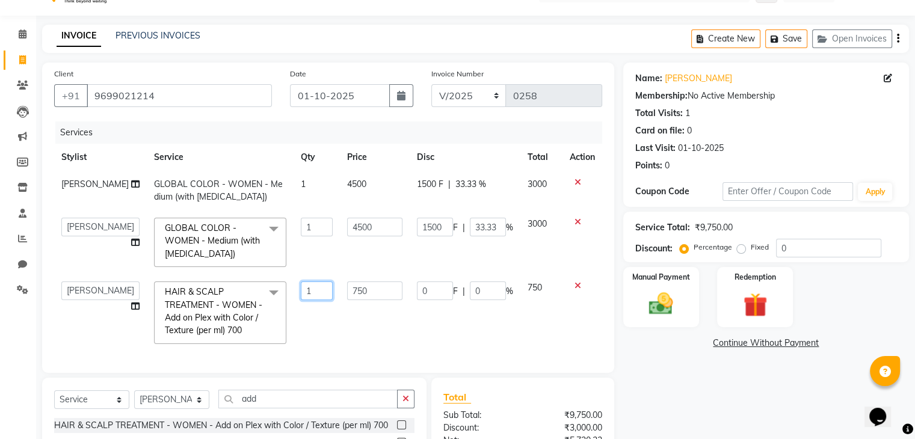
click at [301, 291] on input "1" at bounding box center [317, 291] width 32 height 19
type input "2"
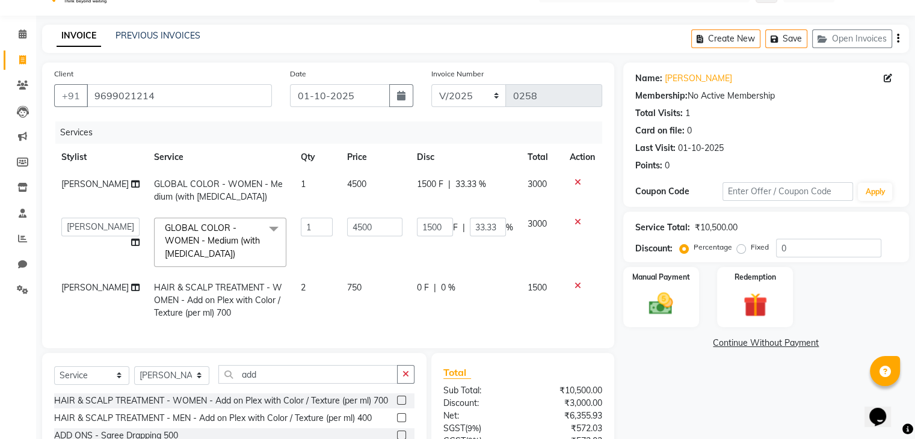
click at [556, 359] on div "Client +91 9699021214 Date 01-10-2025 Invoice Number V/2025 V/2025-26 0258 Serv…" at bounding box center [328, 297] width 590 height 468
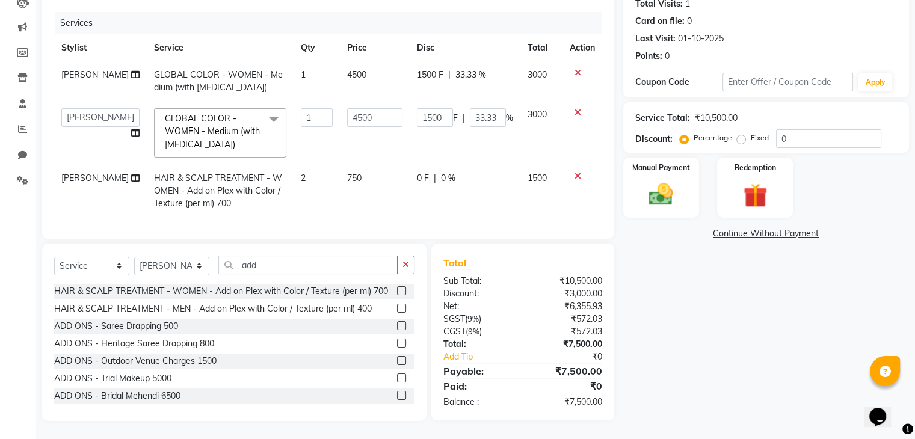
scroll to position [147, 0]
click at [381, 212] on div "Services Stylist Service Qty Price Disc Total Action Heena GLOBAL COLOR - WOMEN…" at bounding box center [328, 119] width 548 height 215
click at [716, 183] on div "Redemption" at bounding box center [754, 187] width 79 height 62
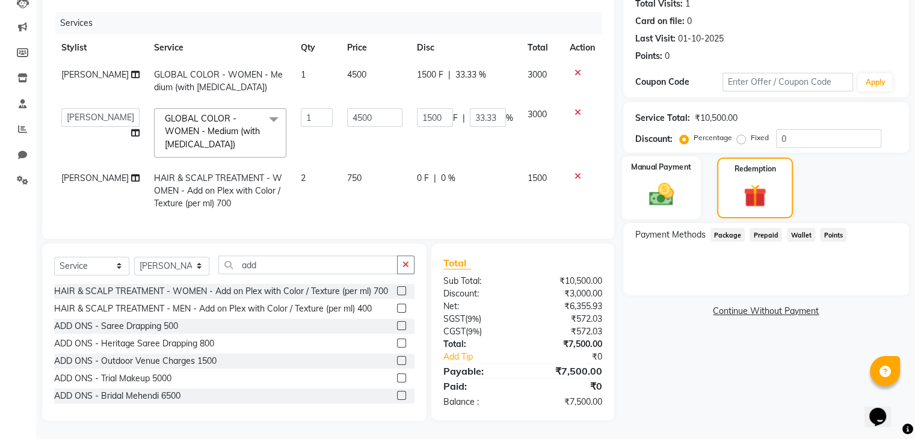
click at [672, 180] on img at bounding box center [661, 194] width 40 height 29
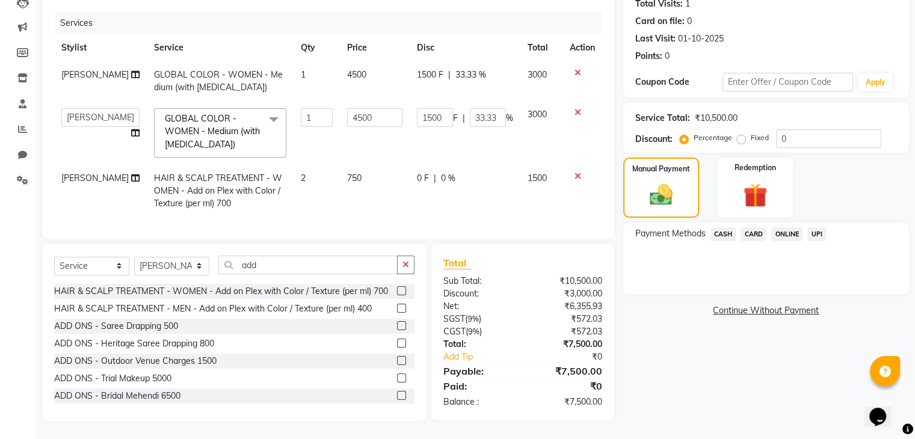
click at [816, 227] on span "UPI" at bounding box center [816, 234] width 19 height 14
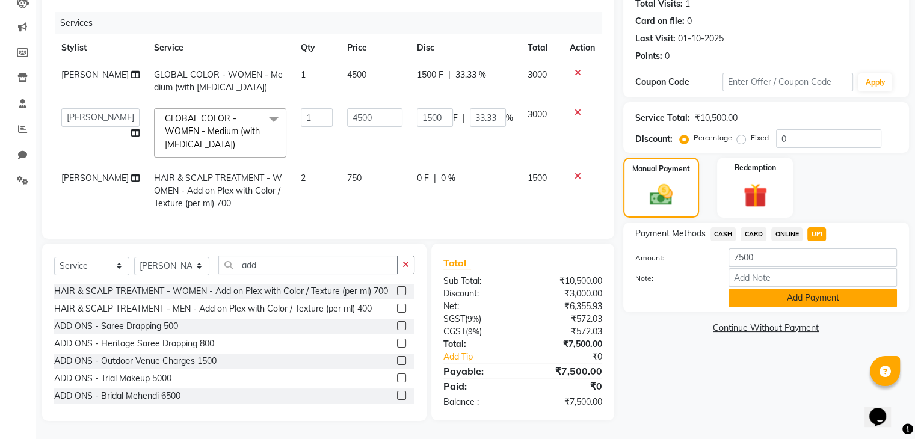
click at [788, 289] on button "Add Payment" at bounding box center [813, 298] width 168 height 19
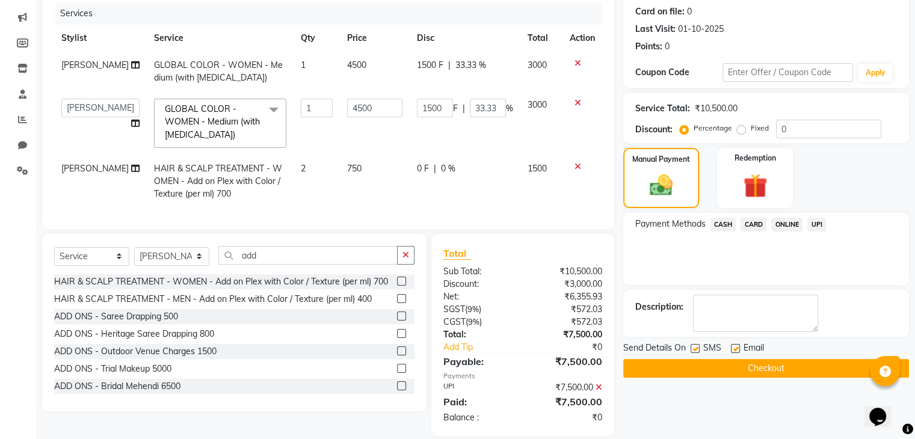
click at [730, 368] on button "Checkout" at bounding box center [766, 368] width 286 height 19
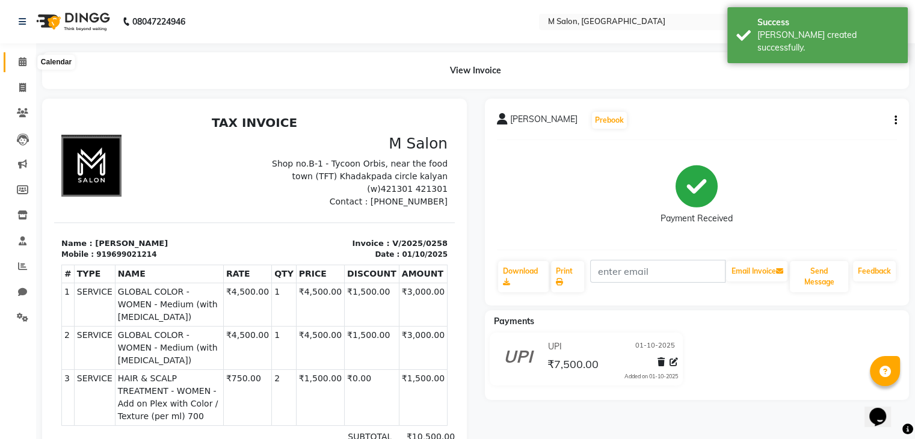
click at [24, 65] on icon at bounding box center [23, 61] width 8 height 9
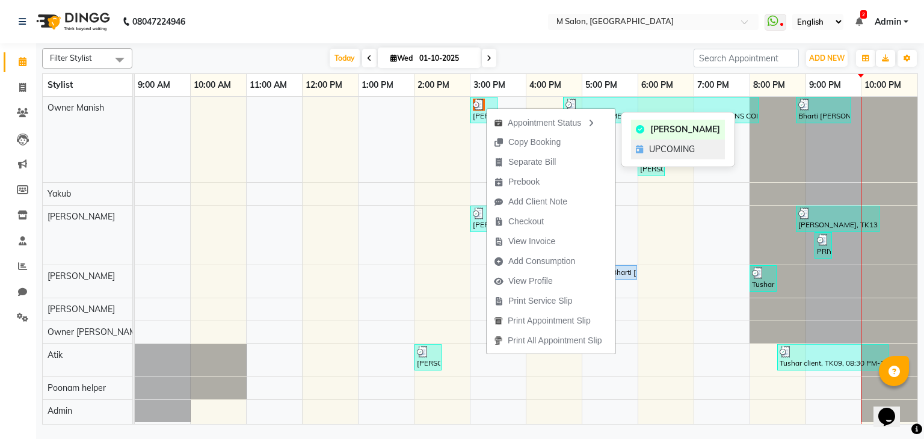
click at [653, 146] on span "UPCOMING" at bounding box center [672, 149] width 46 height 13
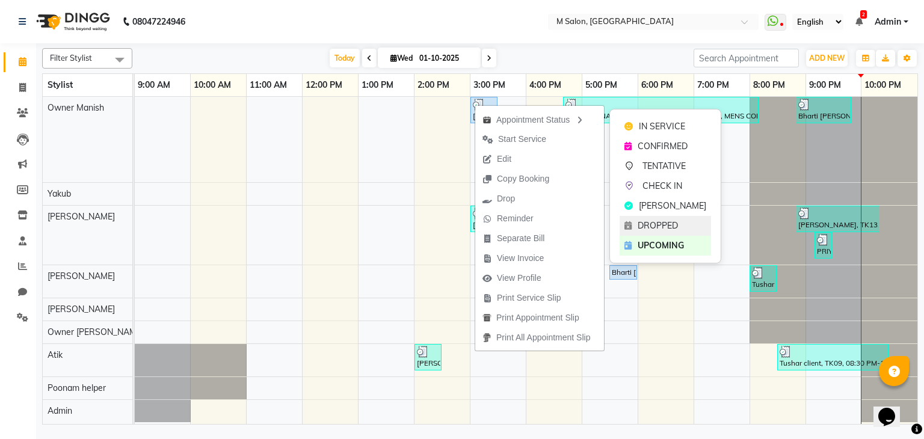
click at [652, 225] on span "DROPPED" at bounding box center [658, 226] width 40 height 13
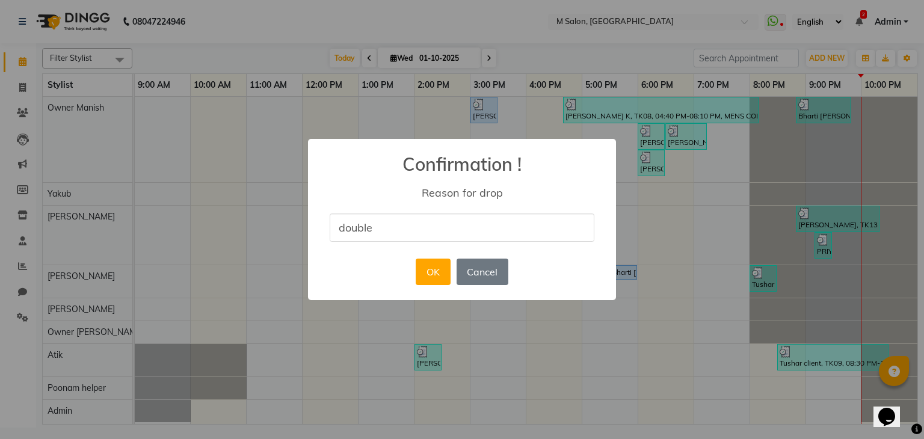
type input "double"
click at [543, 266] on div "× Confirmation ! Reason for drop double OK No Cancel" at bounding box center [462, 220] width 308 height 162
click at [449, 268] on button "OK" at bounding box center [433, 272] width 34 height 26
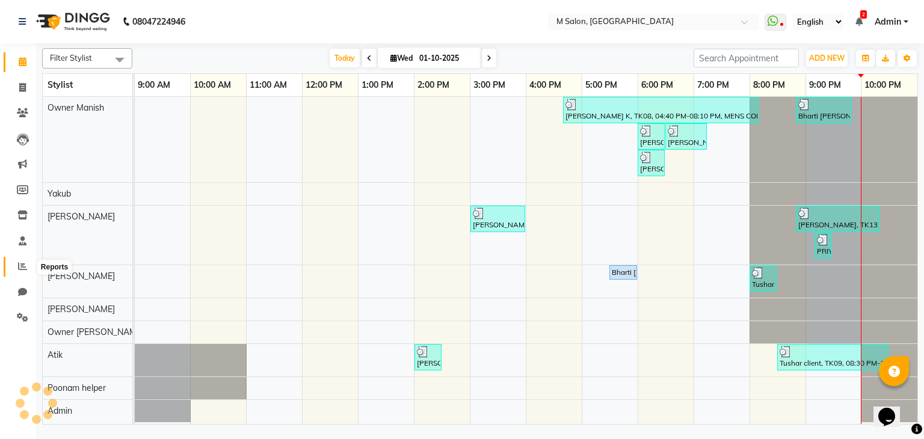
click at [19, 272] on span at bounding box center [22, 267] width 21 height 14
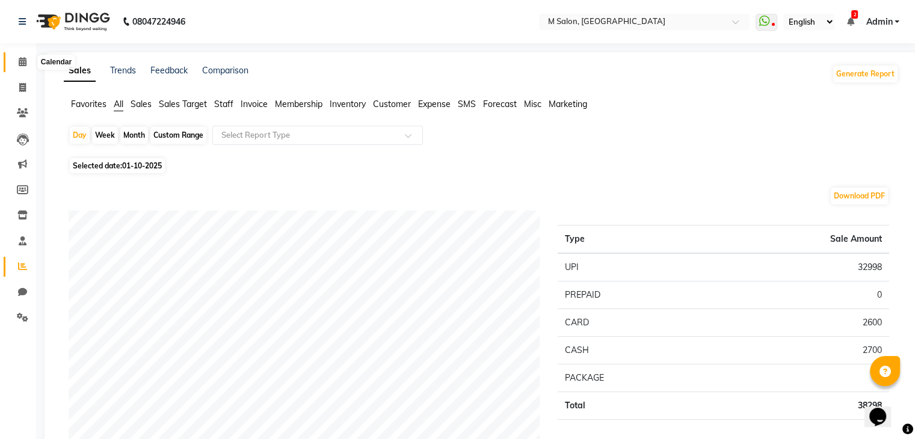
click at [24, 55] on span at bounding box center [22, 62] width 21 height 14
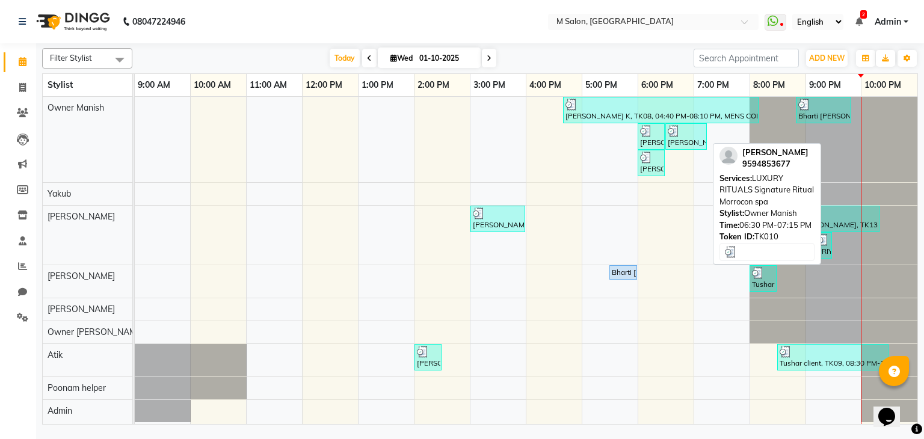
click at [676, 139] on div "[PERSON_NAME], TK10, 06:30 PM-07:15 PM, LUXURY RITUALS Signature Ritual Morroco…" at bounding box center [686, 136] width 39 height 23
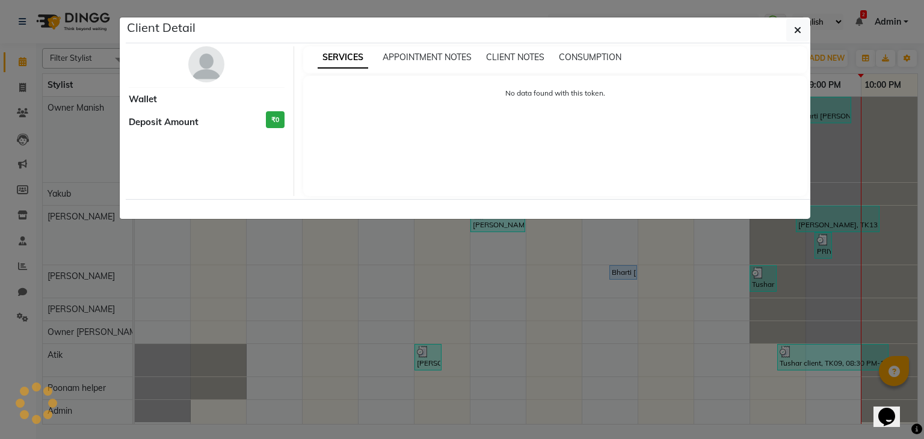
select select "3"
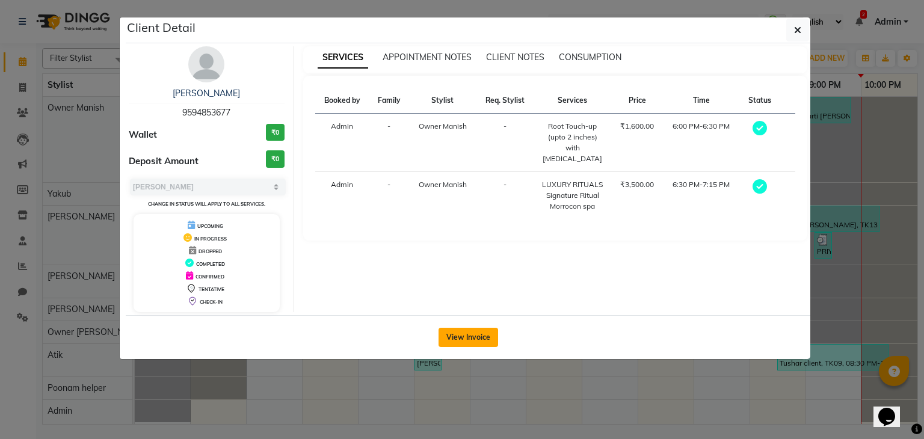
click at [472, 329] on button "View Invoice" at bounding box center [469, 337] width 60 height 19
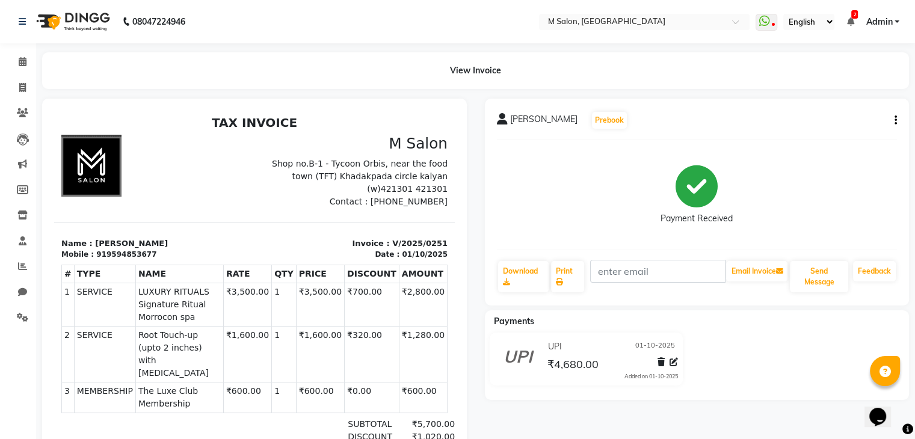
click at [898, 121] on div "Tarulata dhanke Prebook Payment Received Download Print Email Invoice Send Mess…" at bounding box center [697, 202] width 425 height 207
click at [895, 120] on icon "button" at bounding box center [896, 120] width 2 height 1
click at [840, 102] on div "Split Service Amount" at bounding box center [835, 105] width 82 height 15
select select "86896"
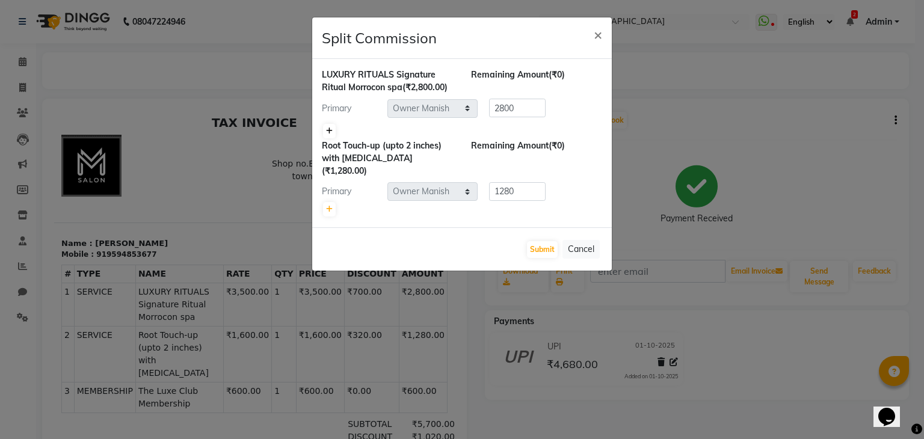
click at [327, 132] on icon at bounding box center [329, 131] width 7 height 7
type input "1400"
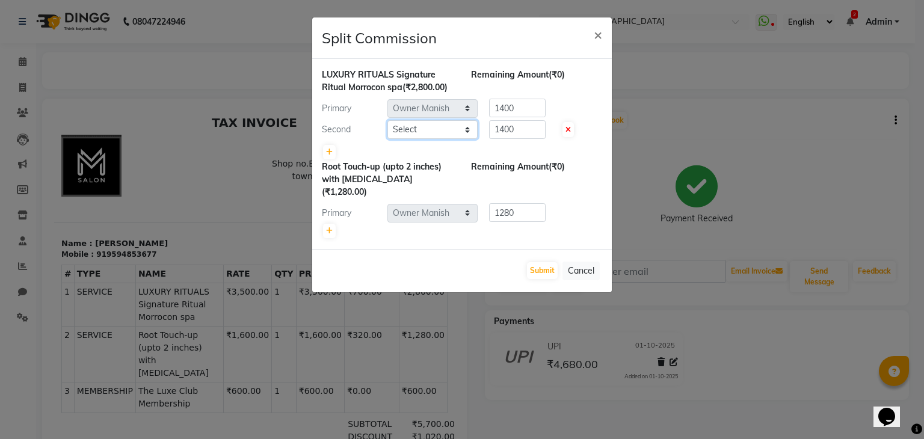
click at [424, 133] on select "Select Admin Atik Heena Owner Manish Owner Rima Solanki Poonam helper Pranali t…" at bounding box center [433, 129] width 90 height 19
select select "87581"
click at [388, 120] on select "Select Admin Atik Heena Owner Manish Owner Rima Solanki Poonam helper Pranali t…" at bounding box center [433, 129] width 90 height 19
click at [539, 262] on button "Submit" at bounding box center [542, 270] width 31 height 17
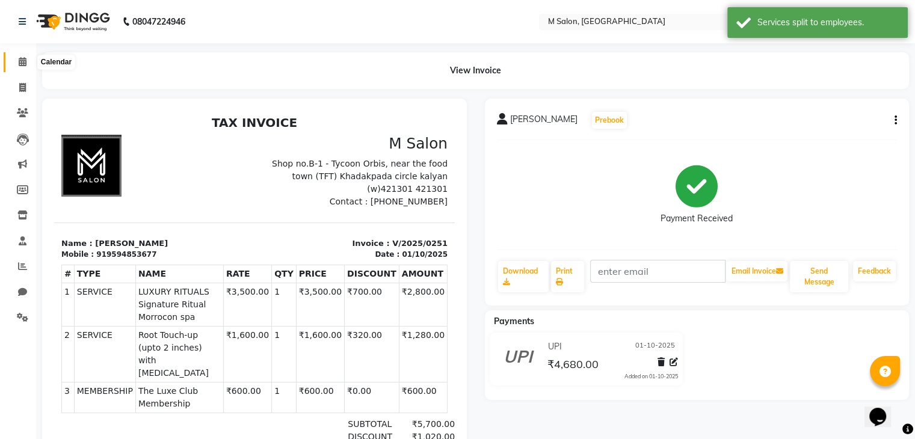
click at [28, 65] on span at bounding box center [22, 62] width 21 height 14
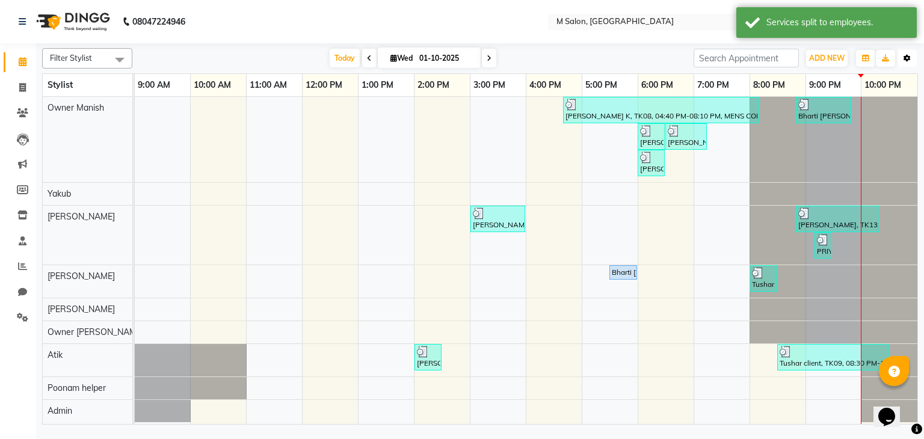
click at [912, 58] on button "Toggle Dropdown" at bounding box center [907, 58] width 19 height 17
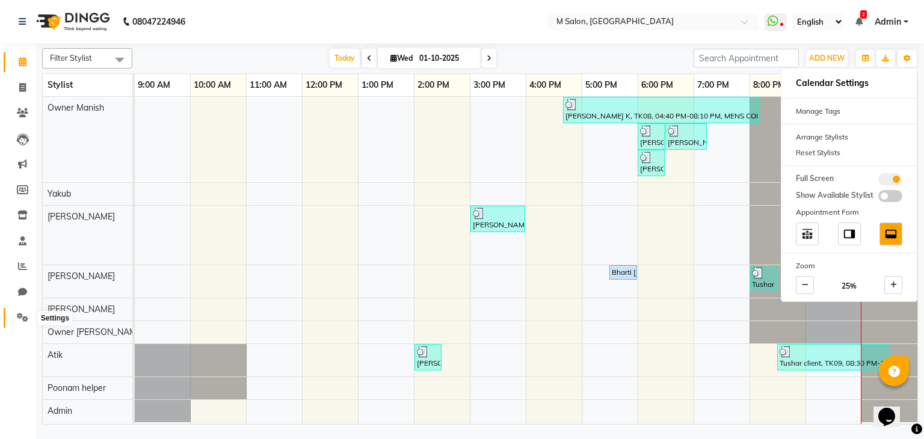
click at [12, 312] on span at bounding box center [22, 318] width 21 height 14
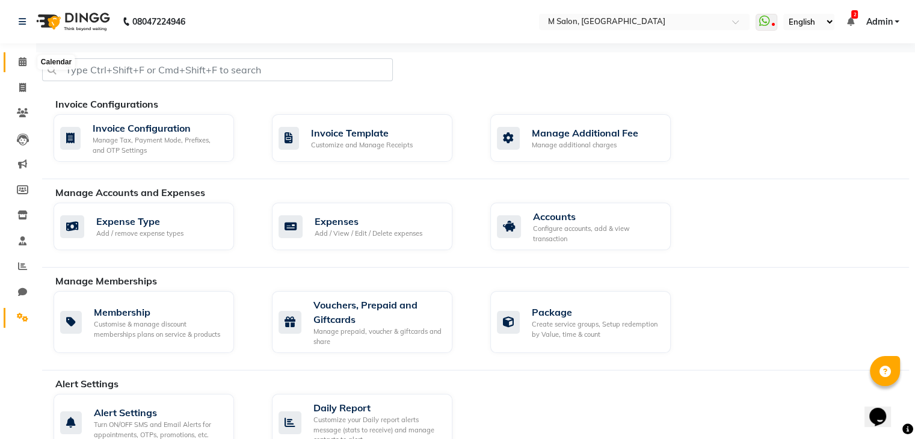
click at [26, 63] on span at bounding box center [22, 62] width 21 height 14
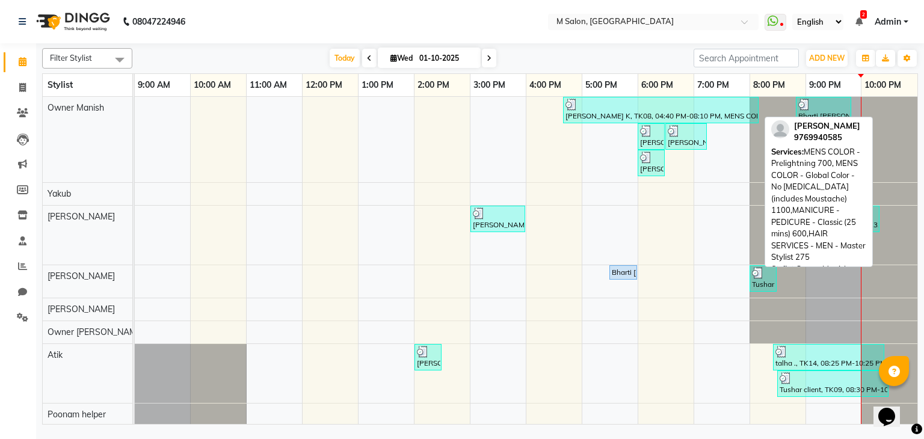
click at [613, 99] on div at bounding box center [661, 105] width 191 height 12
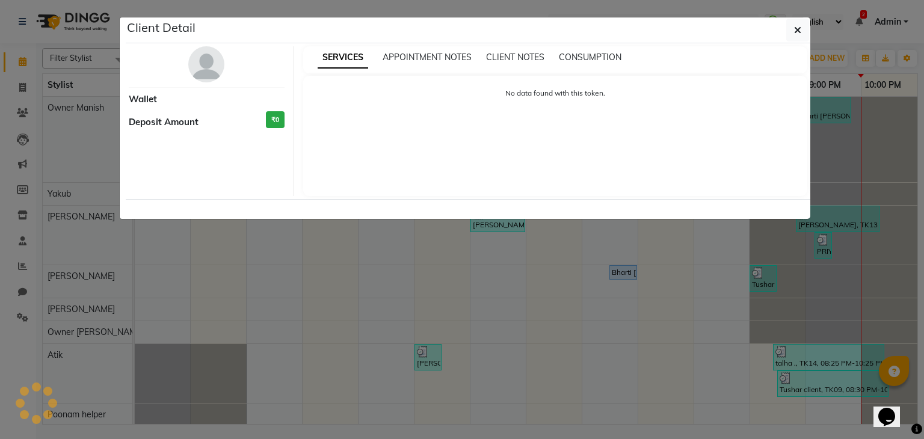
select select "3"
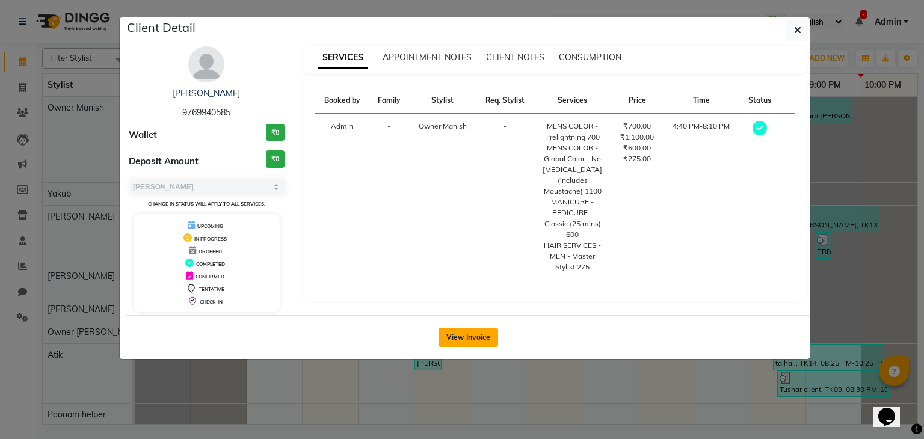
click at [457, 331] on button "View Invoice" at bounding box center [469, 337] width 60 height 19
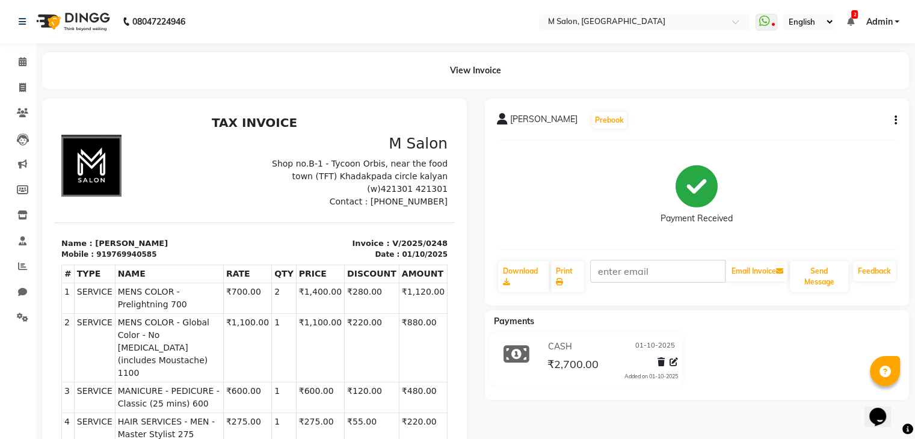
click at [893, 119] on button "button" at bounding box center [893, 120] width 7 height 13
click at [839, 114] on div "Edit Item Staff" at bounding box center [835, 120] width 82 height 15
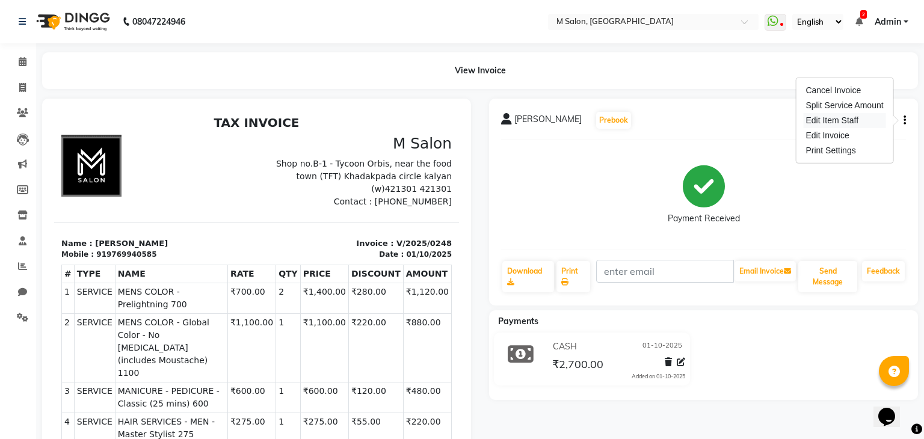
select select "86896"
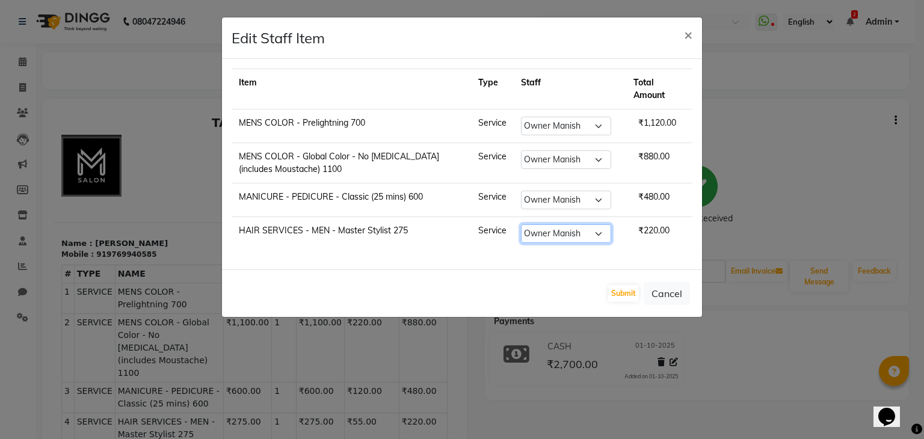
click at [587, 236] on select "Select Admin Atik Heena Owner Manish Owner Rima Solanki Poonam helper Pranali t…" at bounding box center [566, 233] width 90 height 19
select select "89947"
click at [527, 224] on select "Select Admin Atik Heena Owner Manish Owner Rima Solanki Poonam helper Pranali t…" at bounding box center [566, 233] width 90 height 19
click at [623, 295] on button "Submit" at bounding box center [623, 293] width 31 height 17
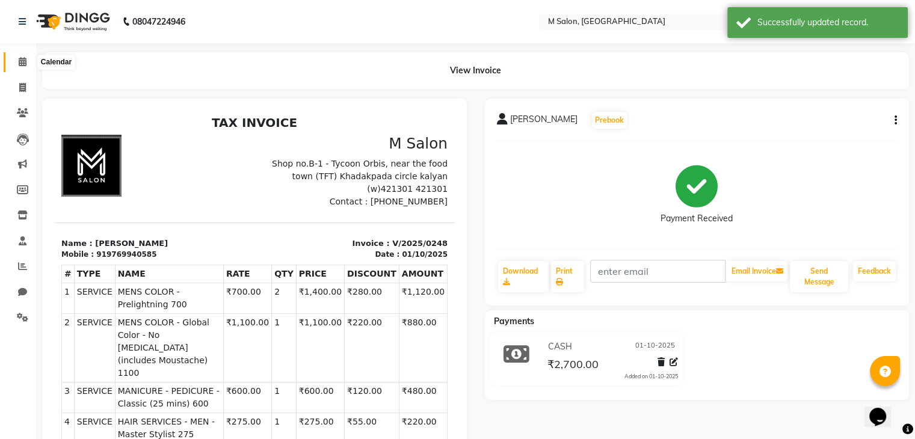
click at [25, 63] on icon at bounding box center [23, 61] width 8 height 9
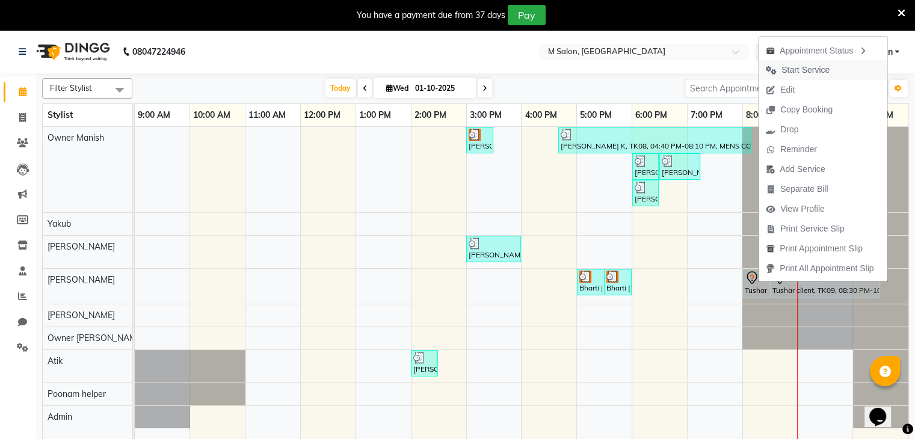
click at [806, 70] on span "Start Service" at bounding box center [806, 70] width 48 height 13
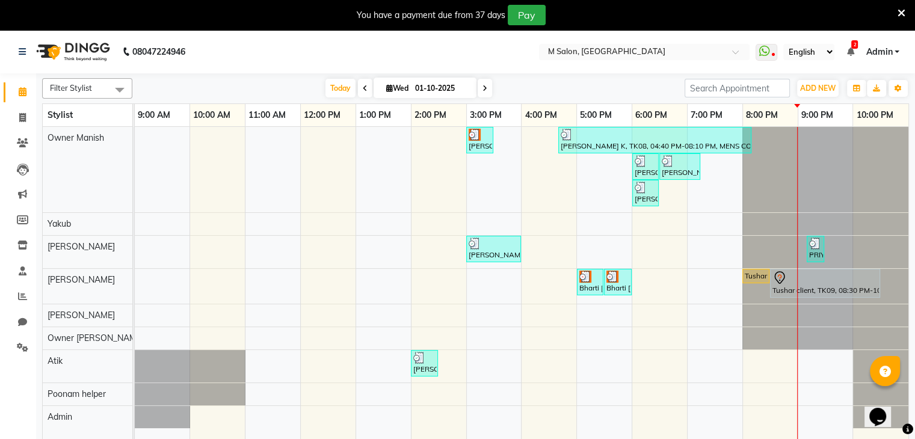
click at [901, 10] on icon at bounding box center [902, 13] width 8 height 11
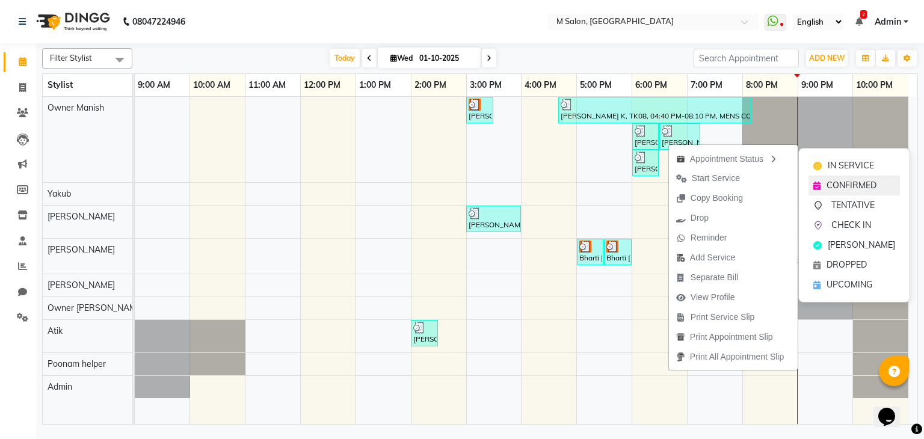
click at [835, 180] on span "CONFIRMED" at bounding box center [852, 185] width 50 height 13
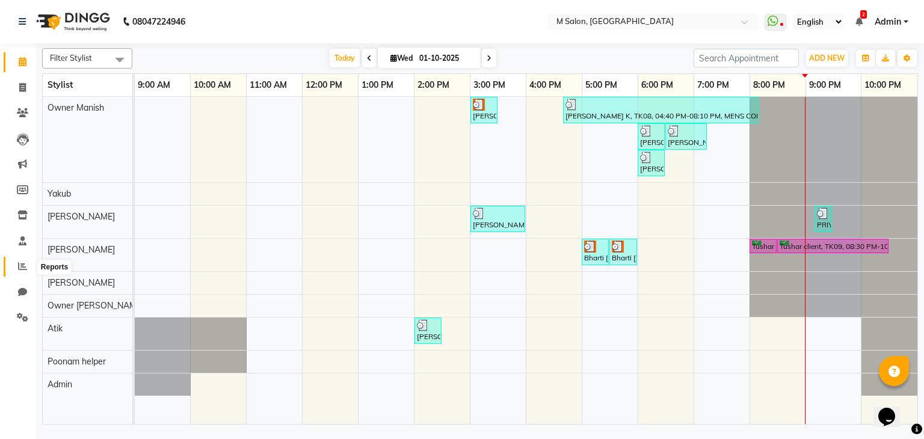
click at [19, 266] on icon at bounding box center [22, 266] width 9 height 9
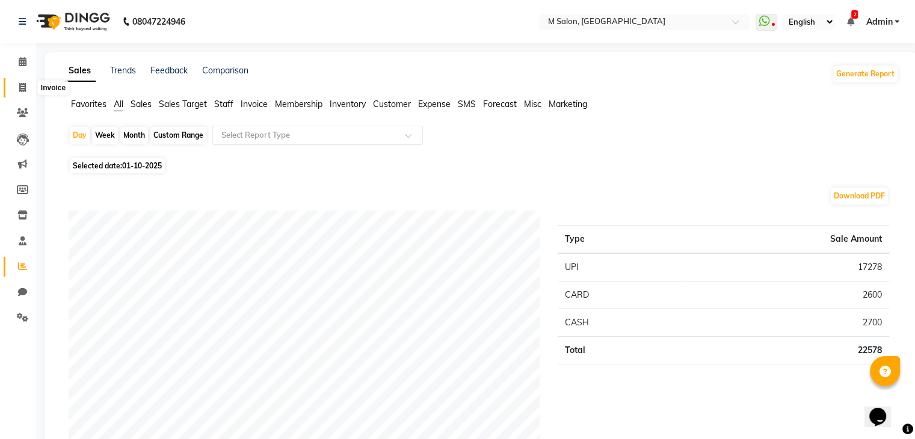
click at [31, 85] on span at bounding box center [22, 88] width 21 height 14
select select "service"
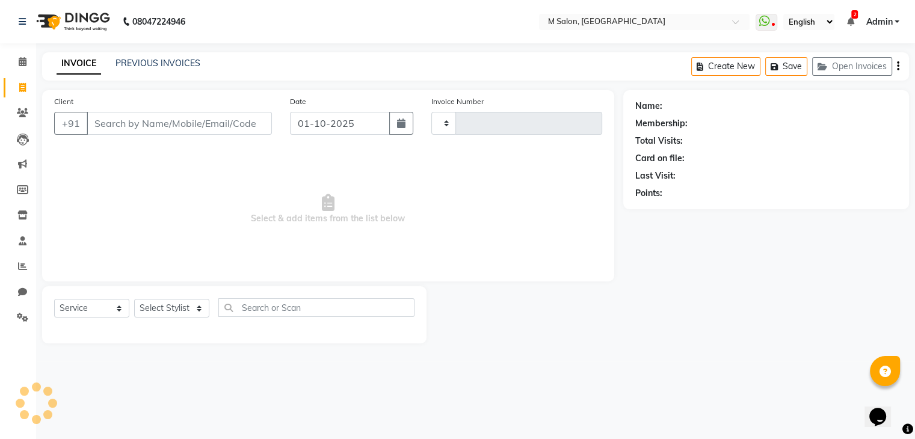
type input "0255"
select select "8656"
click at [212, 120] on input "Client" at bounding box center [181, 123] width 188 height 23
type input "7028898736"
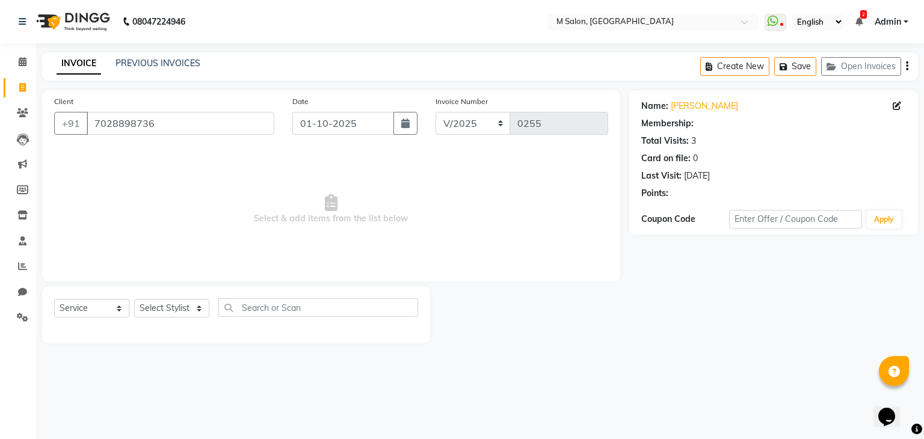
select select "1: Object"
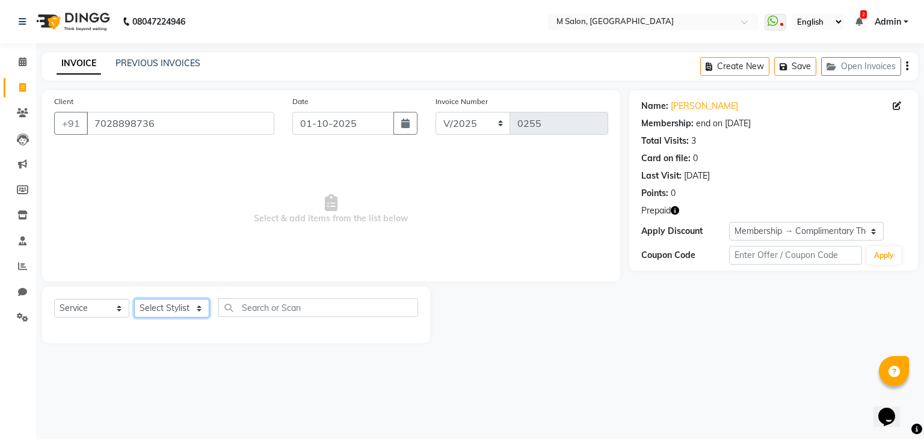
click at [155, 304] on select "Select Stylist Admin [PERSON_NAME] Owner [PERSON_NAME] Owner [PERSON_NAME] Poon…" at bounding box center [171, 308] width 75 height 19
select select "86896"
click at [134, 300] on select "Select Stylist Admin [PERSON_NAME] Owner [PERSON_NAME] Owner [PERSON_NAME] Poon…" at bounding box center [171, 308] width 75 height 19
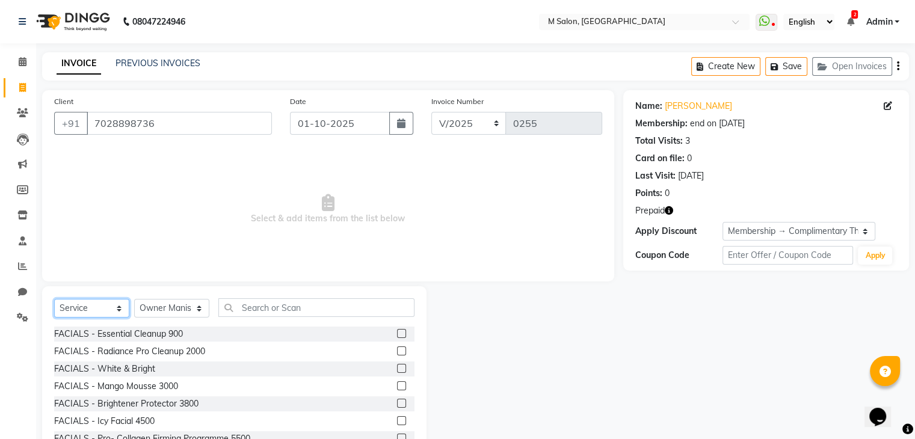
click at [71, 306] on select "Select Service Product Membership Package Voucher Prepaid Gift Card" at bounding box center [91, 308] width 75 height 19
click at [54, 300] on select "Select Service Product Membership Package Voucher Prepaid Gift Card" at bounding box center [91, 308] width 75 height 19
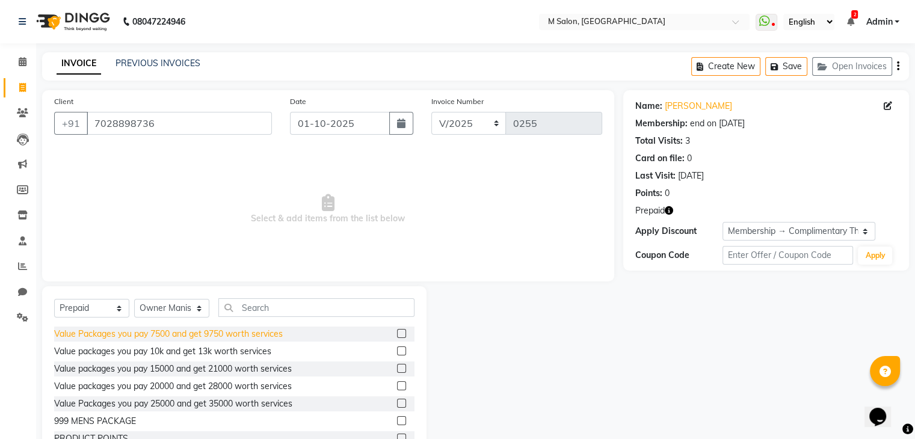
click at [164, 335] on div "Value Packages you pay 7500 and get 9750 worth services" at bounding box center [168, 334] width 229 height 13
select select "select"
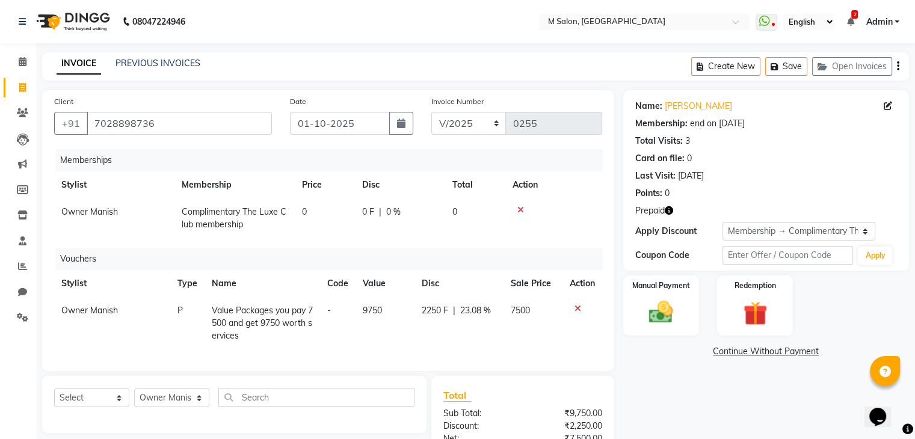
scroll to position [103, 0]
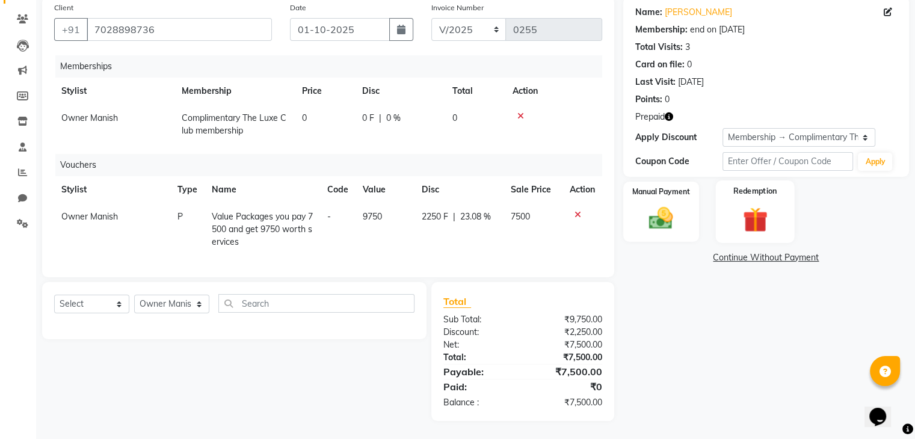
click at [758, 224] on img at bounding box center [755, 220] width 40 height 31
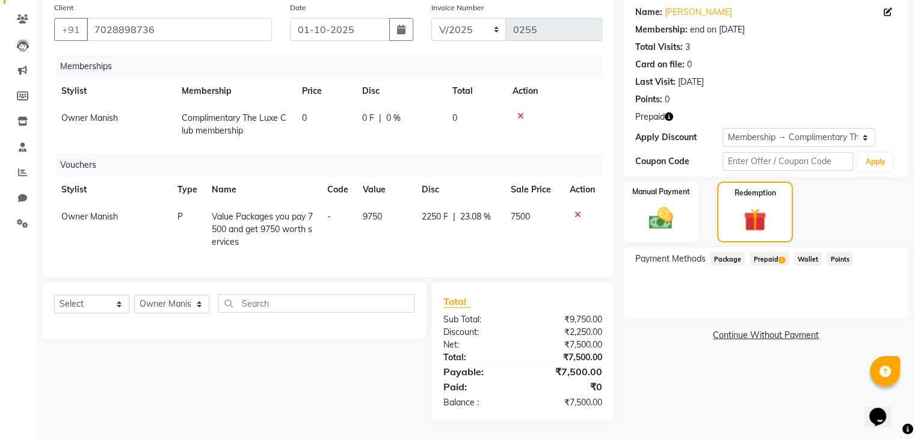
click at [763, 252] on span "Prepaid 1" at bounding box center [769, 259] width 39 height 14
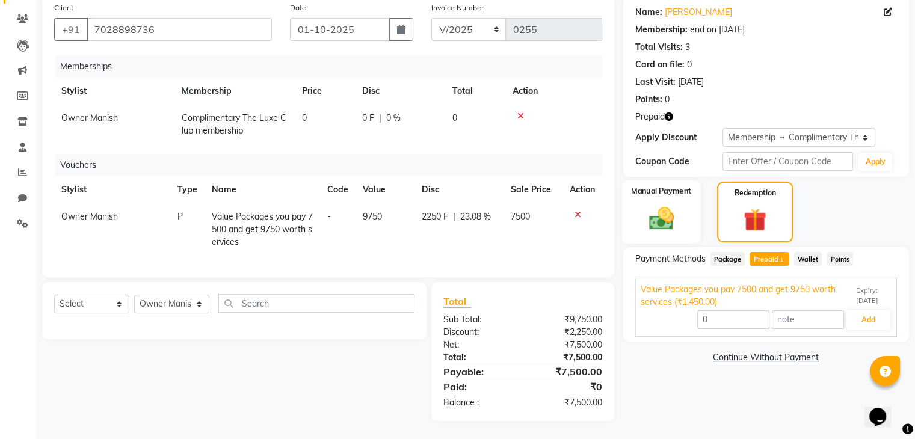
click at [681, 216] on div "Manual Payment" at bounding box center [661, 212] width 79 height 63
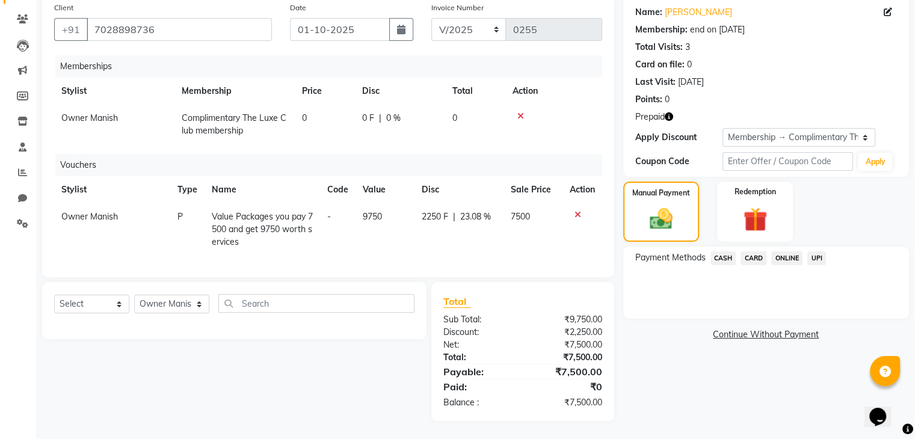
click at [818, 252] on span "UPI" at bounding box center [816, 259] width 19 height 14
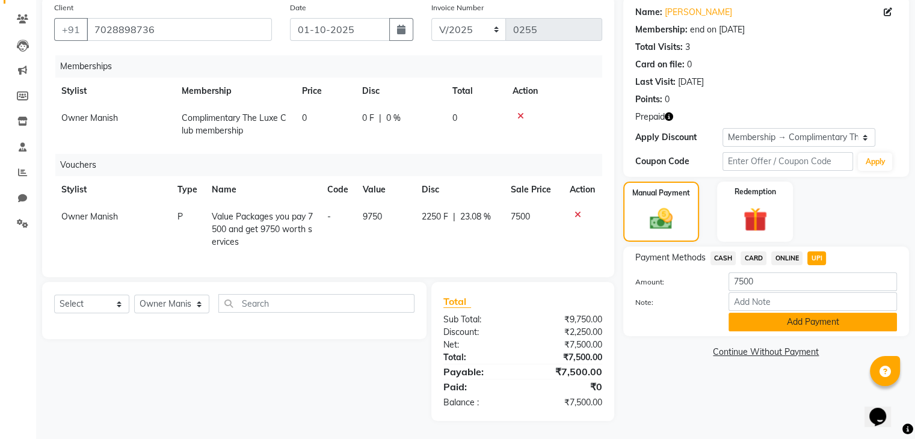
click at [770, 315] on button "Add Payment" at bounding box center [813, 322] width 168 height 19
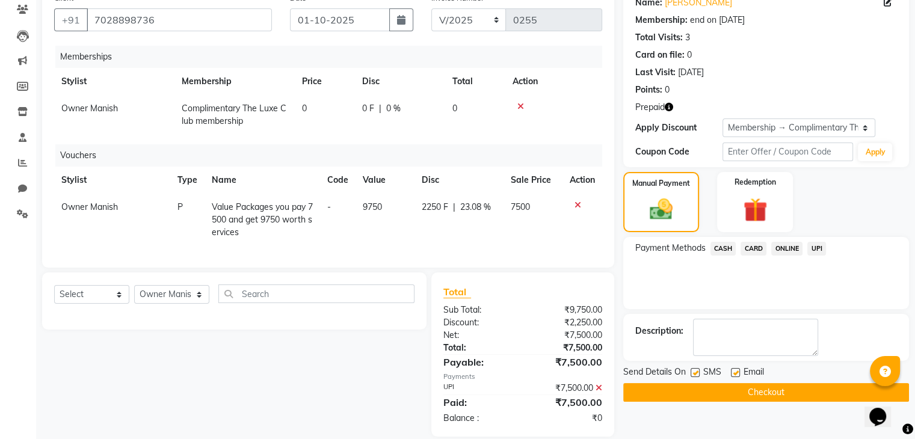
click at [757, 392] on button "Checkout" at bounding box center [766, 392] width 286 height 19
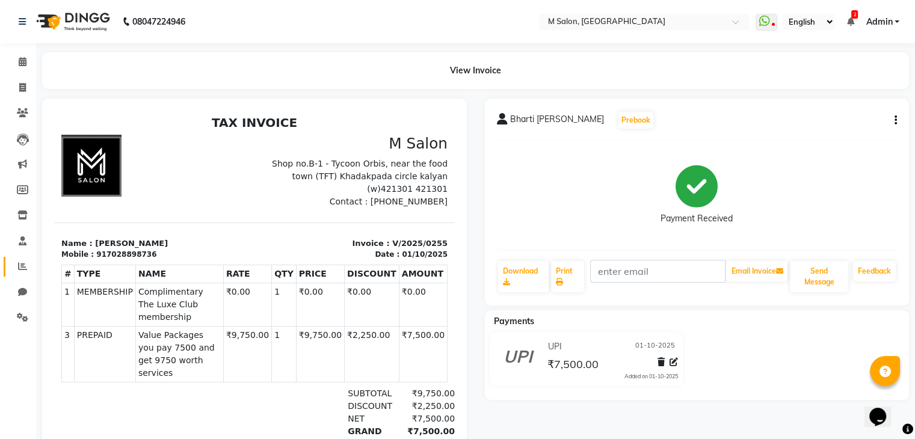
click at [22, 260] on span at bounding box center [22, 267] width 21 height 14
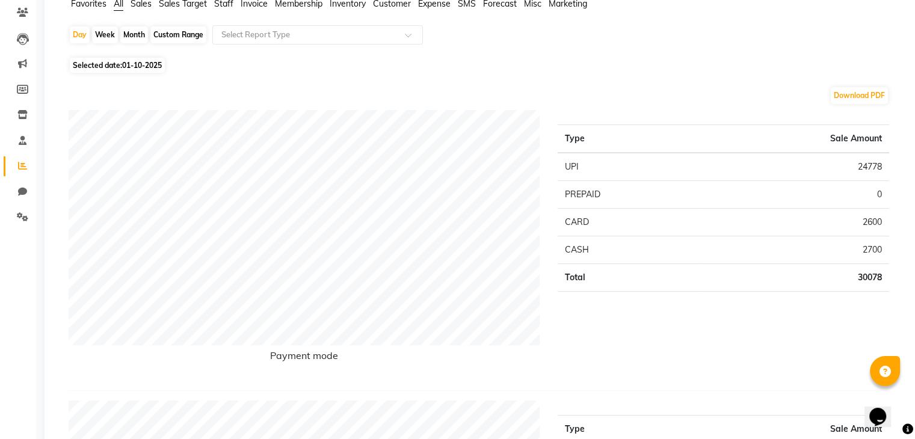
scroll to position [103, 0]
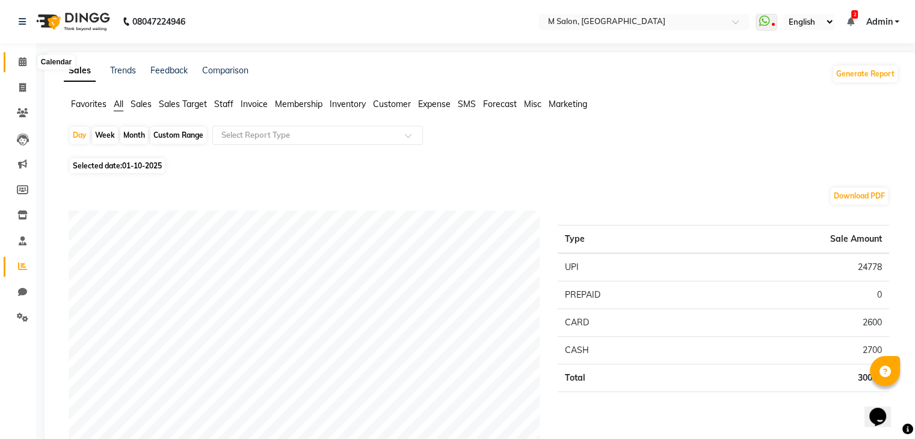
click at [25, 56] on span at bounding box center [22, 62] width 21 height 14
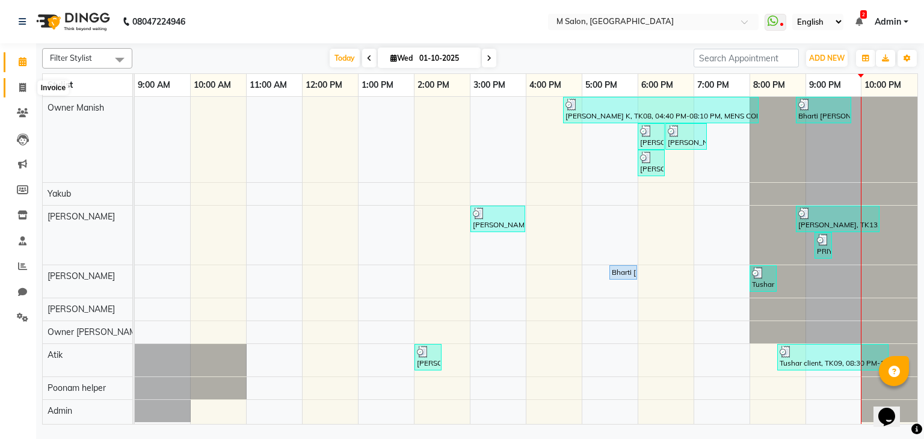
click at [17, 87] on span at bounding box center [22, 88] width 21 height 14
select select "service"
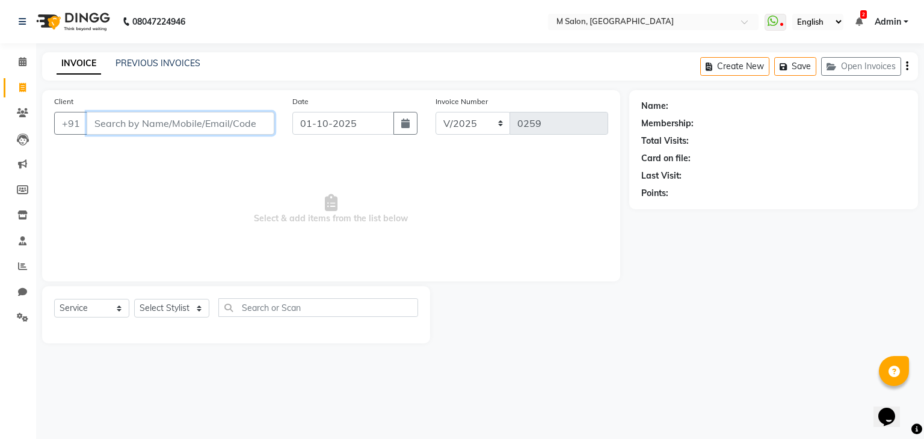
click at [154, 122] on input "Client" at bounding box center [181, 123] width 188 height 23
type input "9594848000"
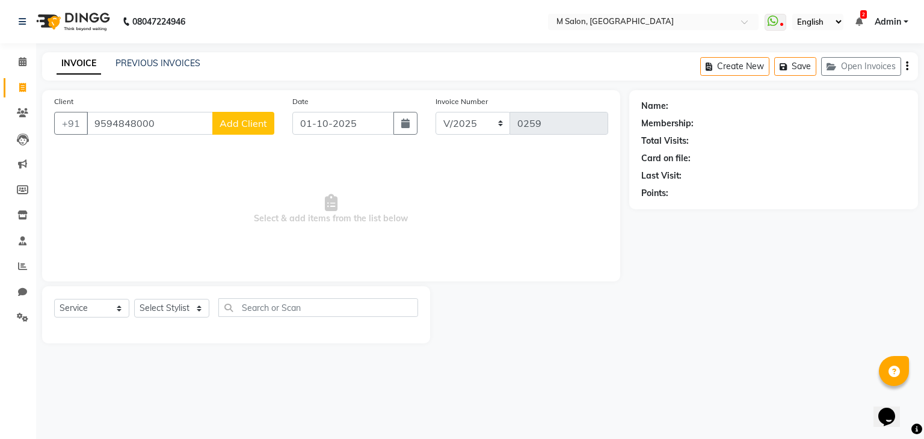
click at [224, 129] on span "Add Client" at bounding box center [244, 123] width 48 height 12
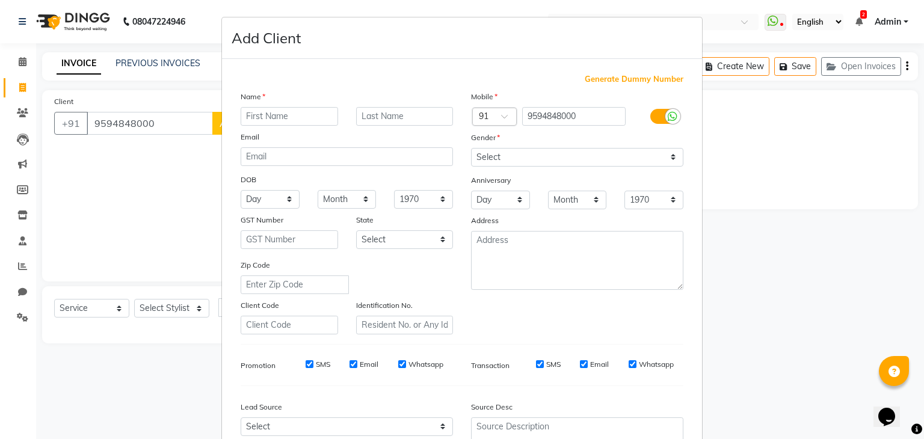
click at [298, 123] on input "text" at bounding box center [289, 116] width 97 height 19
type input "talha"
click at [373, 114] on input "text" at bounding box center [404, 116] width 97 height 19
type input "."
click at [487, 156] on select "Select [DEMOGRAPHIC_DATA] [DEMOGRAPHIC_DATA] Other Prefer Not To Say" at bounding box center [577, 157] width 212 height 19
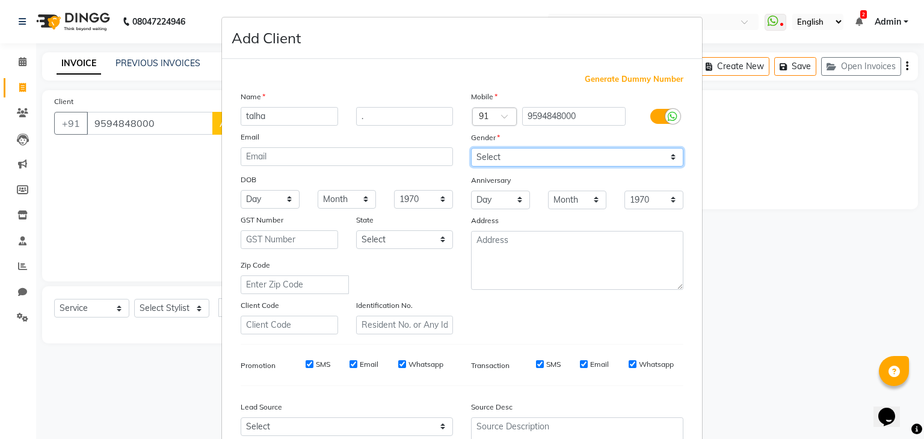
select select "[DEMOGRAPHIC_DATA]"
click at [471, 149] on select "Select [DEMOGRAPHIC_DATA] [DEMOGRAPHIC_DATA] Other Prefer Not To Say" at bounding box center [577, 157] width 212 height 19
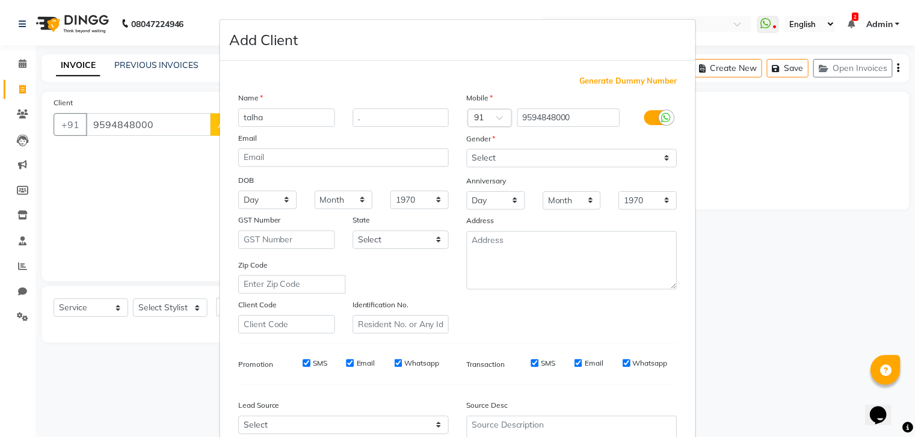
scroll to position [122, 0]
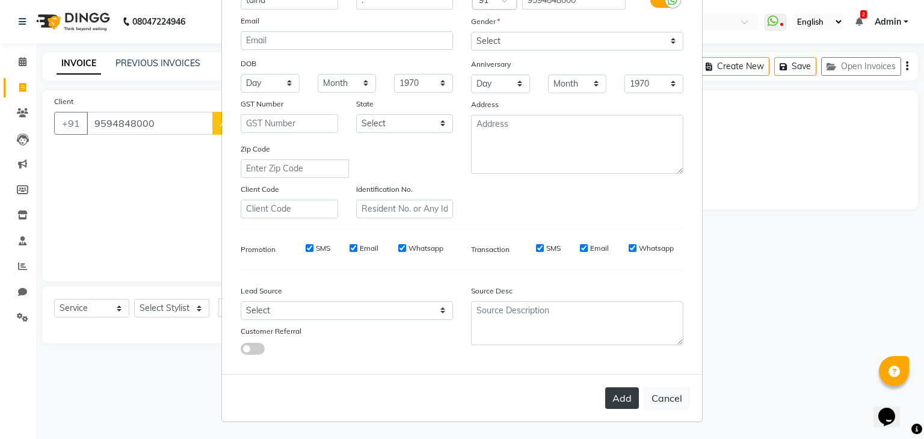
click at [623, 397] on button "Add" at bounding box center [622, 399] width 34 height 22
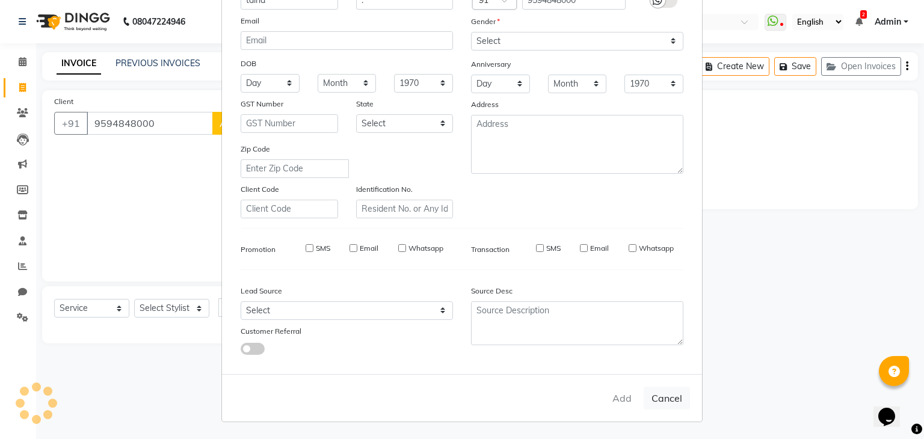
select select
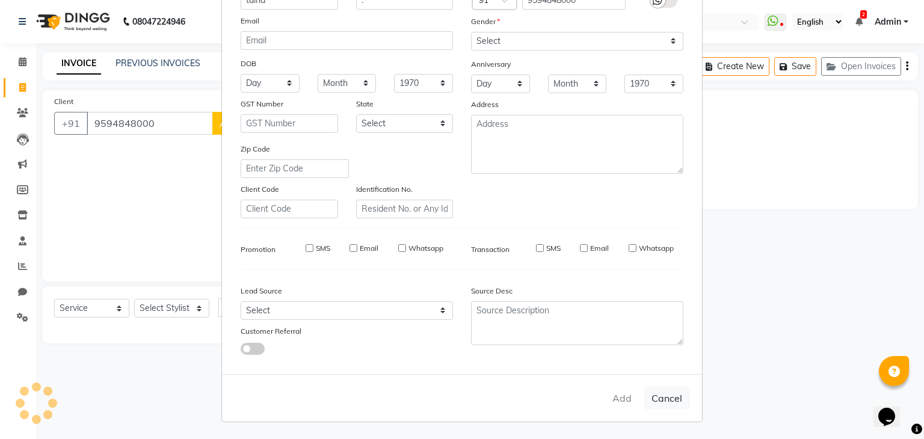
select select
checkbox input "false"
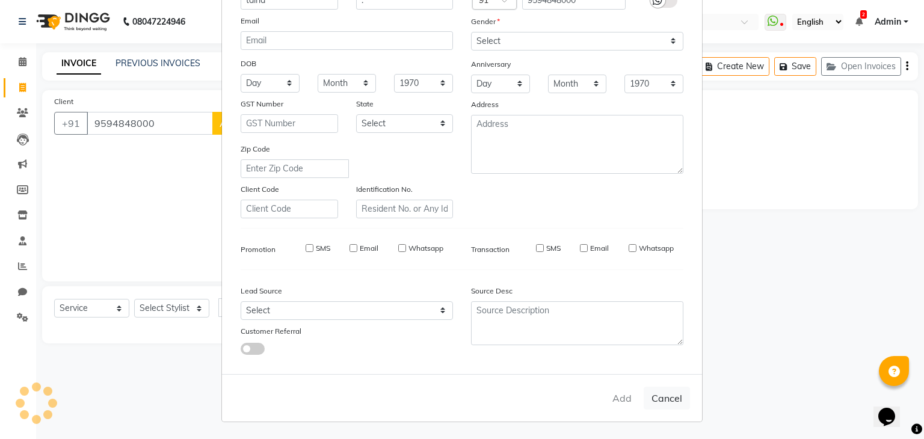
checkbox input "false"
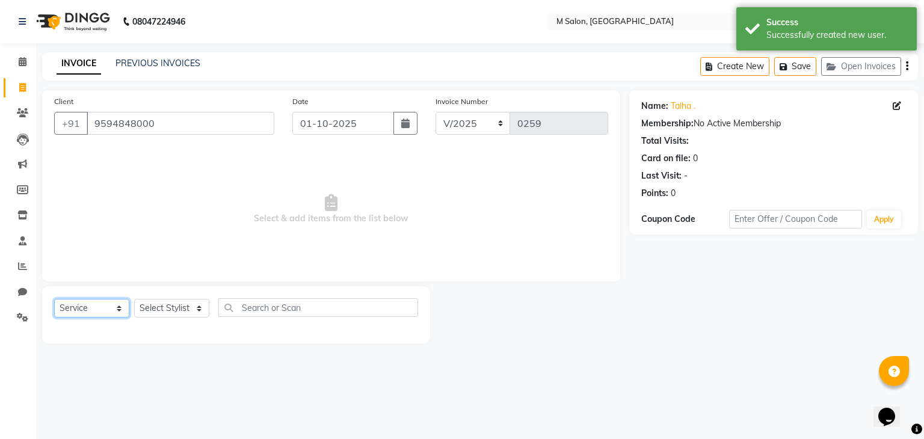
click at [76, 307] on select "Select Service Product Membership Package Voucher Prepaid Gift Card" at bounding box center [91, 308] width 75 height 19
click at [54, 300] on select "Select Service Product Membership Package Voucher Prepaid Gift Card" at bounding box center [91, 308] width 75 height 19
click at [175, 306] on select "Select Stylist Admin [PERSON_NAME] Owner [PERSON_NAME] Owner [PERSON_NAME] Poon…" at bounding box center [171, 308] width 75 height 19
select select "89947"
click at [134, 300] on select "Select Stylist Admin [PERSON_NAME] Owner [PERSON_NAME] Owner [PERSON_NAME] Poon…" at bounding box center [171, 308] width 75 height 19
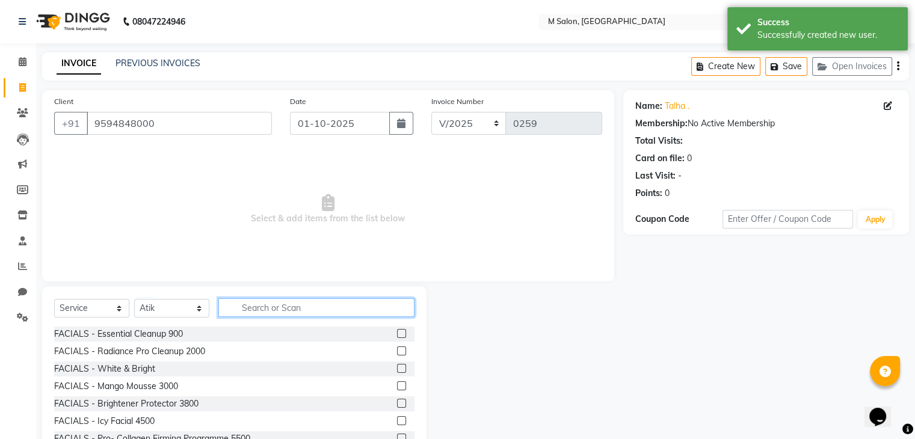
click at [266, 312] on input "text" at bounding box center [316, 307] width 196 height 19
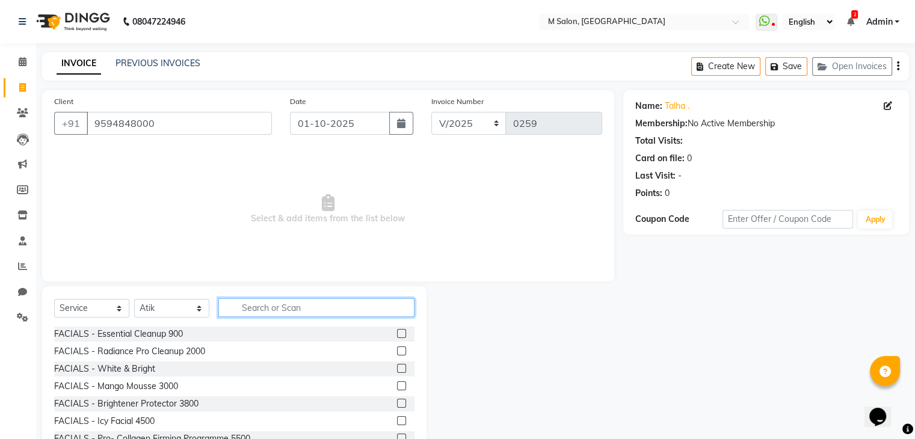
click at [266, 312] on input "text" at bounding box center [316, 307] width 196 height 19
type input "m"
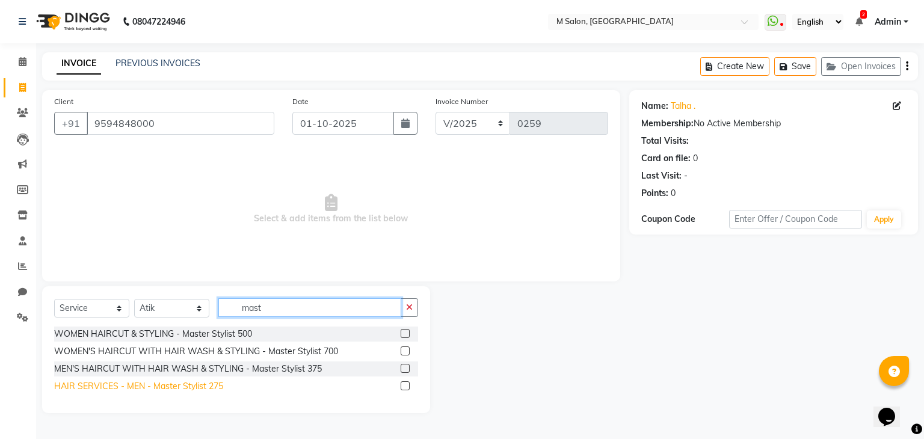
type input "mast"
click at [184, 386] on div "HAIR SERVICES - MEN - Master Stylist 275" at bounding box center [138, 386] width 169 height 13
checkbox input "false"
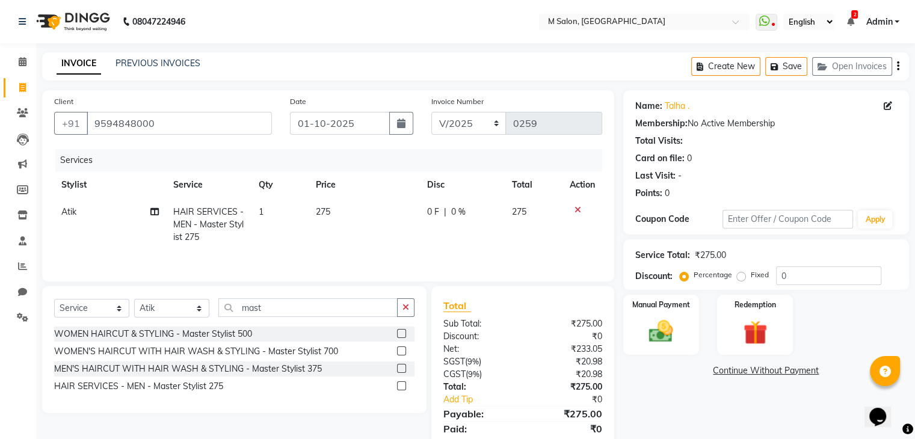
click at [456, 209] on span "0 %" at bounding box center [458, 212] width 14 height 13
select select "89947"
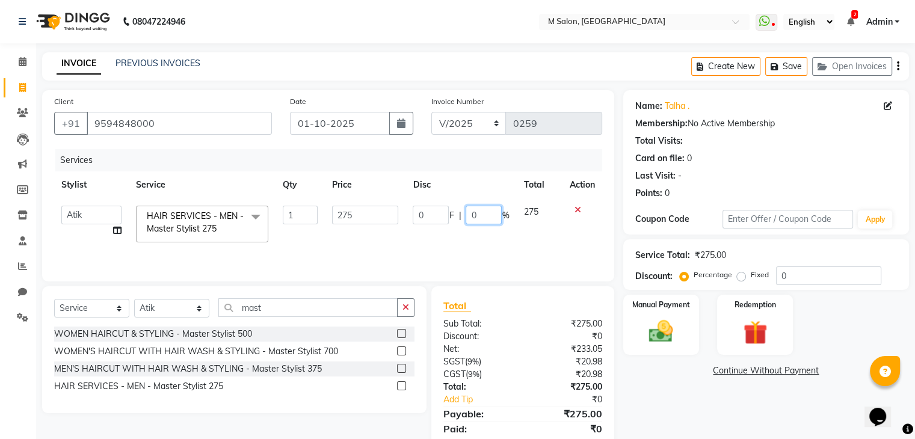
click at [495, 211] on input "0" at bounding box center [484, 215] width 36 height 19
type input "20"
click at [496, 236] on td "0 F | 20 %" at bounding box center [461, 224] width 111 height 51
select select "89947"
click at [684, 330] on div "Manual Payment" at bounding box center [661, 325] width 79 height 62
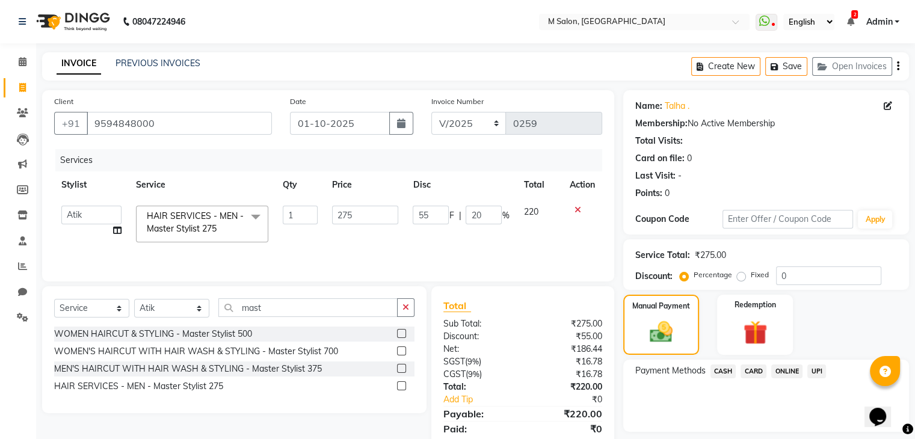
scroll to position [43, 0]
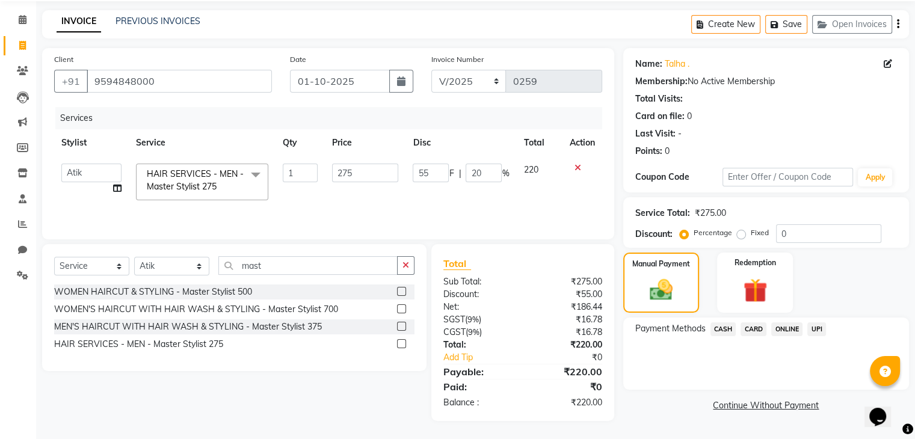
click at [811, 326] on span "UPI" at bounding box center [816, 330] width 19 height 14
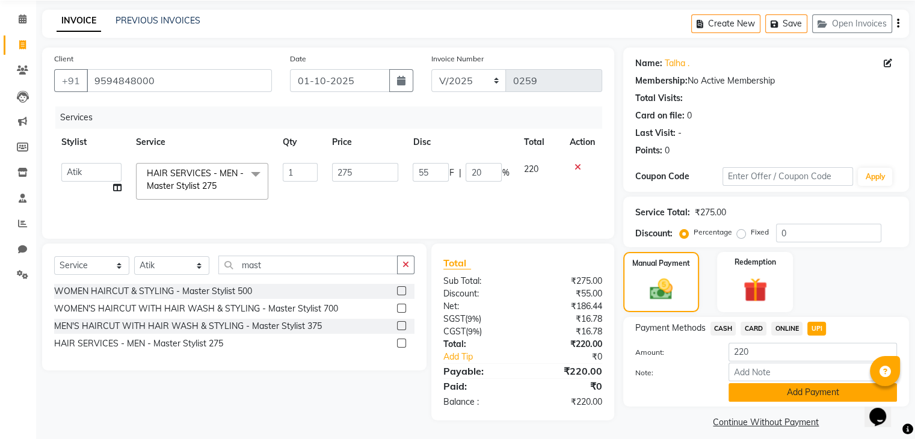
click at [773, 391] on button "Add Payment" at bounding box center [813, 392] width 168 height 19
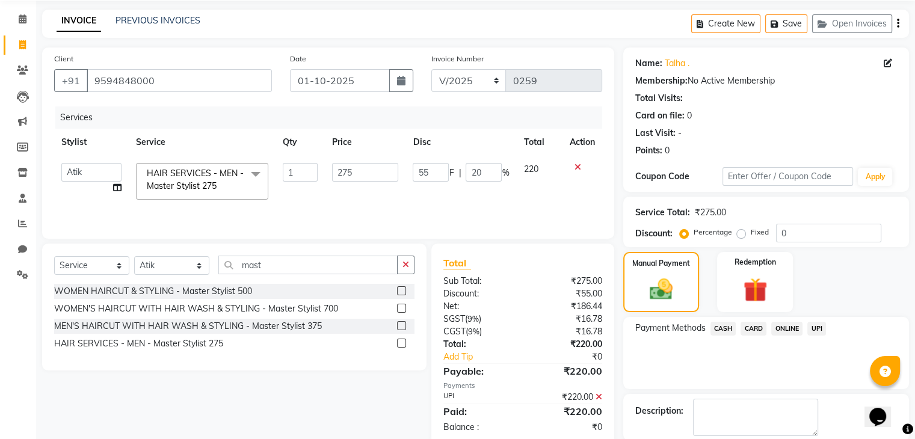
scroll to position [103, 0]
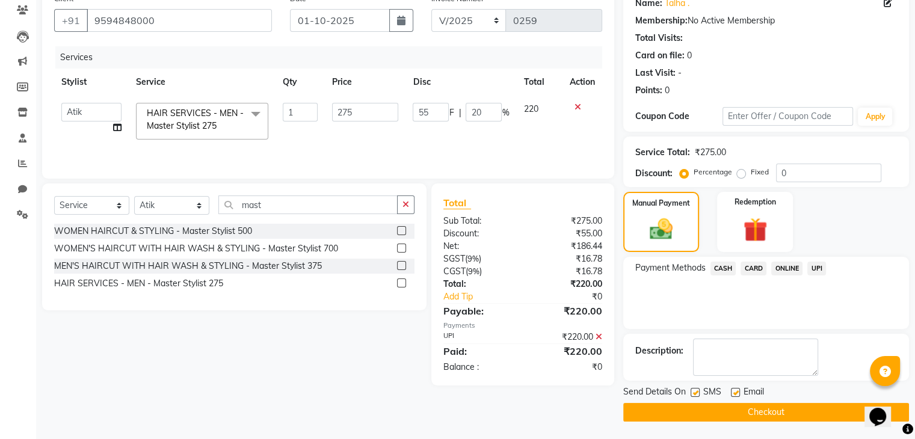
click at [754, 419] on button "Checkout" at bounding box center [766, 412] width 286 height 19
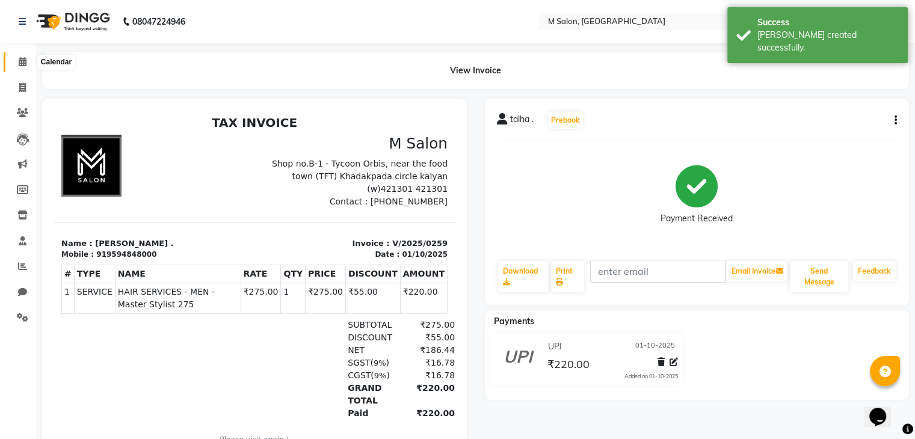
click at [19, 61] on icon at bounding box center [23, 61] width 8 height 9
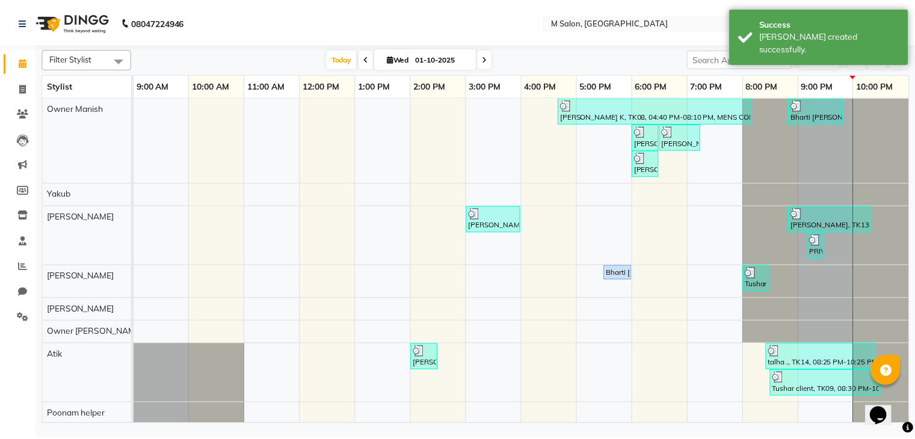
scroll to position [23, 0]
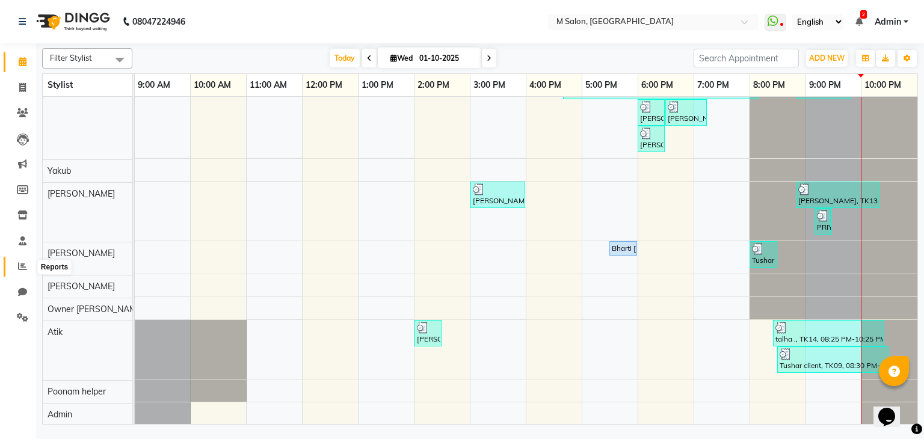
click at [23, 268] on icon at bounding box center [22, 266] width 9 height 9
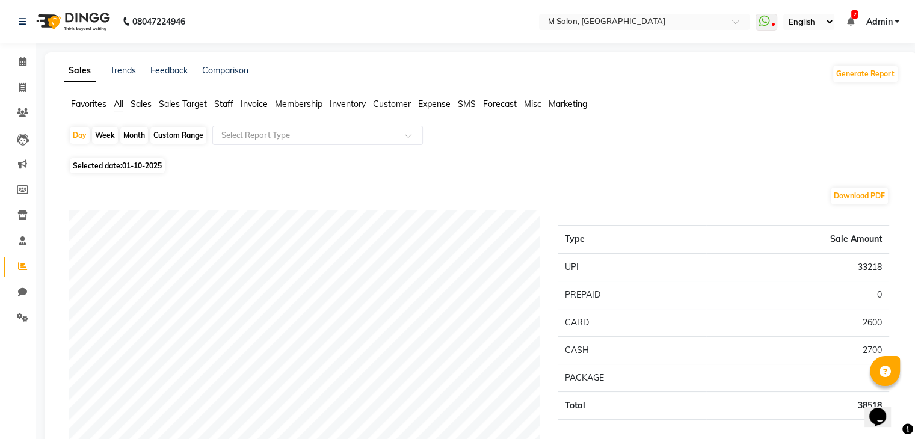
click at [226, 102] on span "Staff" at bounding box center [223, 104] width 19 height 11
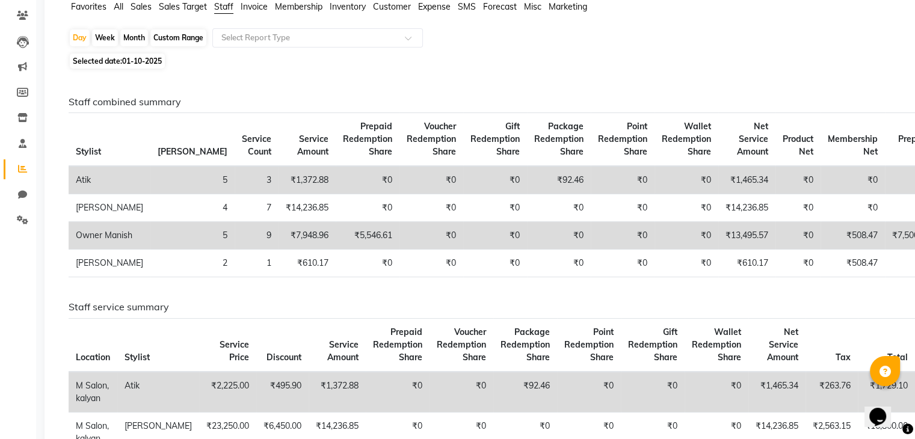
scroll to position [94, 0]
